Goal: Task Accomplishment & Management: Manage account settings

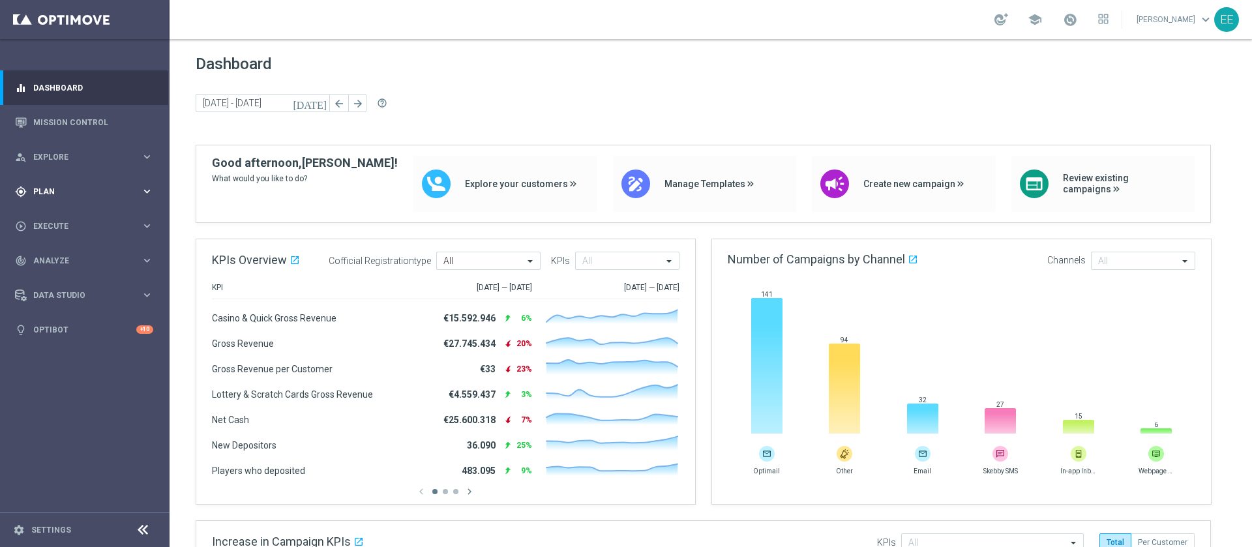
click at [72, 179] on div "gps_fixed Plan keyboard_arrow_right" at bounding box center [84, 191] width 168 height 35
click at [79, 161] on div "person_search Explore" at bounding box center [78, 157] width 126 height 12
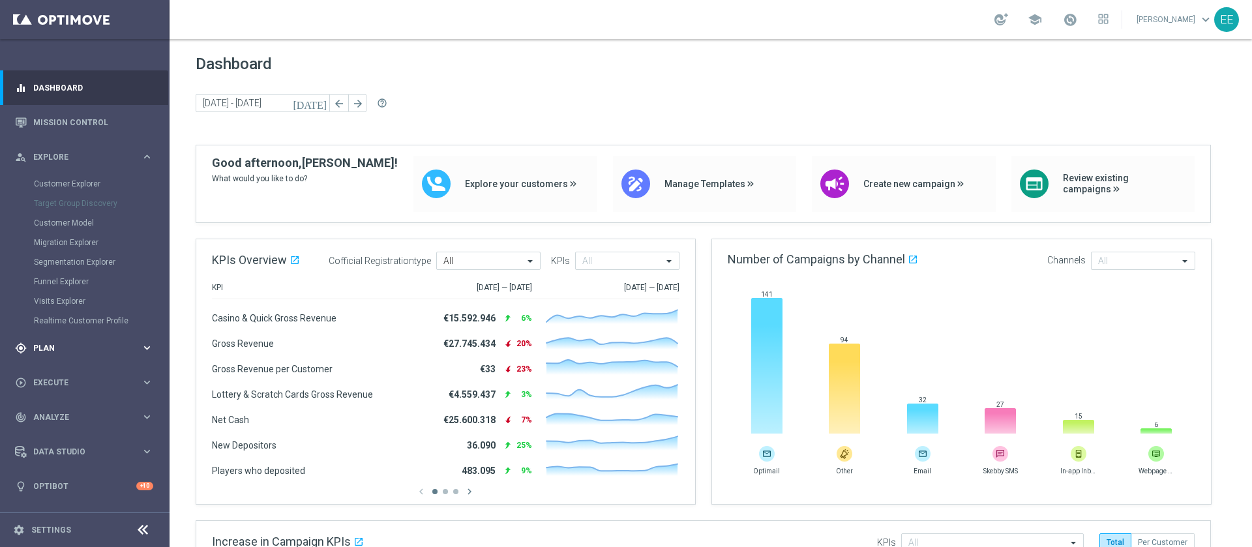
click at [39, 342] on div "gps_fixed Plan" at bounding box center [78, 348] width 126 height 12
click at [72, 218] on link "Target Groups" at bounding box center [85, 218] width 102 height 10
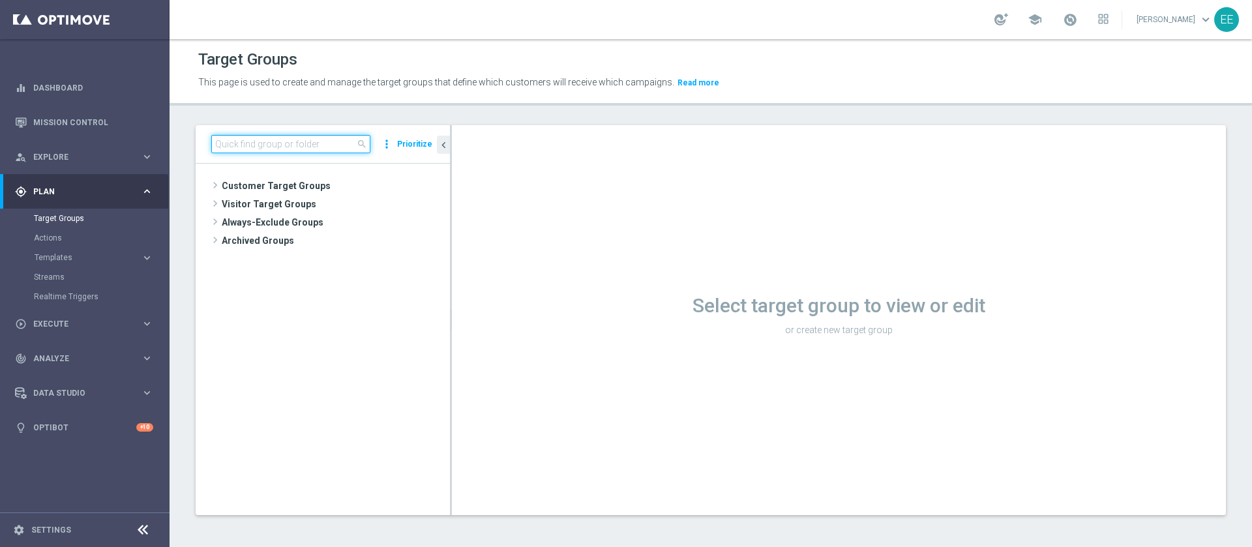
click at [293, 141] on input at bounding box center [290, 144] width 159 height 18
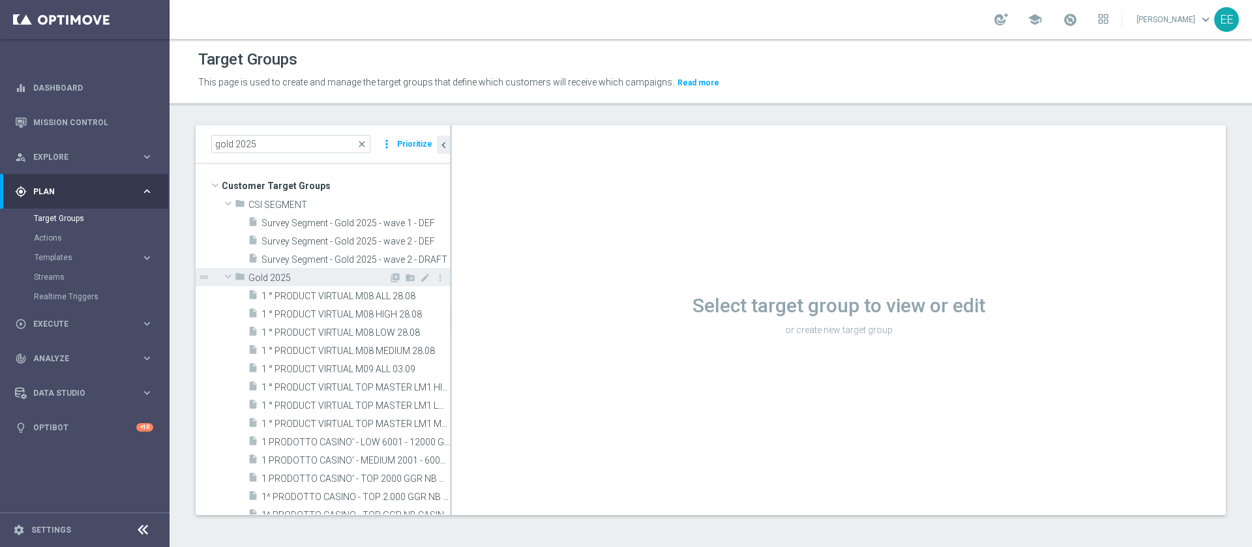
click at [308, 277] on span "Gold 2025" at bounding box center [318, 277] width 140 height 11
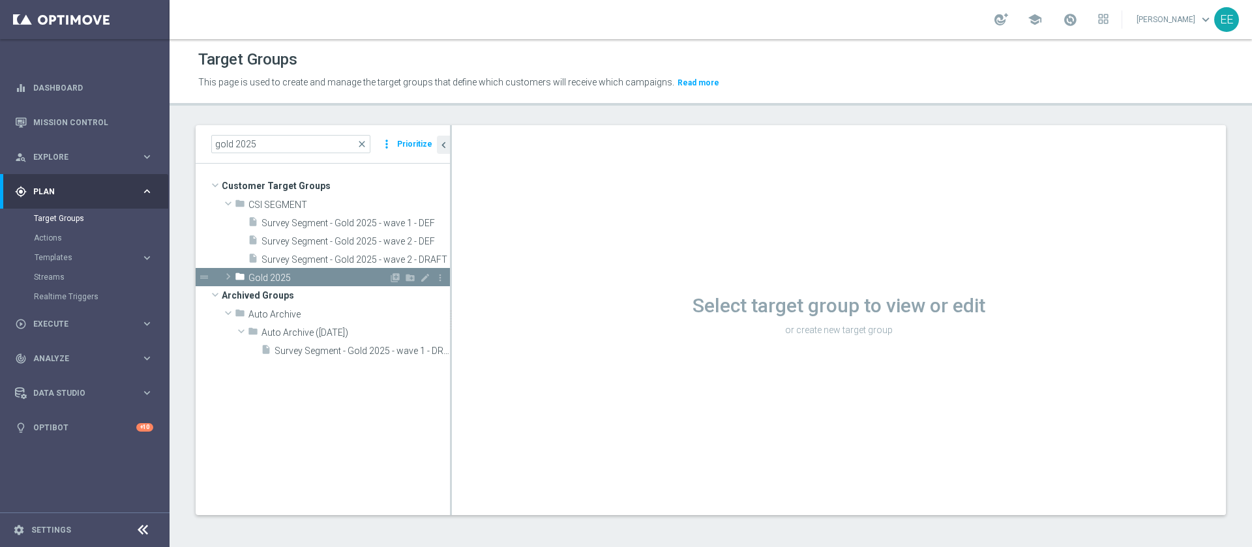
click at [376, 276] on span "Gold 2025" at bounding box center [318, 277] width 140 height 11
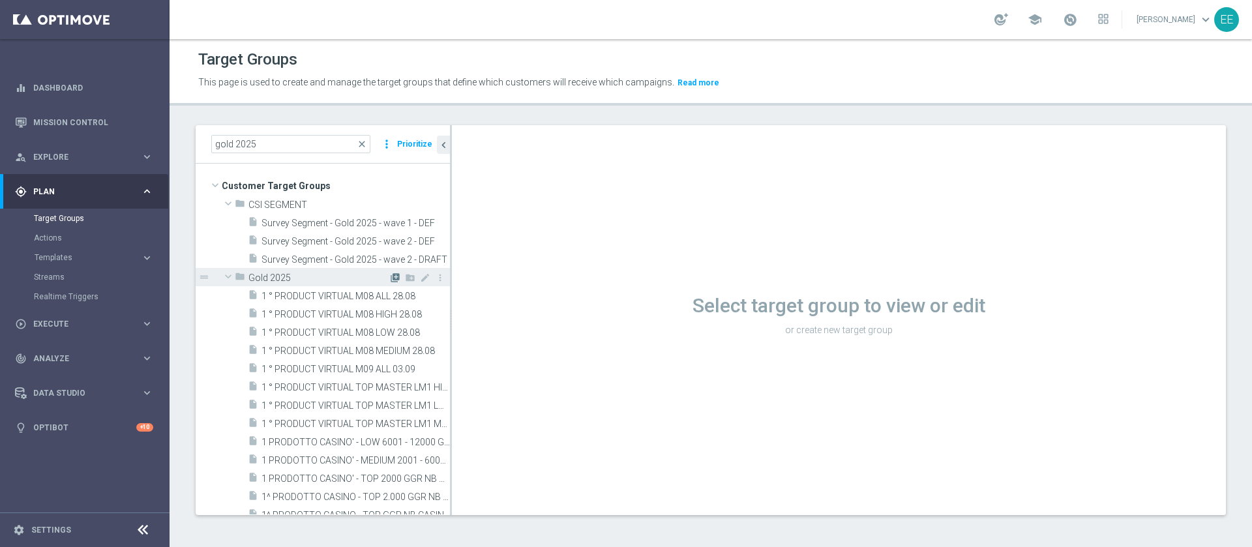
click at [390, 276] on icon "library_add" at bounding box center [395, 277] width 10 height 10
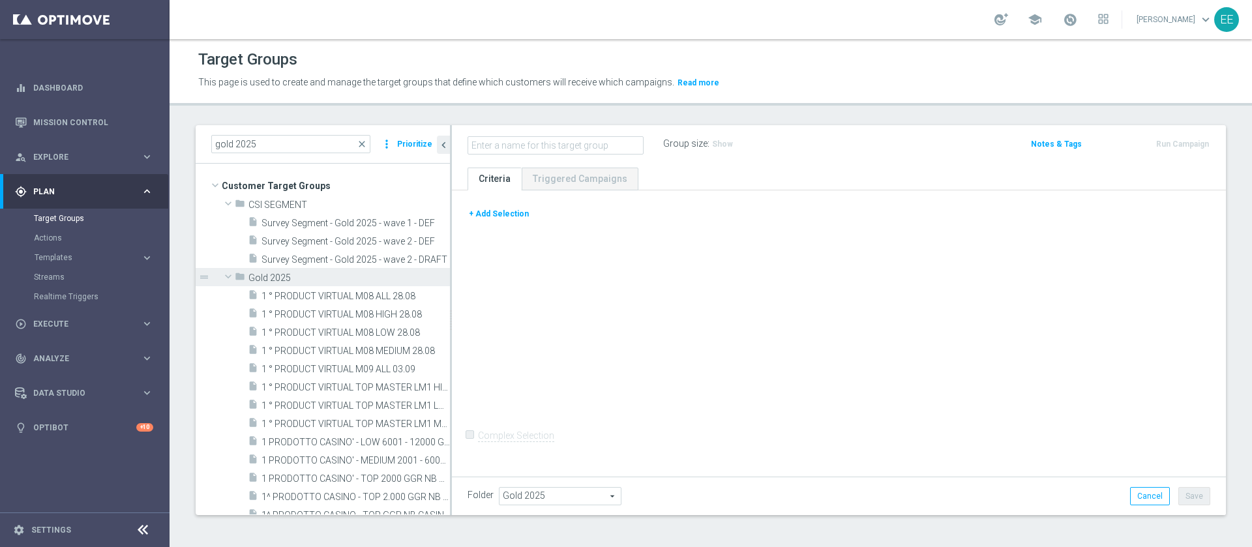
click at [277, 132] on div "gold 2025 close more_vert Prioritize" at bounding box center [323, 144] width 254 height 38
click at [274, 140] on input "gold 2025" at bounding box center [290, 144] width 159 height 18
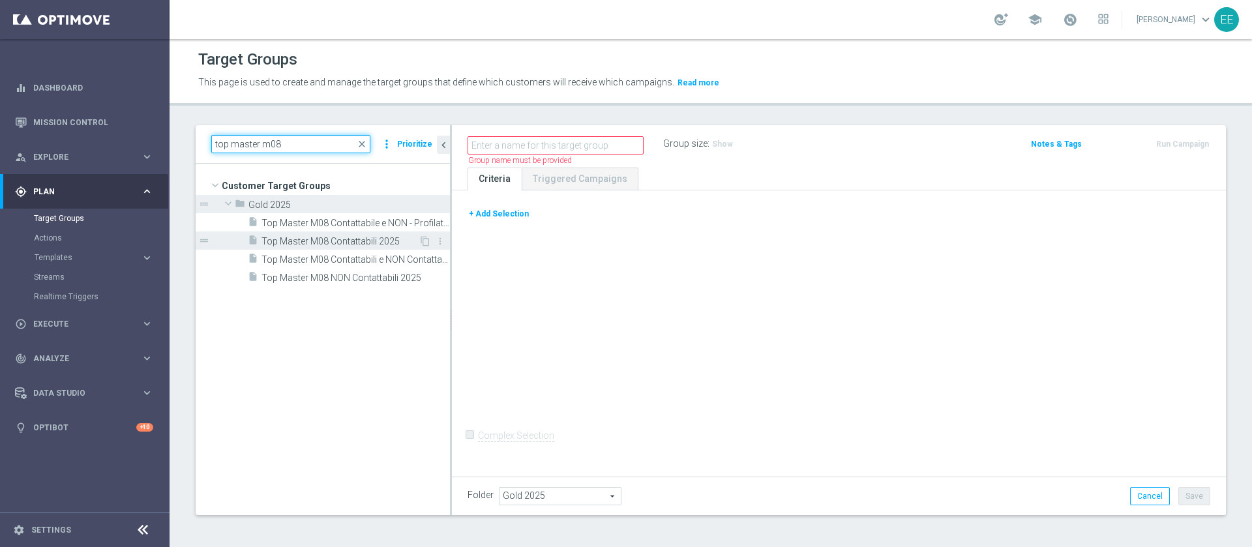
type input "top master m08"
click at [363, 241] on span "Top Master M08 Contattabili 2025" at bounding box center [339, 241] width 157 height 11
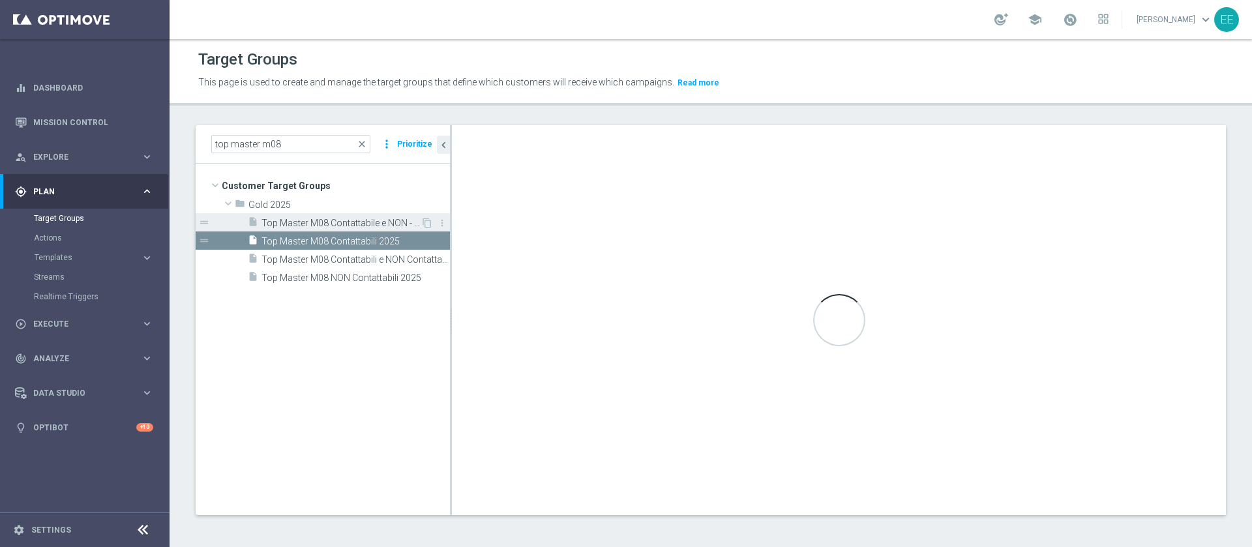
checkbox input "true"
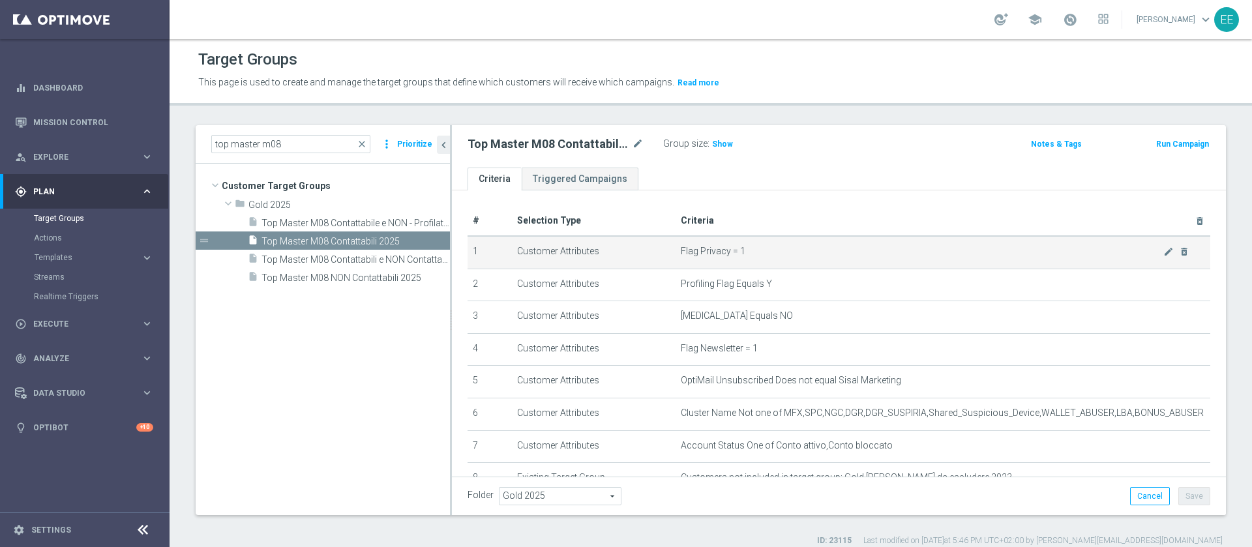
scroll to position [264, 0]
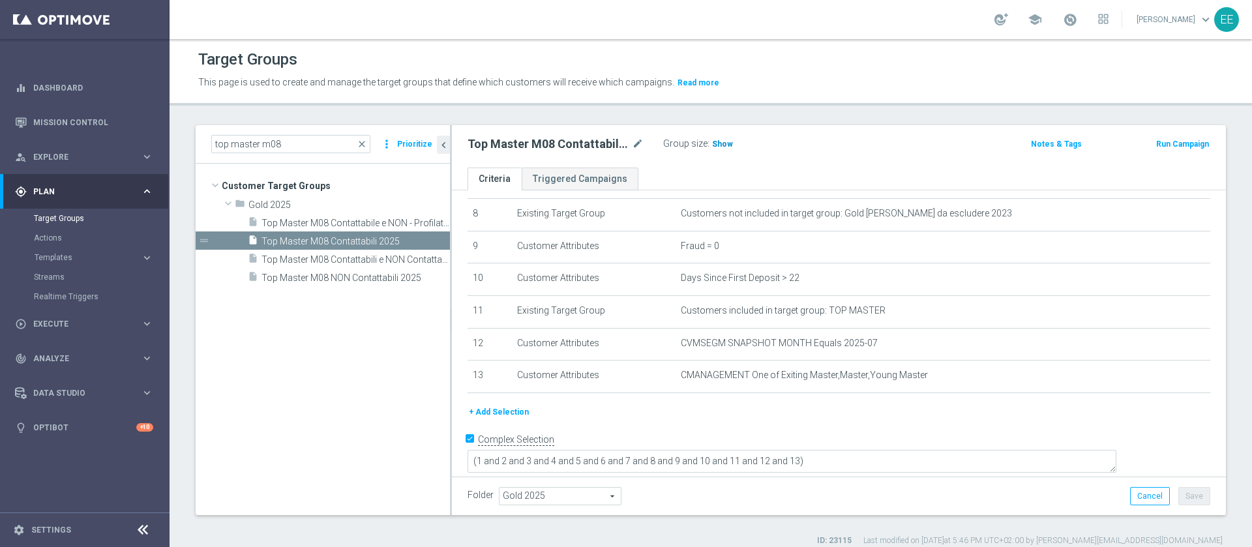
click at [721, 140] on span "Show" at bounding box center [722, 144] width 21 height 9
click at [312, 146] on input "top master m08" at bounding box center [290, 144] width 159 height 18
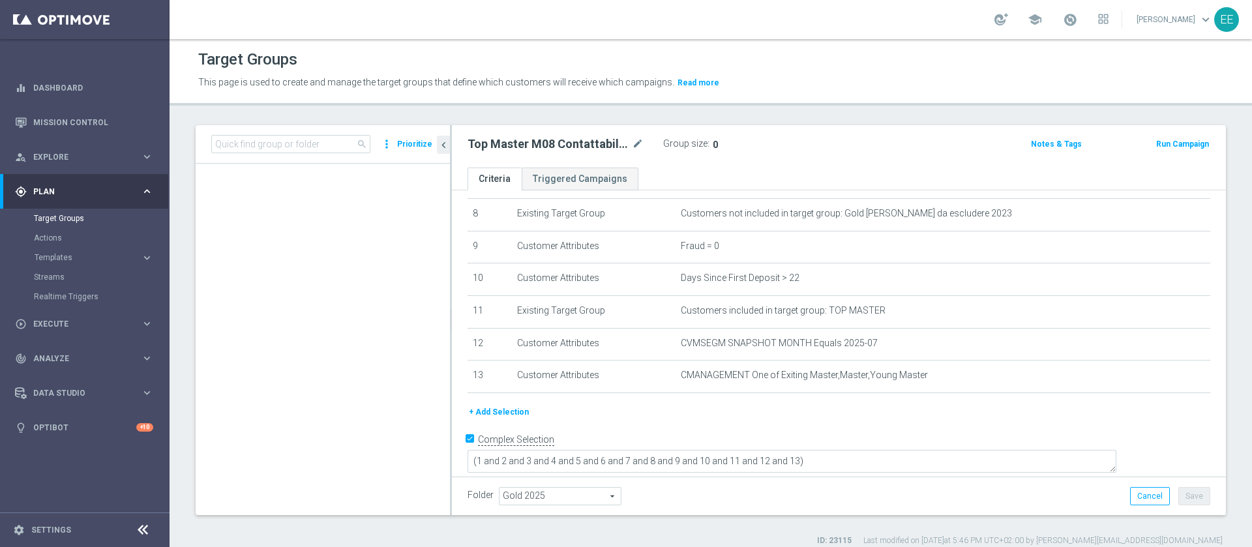
scroll to position [0, 0]
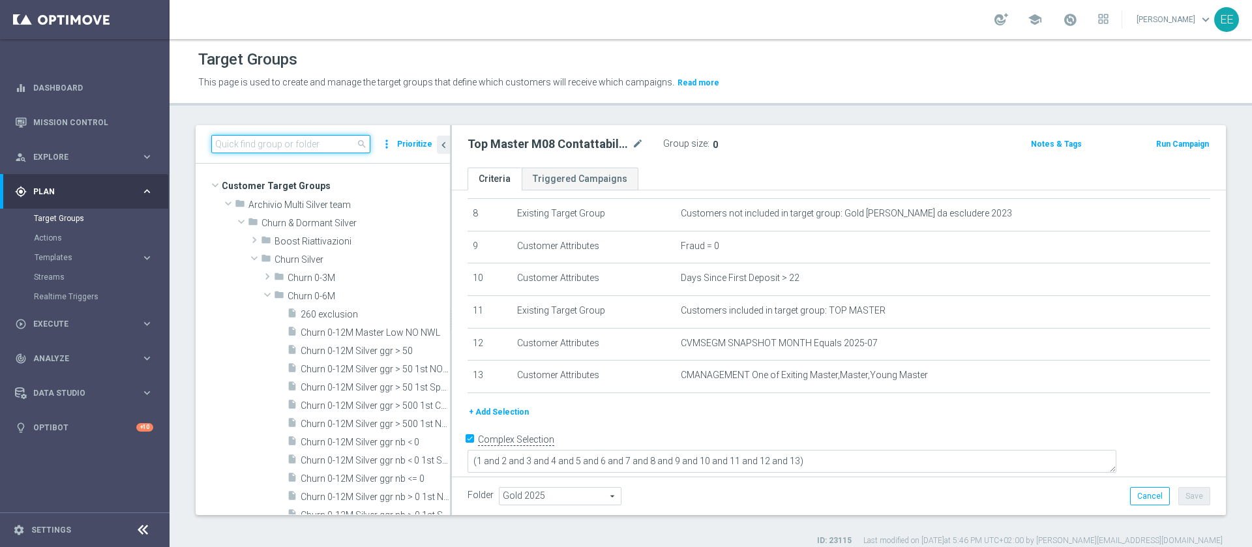
click at [302, 139] on input at bounding box center [290, 144] width 159 height 18
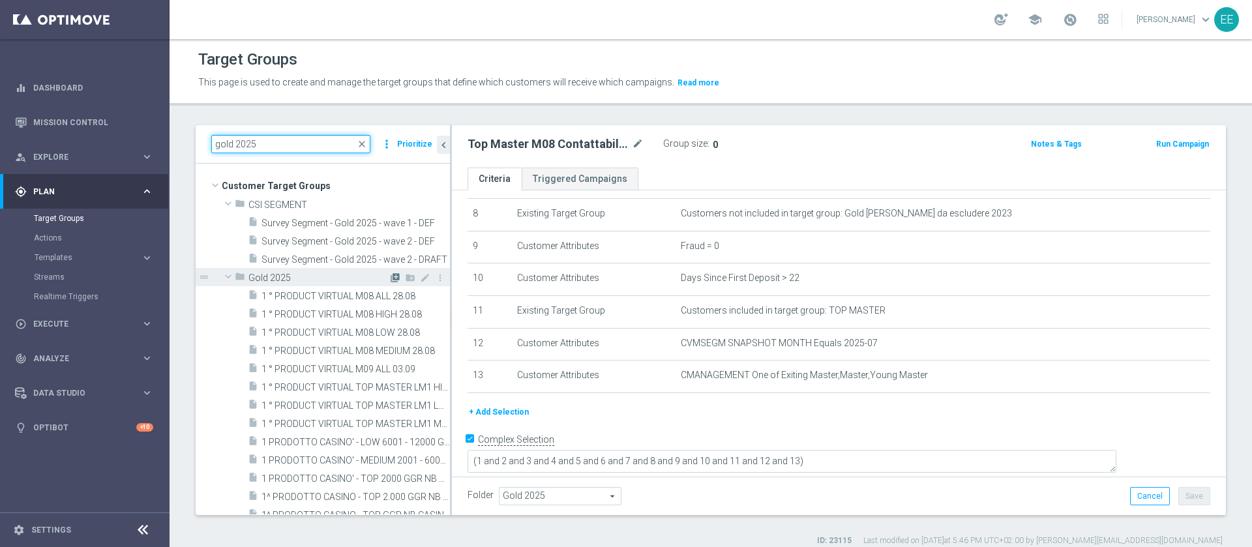
type input "gold 2025"
click at [390, 278] on icon "library_add" at bounding box center [395, 277] width 10 height 10
checkbox input "false"
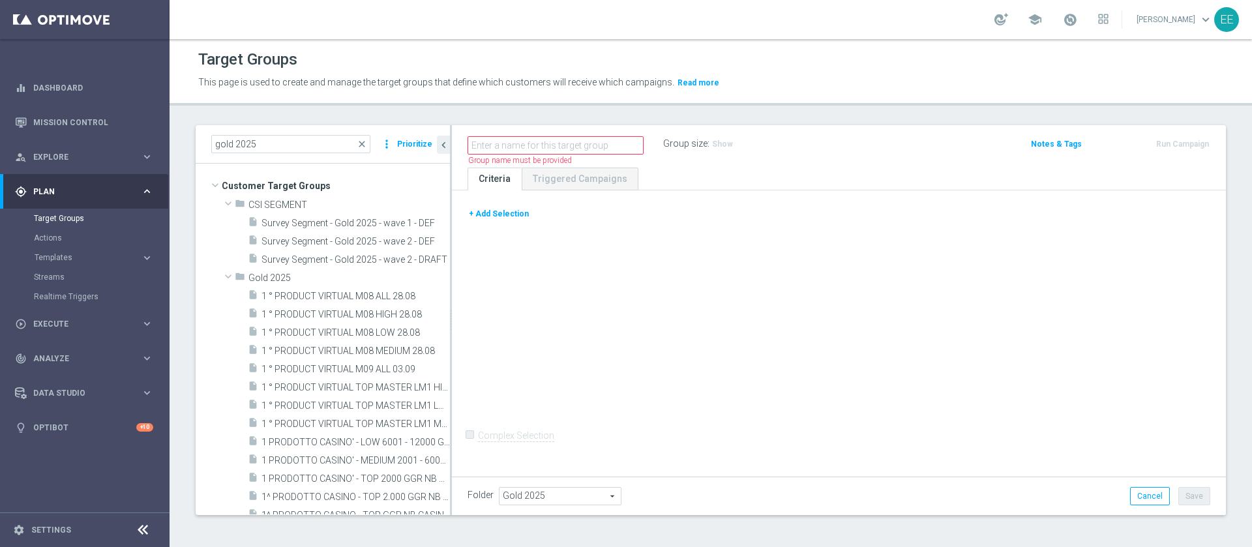
click at [508, 217] on button "+ Add Selection" at bounding box center [498, 214] width 63 height 14
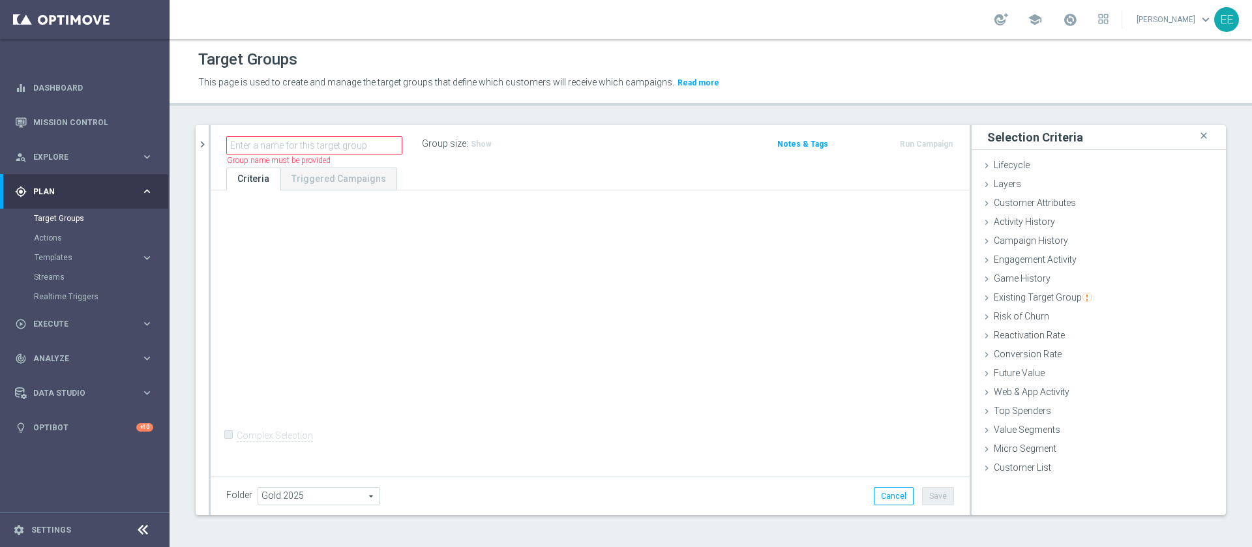
click at [349, 155] on div "Name length must be more than 2 characters Name length must be under 850 charac…" at bounding box center [590, 146] width 759 height 42
click at [351, 145] on input "text" at bounding box center [314, 145] width 176 height 18
type input "prova jen edo 01.10"
click at [360, 256] on div "+ Add Selection Complex Selection Invalid Expression" at bounding box center [590, 331] width 759 height 283
click at [1071, 466] on div "Customer List done" at bounding box center [1098, 469] width 254 height 20
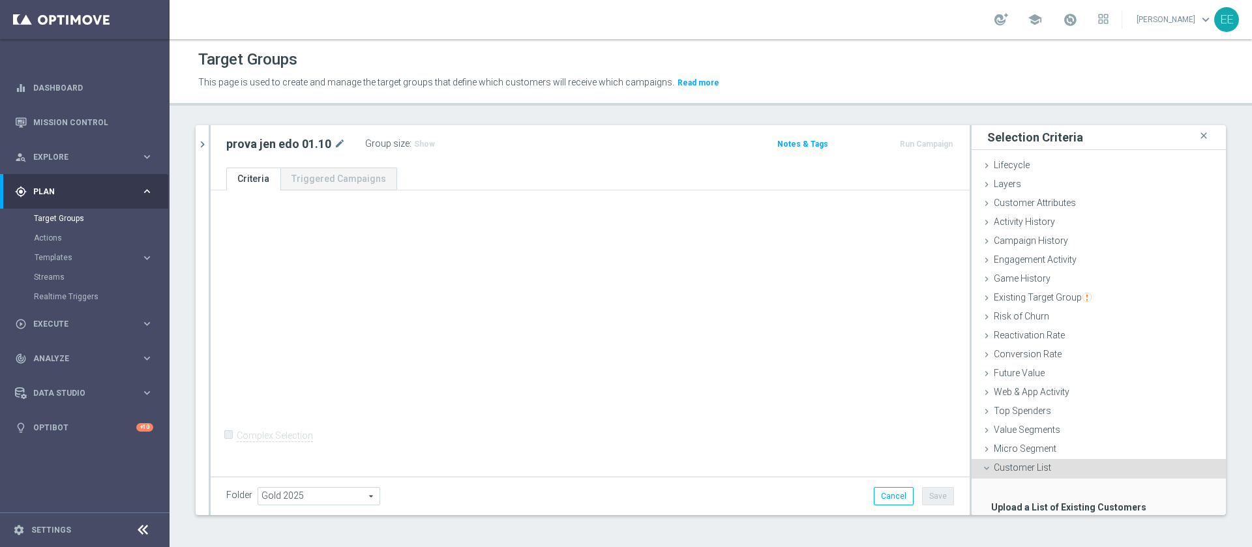
scroll to position [80, 0]
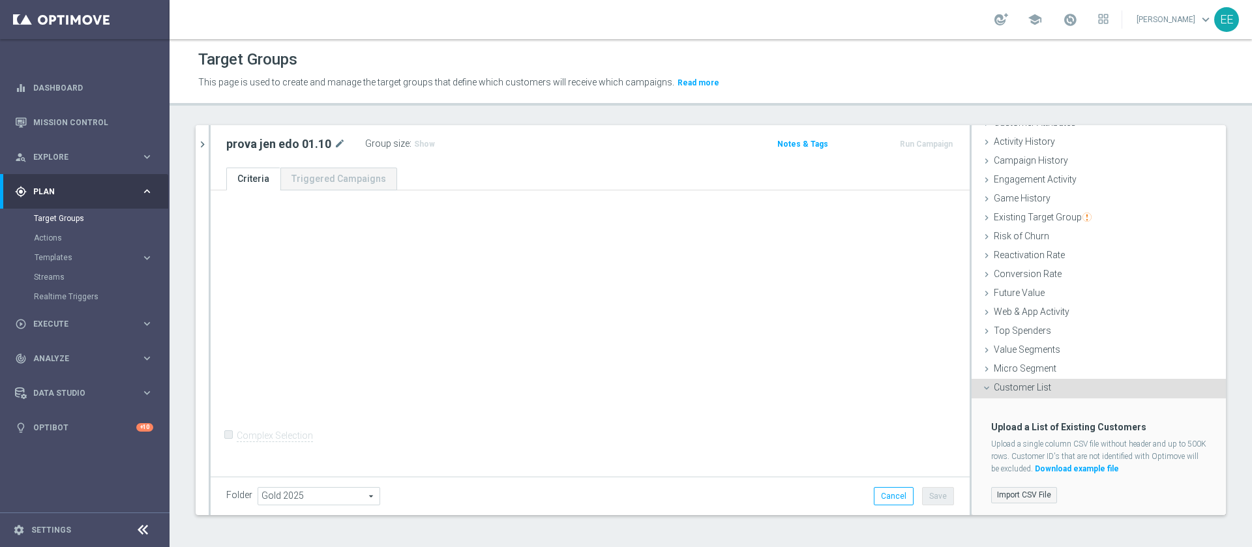
click at [991, 493] on label "Import CSV File" at bounding box center [1024, 495] width 66 height 16
click at [0, 0] on input "Import CSV File" at bounding box center [0, 0] width 0 height 0
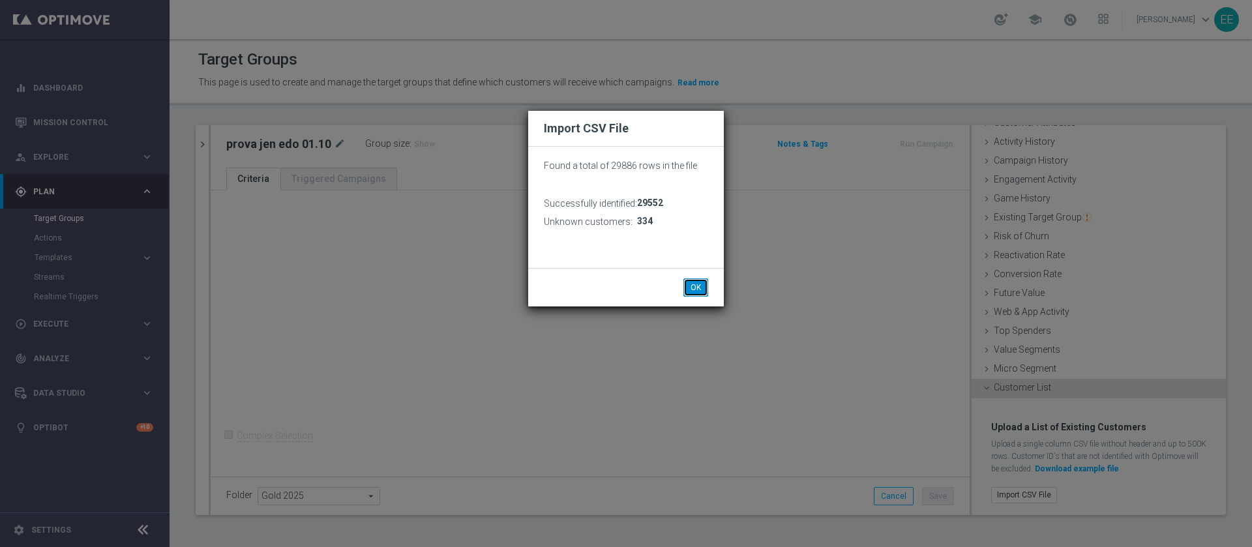
click at [692, 292] on button "OK" at bounding box center [695, 287] width 25 height 18
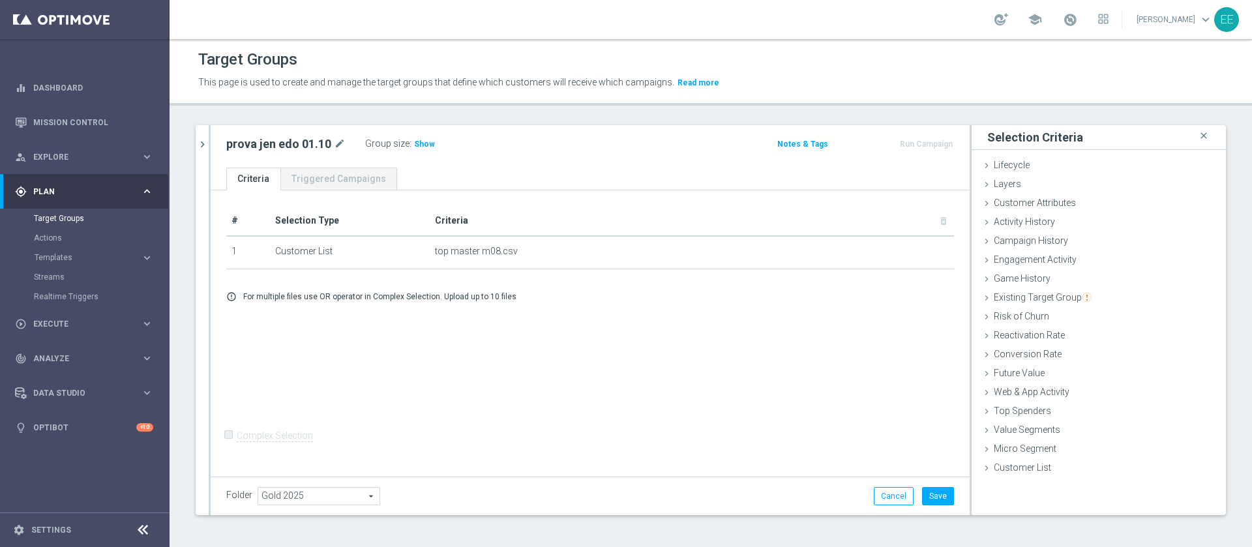
scroll to position [0, 0]
click at [430, 143] on span "Show" at bounding box center [424, 144] width 21 height 9
click at [430, 143] on span "29,552" at bounding box center [428, 146] width 27 height 12
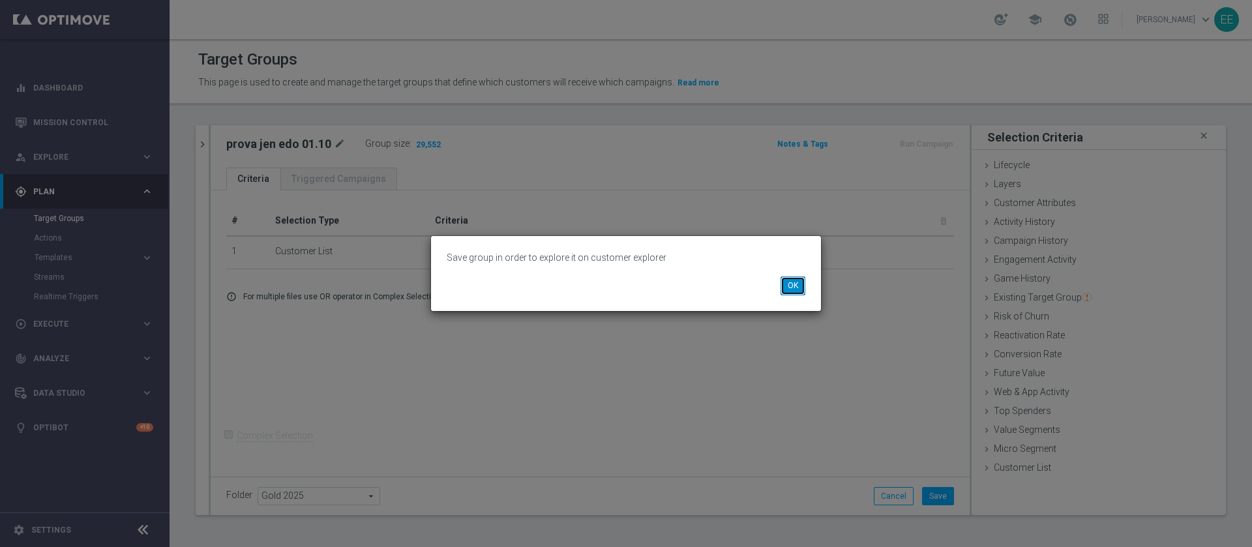
click at [798, 277] on button "OK" at bounding box center [792, 285] width 25 height 18
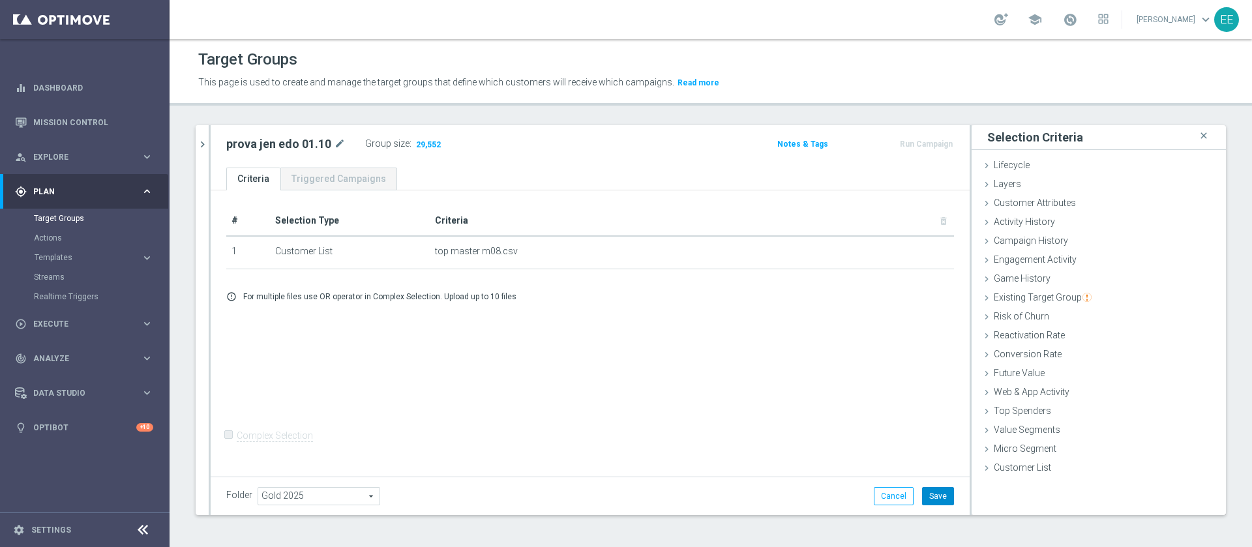
click at [931, 495] on button "Save" at bounding box center [938, 496] width 32 height 18
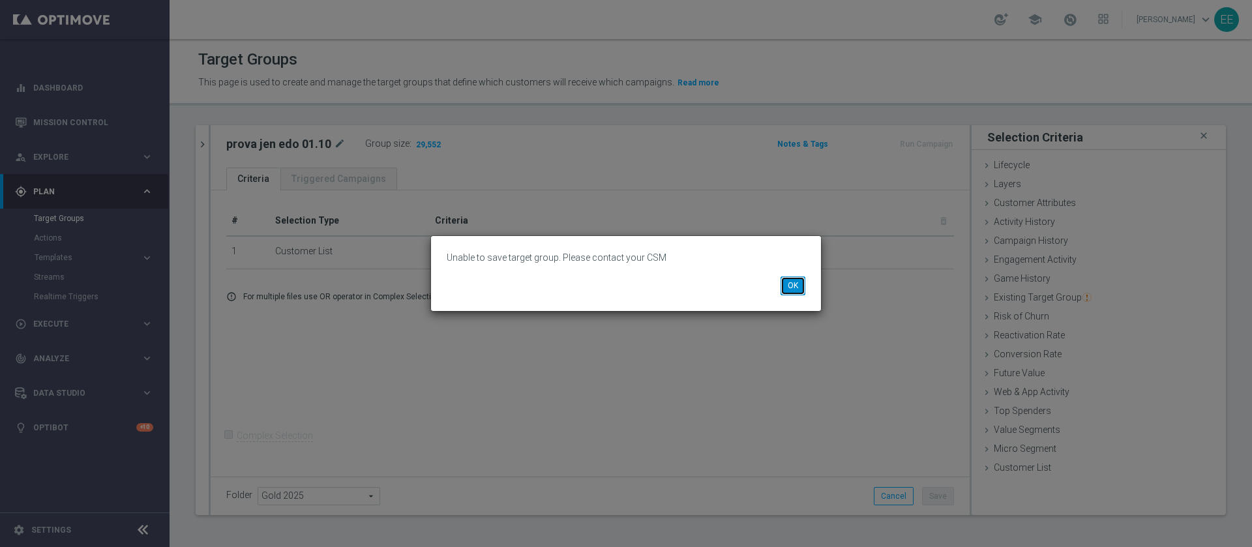
click at [793, 284] on button "OK" at bounding box center [792, 285] width 25 height 18
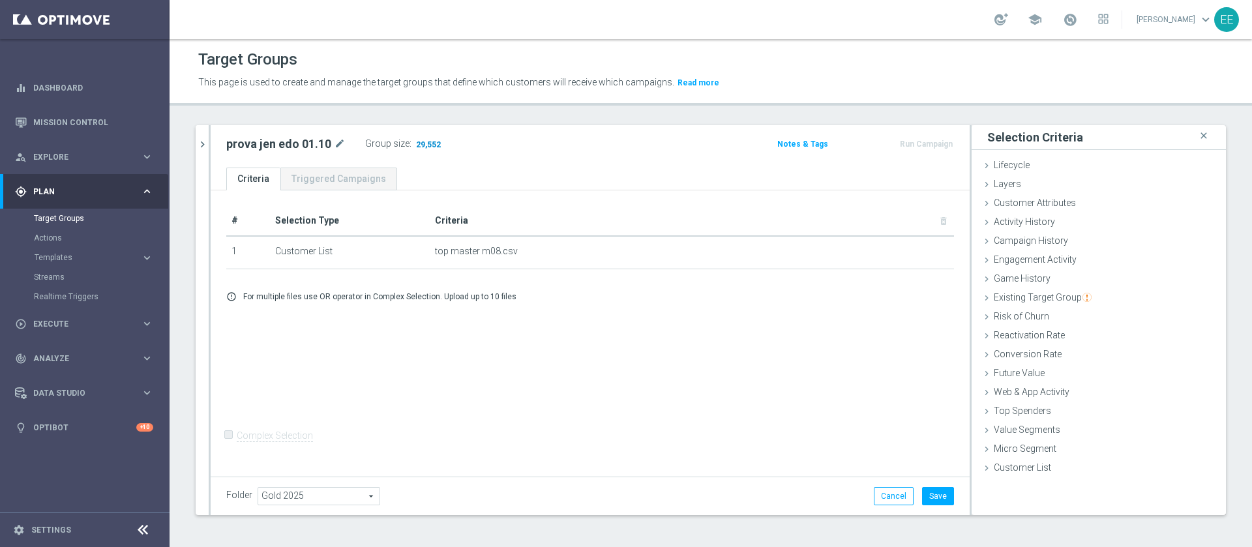
click at [426, 141] on span "29,552" at bounding box center [428, 146] width 27 height 12
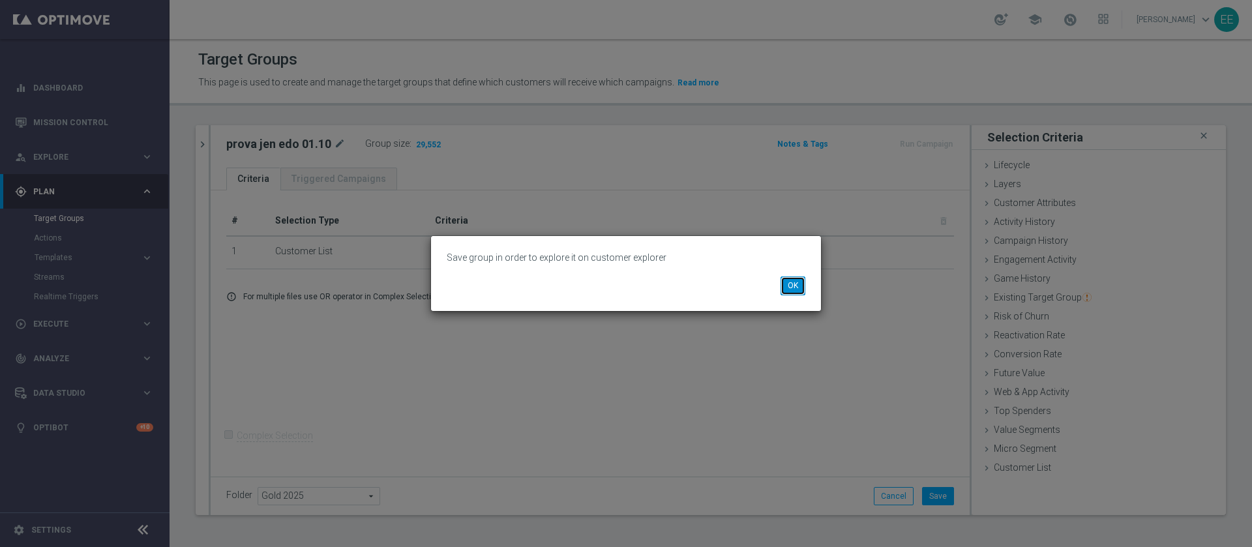
click at [790, 286] on button "OK" at bounding box center [792, 285] width 25 height 18
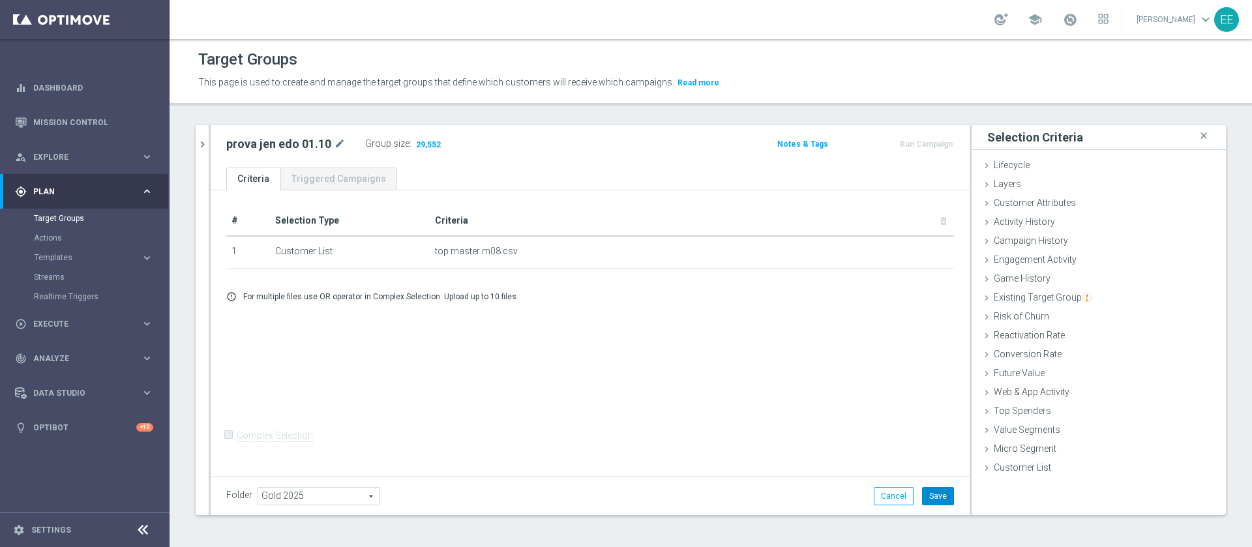
click at [932, 498] on button "Save" at bounding box center [938, 496] width 32 height 18
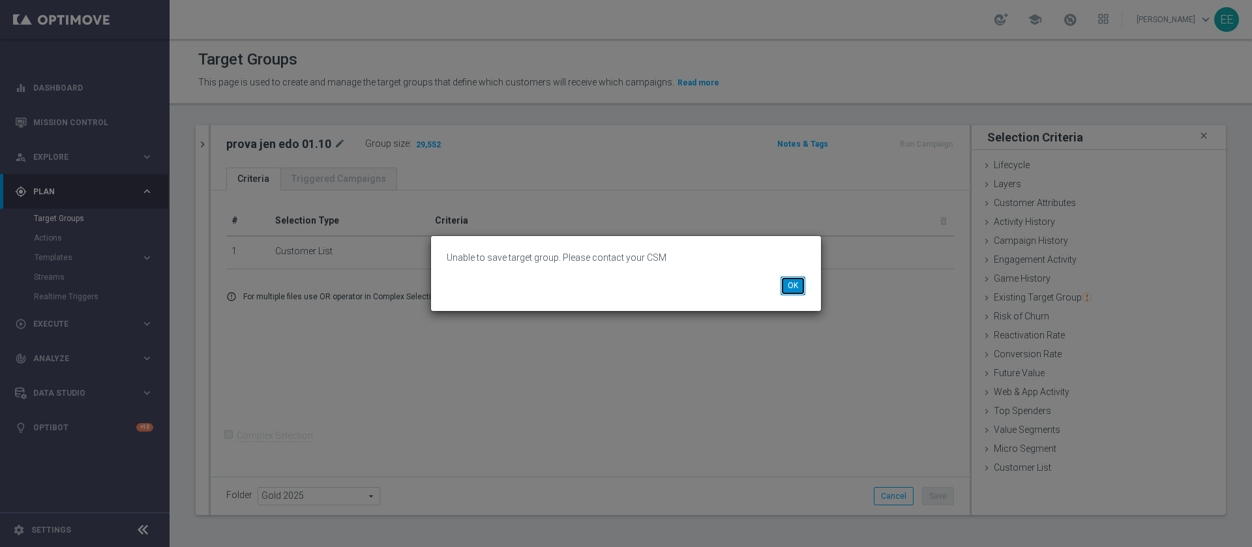
click at [786, 289] on button "OK" at bounding box center [792, 285] width 25 height 18
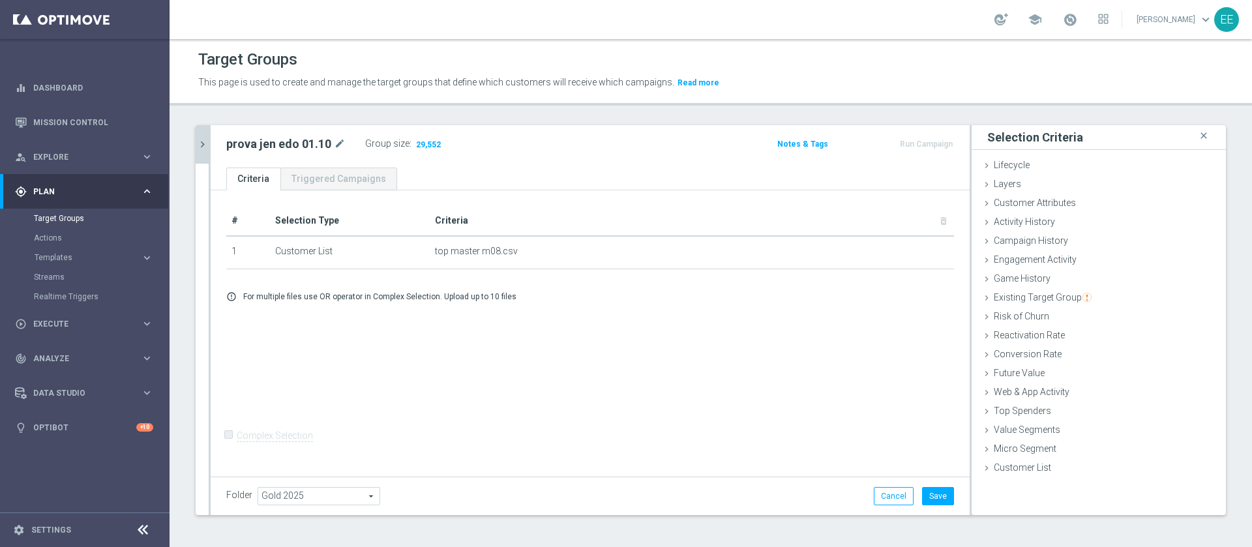
click at [207, 137] on button "chevron_right" at bounding box center [202, 144] width 13 height 38
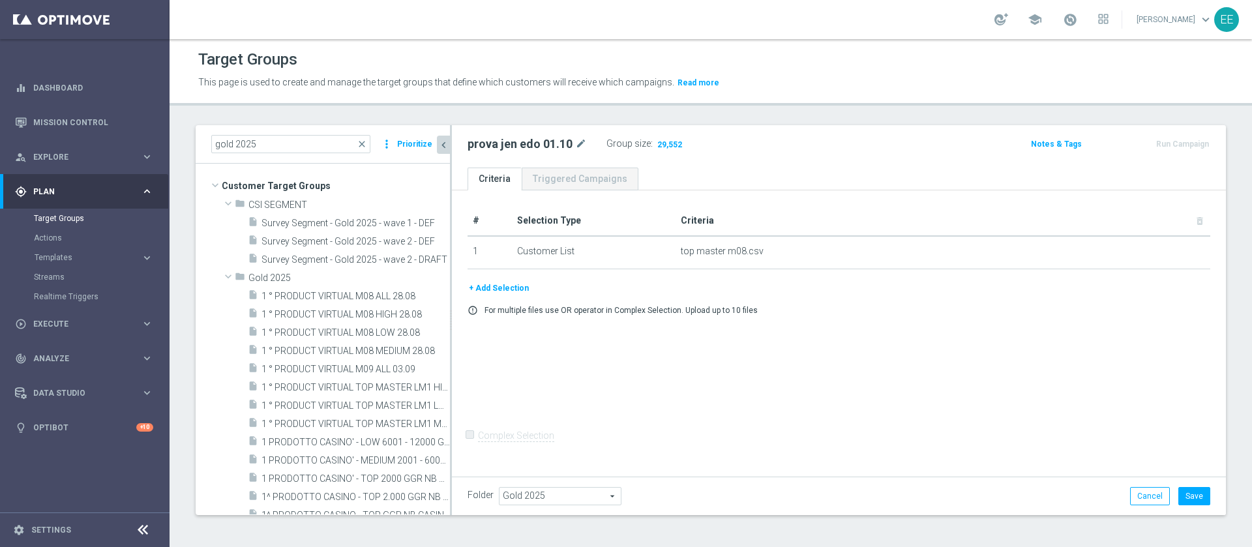
click at [444, 152] on button "chevron_left" at bounding box center [443, 145] width 13 height 18
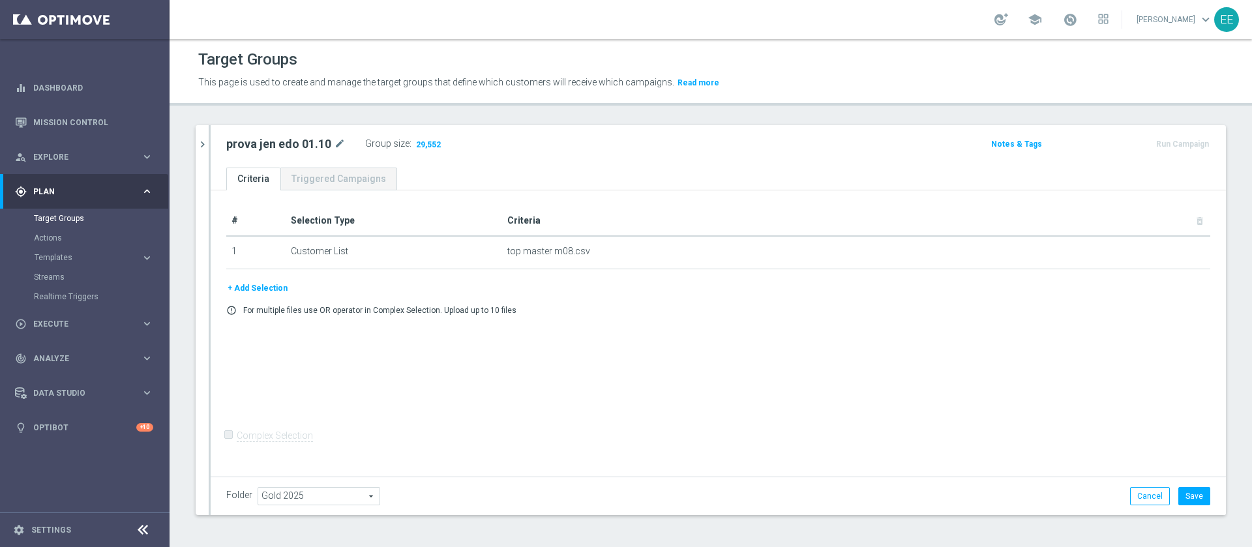
click at [522, 147] on div "prova jen edo 01.10 mode_edit Group size : 29,552" at bounding box center [550, 145] width 669 height 21
click at [424, 145] on span "29,552" at bounding box center [428, 146] width 27 height 12
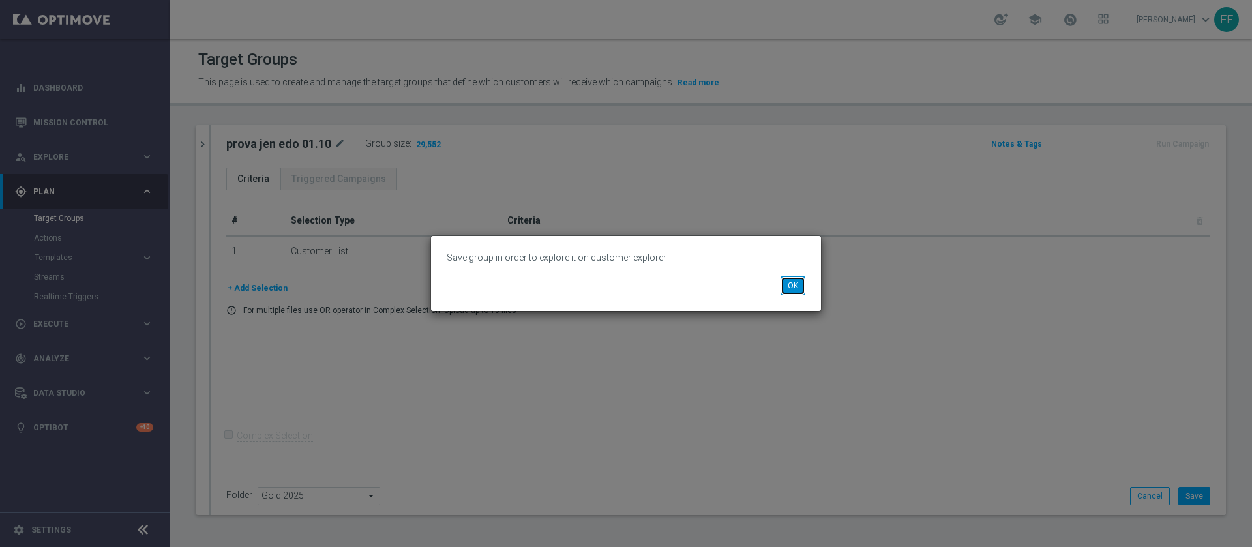
click at [797, 284] on button "OK" at bounding box center [792, 285] width 25 height 18
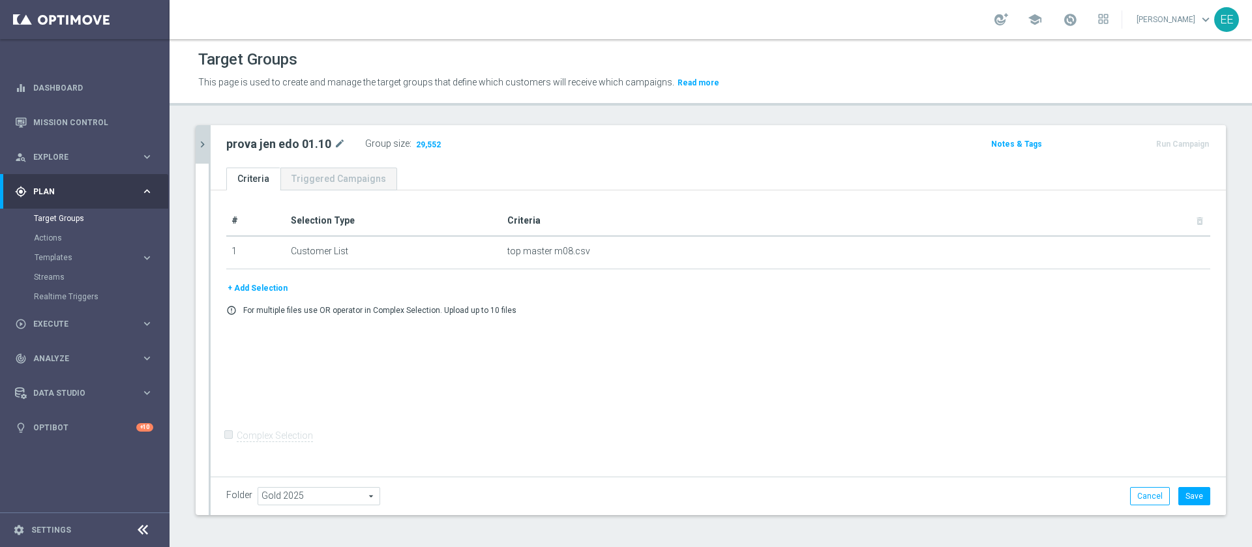
click at [196, 130] on button "chevron_right" at bounding box center [202, 144] width 13 height 38
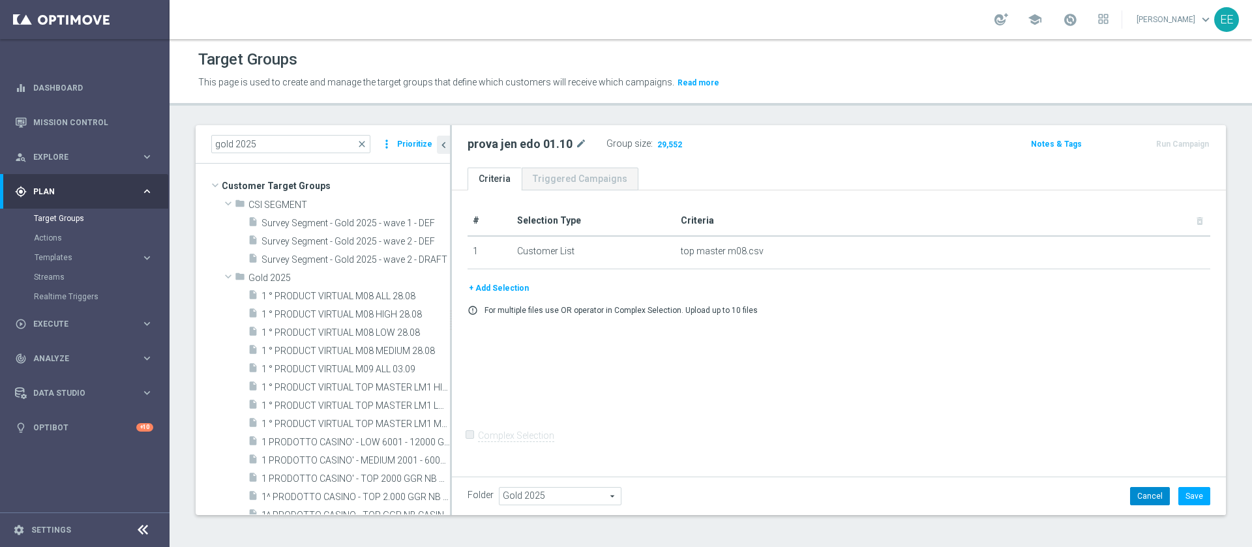
click at [1143, 492] on button "Cancel" at bounding box center [1150, 496] width 40 height 18
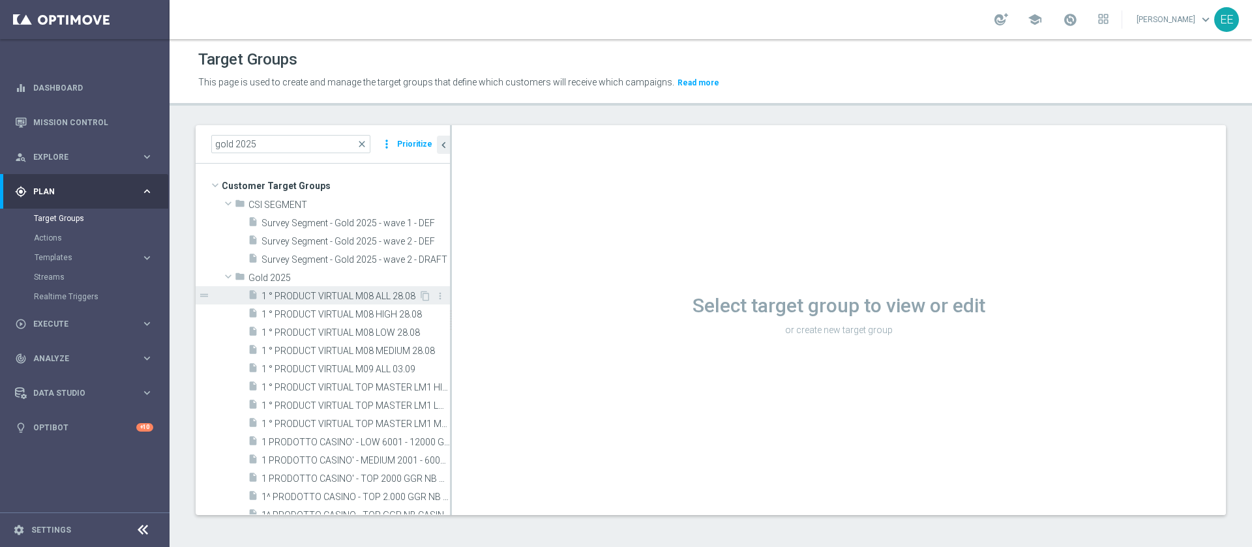
click at [351, 297] on span "1 ° PRODUCT VIRTUAL M08 ALL 28.08" at bounding box center [339, 296] width 157 height 11
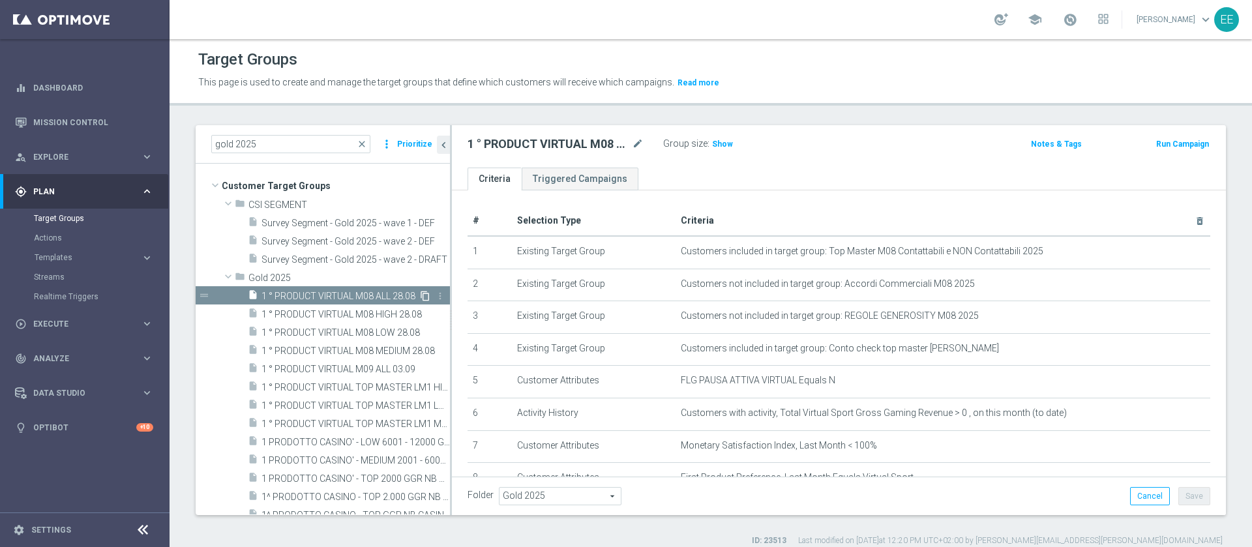
click at [420, 298] on icon "content_copy" at bounding box center [425, 296] width 10 height 10
click at [387, 295] on span "1 ° PRODUCT VIRTUAL M08 ALL 28.08" at bounding box center [339, 296] width 157 height 11
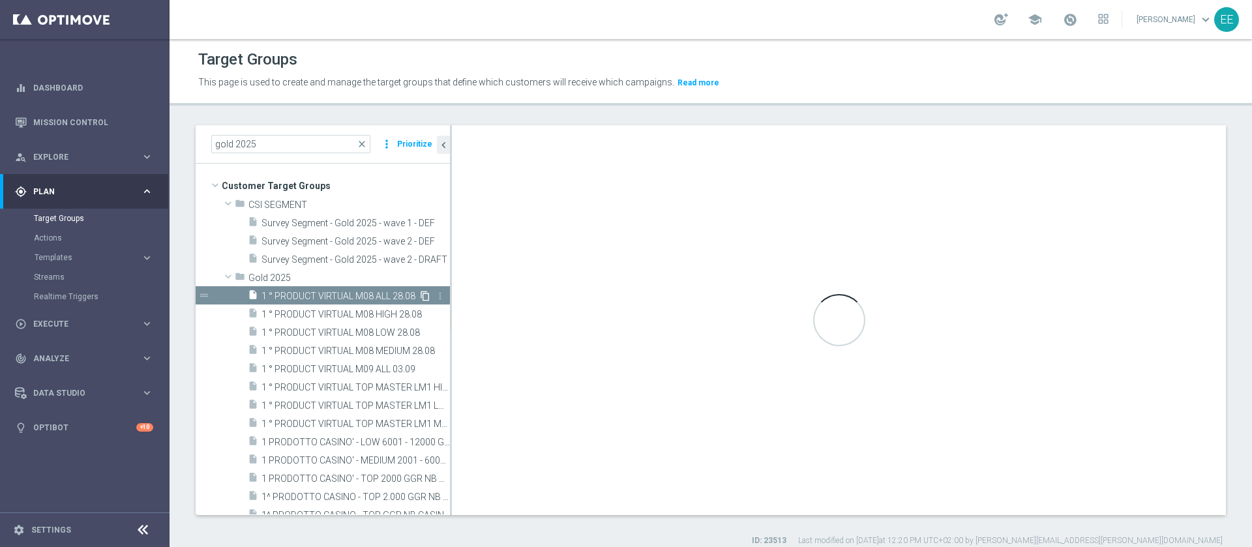
click at [420, 293] on icon "content_copy" at bounding box center [425, 296] width 10 height 10
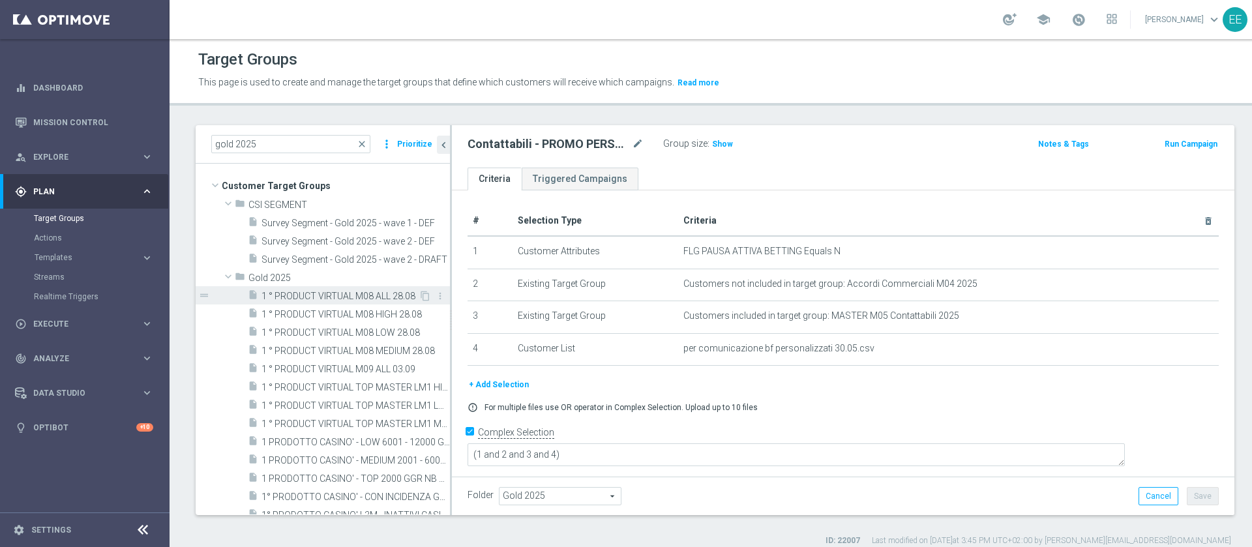
click at [295, 287] on div "insert_drive_file 1 ° PRODUCT VIRTUAL M08 ALL 28.08" at bounding box center [333, 295] width 171 height 18
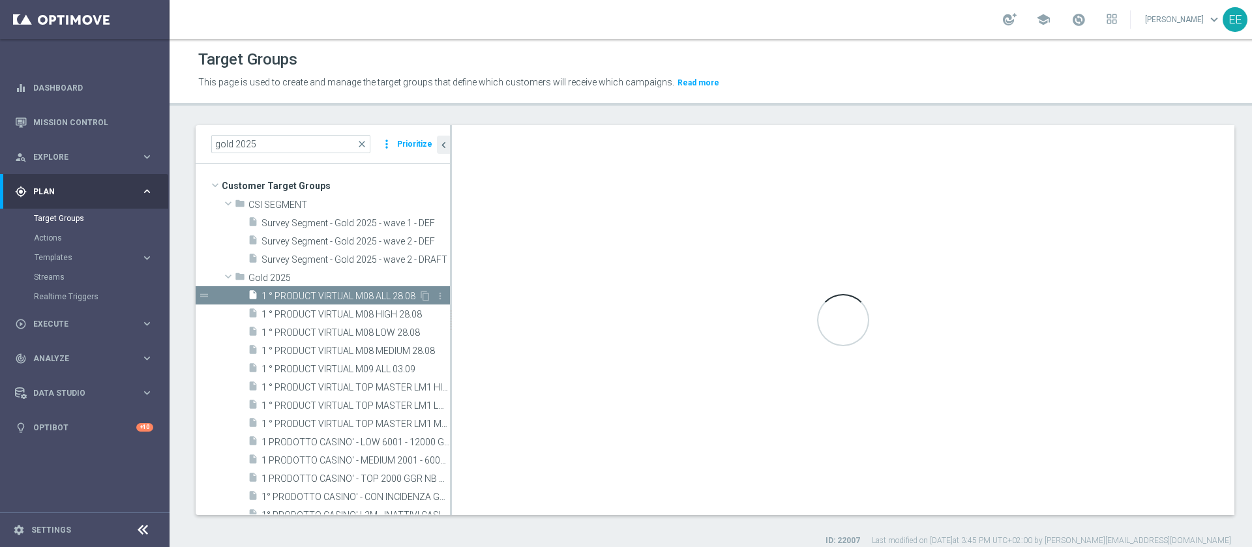
type textarea "(1 AND 2 AND 3 AND 5 and 6 AND 7 AND 8) or 4"
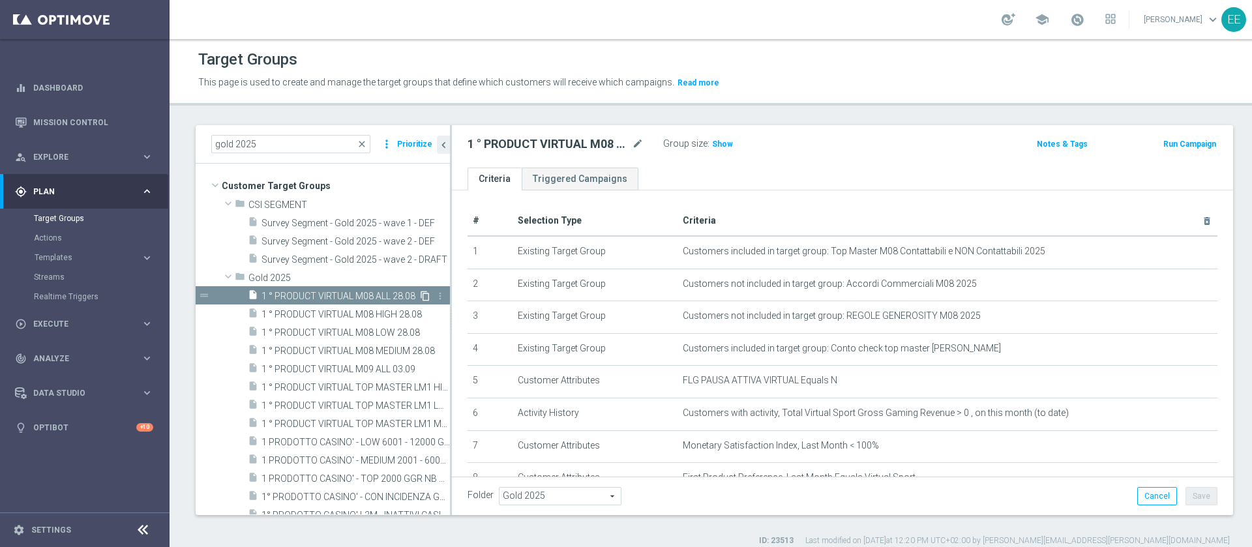
click at [420, 295] on icon "content_copy" at bounding box center [425, 296] width 10 height 10
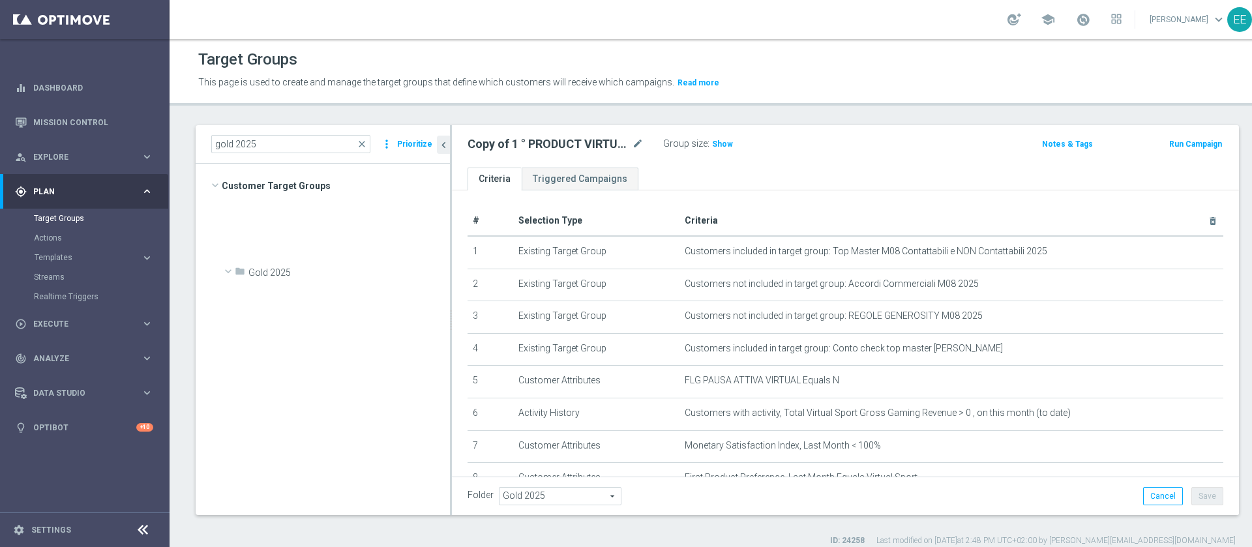
scroll to position [6740, 0]
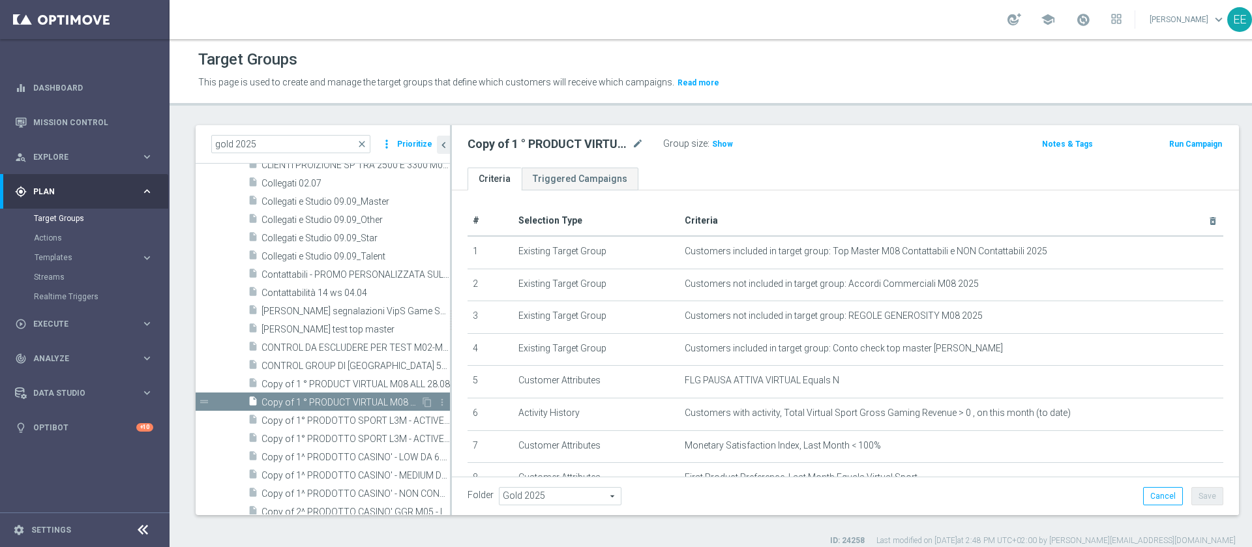
click at [365, 397] on span "Copy of 1 ° PRODUCT VIRTUAL M08 ALL 28.08 (1)" at bounding box center [340, 402] width 159 height 11
click at [630, 144] on div "Copy of 1 ° PRODUCT VIRTUAL M08 ALL 28.08 (1) mode_edit" at bounding box center [555, 144] width 176 height 16
click at [638, 144] on icon "mode_edit" at bounding box center [638, 144] width 12 height 16
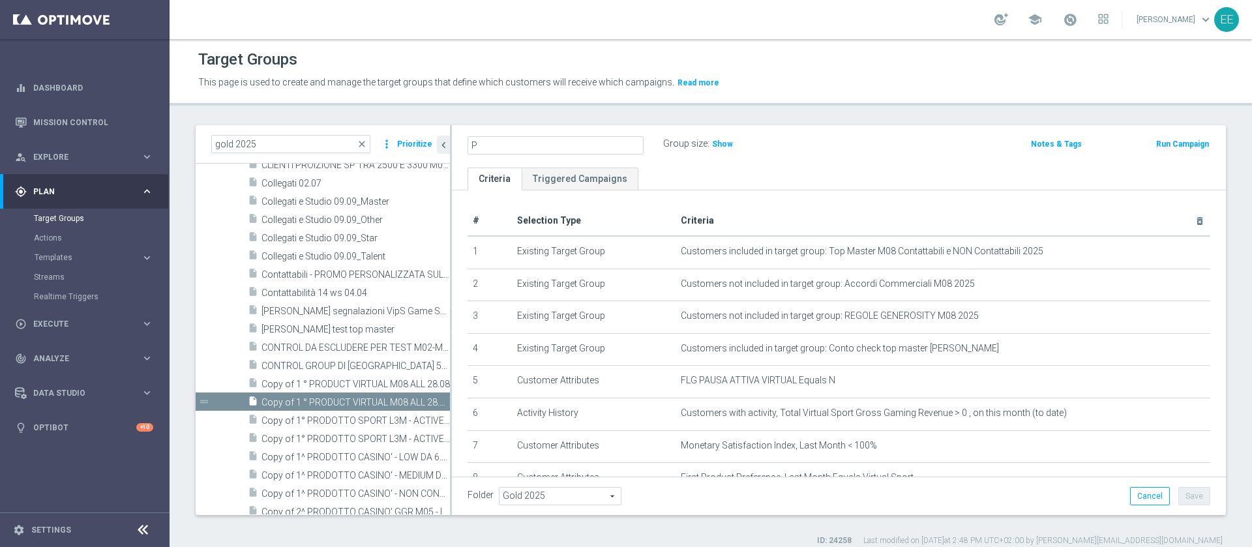
scroll to position [0, 0]
type input "Prova edo e jen"
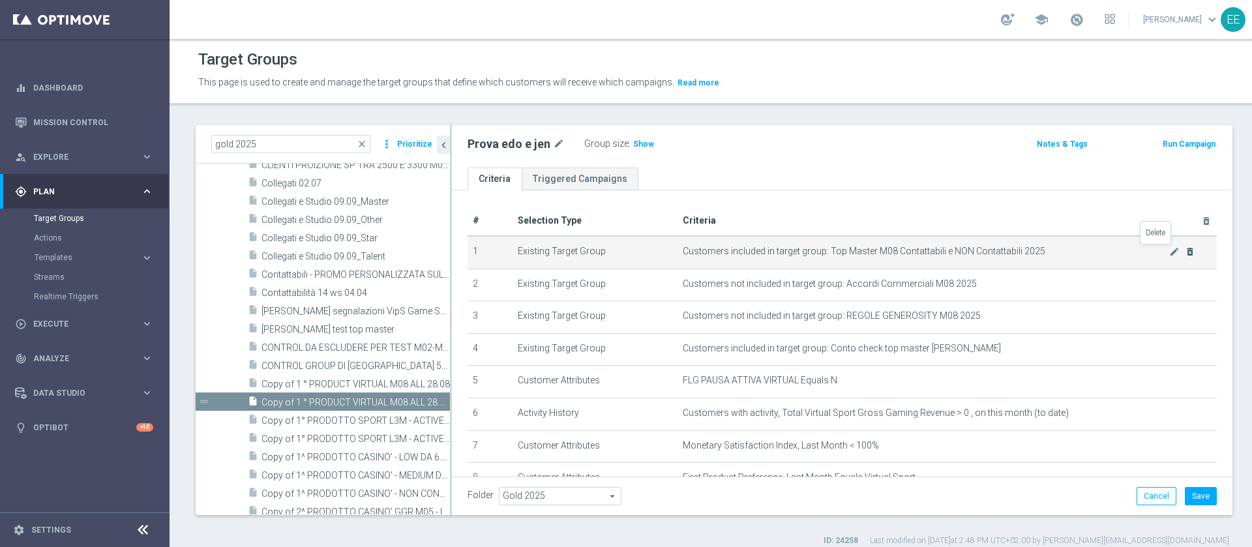
click at [1184, 249] on icon "delete_forever" at bounding box center [1189, 251] width 10 height 10
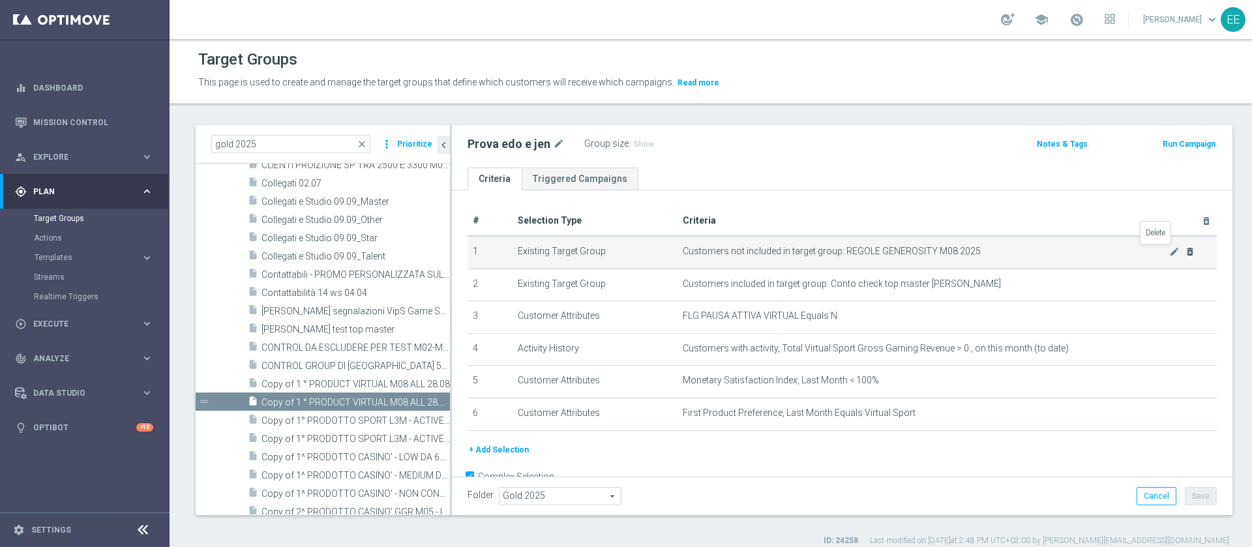
click at [1184, 249] on icon "delete_forever" at bounding box center [1189, 251] width 10 height 10
click at [1169, 249] on icon "mode_edit" at bounding box center [1174, 251] width 10 height 10
click at [1169, 249] on div "mode_edit delete_forever" at bounding box center [1182, 251] width 26 height 11
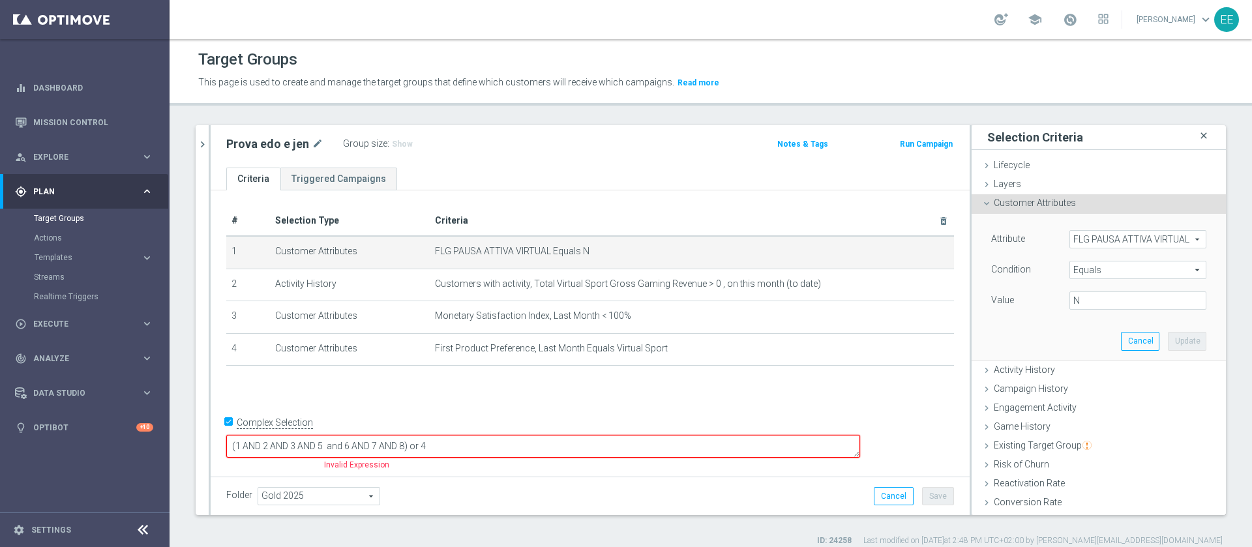
click at [1197, 137] on icon "close" at bounding box center [1203, 136] width 13 height 18
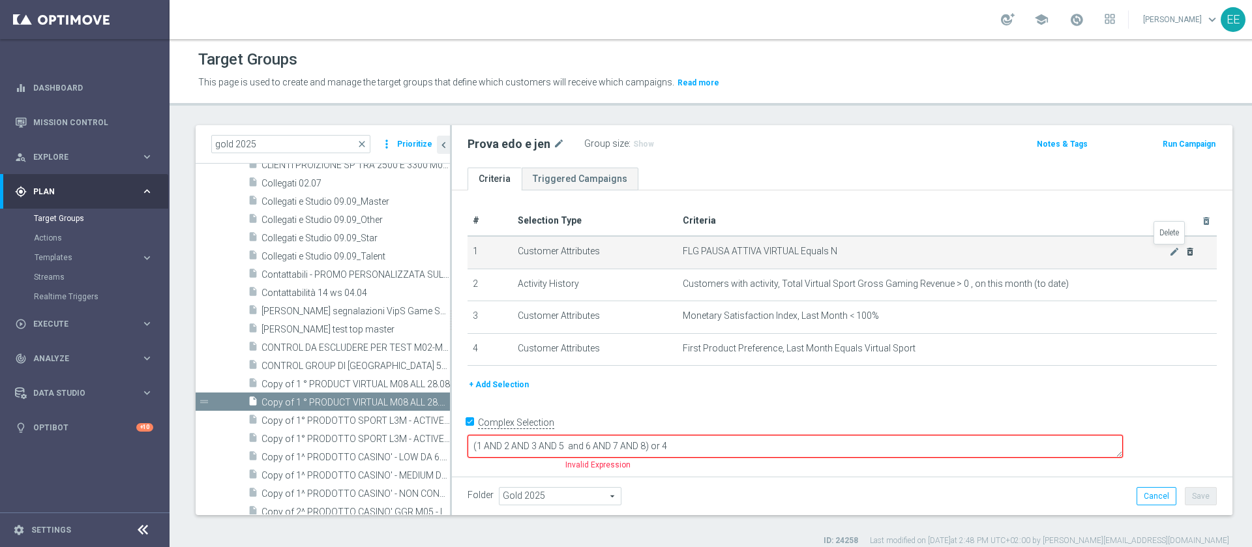
click at [1184, 252] on icon "delete_forever" at bounding box center [1189, 251] width 10 height 10
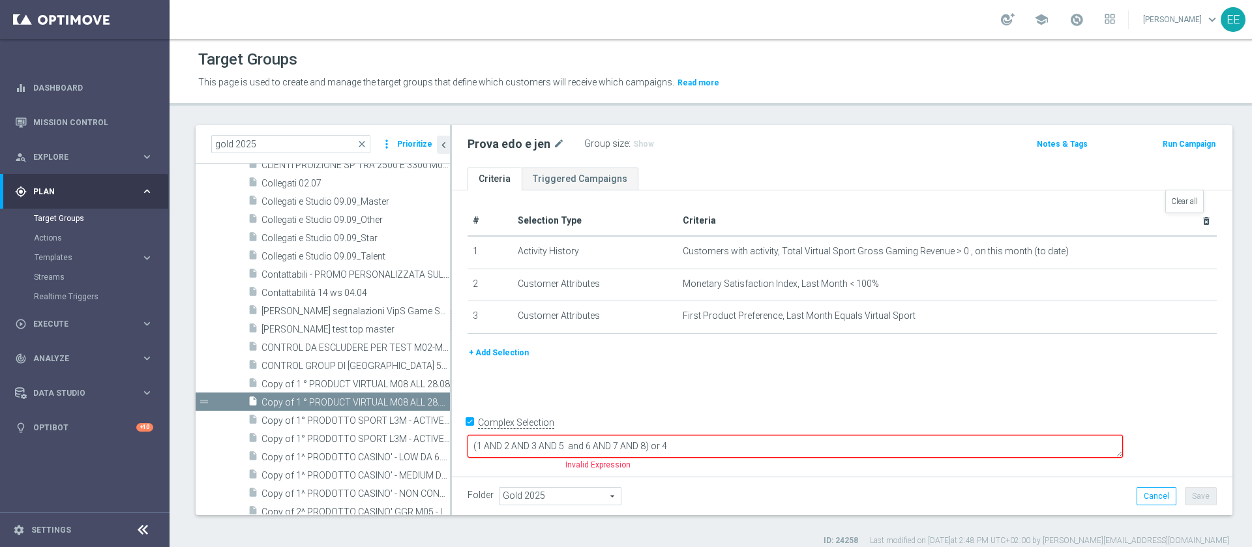
click at [1201, 219] on icon "delete_forever" at bounding box center [1206, 221] width 10 height 10
checkbox input "false"
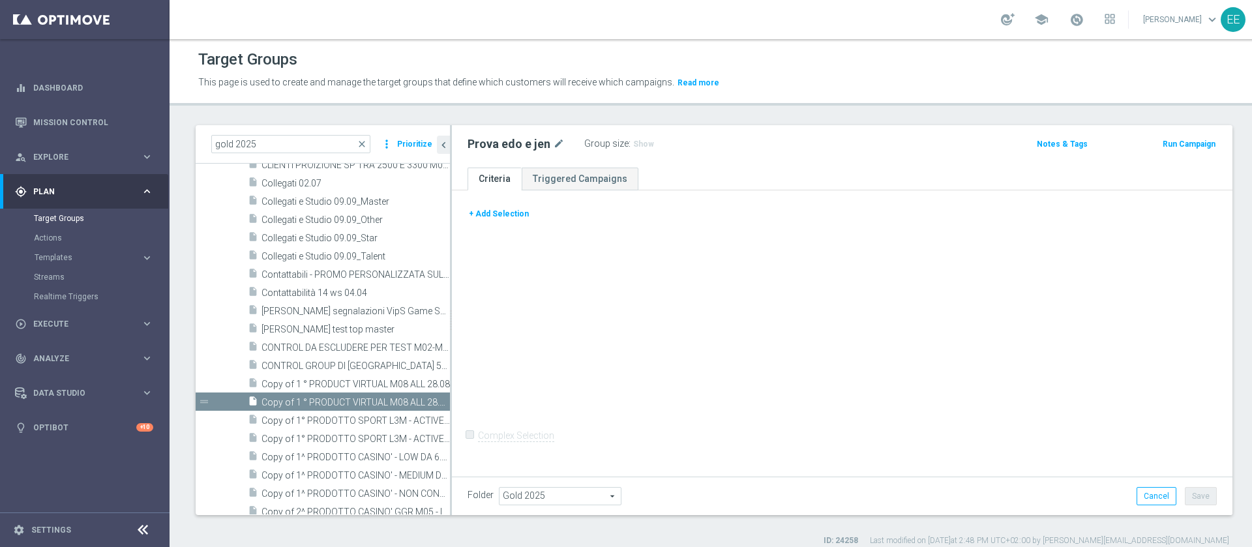
click at [490, 211] on button "+ Add Selection" at bounding box center [498, 214] width 63 height 14
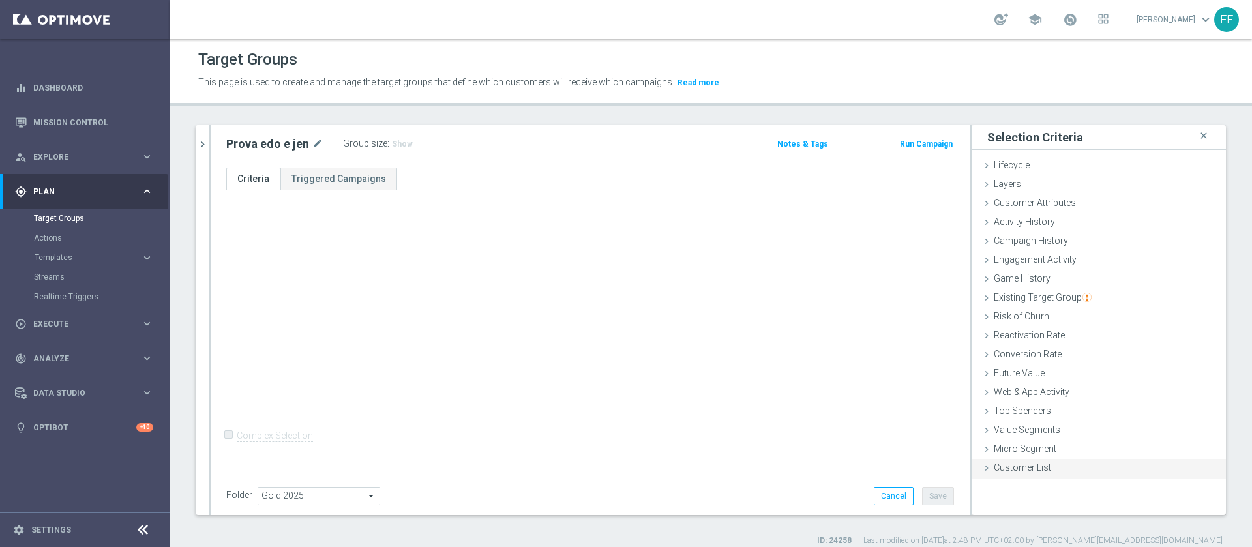
click at [1044, 474] on div "Customer List done selection saved" at bounding box center [1098, 469] width 254 height 20
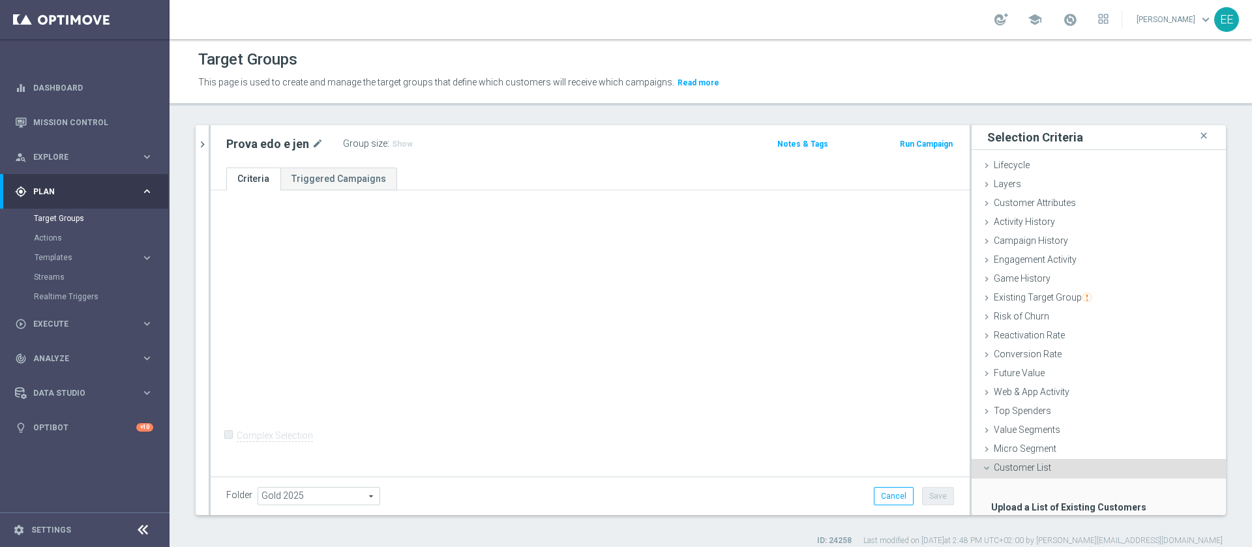
scroll to position [80, 0]
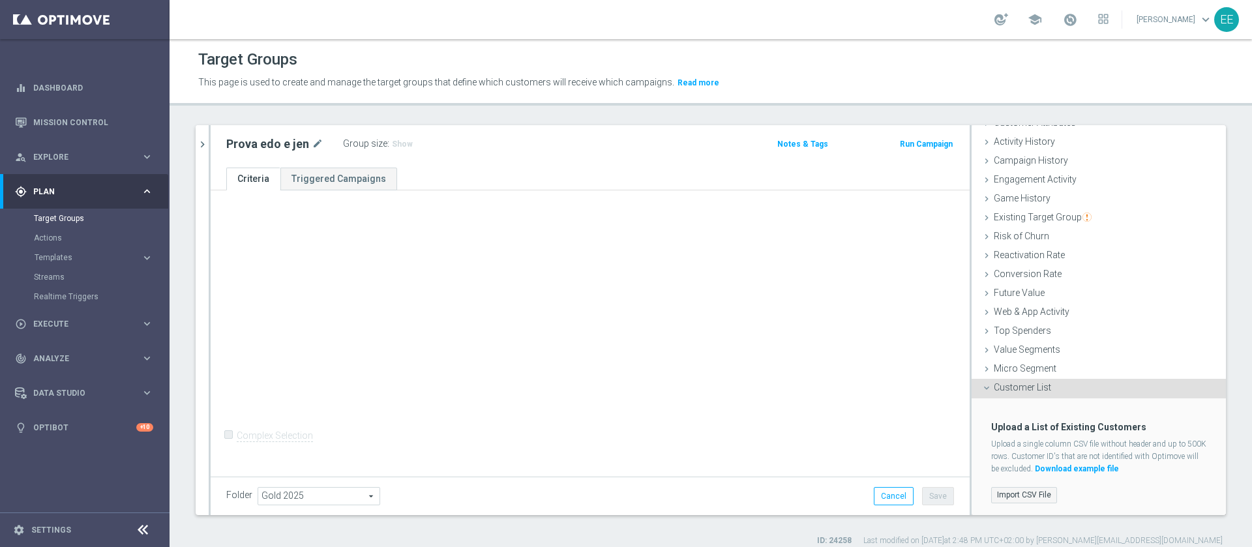
click at [1008, 491] on label "Import CSV File" at bounding box center [1024, 495] width 66 height 16
click at [0, 0] on input "Import CSV File" at bounding box center [0, 0] width 0 height 0
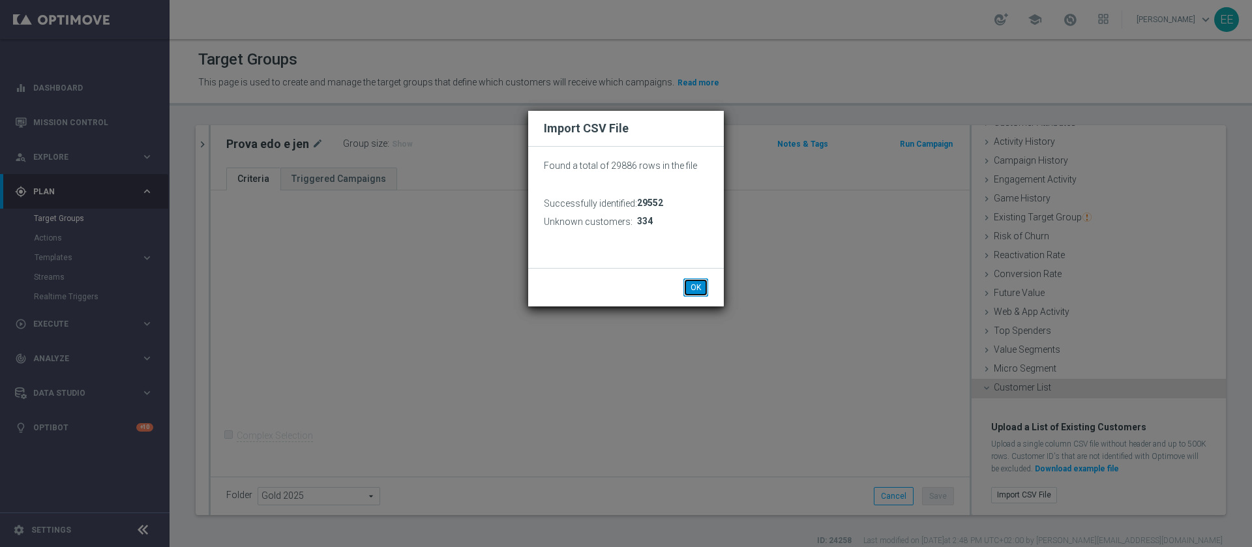
click at [699, 291] on button "OK" at bounding box center [695, 287] width 25 height 18
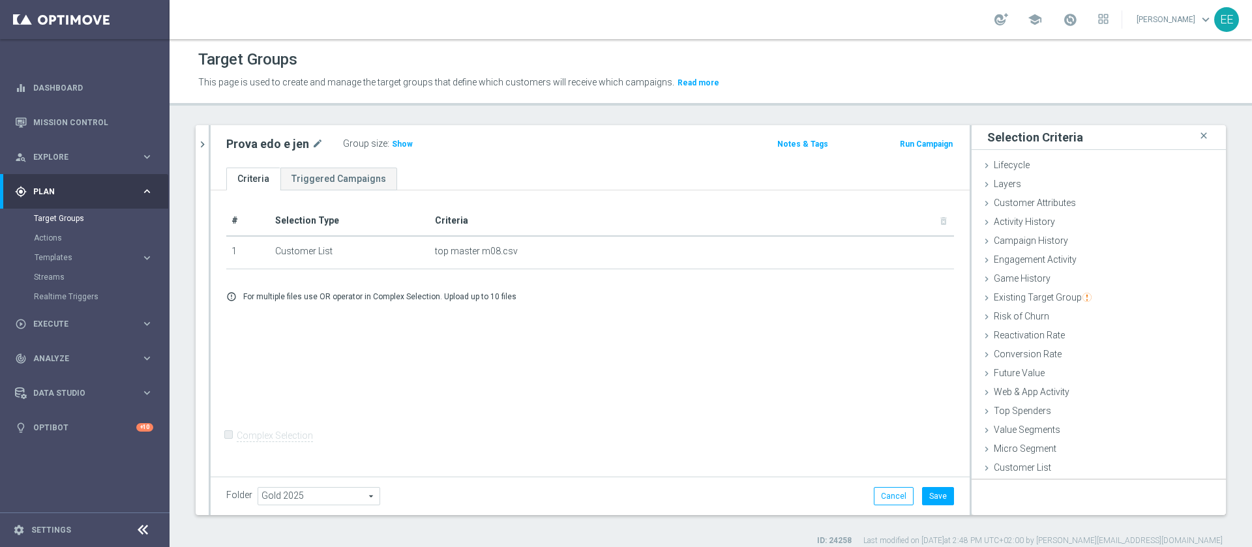
scroll to position [0, 0]
click at [924, 493] on button "Save" at bounding box center [938, 496] width 32 height 18
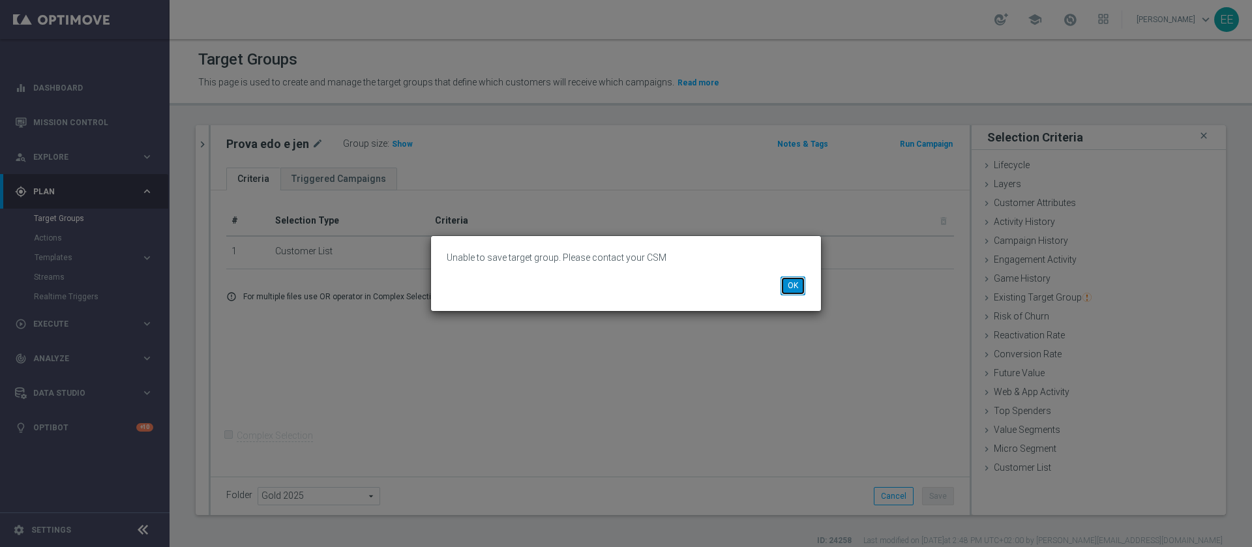
click at [798, 281] on button "OK" at bounding box center [792, 285] width 25 height 18
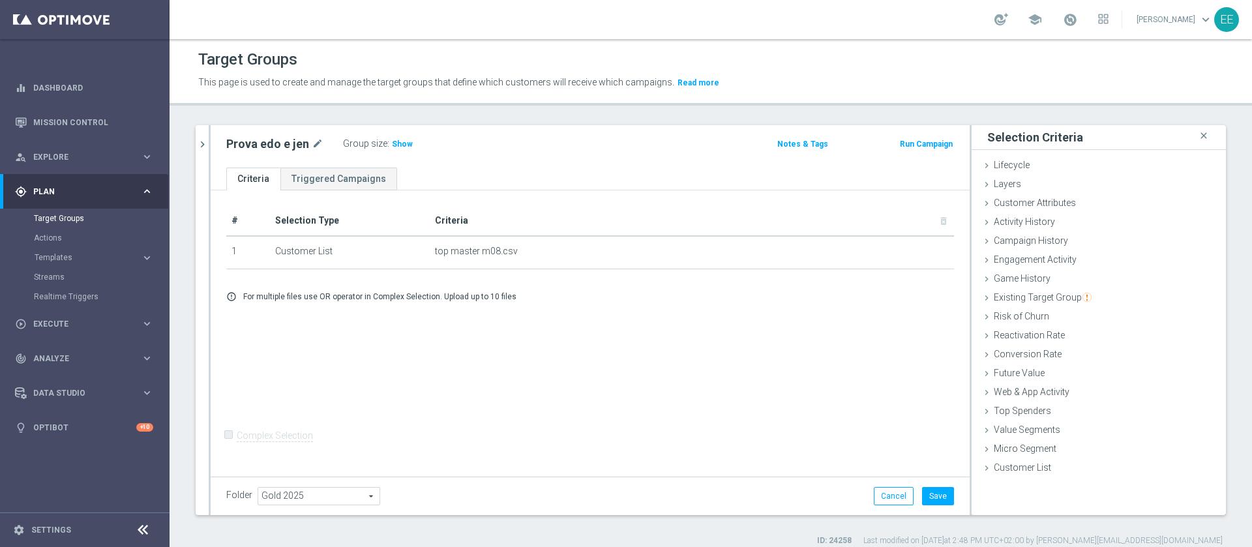
click at [873, 482] on div "Folder Gold 2025 Gold 2025 arrow_drop_down search Cancel Save Saving..." at bounding box center [590, 496] width 759 height 38
click at [874, 488] on button "Cancel" at bounding box center [894, 496] width 40 height 18
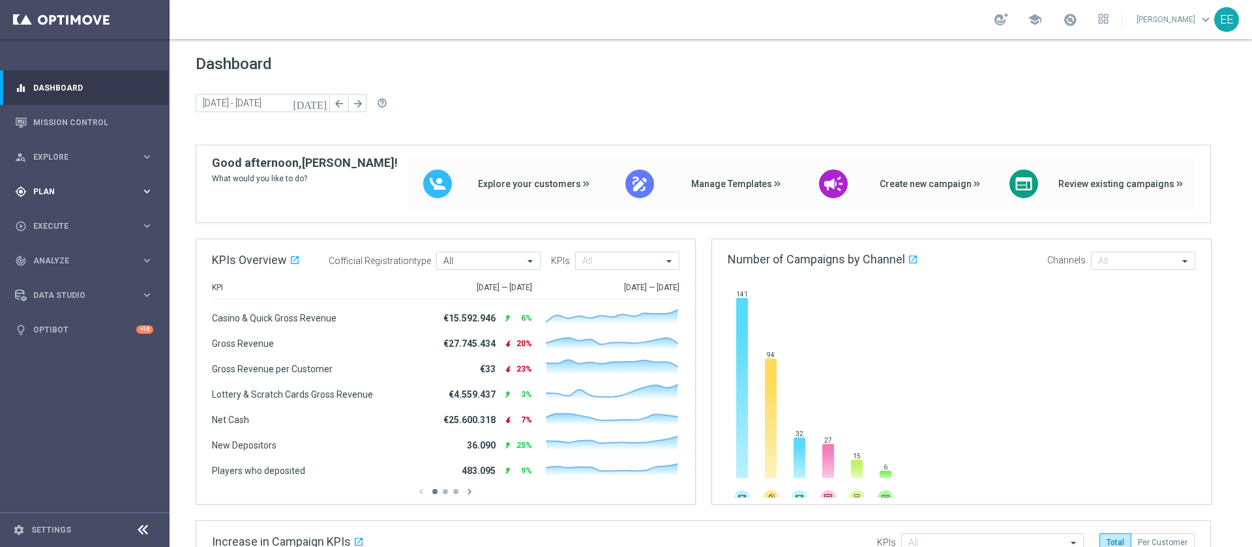
click at [50, 189] on span "Plan" at bounding box center [87, 192] width 108 height 8
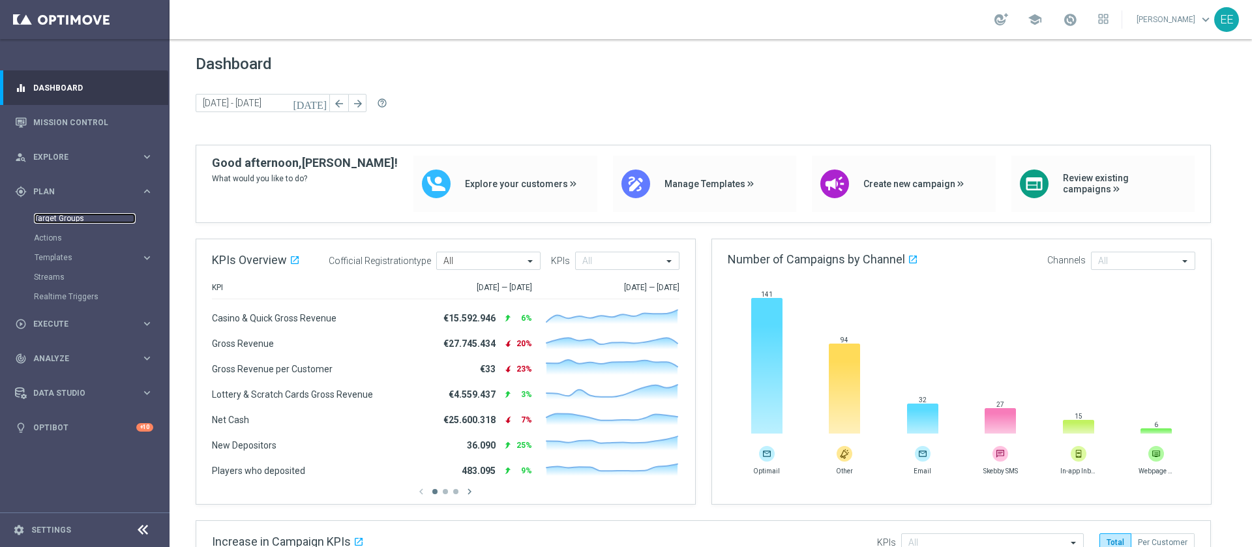
click at [81, 217] on link "Target Groups" at bounding box center [85, 218] width 102 height 10
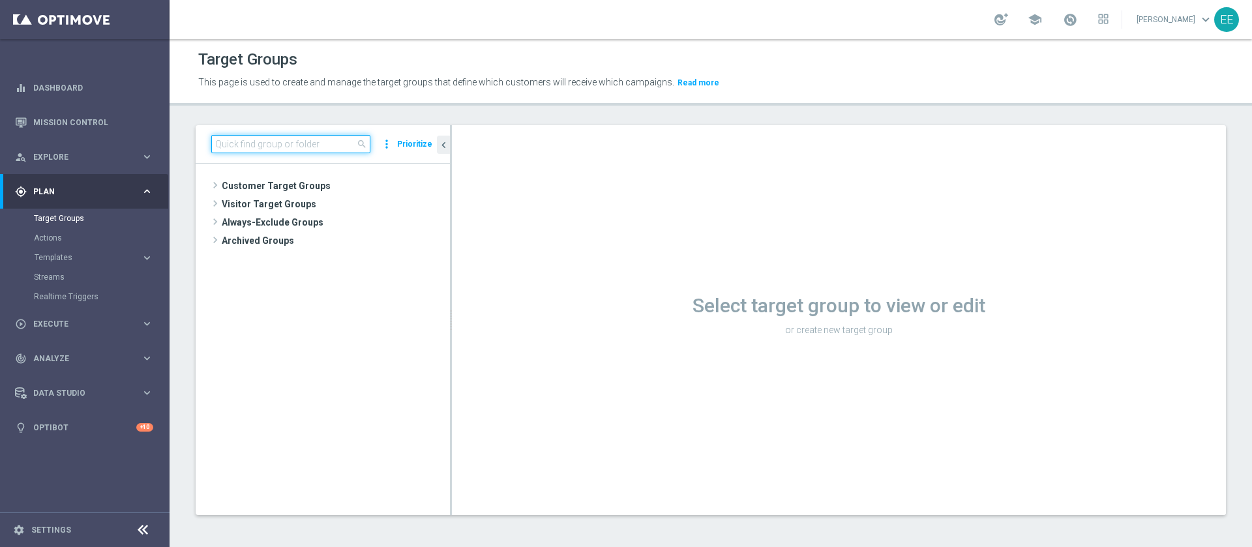
click at [308, 146] on input at bounding box center [290, 144] width 159 height 18
click at [314, 145] on input at bounding box center [290, 144] width 159 height 18
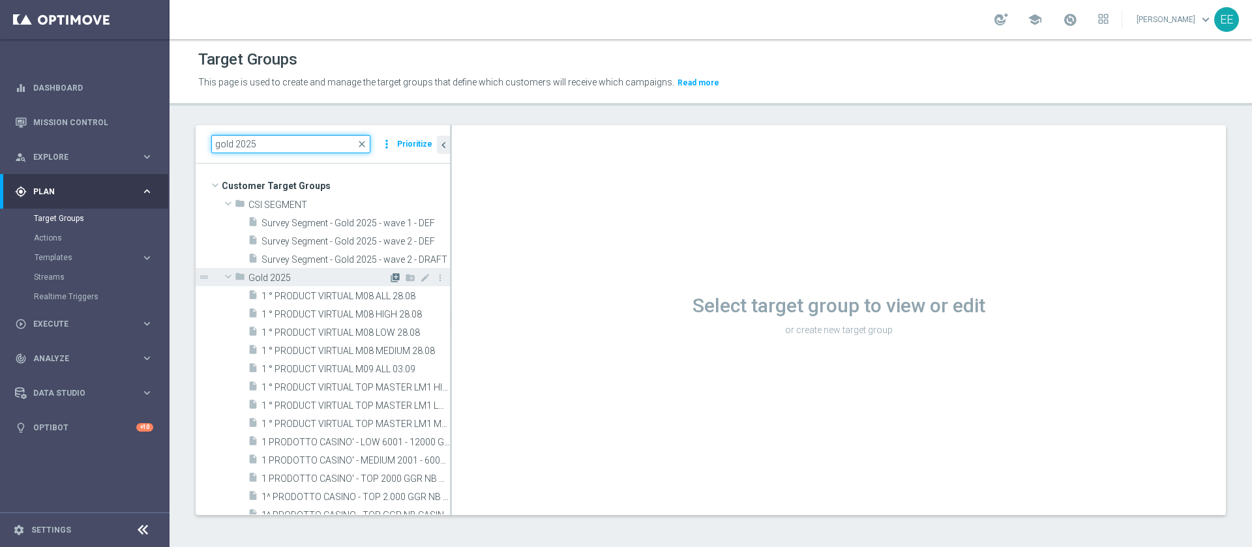
type input "gold 2025"
click at [390, 277] on icon "library_add" at bounding box center [395, 277] width 10 height 10
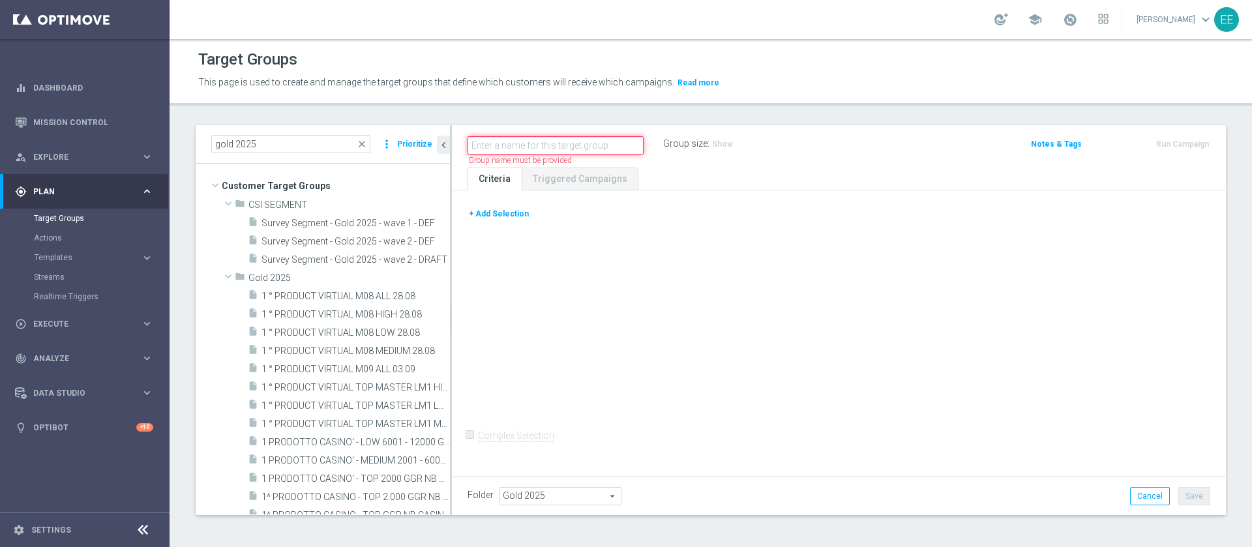
click at [536, 141] on input "text" at bounding box center [555, 145] width 176 height 18
type input "prova edo e jen"
click at [511, 218] on button "+ Add Selection" at bounding box center [498, 214] width 63 height 14
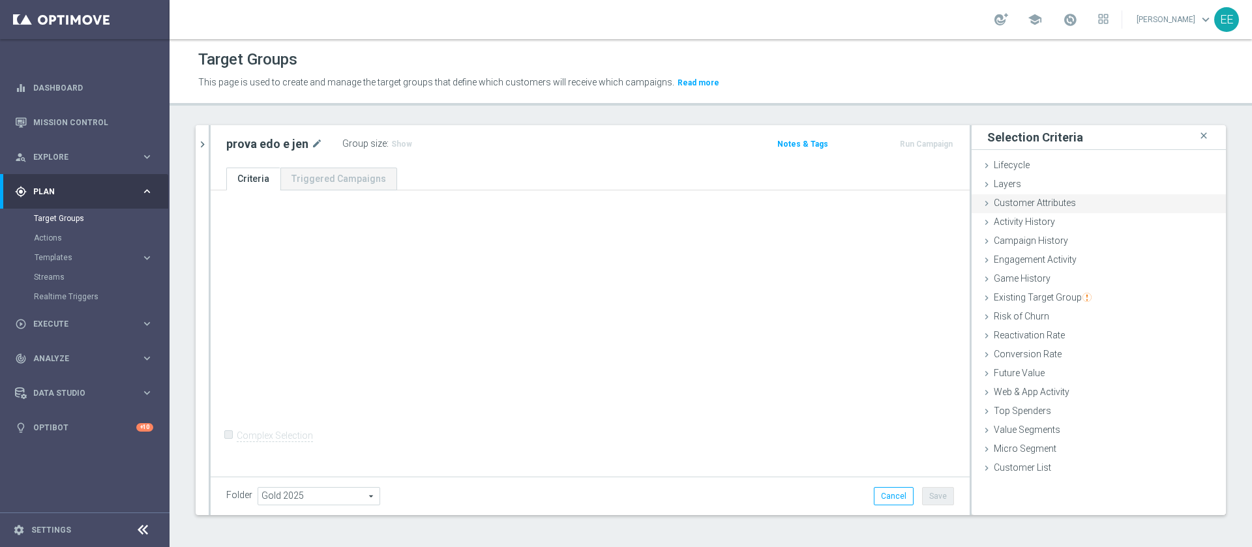
click at [1032, 209] on div "Customer Attributes done" at bounding box center [1098, 204] width 254 height 20
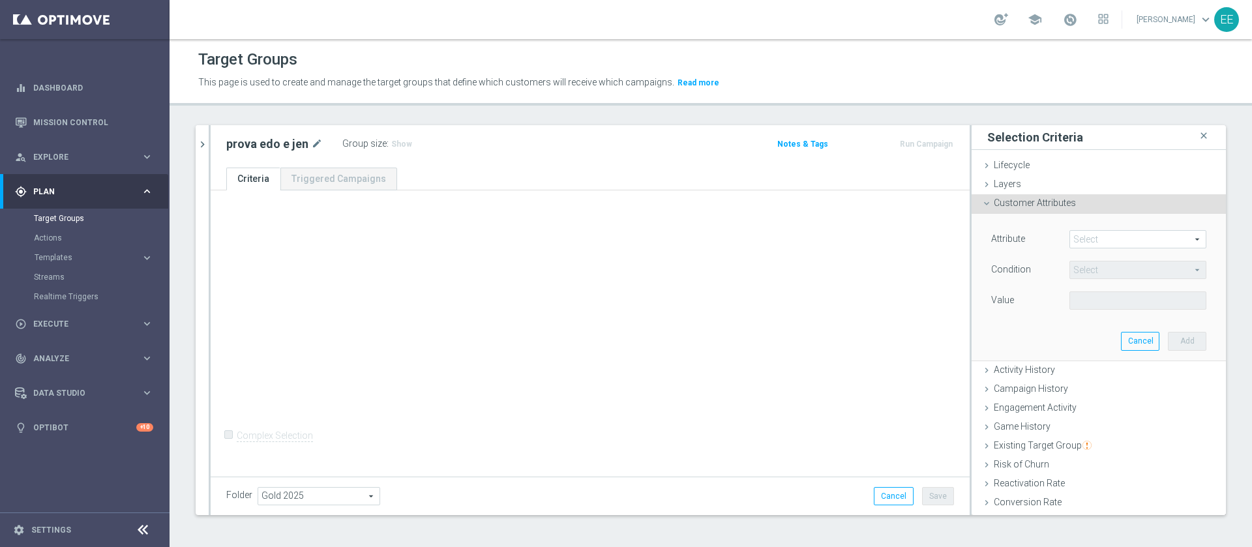
click at [1087, 233] on span at bounding box center [1138, 239] width 136 height 17
click at [0, 0] on input "search" at bounding box center [0, 0] width 0 height 0
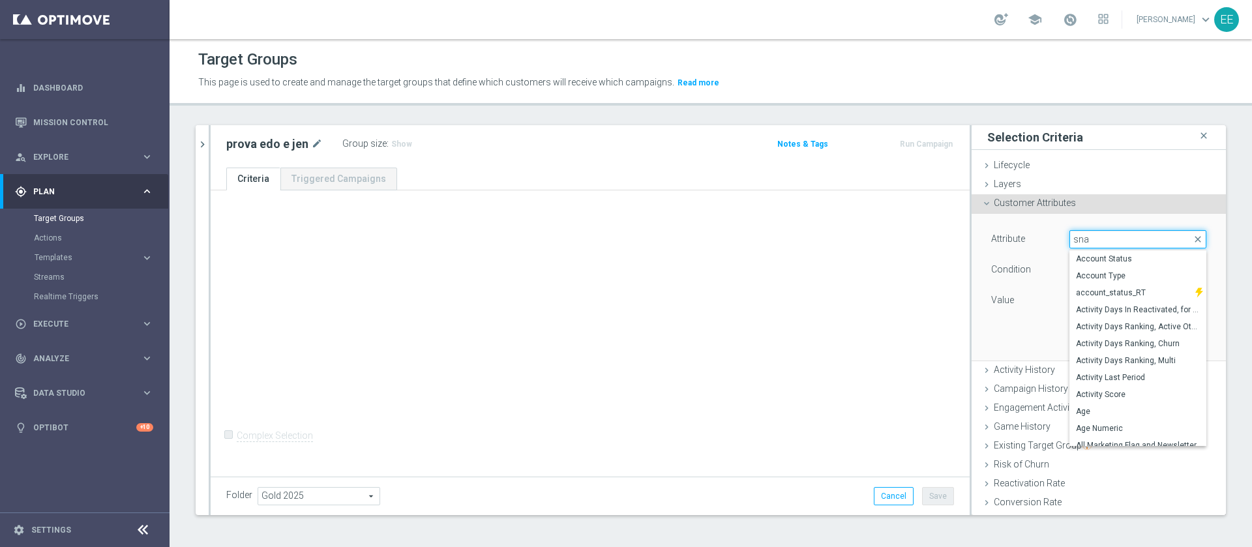
type input "snap"
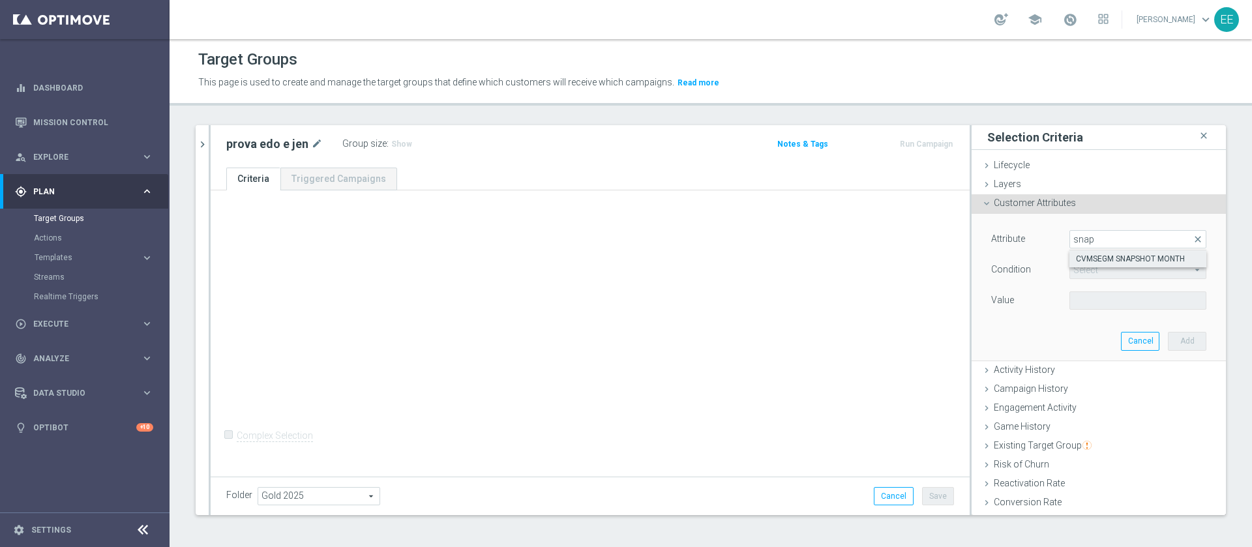
click at [1115, 254] on span "CVMSEGM SNAPSHOT MONTH" at bounding box center [1138, 259] width 124 height 10
type input "CVMSEGM SNAPSHOT MONTH"
type input "Equals"
click at [1091, 271] on span "Equals" at bounding box center [1138, 269] width 136 height 17
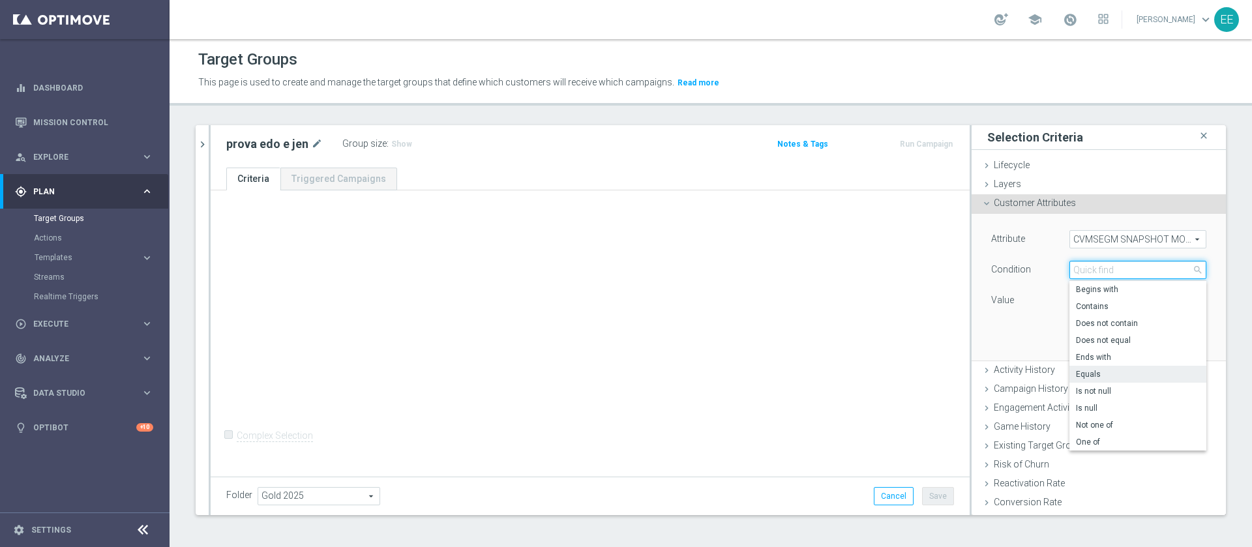
click at [1091, 271] on input "search" at bounding box center [1137, 270] width 137 height 18
click at [1092, 366] on label "Equals" at bounding box center [1137, 374] width 137 height 17
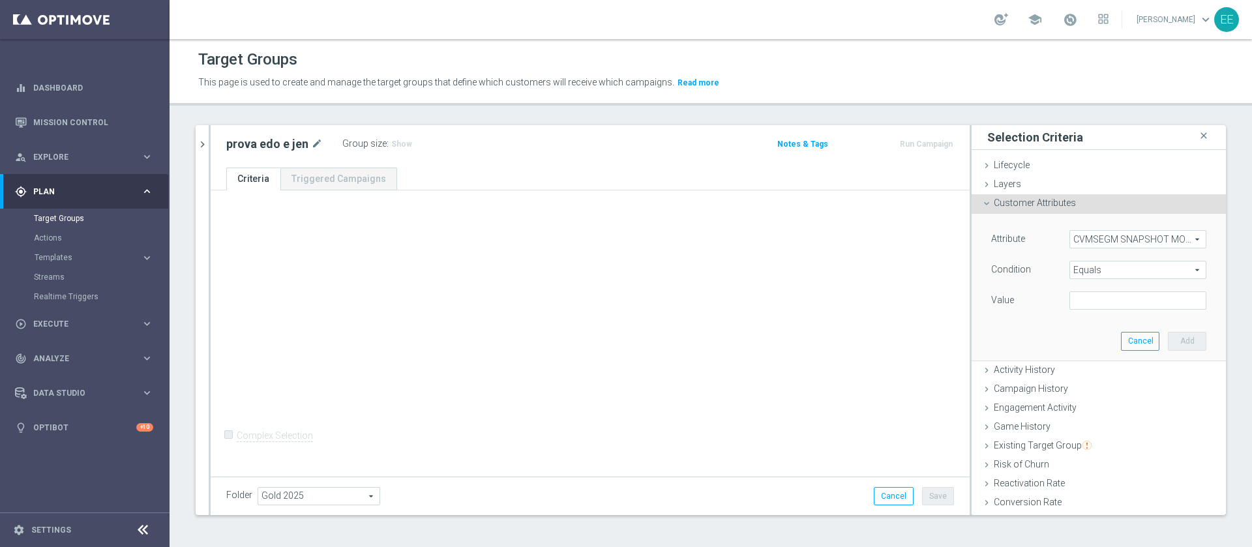
click at [1104, 313] on div "Attribute CVMSEGM SNAPSHOT MONTH CVMSEGM SNAPSHOT MONTH arrow_drop_down search …" at bounding box center [1098, 287] width 235 height 146
click at [1106, 310] on div "Value" at bounding box center [1098, 301] width 235 height 21
click at [1118, 301] on input "text" at bounding box center [1137, 300] width 137 height 18
type input "2025-08"
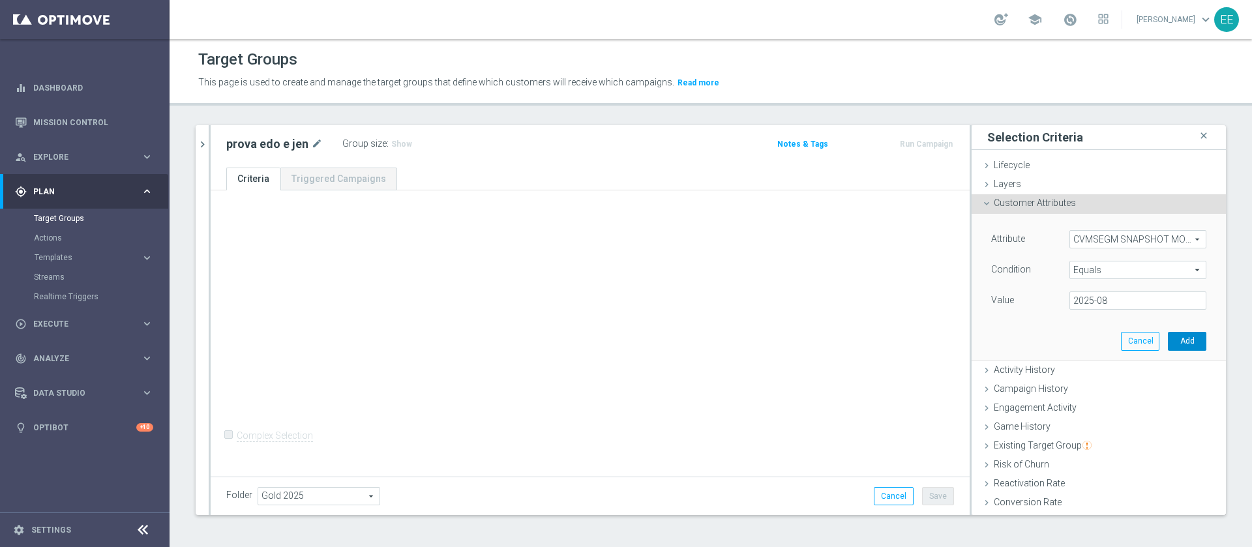
click at [1173, 345] on button "Add" at bounding box center [1187, 341] width 38 height 18
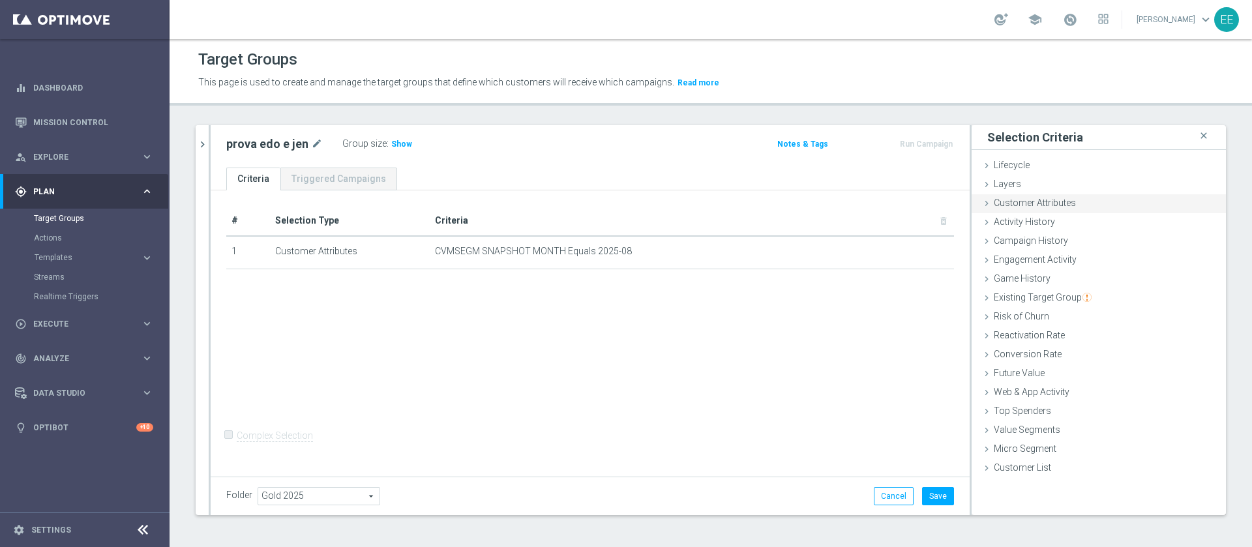
click at [1024, 205] on span "Customer Attributes" at bounding box center [1034, 203] width 82 height 10
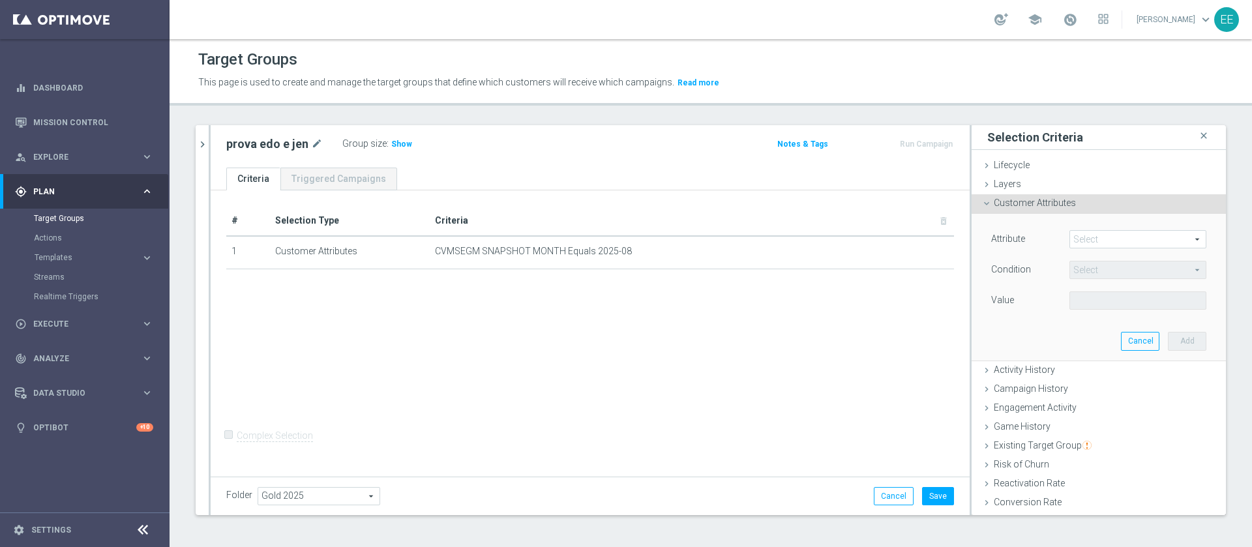
click at [1092, 239] on span at bounding box center [1138, 239] width 136 height 17
click at [0, 0] on input "search" at bounding box center [0, 0] width 0 height 0
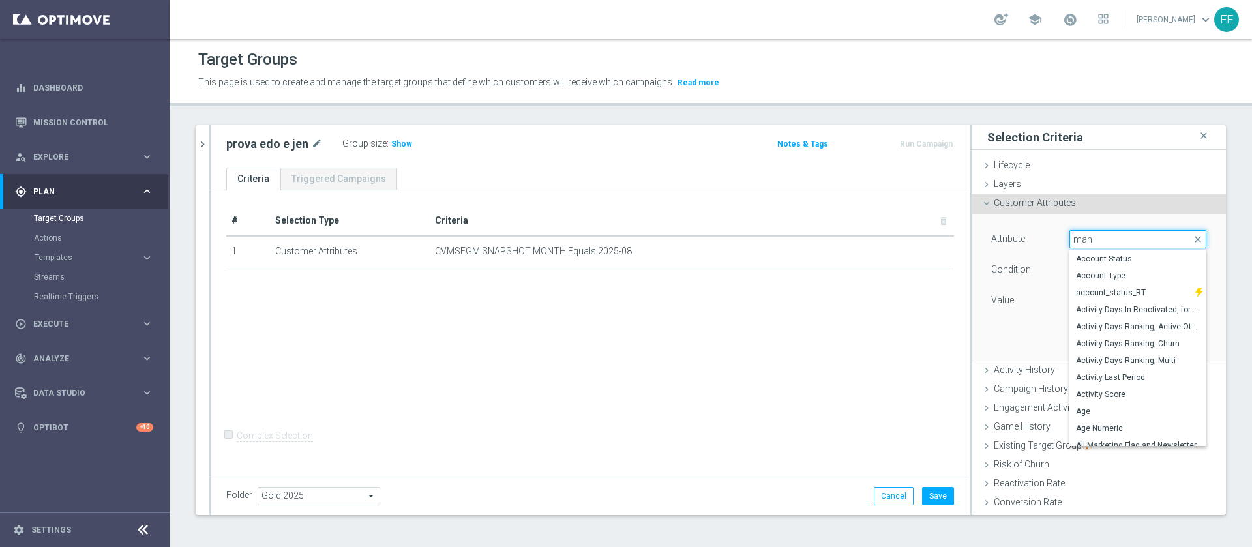
type input "mana"
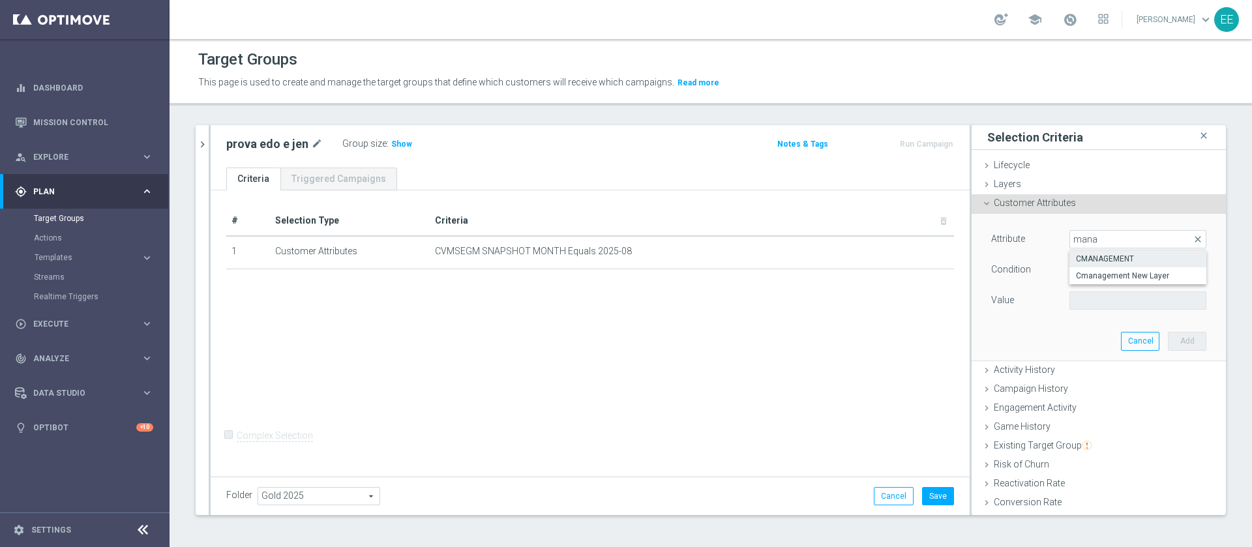
click at [1116, 255] on span "CMANAGEMENT" at bounding box center [1138, 259] width 124 height 10
type input "CMANAGEMENT"
type input "Equals"
click at [1103, 296] on span at bounding box center [1138, 300] width 136 height 17
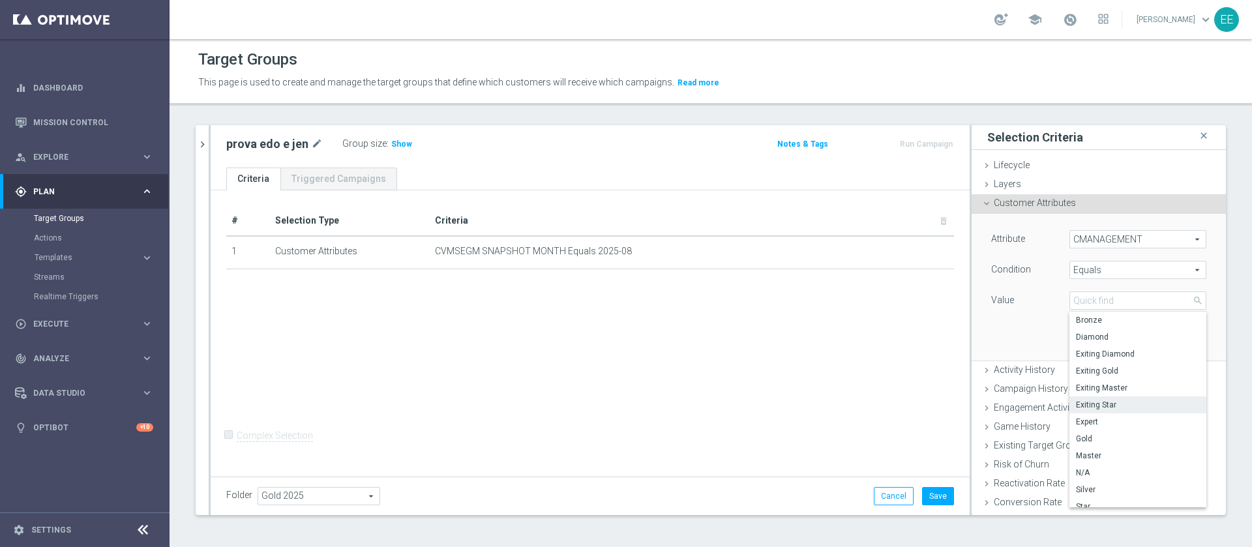
click at [1118, 397] on label "Exiting Star" at bounding box center [1137, 404] width 137 height 17
type input "Exiting Star"
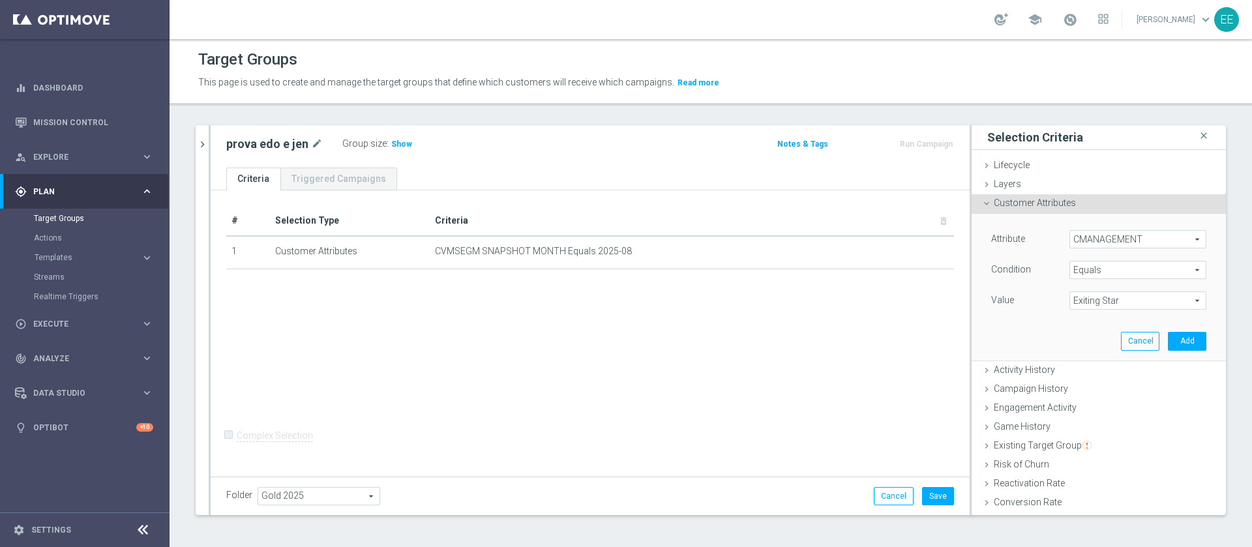
click at [1128, 302] on span "Exiting Star" at bounding box center [1138, 300] width 136 height 17
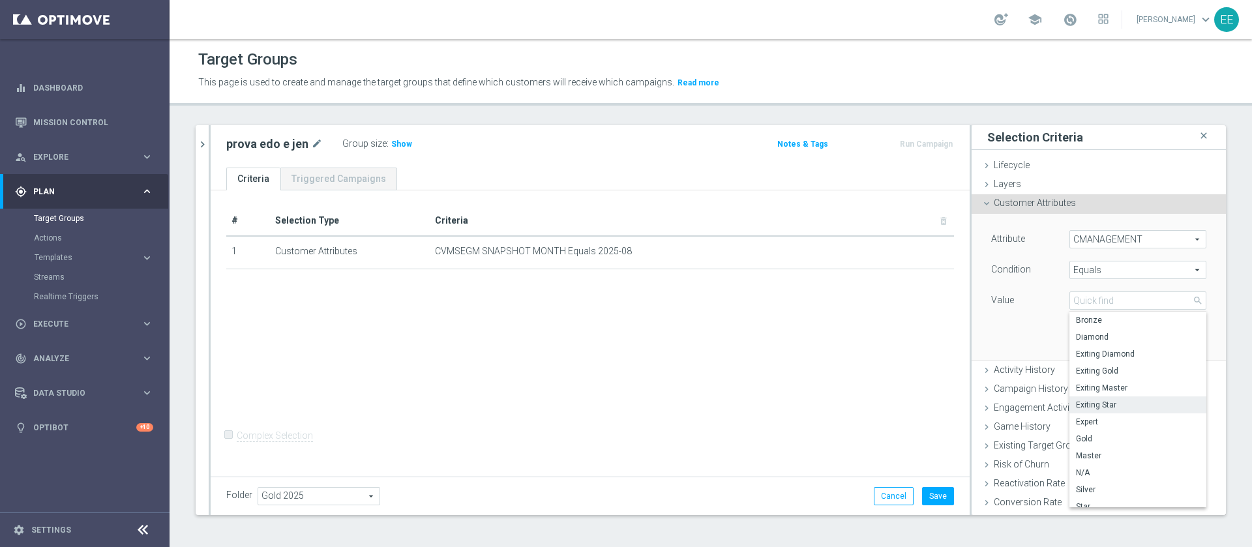
click at [1113, 273] on span "Equals" at bounding box center [1138, 269] width 136 height 17
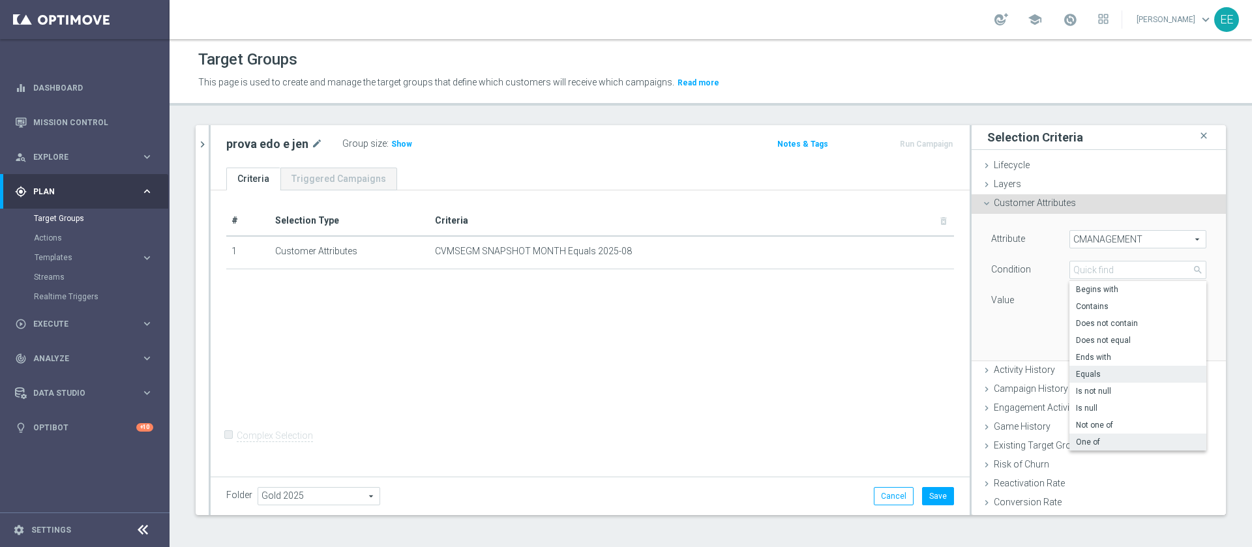
click at [1099, 435] on label "One of" at bounding box center [1137, 442] width 137 height 17
type input "One of"
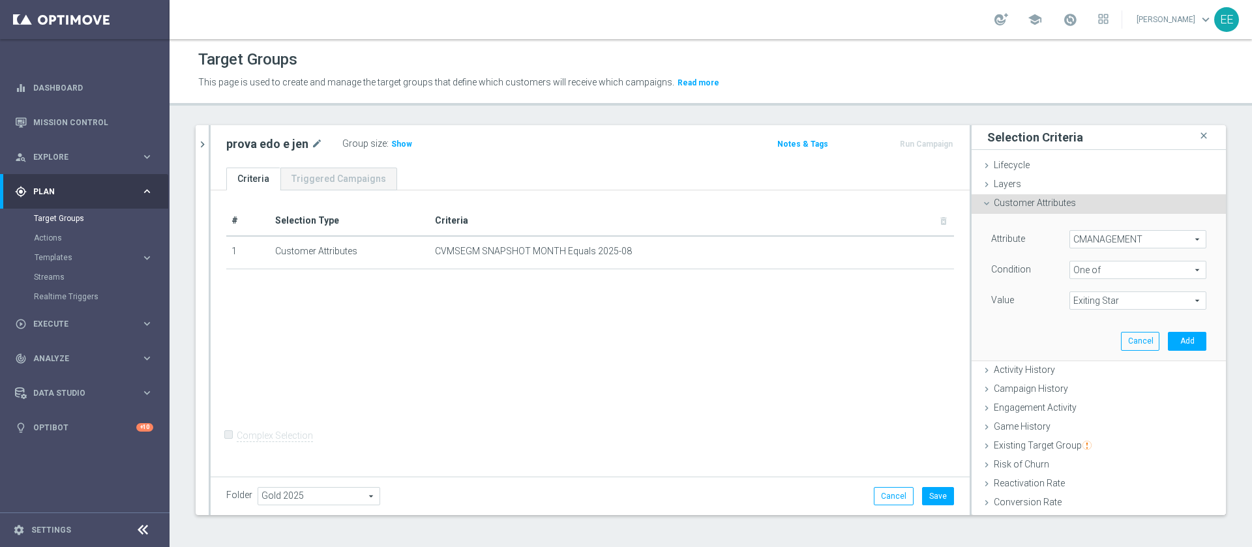
click at [1116, 295] on span "Exiting Star" at bounding box center [1138, 300] width 136 height 17
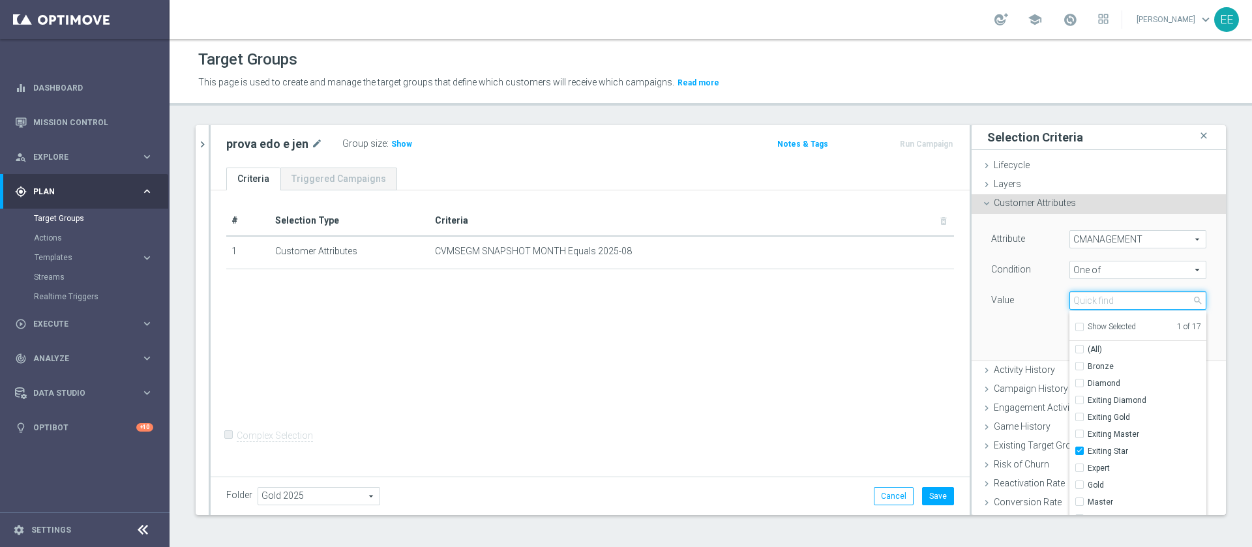
click at [1103, 300] on input "search" at bounding box center [1137, 300] width 137 height 18
type input "star"
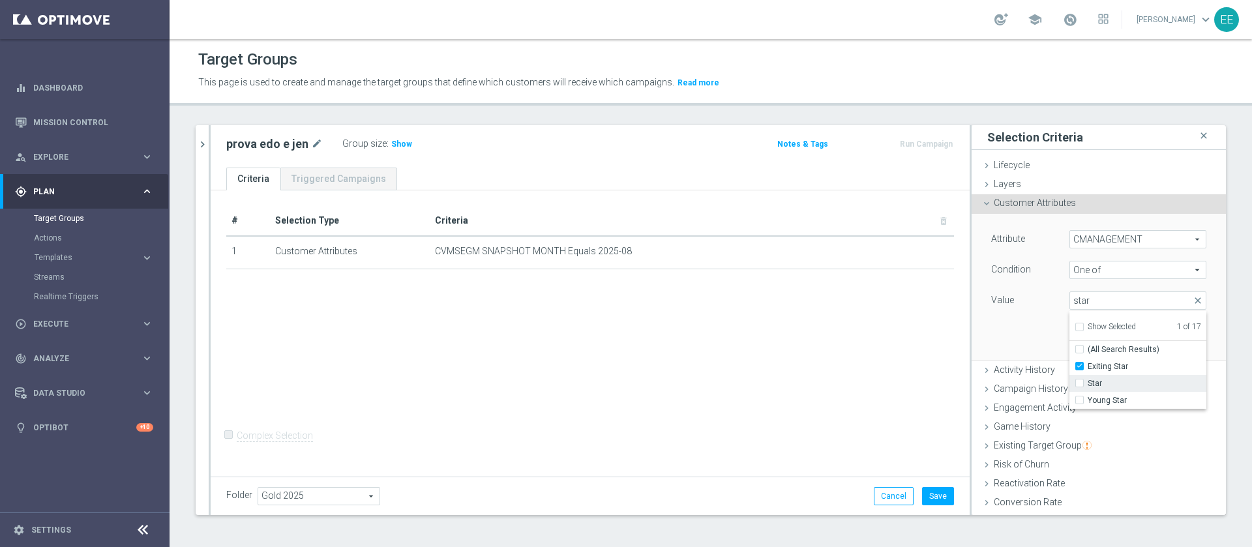
click at [1095, 381] on span "Star" at bounding box center [1146, 383] width 119 height 10
click at [1087, 381] on input "Star" at bounding box center [1083, 383] width 8 height 8
checkbox input "true"
type input "Selected 2 of 17"
click at [1089, 400] on span "Young Star" at bounding box center [1146, 400] width 119 height 10
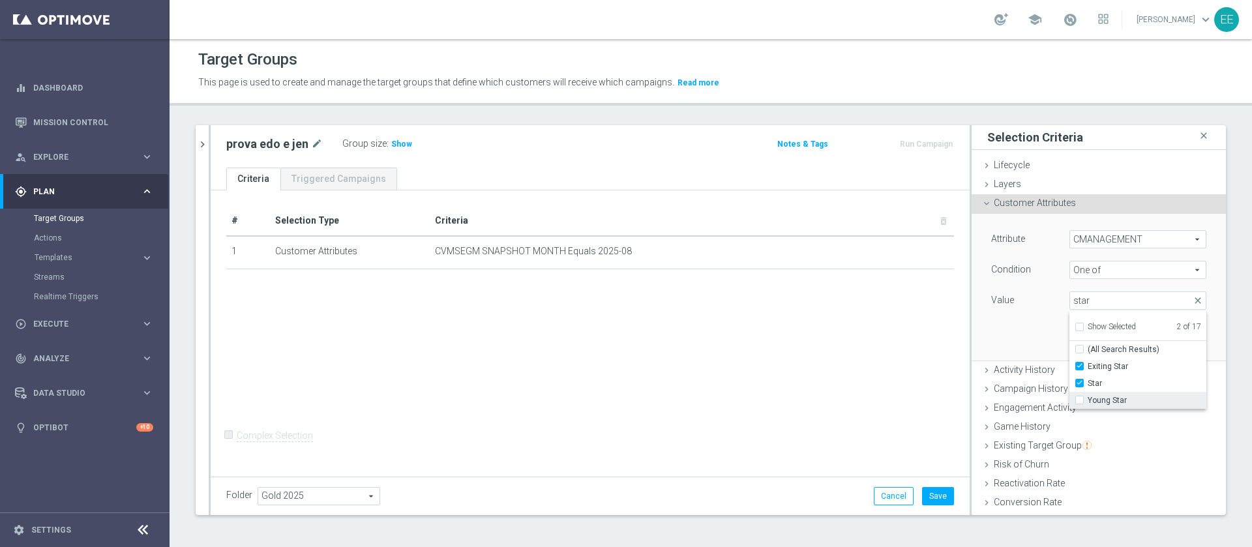
click at [1087, 400] on input "Young Star" at bounding box center [1083, 400] width 8 height 8
checkbox input "true"
type input "Selected 3 of 17"
checkbox input "true"
click at [1110, 304] on input "star" at bounding box center [1137, 300] width 137 height 18
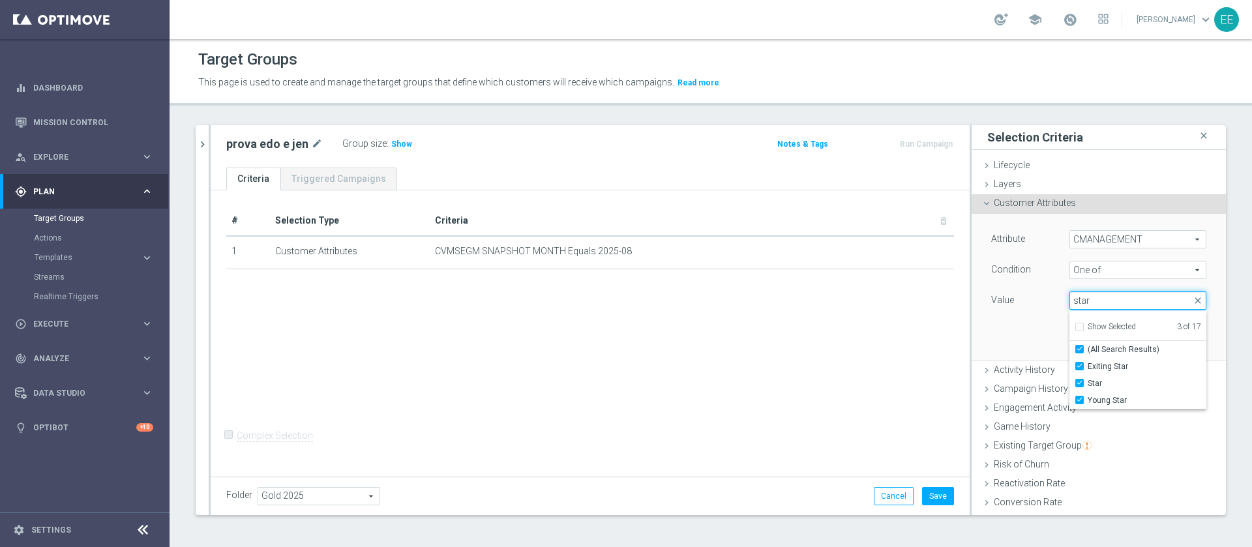
click at [1110, 304] on input "star" at bounding box center [1137, 300] width 137 height 18
checkbox input "false"
type input "master"
click at [1116, 367] on span "Exiting Master" at bounding box center [1146, 366] width 119 height 10
click at [1087, 367] on input "Exiting Master" at bounding box center [1083, 366] width 8 height 8
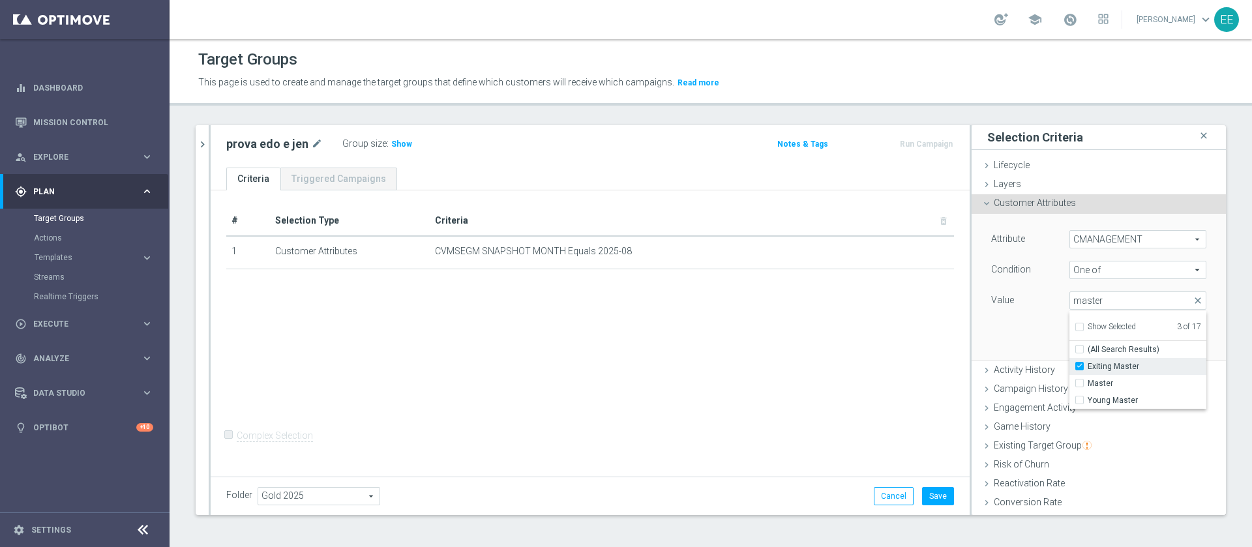
checkbox input "true"
type input "Selected 4 of 17"
checkbox input "false"
click at [1103, 384] on span "Master" at bounding box center [1146, 383] width 119 height 10
click at [1087, 384] on input "Master" at bounding box center [1083, 383] width 8 height 8
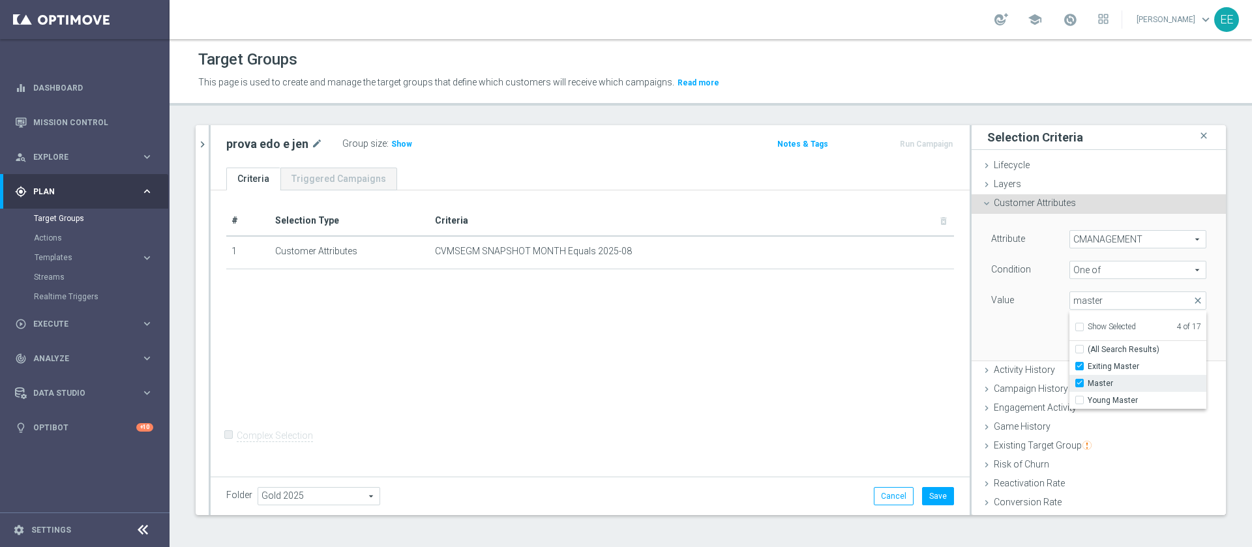
checkbox input "true"
type input "Selected 5 of 17"
click at [1104, 394] on label "Young Master" at bounding box center [1146, 400] width 119 height 17
click at [1087, 396] on input "Young Master" at bounding box center [1083, 400] width 8 height 8
checkbox input "true"
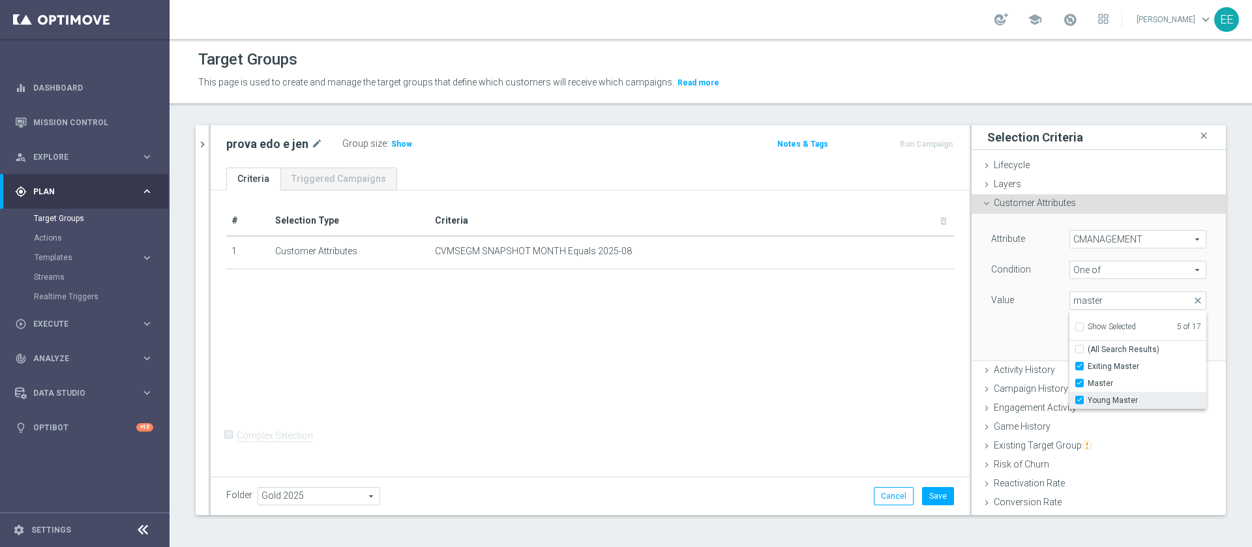
type input "Selected 6 of 17"
click at [1117, 303] on input "master" at bounding box center [1137, 300] width 137 height 18
type input "talent"
click at [1117, 361] on span "Talent" at bounding box center [1146, 366] width 119 height 10
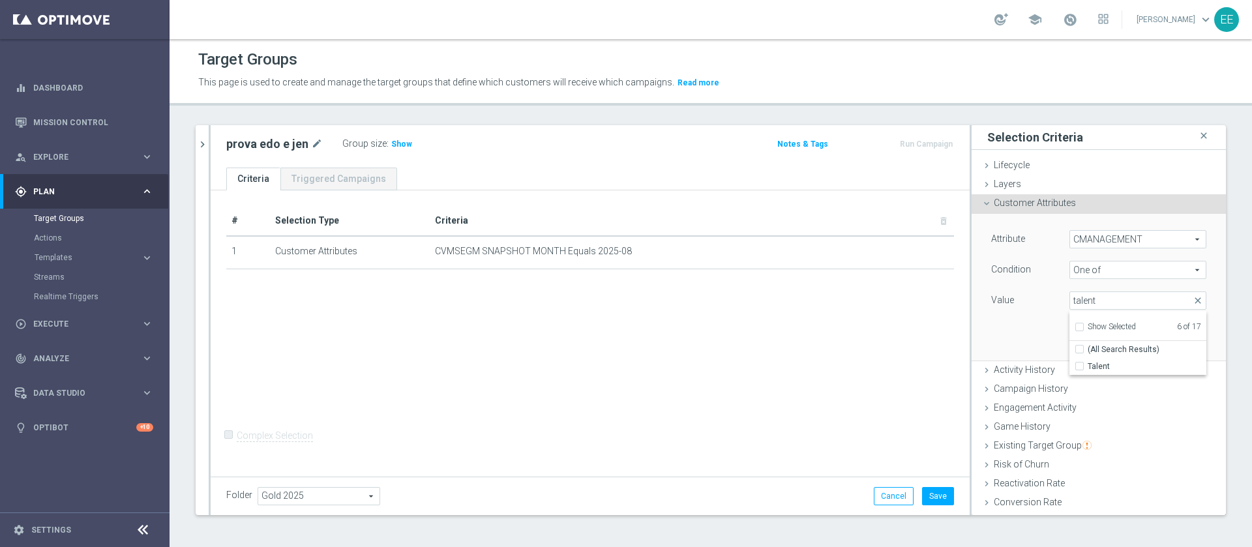
click at [1087, 362] on input "Talent" at bounding box center [1083, 366] width 8 height 8
checkbox input "true"
type input "Selected 7 of 17"
click at [1117, 306] on input "talent" at bounding box center [1137, 300] width 137 height 18
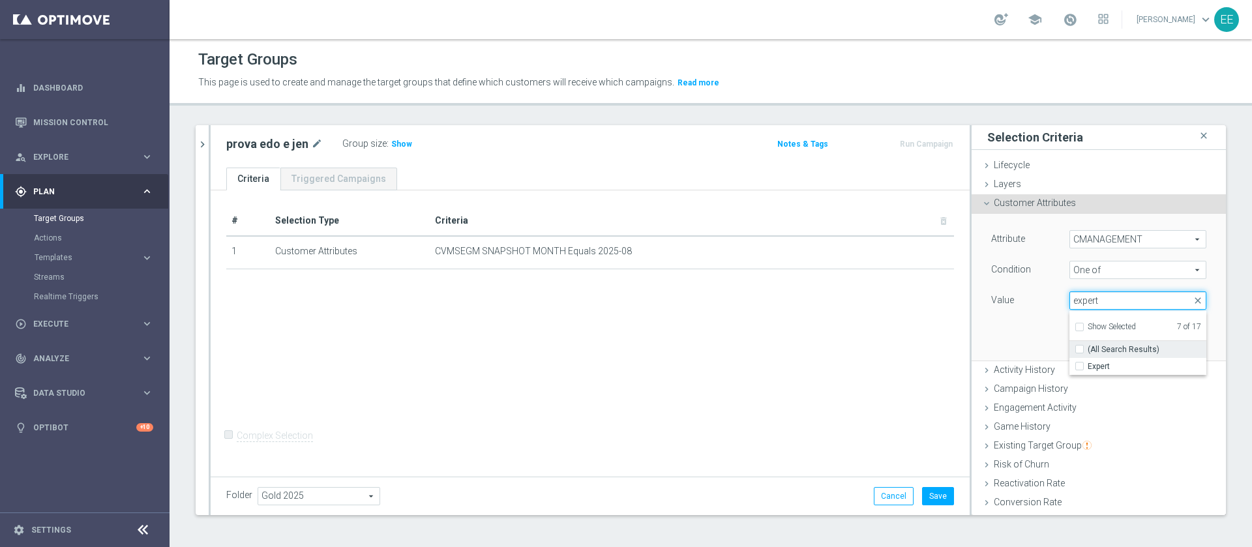
type input "expert"
click at [1117, 353] on span "(All Search Results)" at bounding box center [1123, 349] width 72 height 10
click at [1087, 353] on input "(All Search Results)" at bounding box center [1083, 350] width 8 height 8
checkbox input "true"
type input "Selected 8 of 17"
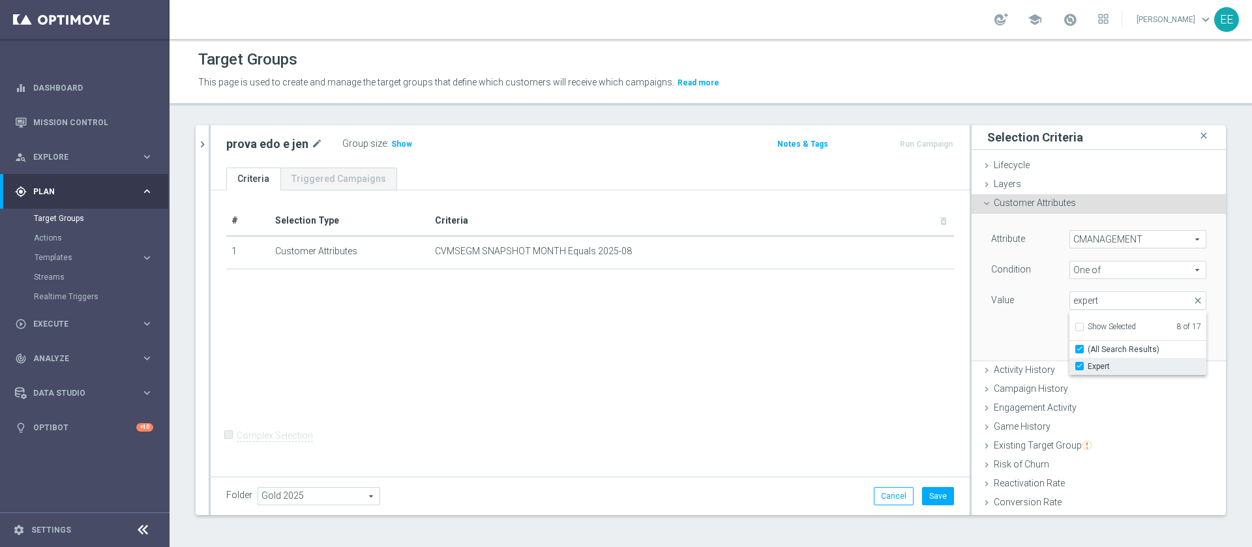
click at [1115, 359] on label "Expert" at bounding box center [1146, 366] width 119 height 17
click at [1087, 362] on input "Expert" at bounding box center [1083, 366] width 8 height 8
checkbox input "false"
type input "Selected 7 of 17"
click at [1117, 345] on span "(All Search Results)" at bounding box center [1123, 349] width 72 height 10
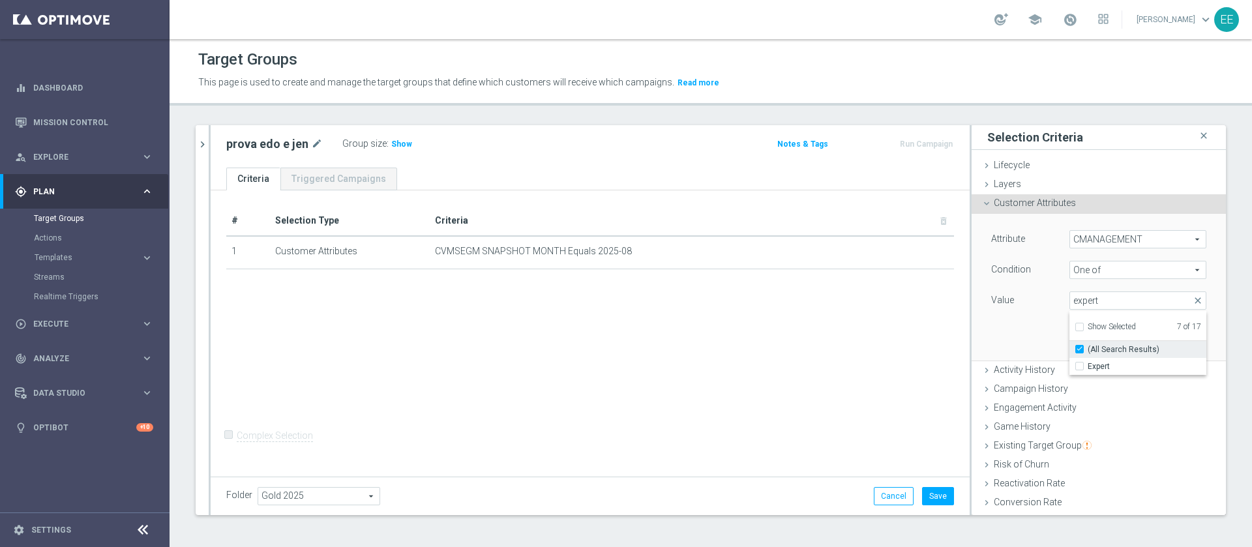
click at [1087, 346] on input "(All Search Results)" at bounding box center [1083, 350] width 8 height 8
checkbox input "false"
type input "Selected 8 of 17"
click at [1112, 358] on label "Expert" at bounding box center [1146, 366] width 119 height 17
click at [1087, 362] on input "Expert" at bounding box center [1083, 366] width 8 height 8
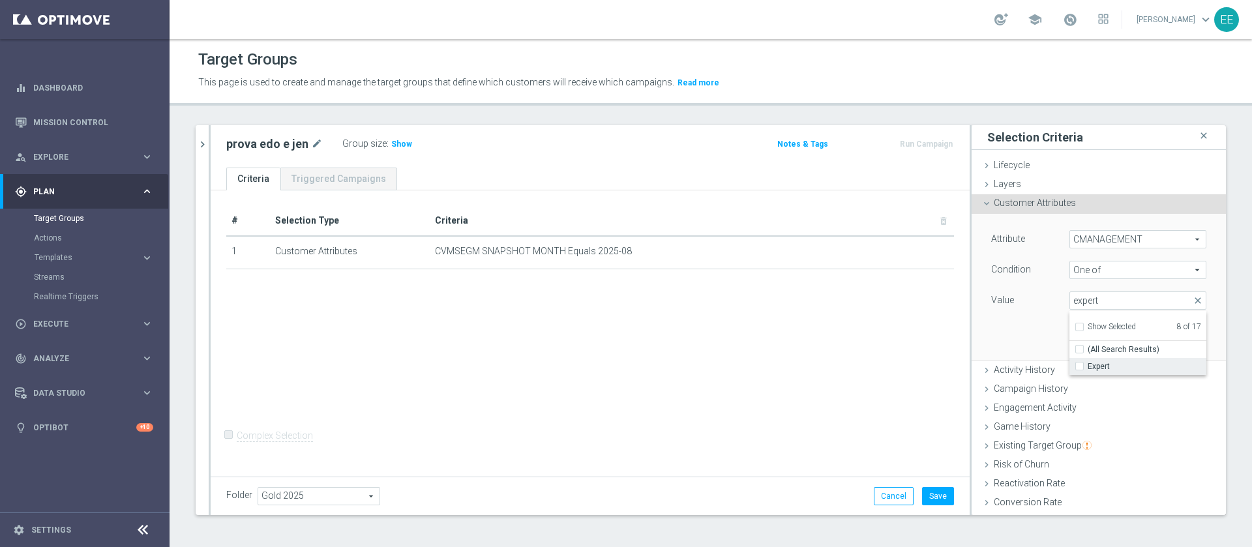
checkbox input "false"
type input "Selected 7 of 17"
click at [1112, 358] on label "Expert" at bounding box center [1146, 366] width 119 height 17
click at [1087, 362] on input "Expert" at bounding box center [1083, 366] width 8 height 8
checkbox input "true"
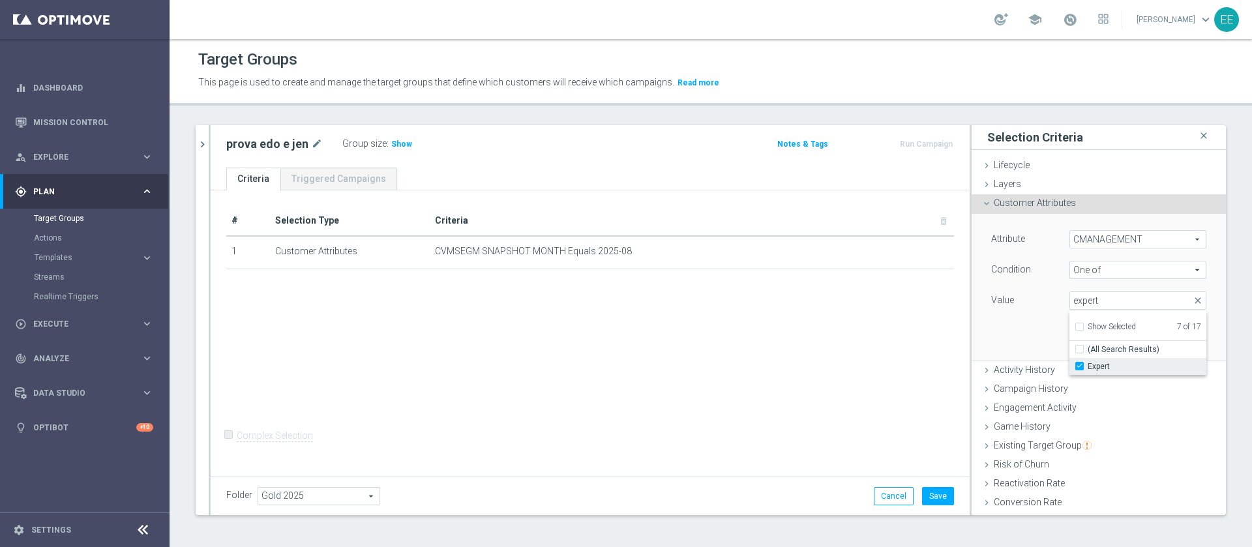
type input "Selected 8 of 17"
click at [1016, 330] on div "Attribute CMANAGEMENT CMANAGEMENT arrow_drop_down search Condition One of One o…" at bounding box center [1098, 287] width 235 height 146
click at [1168, 336] on button "Add" at bounding box center [1187, 341] width 38 height 18
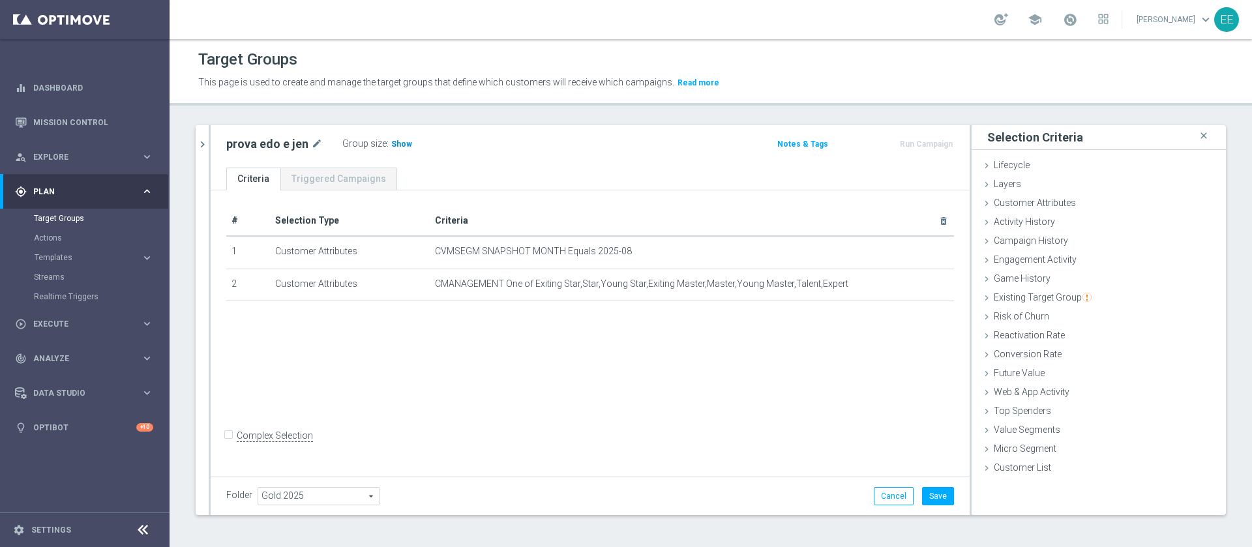
click at [407, 145] on h3 "Show" at bounding box center [401, 144] width 23 height 14
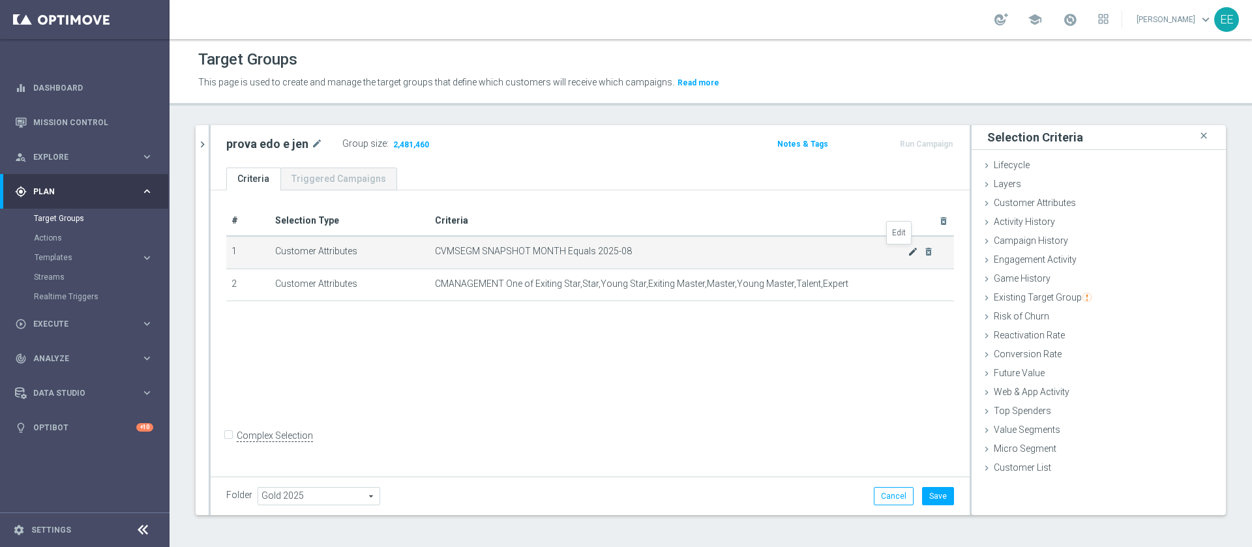
click at [907, 256] on icon "mode_edit" at bounding box center [912, 251] width 10 height 10
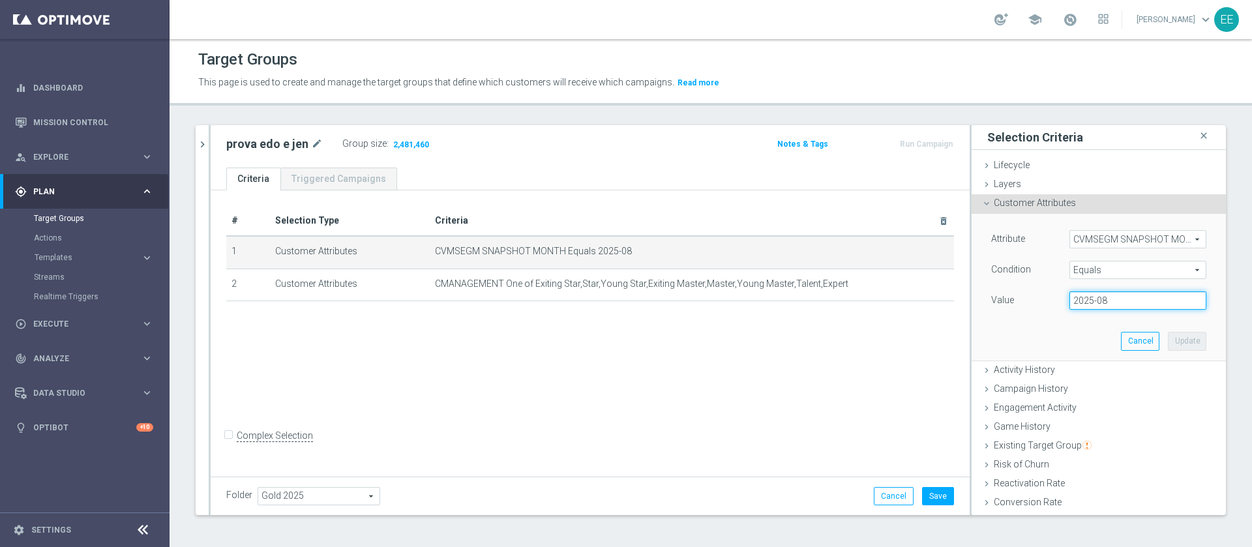
click at [1111, 302] on input "2025-08" at bounding box center [1137, 300] width 137 height 18
type input "2025-07"
click at [1168, 346] on button "Update" at bounding box center [1187, 341] width 38 height 18
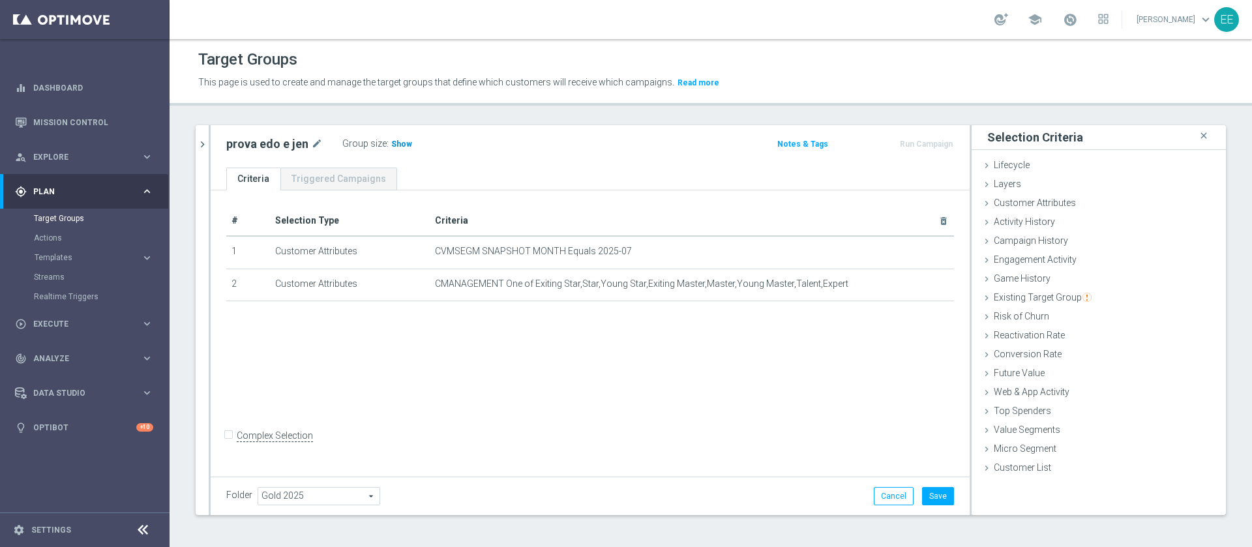
click at [407, 141] on h3 "Show" at bounding box center [401, 144] width 23 height 14
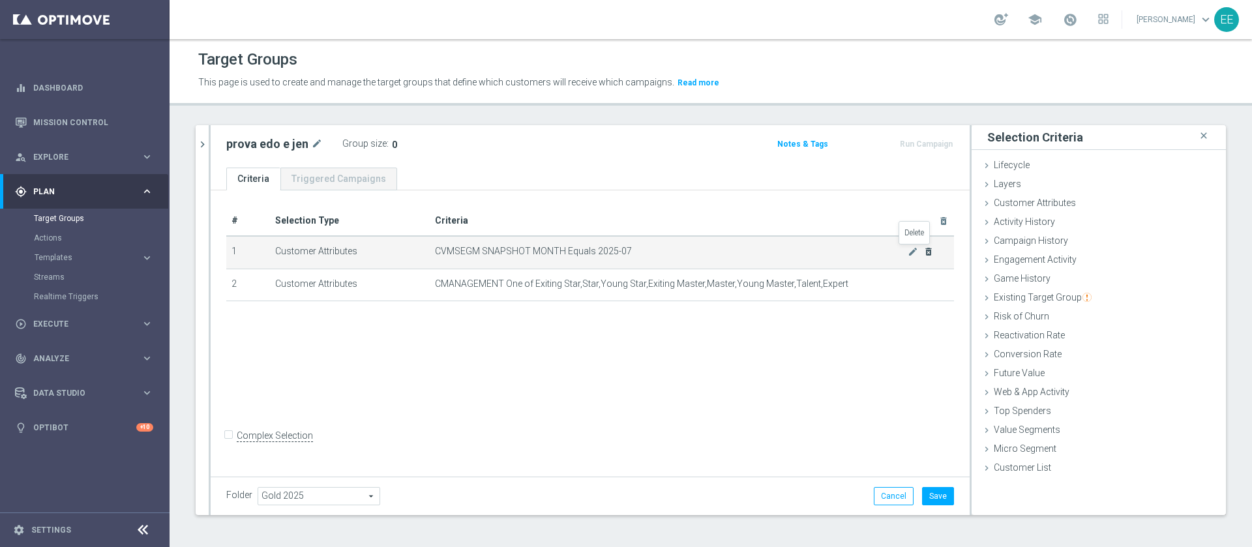
click at [923, 252] on icon "delete_forever" at bounding box center [928, 251] width 10 height 10
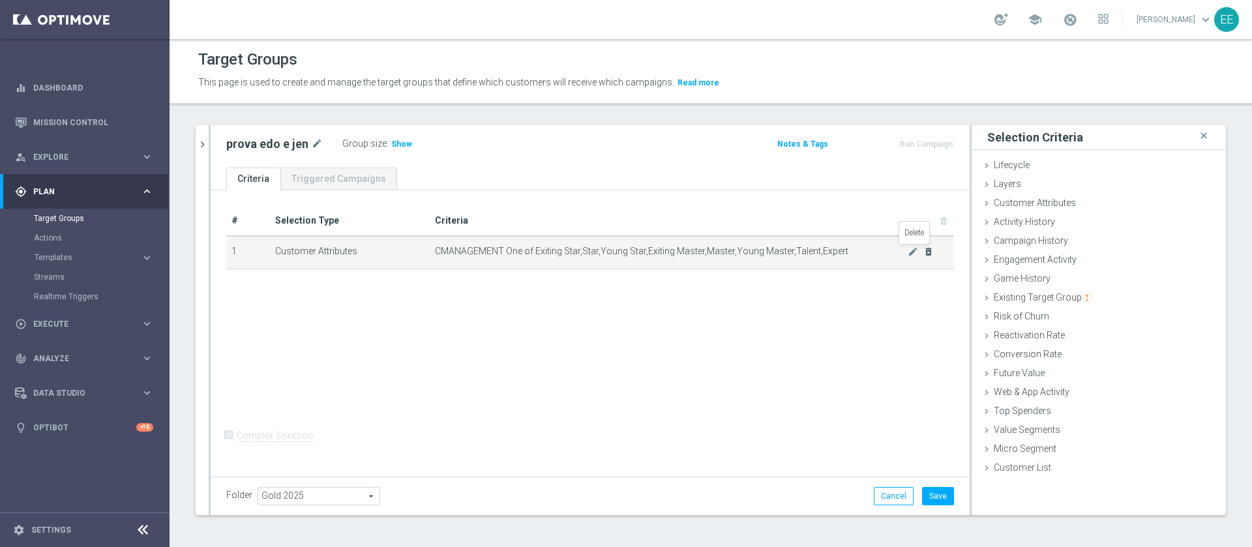
click at [923, 252] on icon "delete_forever" at bounding box center [928, 251] width 10 height 10
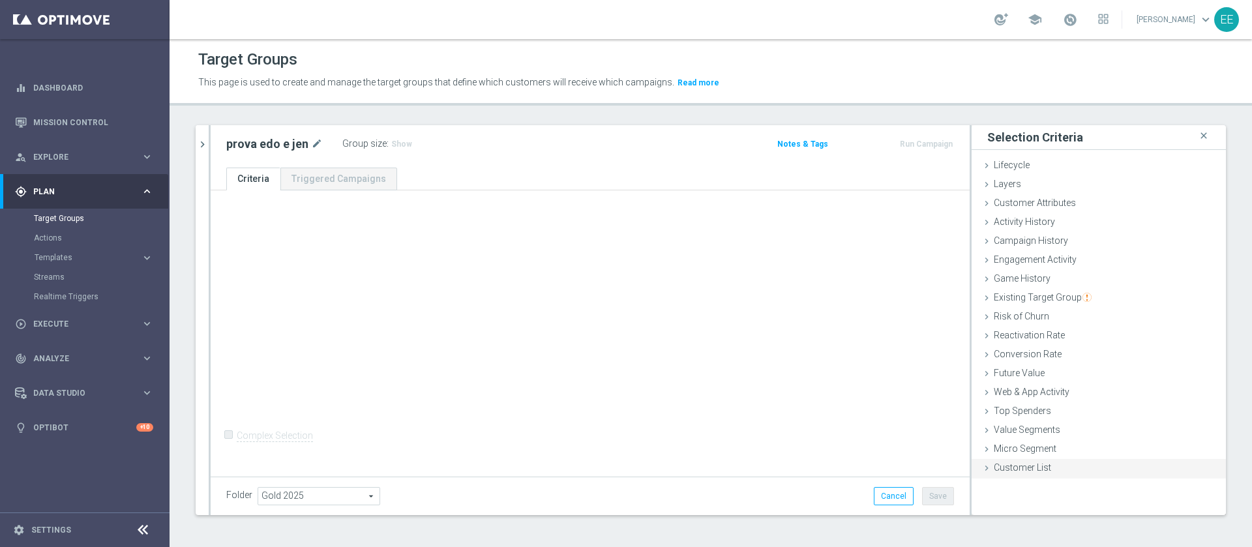
click at [1020, 465] on span "Customer List" at bounding box center [1021, 467] width 57 height 10
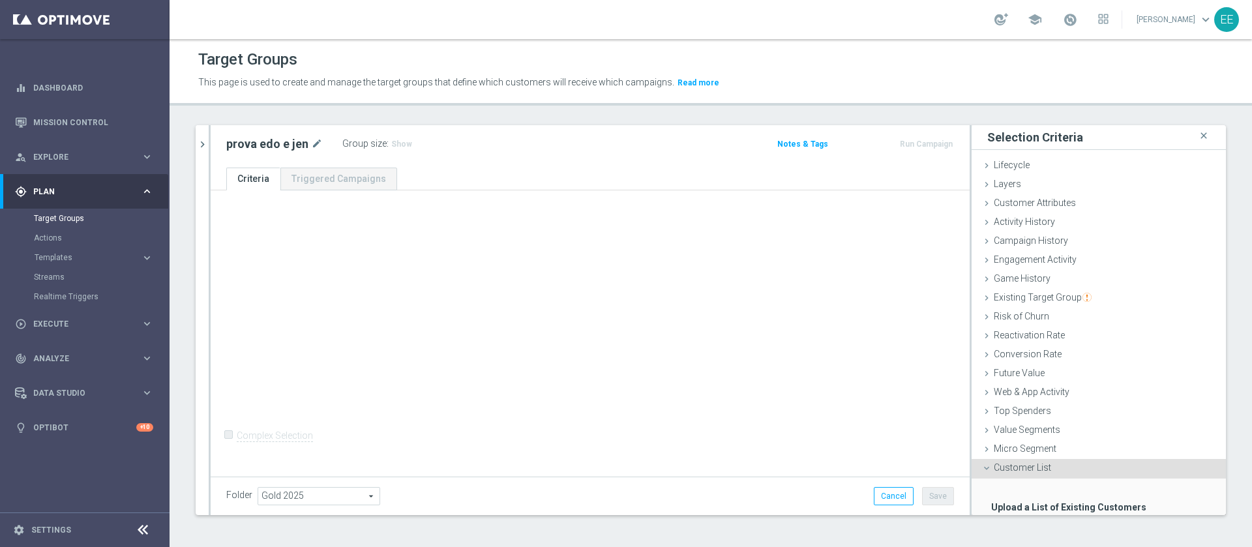
scroll to position [80, 0]
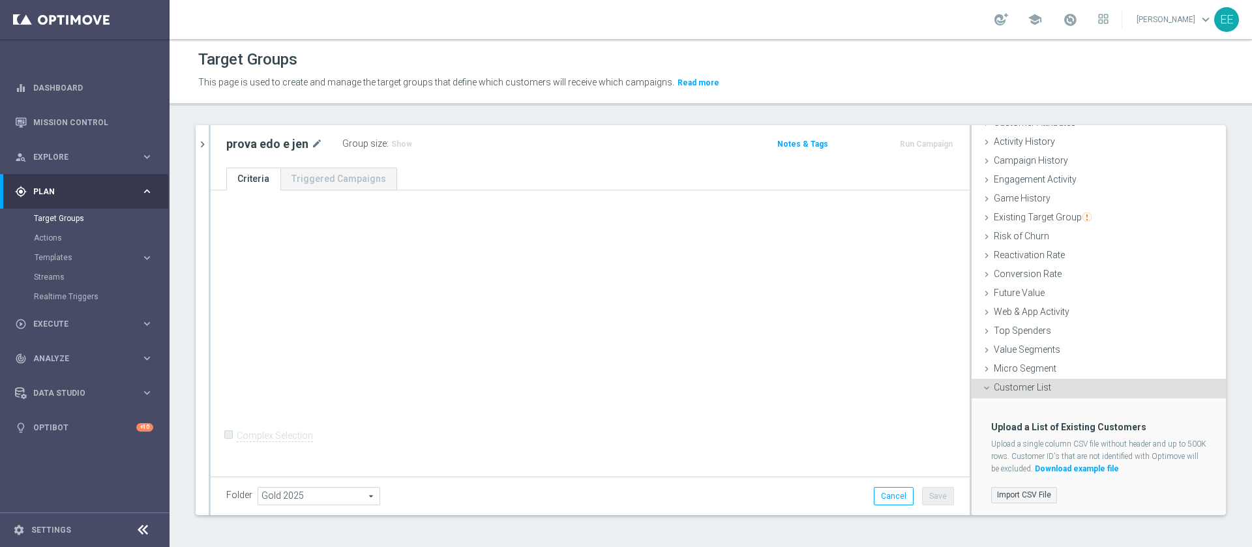
click at [1020, 491] on label "Import CSV File" at bounding box center [1024, 495] width 66 height 16
click at [0, 0] on input "Import CSV File" at bounding box center [0, 0] width 0 height 0
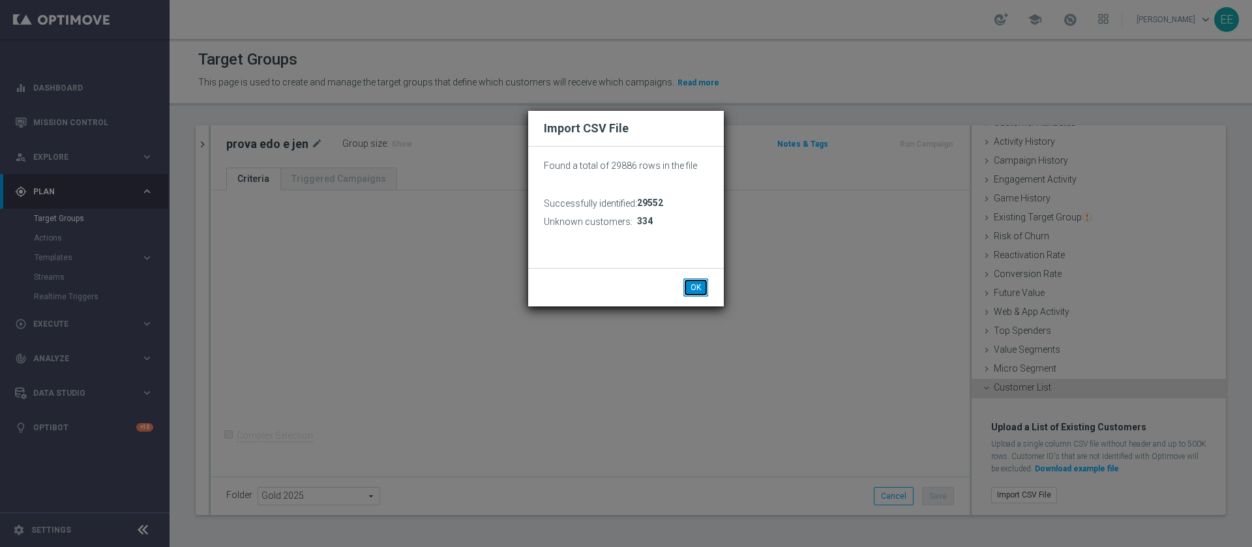
click at [691, 284] on button "OK" at bounding box center [695, 287] width 25 height 18
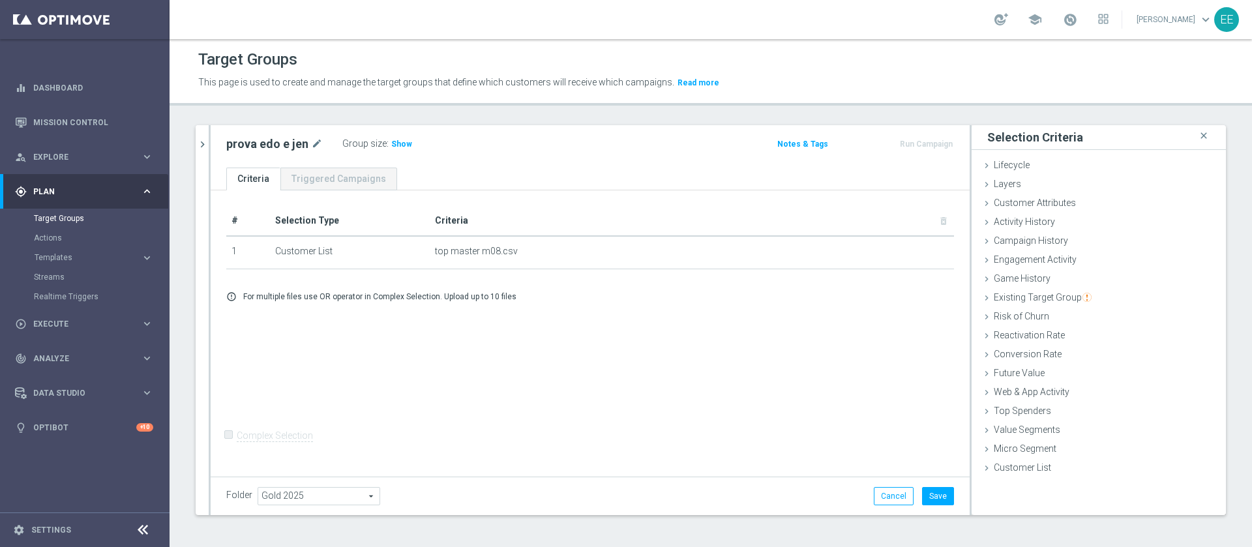
scroll to position [0, 0]
click at [1046, 199] on span "Customer Attributes" at bounding box center [1034, 203] width 82 height 10
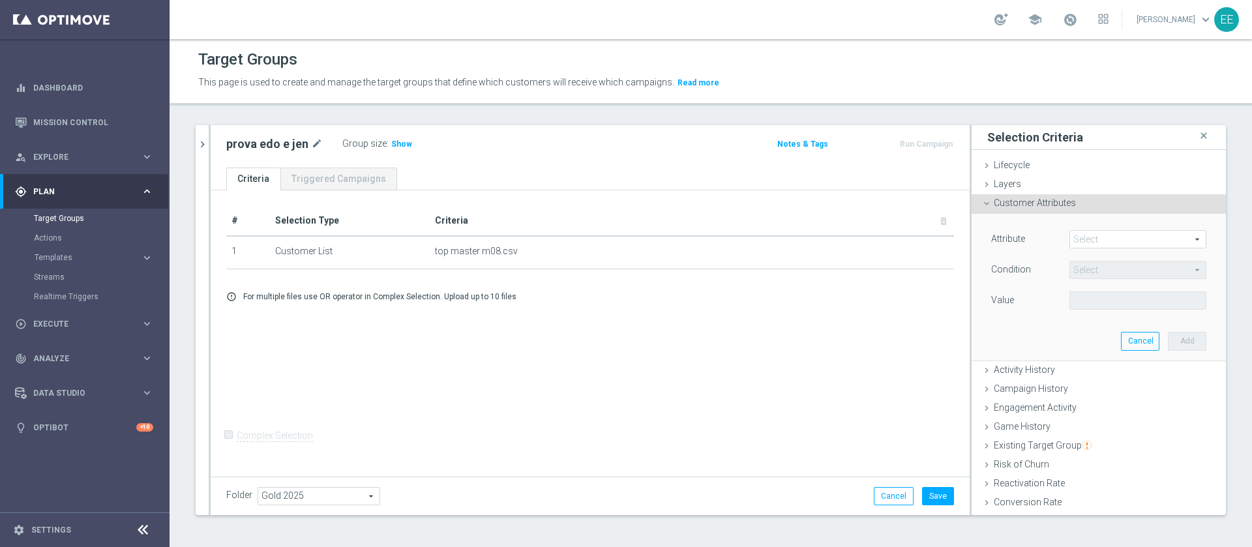
click at [1117, 239] on span at bounding box center [1138, 239] width 136 height 17
click at [0, 0] on input "search" at bounding box center [0, 0] width 0 height 0
type input "prefere"
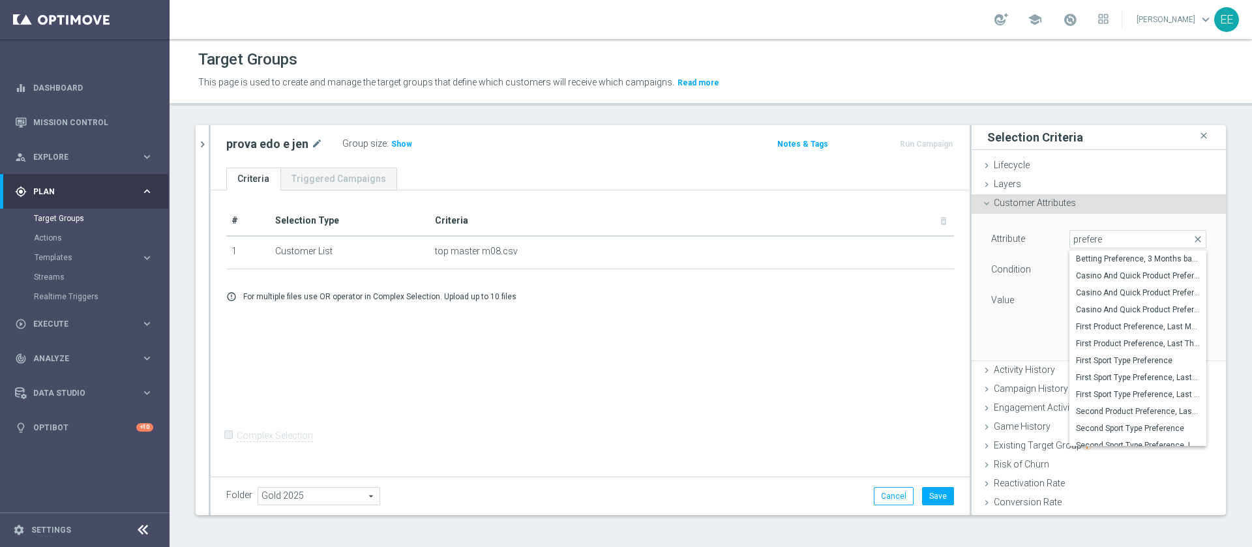
click at [1008, 316] on div "Attribute Select arrow_drop_down prefere close Betting Preference, 3 Months bac…" at bounding box center [1098, 287] width 235 height 146
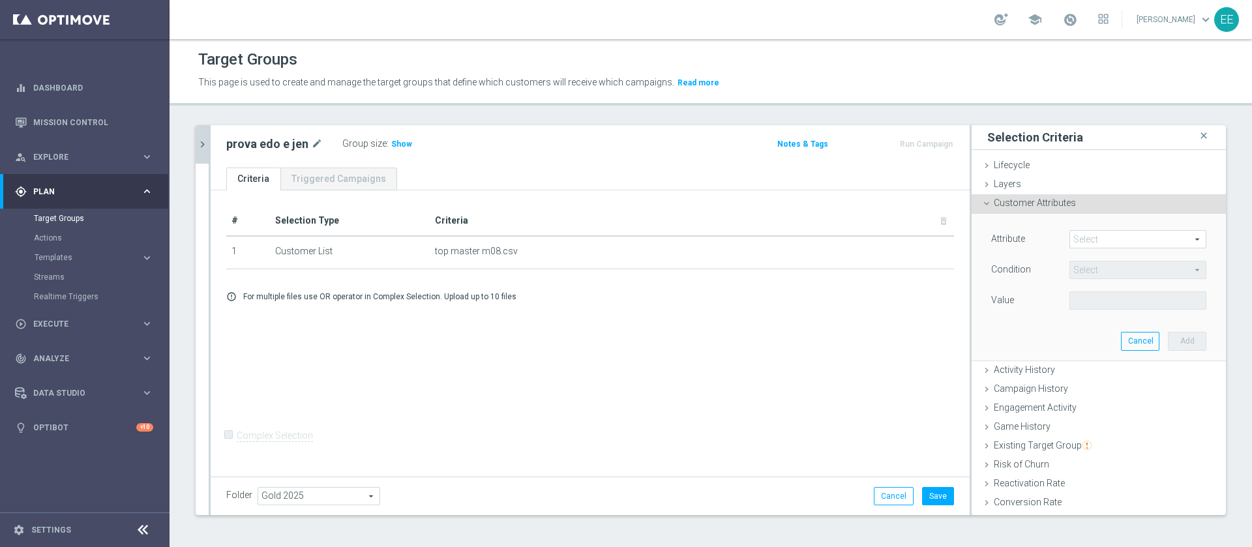
click at [198, 132] on button "chevron_right" at bounding box center [202, 144] width 13 height 38
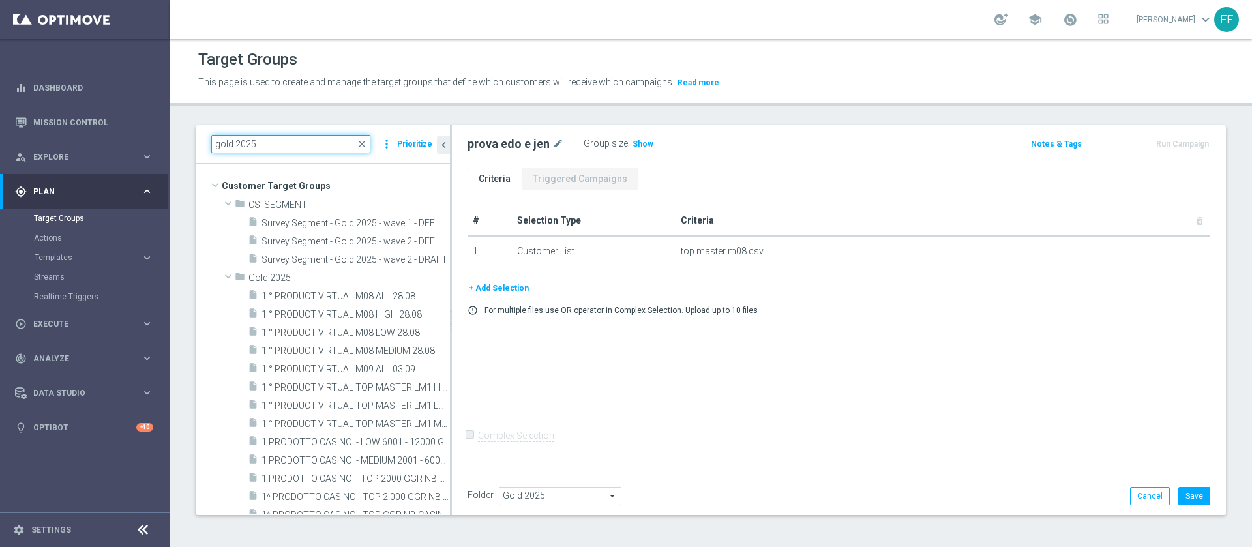
click at [264, 150] on input "gold 2025" at bounding box center [290, 144] width 159 height 18
type input "g"
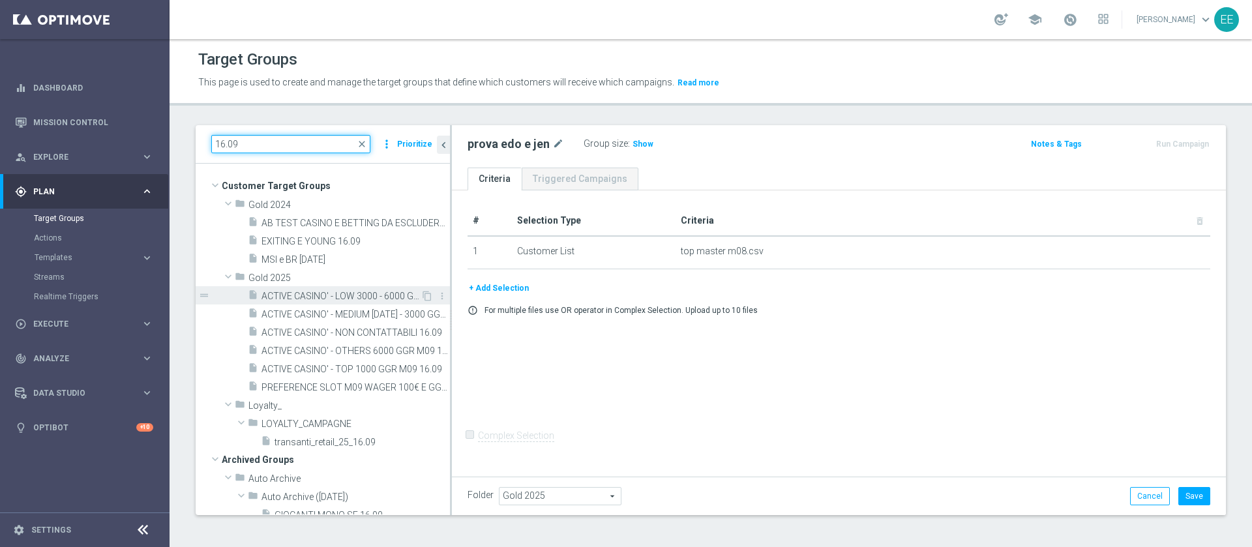
type input "16.09"
click at [331, 295] on span "ACTIVE CASINO' - LOW 3000 - 6000 GGR M09 16.09" at bounding box center [340, 296] width 159 height 11
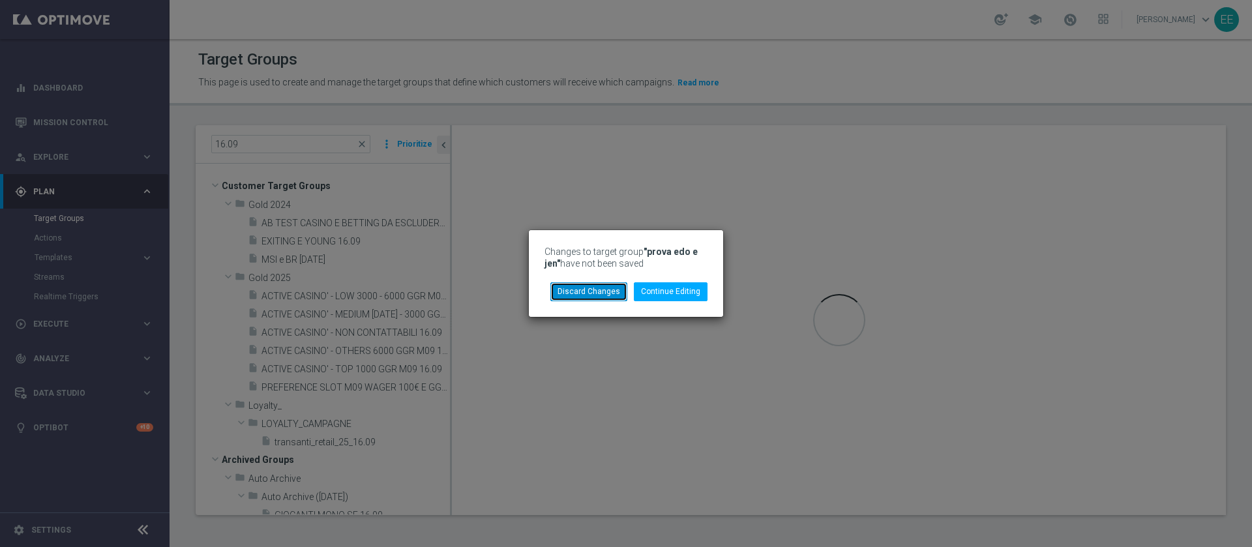
click at [595, 287] on button "Discard Changes" at bounding box center [588, 291] width 77 height 18
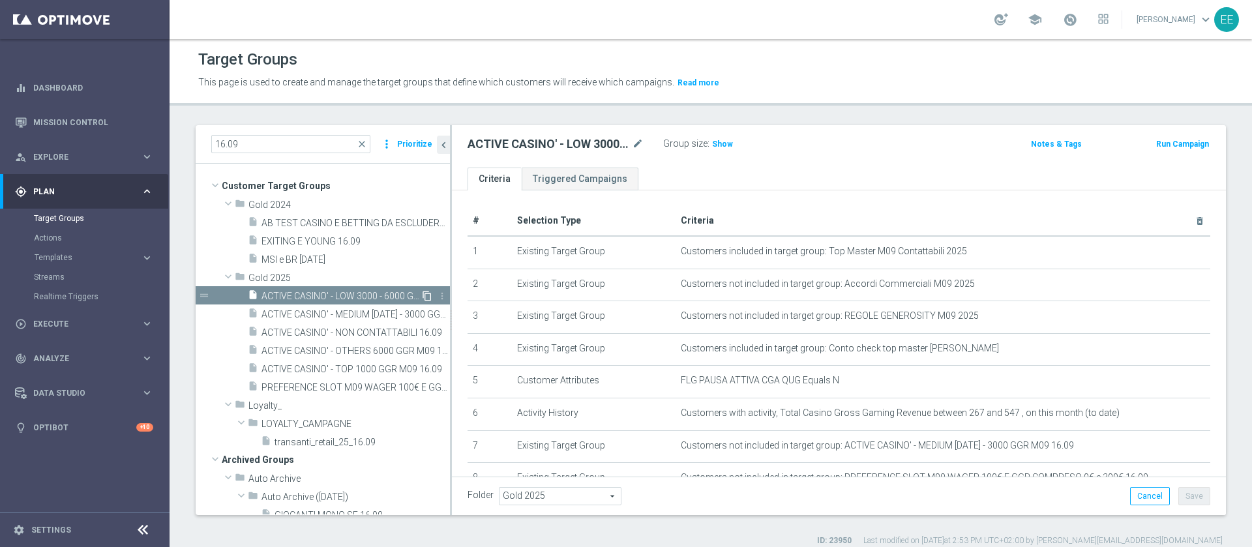
click at [422, 293] on icon "content_copy" at bounding box center [427, 296] width 10 height 10
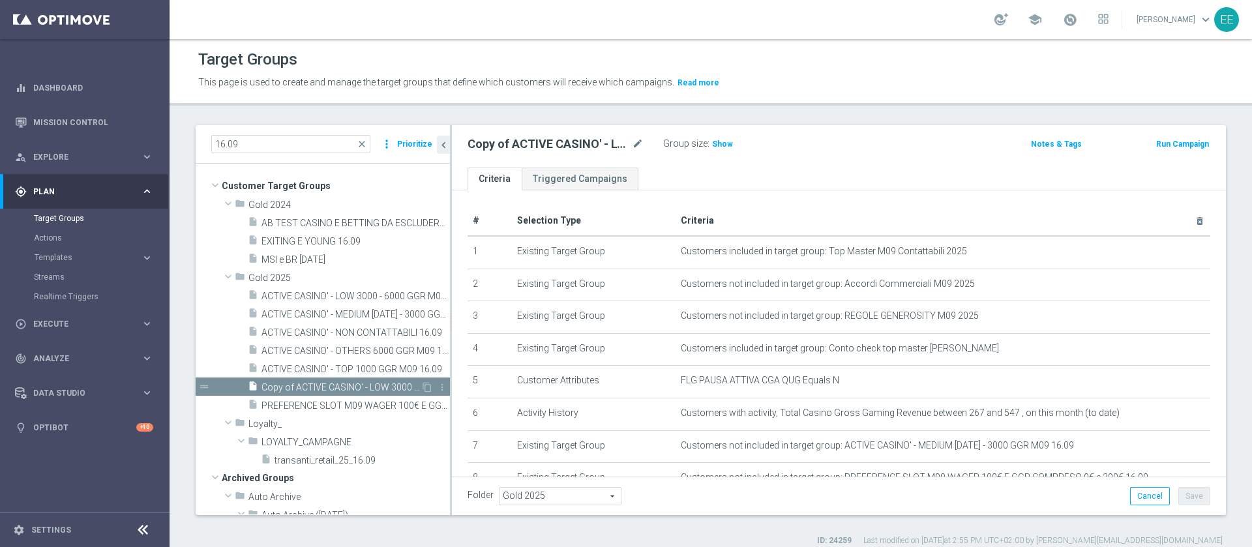
click at [349, 383] on span "Copy of ACTIVE CASINO' - LOW 3000 - 6000 GGR M09 16.09" at bounding box center [340, 387] width 159 height 11
click at [1194, 224] on icon "delete_forever" at bounding box center [1199, 221] width 10 height 10
checkbox input "false"
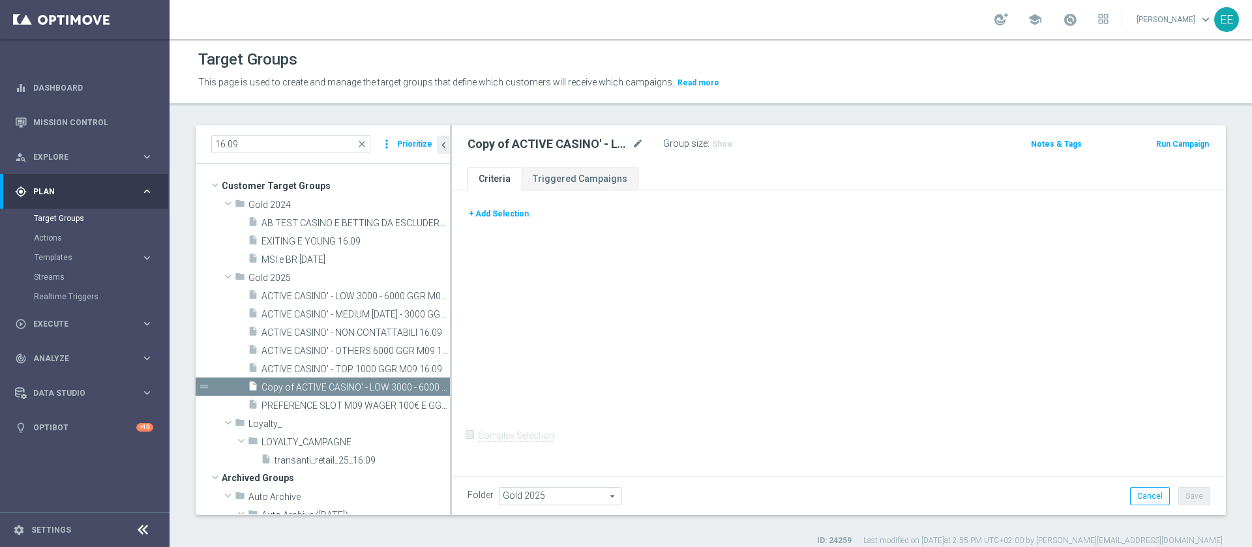
click at [503, 213] on button "+ Add Selection" at bounding box center [498, 214] width 63 height 14
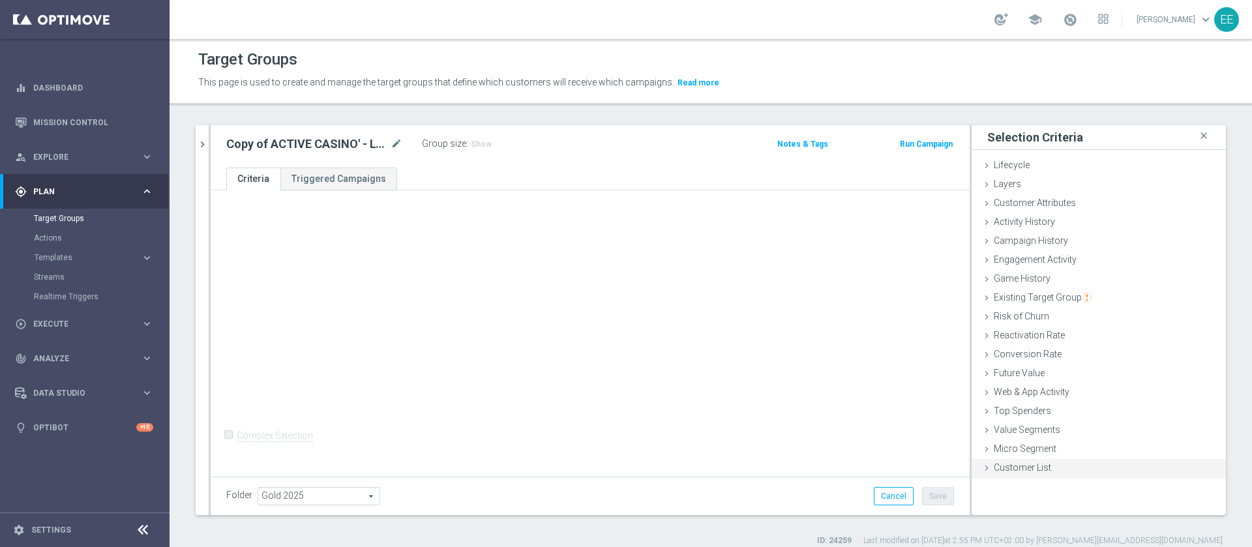
click at [999, 465] on span "Customer List" at bounding box center [1021, 467] width 57 height 10
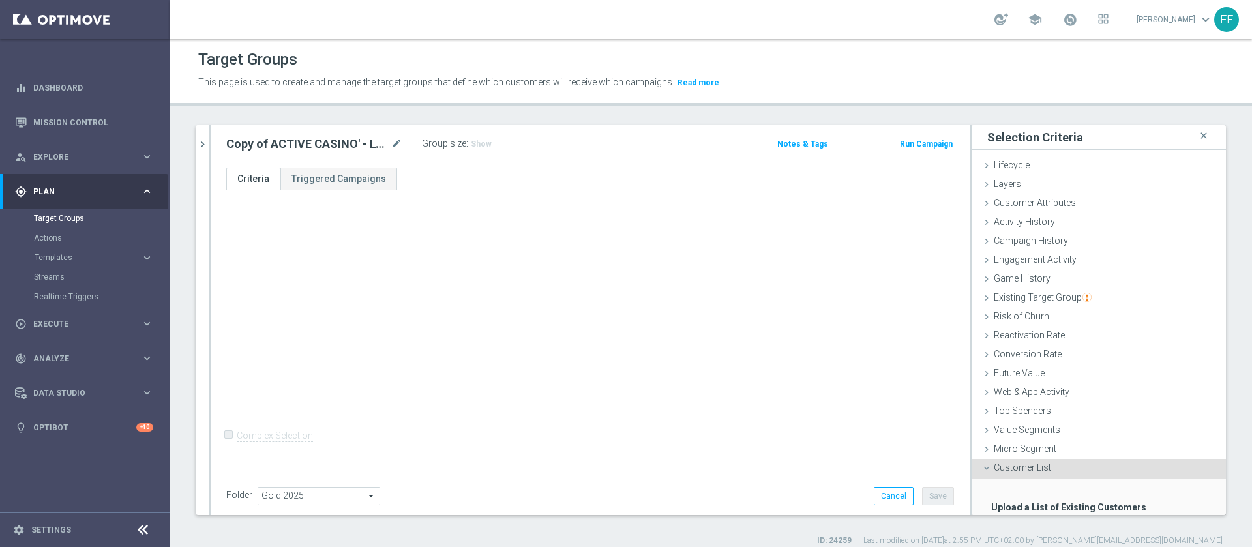
scroll to position [80, 0]
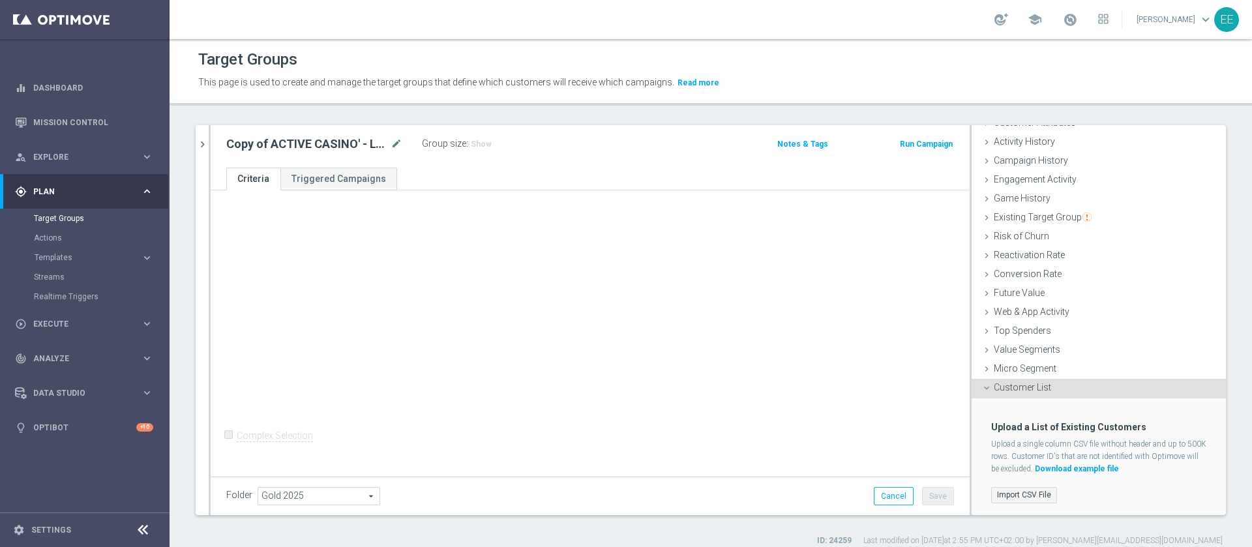
click at [1012, 495] on label "Import CSV File" at bounding box center [1024, 495] width 66 height 16
click at [0, 0] on input "Import CSV File" at bounding box center [0, 0] width 0 height 0
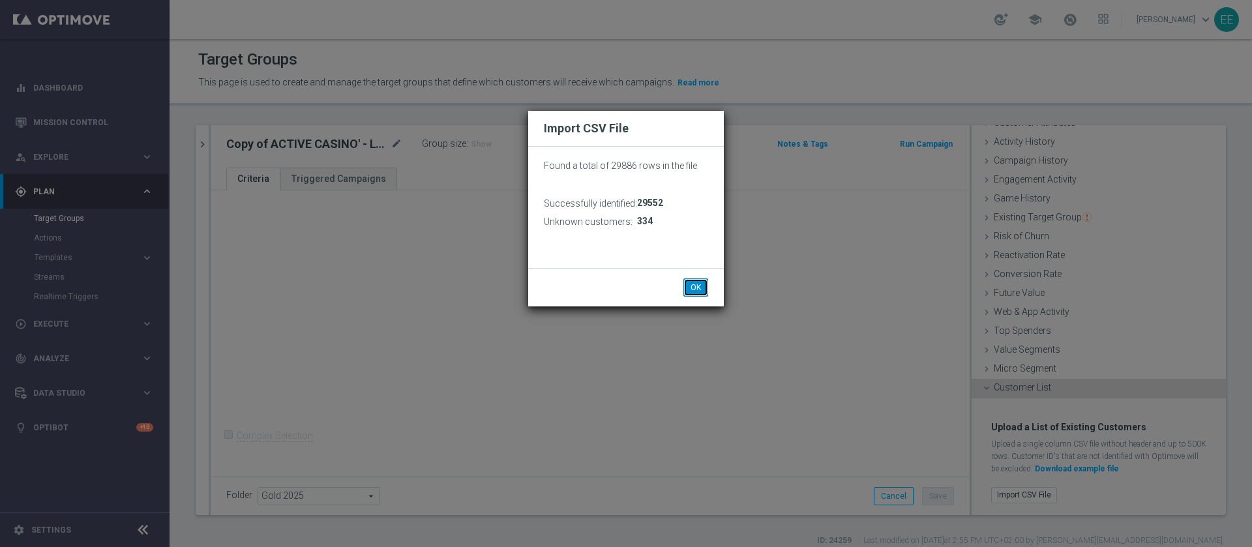
click at [706, 285] on button "OK" at bounding box center [695, 287] width 25 height 18
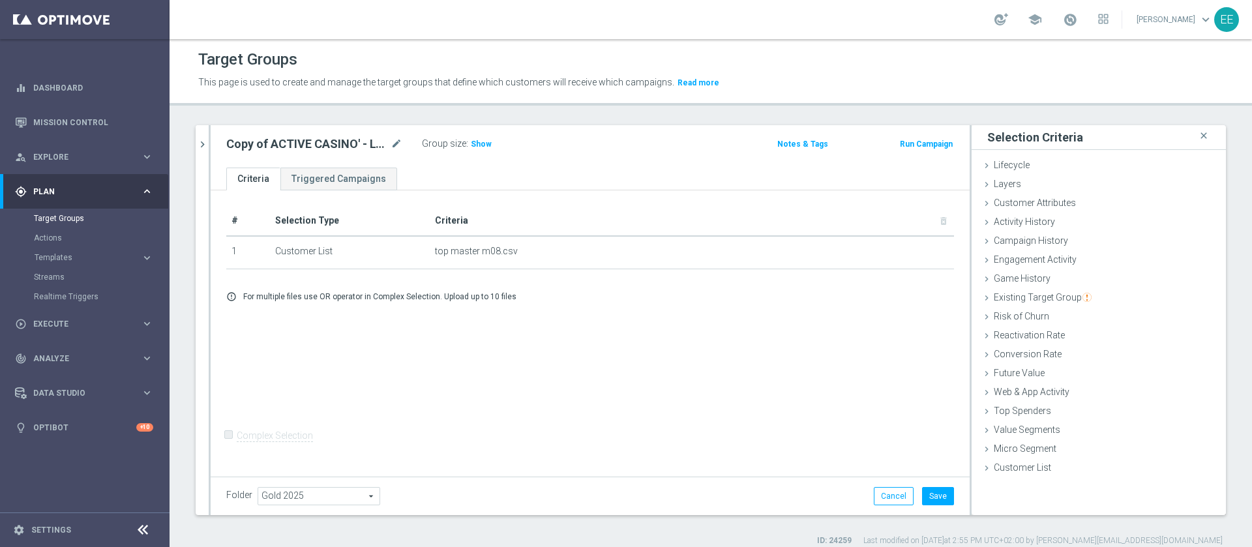
scroll to position [0, 0]
click at [485, 149] on h3 "Show" at bounding box center [480, 144] width 23 height 14
click at [923, 488] on button "Save" at bounding box center [938, 496] width 32 height 18
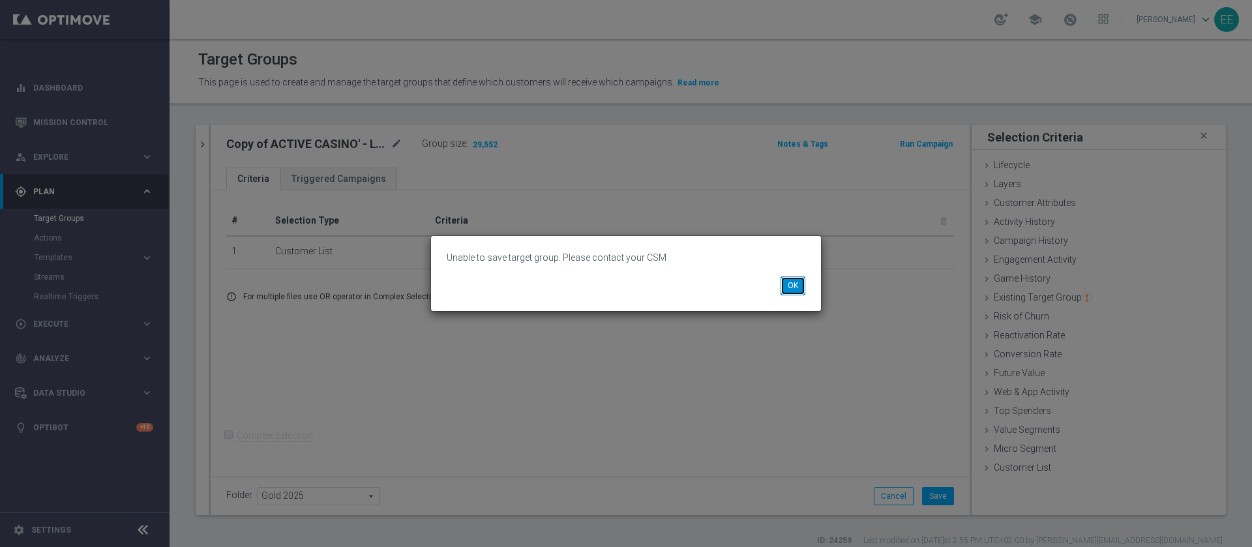
click at [795, 281] on button "OK" at bounding box center [792, 285] width 25 height 18
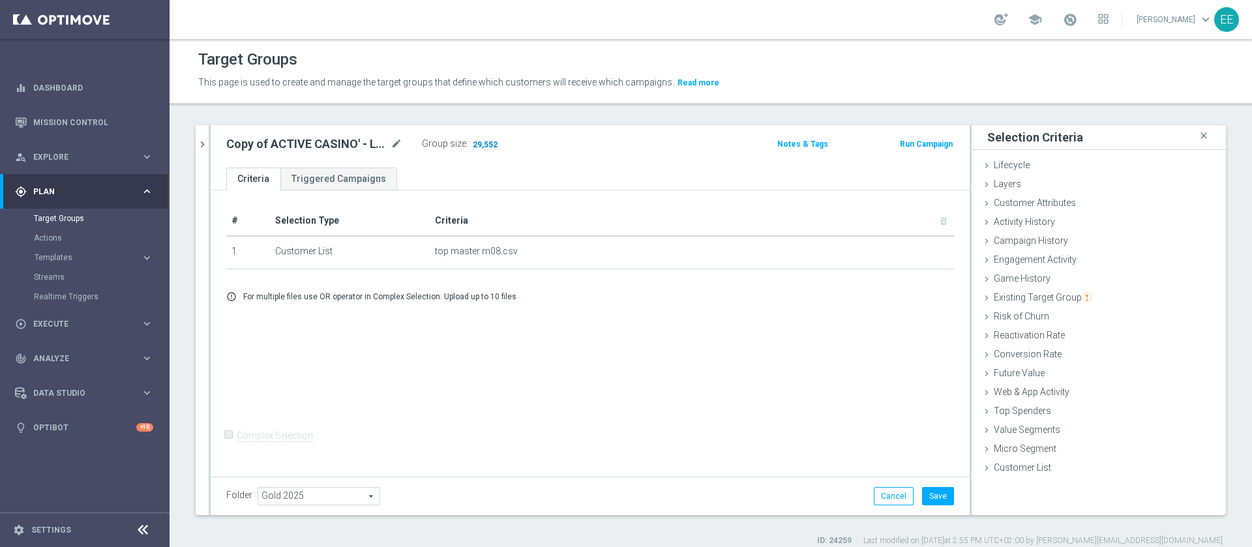
click at [478, 144] on span "29,552" at bounding box center [484, 146] width 27 height 12
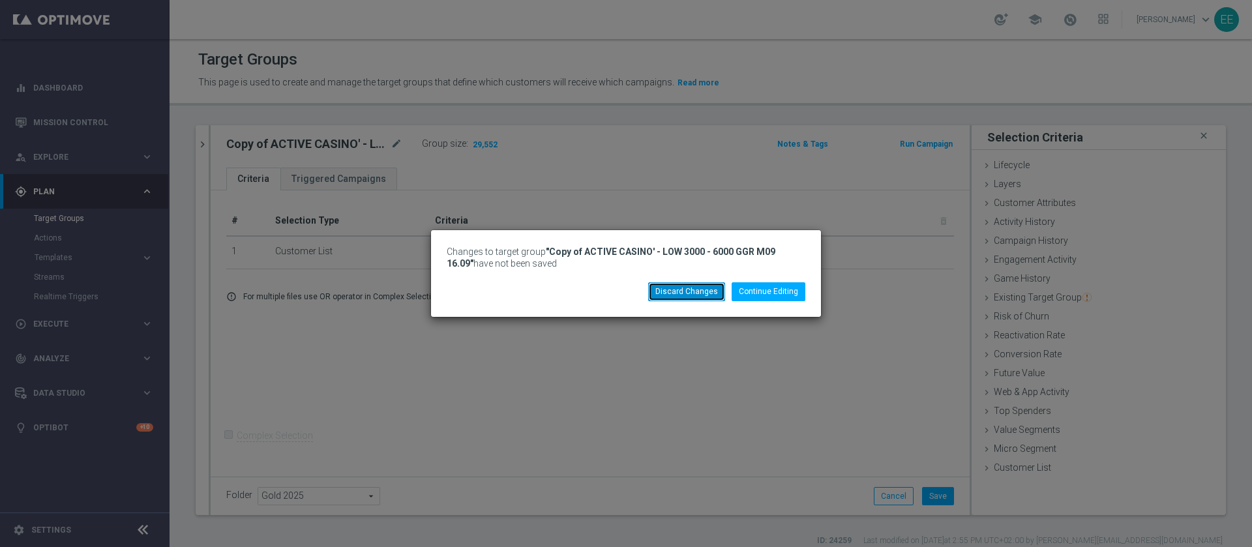
click at [713, 296] on button "Discard Changes" at bounding box center [686, 291] width 77 height 18
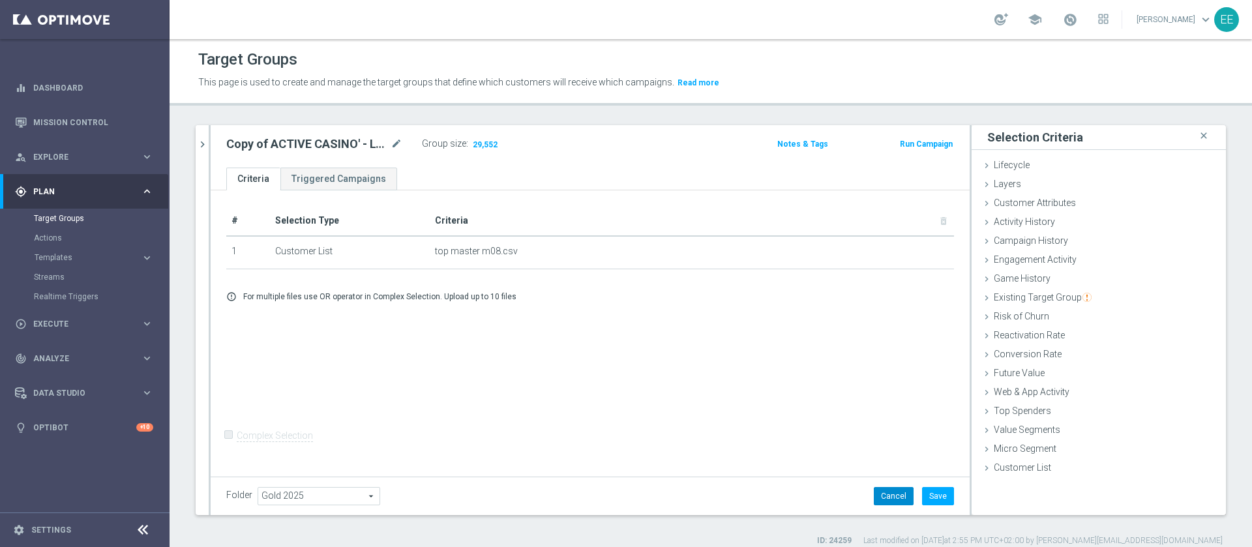
click at [884, 497] on button "Cancel" at bounding box center [894, 496] width 40 height 18
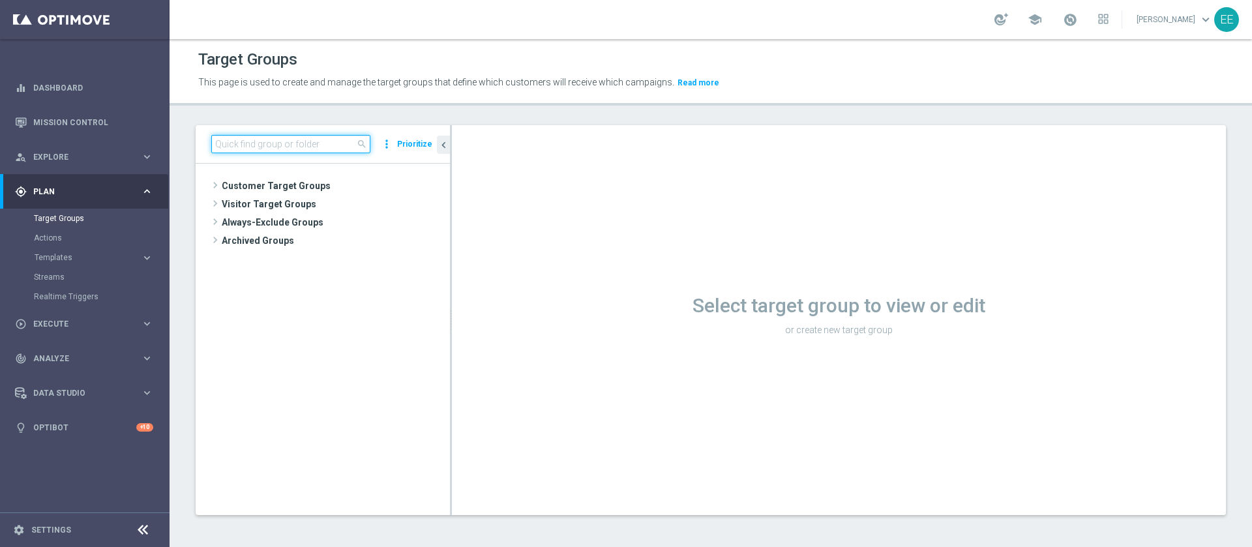
click at [294, 150] on input at bounding box center [290, 144] width 159 height 18
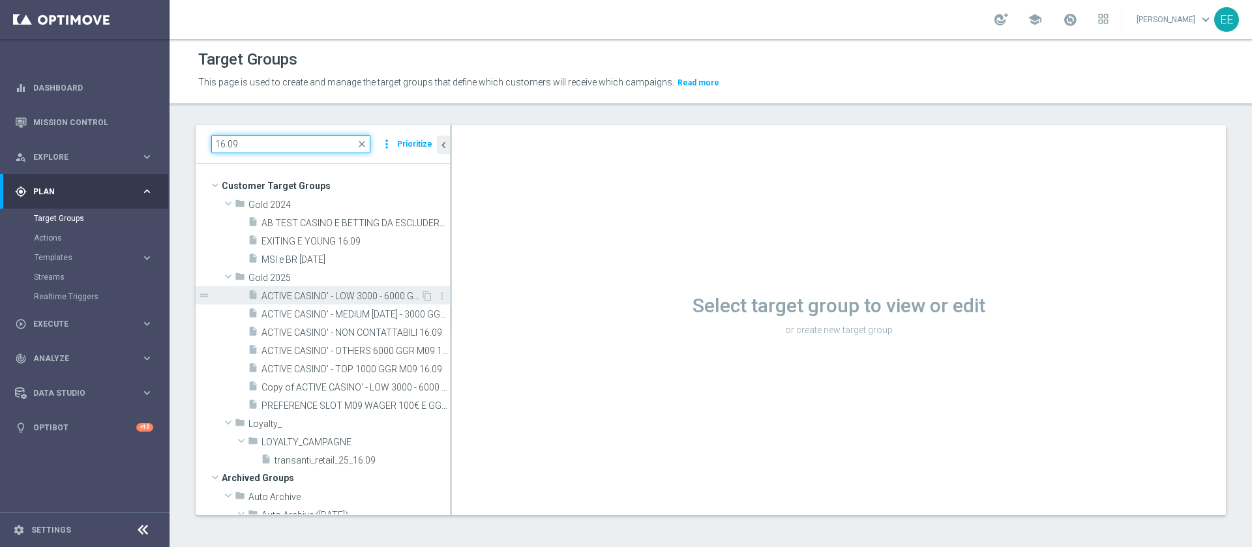
type input "16.09"
click at [304, 296] on span "ACTIVE CASINO' - LOW 3000 - 6000 GGR M09 16.09" at bounding box center [340, 296] width 159 height 11
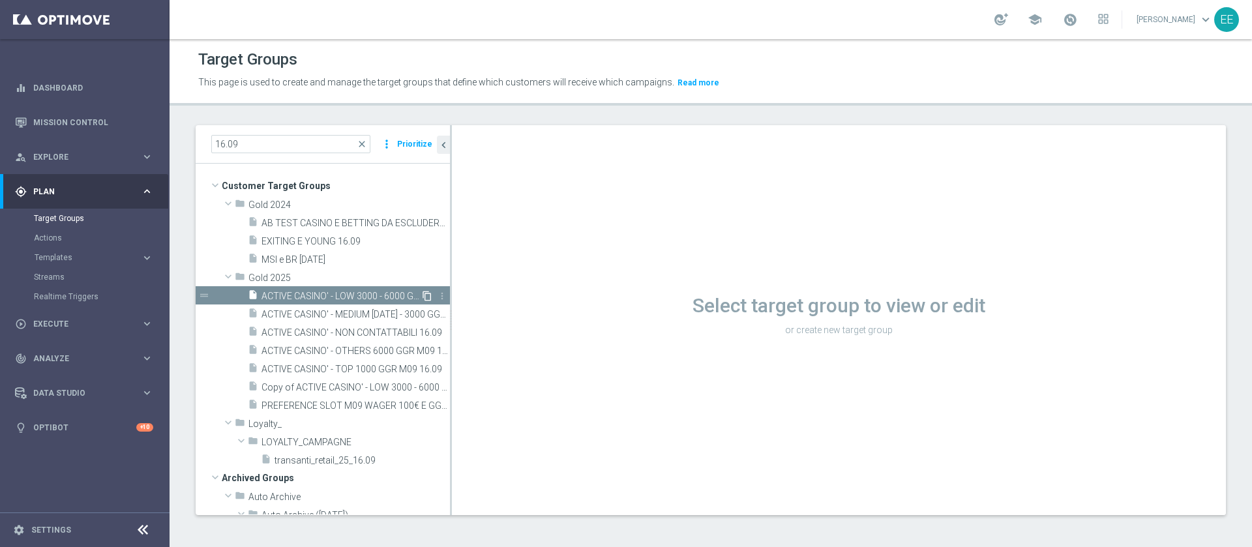
click at [422, 295] on icon "content_copy" at bounding box center [427, 296] width 10 height 10
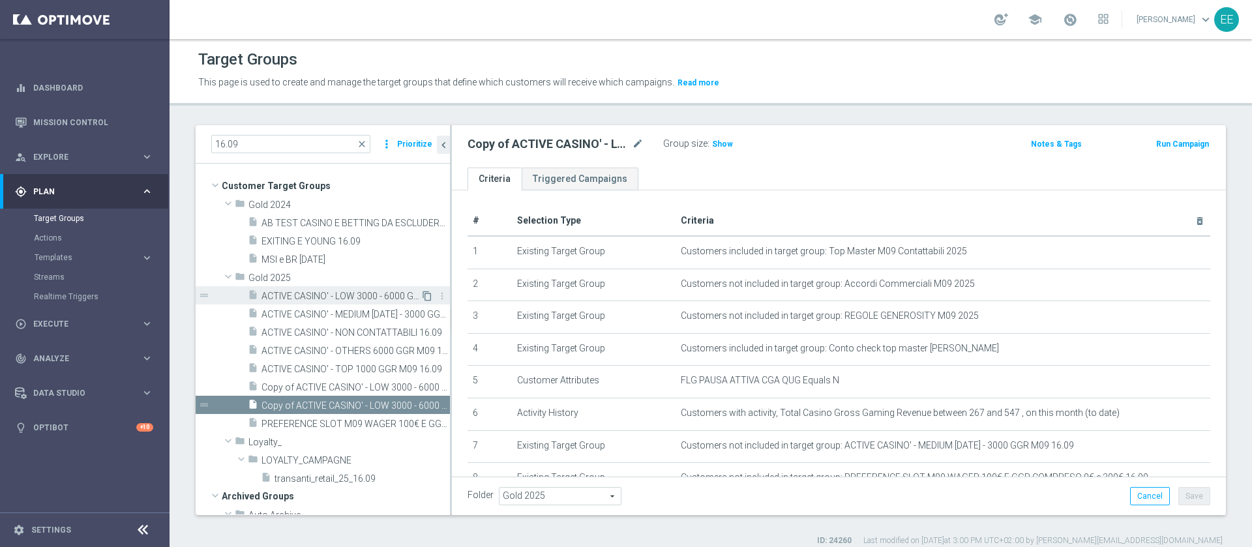
click at [422, 295] on icon "content_copy" at bounding box center [427, 296] width 10 height 10
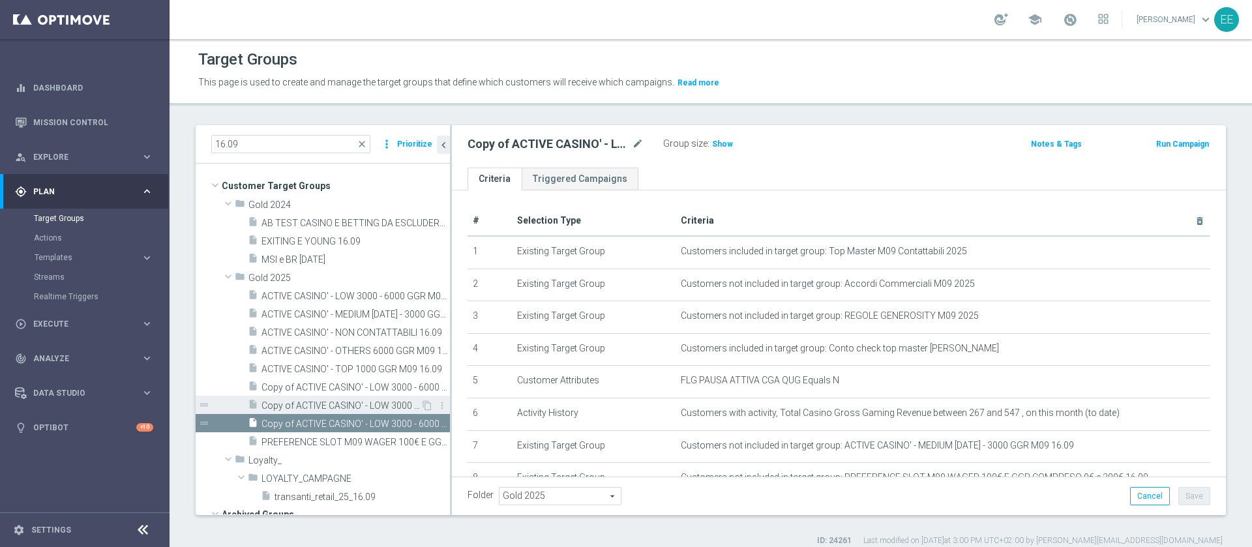
click at [343, 406] on span "Copy of ACTIVE CASINO' - LOW 3000 - 6000 GGR M09 16.09 (1)" at bounding box center [340, 405] width 159 height 11
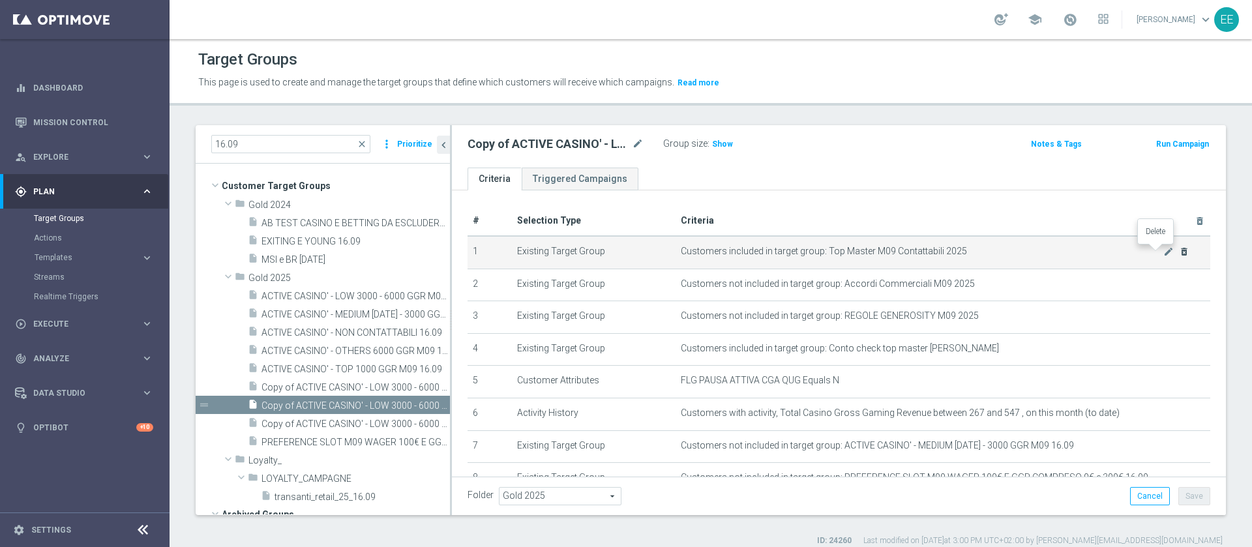
click at [1179, 254] on icon "delete_forever" at bounding box center [1184, 251] width 10 height 10
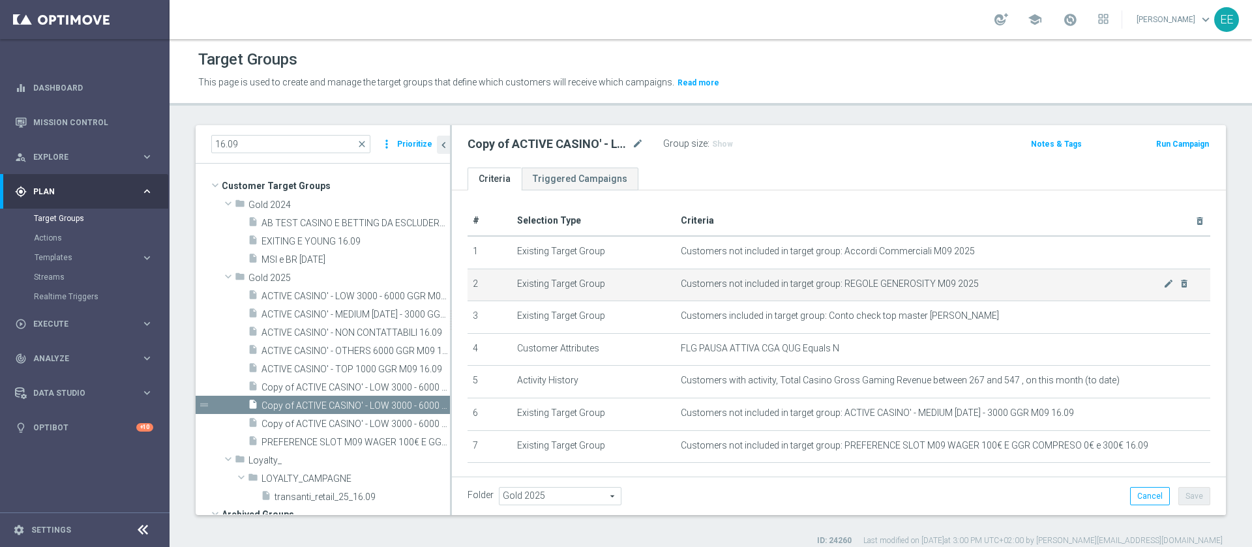
scroll to position [67, 0]
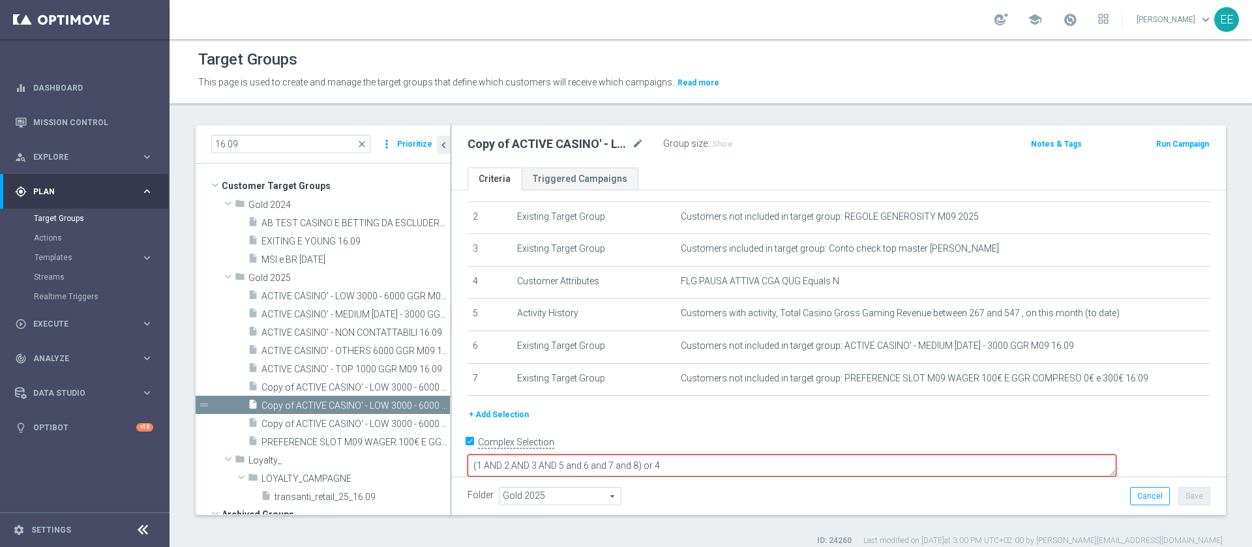
click at [503, 419] on button "+ Add Selection" at bounding box center [498, 414] width 63 height 14
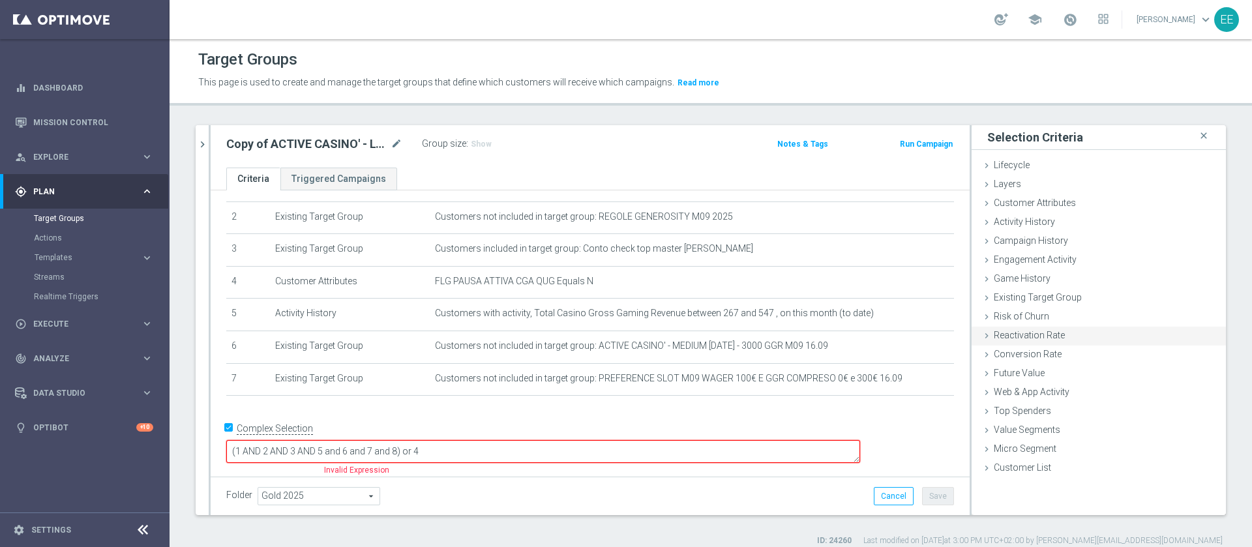
scroll to position [53, 0]
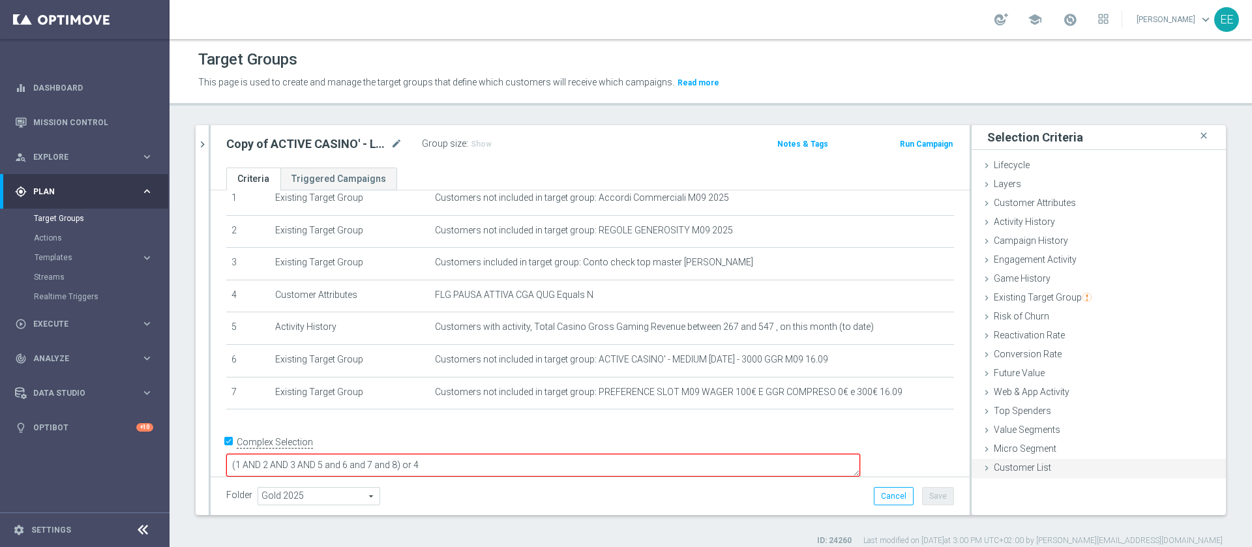
click at [1014, 462] on span "Customer List" at bounding box center [1021, 467] width 57 height 10
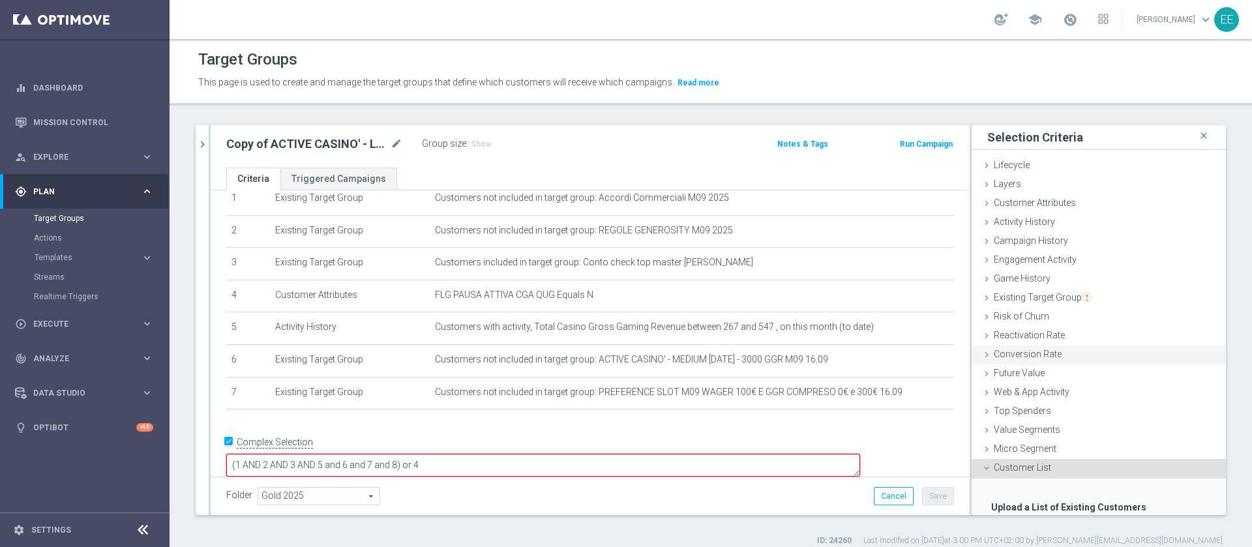
scroll to position [80, 0]
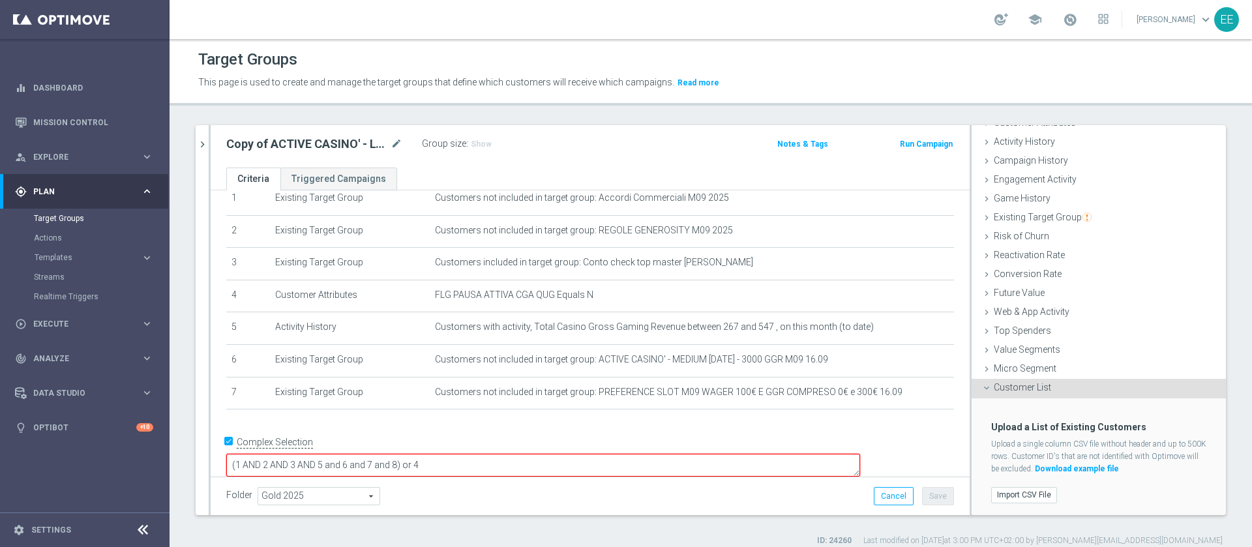
click at [1015, 484] on div "Import CSV File" at bounding box center [1098, 495] width 235 height 22
click at [1004, 491] on label "Import CSV File" at bounding box center [1024, 495] width 66 height 16
click at [0, 0] on input "Import CSV File" at bounding box center [0, 0] width 0 height 0
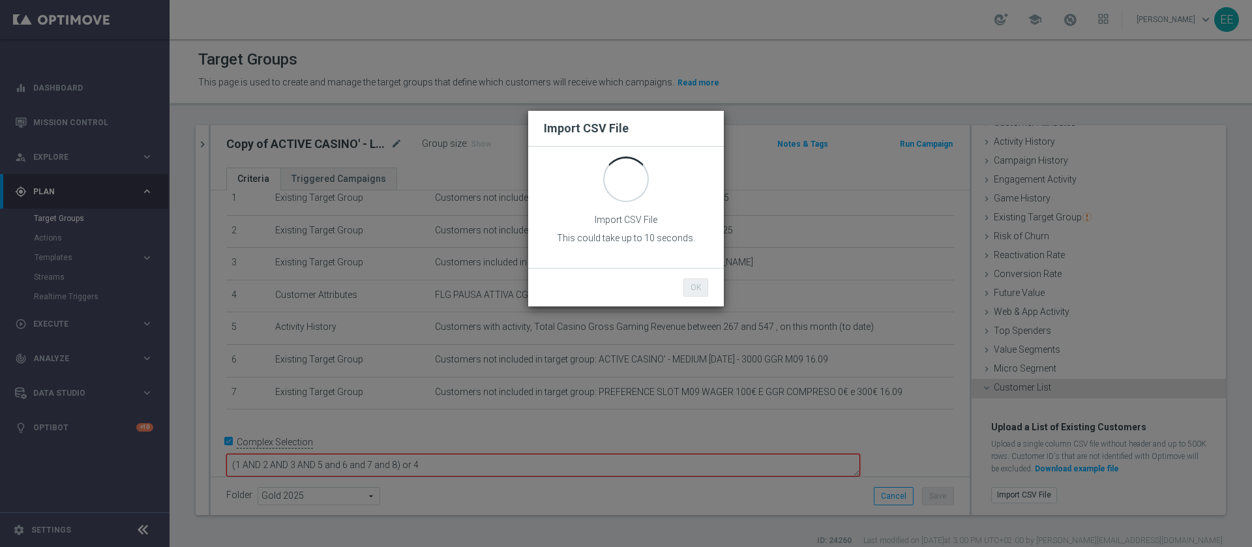
scroll to position [0, 0]
click at [695, 283] on button "OK" at bounding box center [695, 287] width 25 height 18
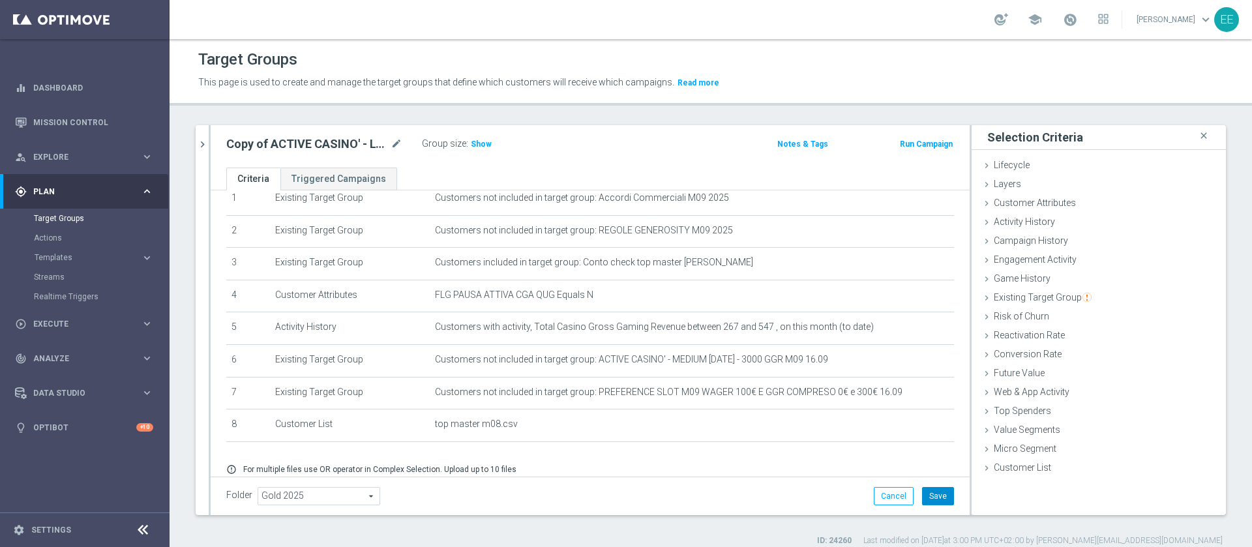
click at [927, 499] on button "Save" at bounding box center [938, 496] width 32 height 18
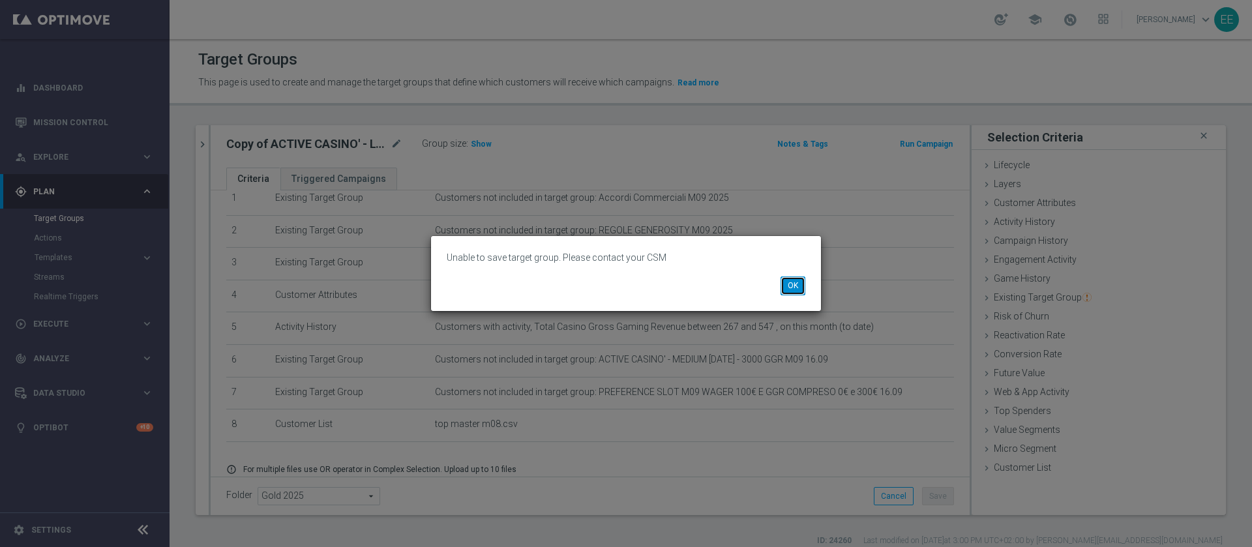
click at [802, 286] on button "OK" at bounding box center [792, 285] width 25 height 18
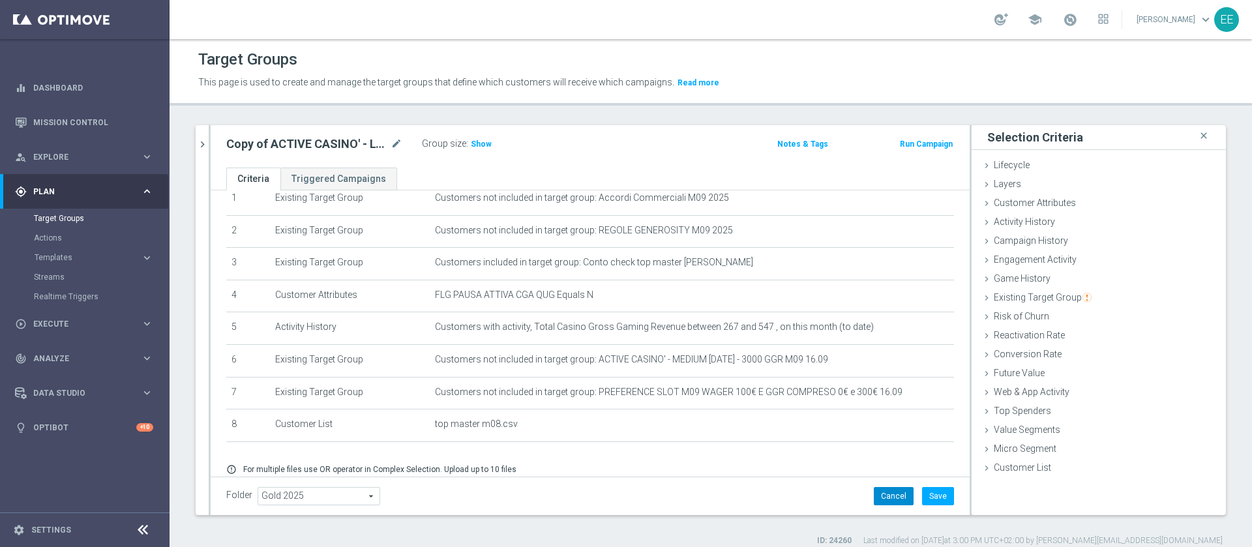
click at [886, 504] on button "Cancel" at bounding box center [894, 496] width 40 height 18
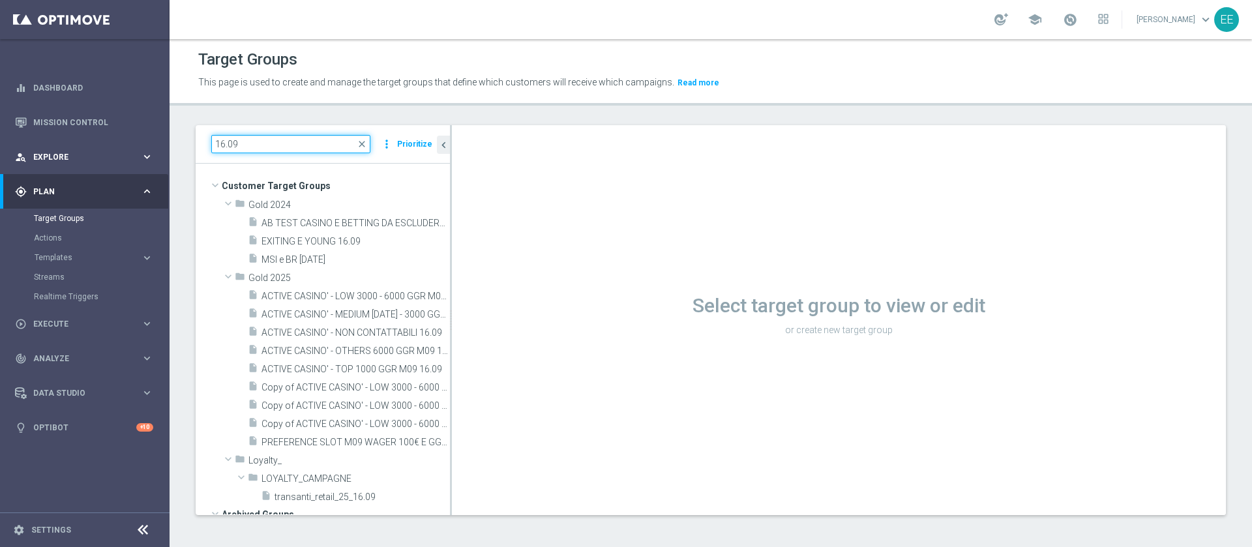
drag, startPoint x: 269, startPoint y: 145, endPoint x: 151, endPoint y: 139, distance: 118.1
click at [151, 139] on main "equalizer Dashboard Mission Control" at bounding box center [626, 273] width 1252 height 547
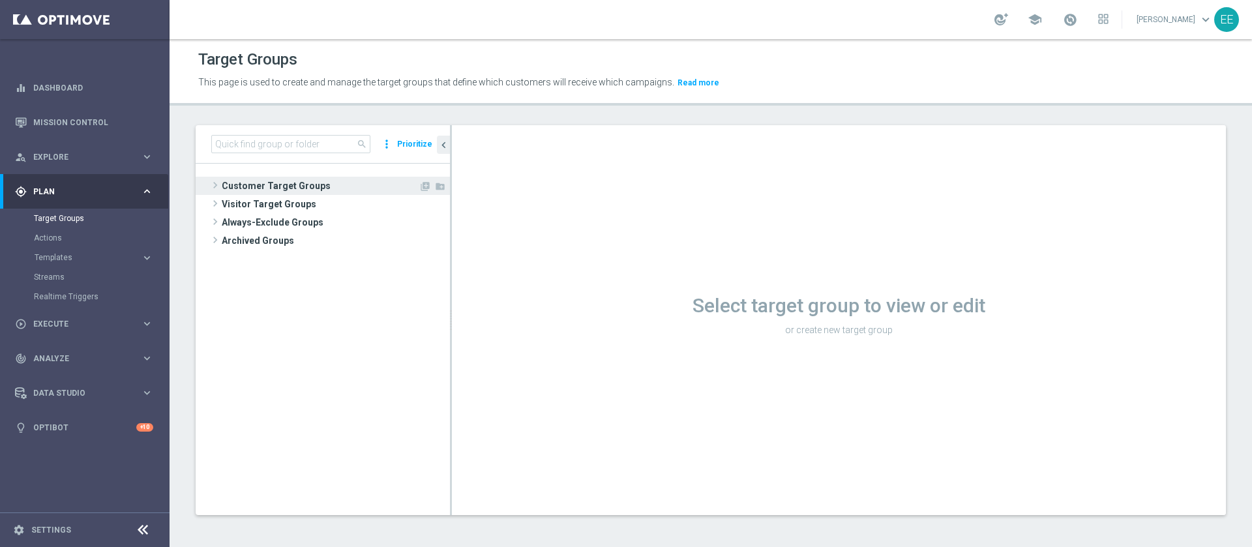
click at [279, 184] on span "Customer Target Groups" at bounding box center [320, 186] width 197 height 18
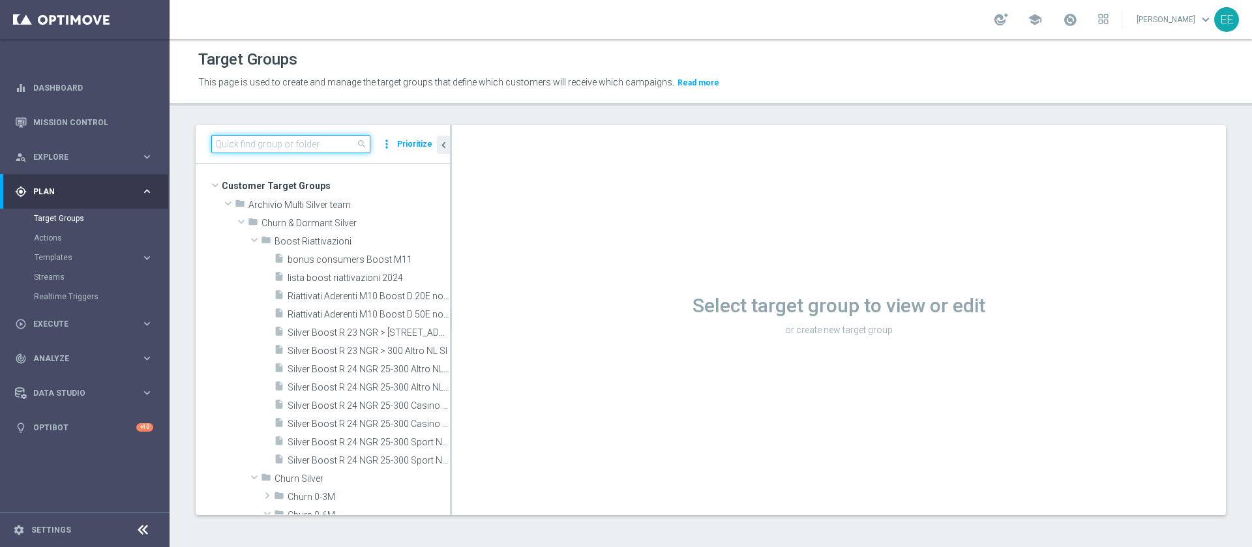
click at [290, 140] on input at bounding box center [290, 144] width 159 height 18
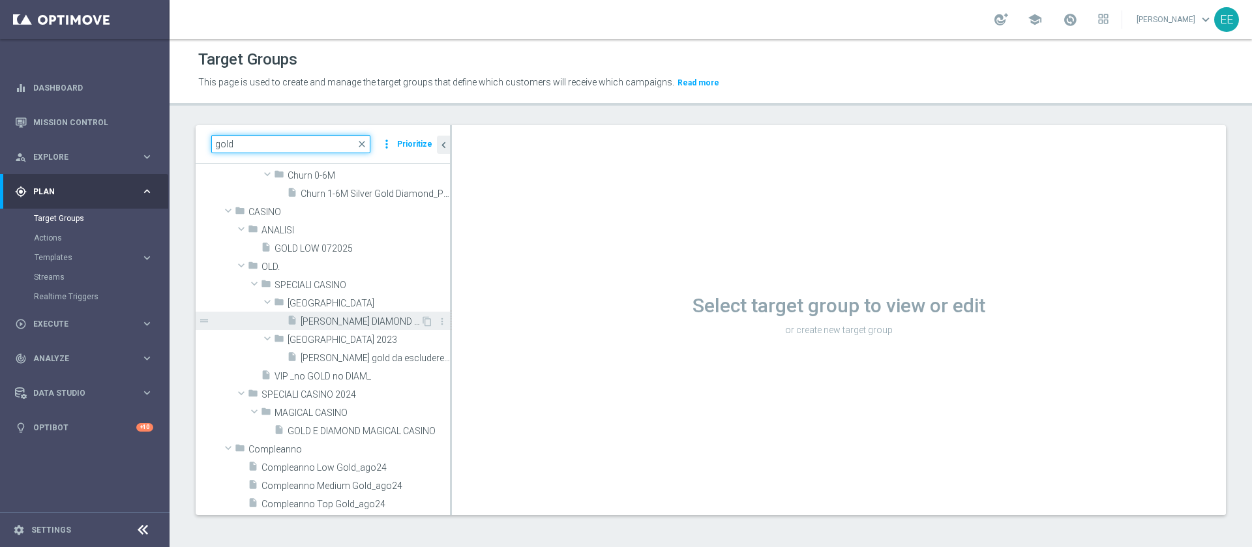
scroll to position [85, 0]
click at [283, 140] on input "gold" at bounding box center [290, 144] width 159 height 18
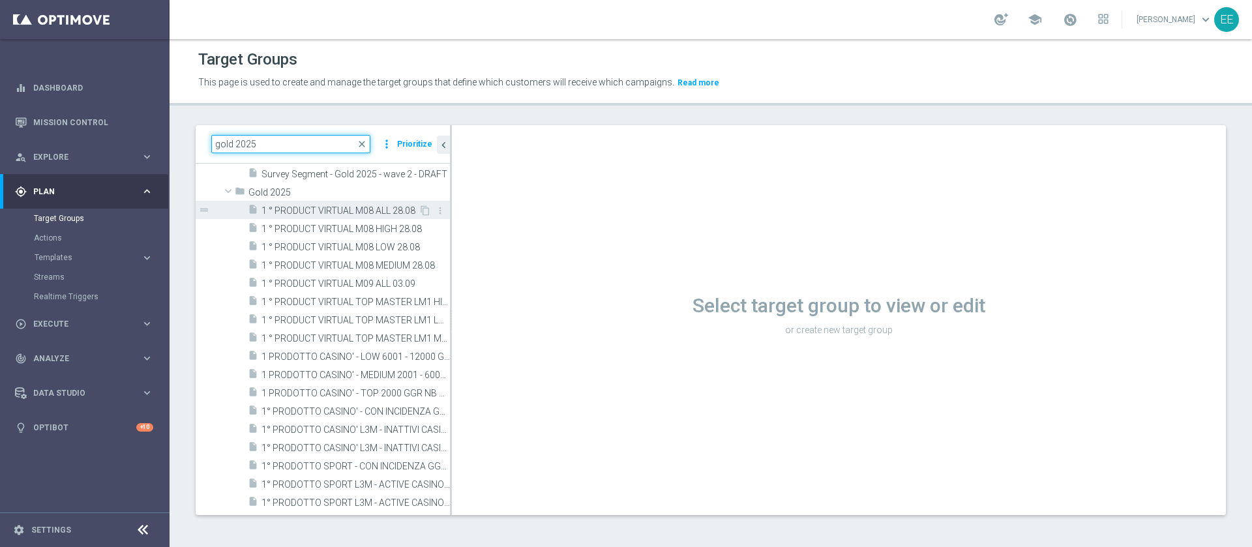
type input "gold 2025"
click at [322, 215] on span "1 ° PRODUCT VIRTUAL M08 ALL 28.08" at bounding box center [339, 210] width 157 height 11
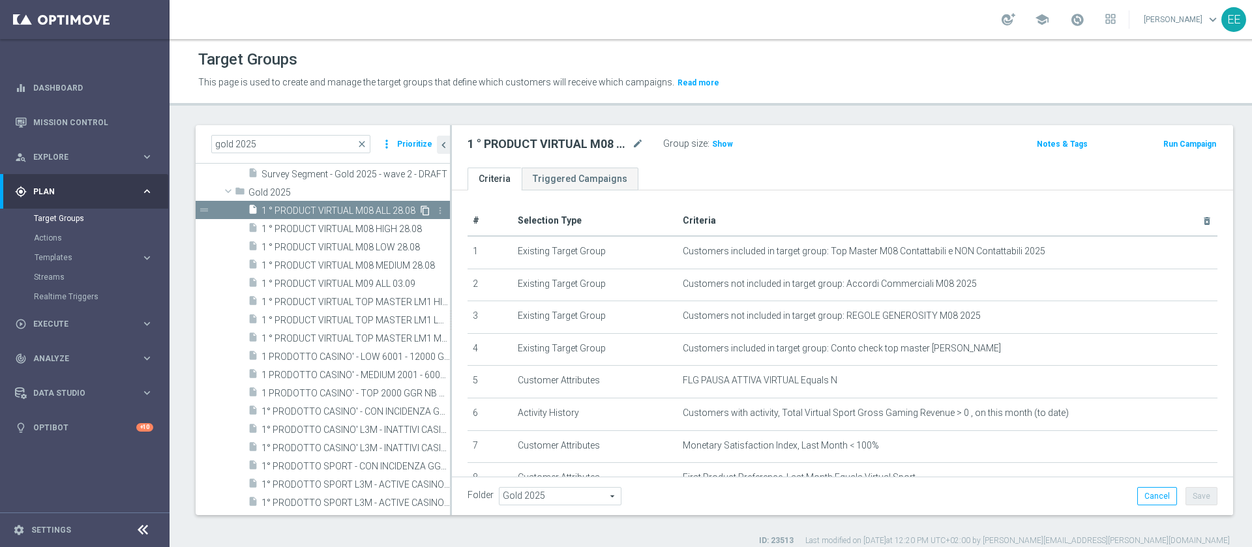
click at [420, 209] on icon "content_copy" at bounding box center [425, 210] width 10 height 10
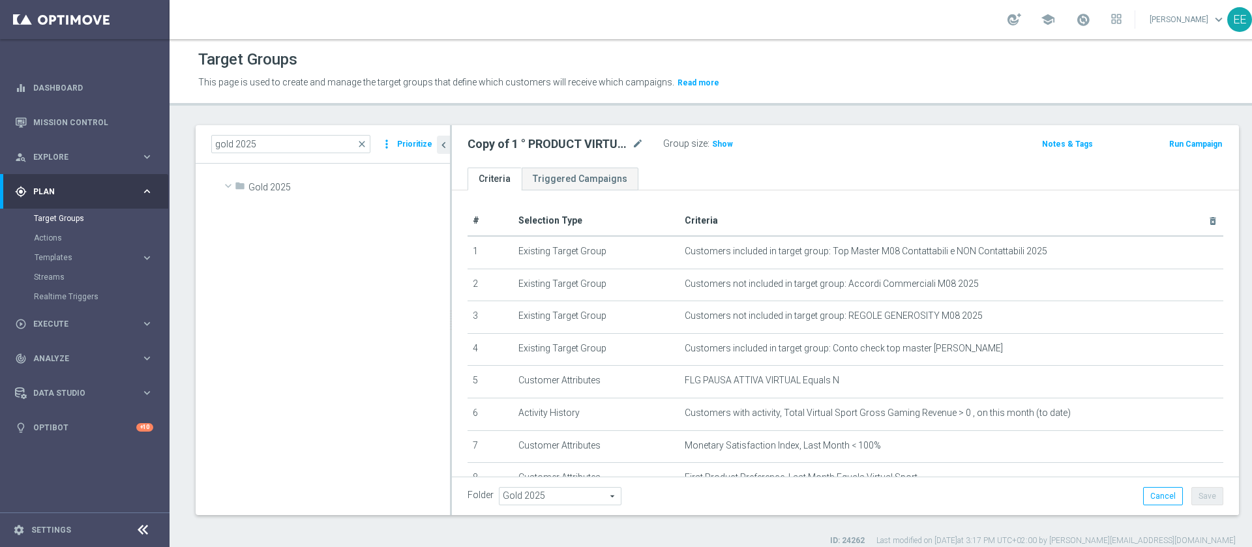
scroll to position [6757, 0]
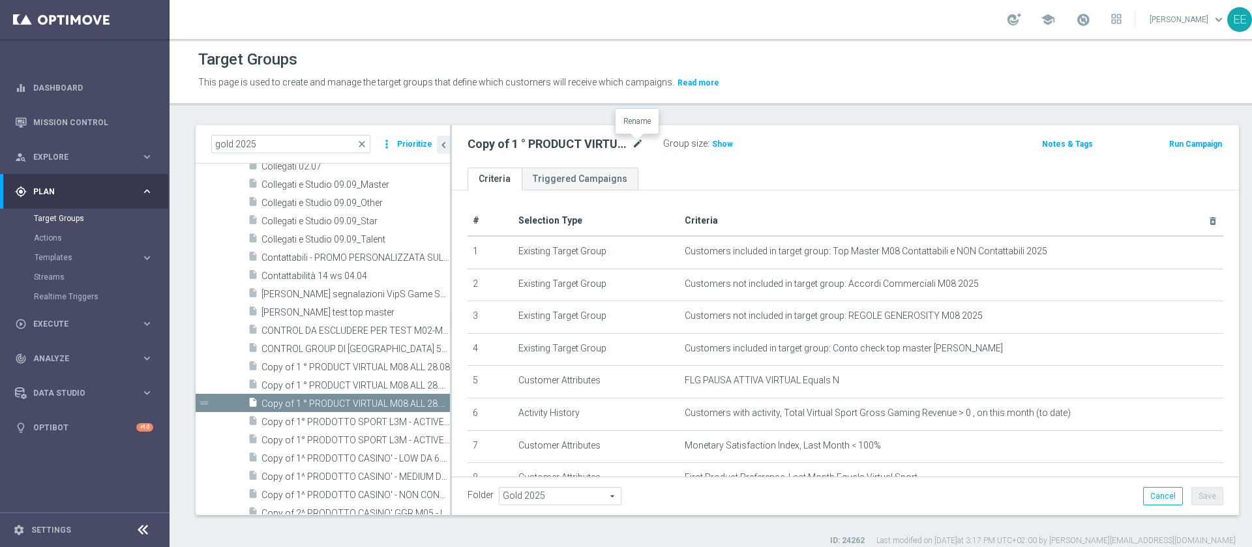
click at [639, 143] on icon "mode_edit" at bounding box center [638, 144] width 12 height 16
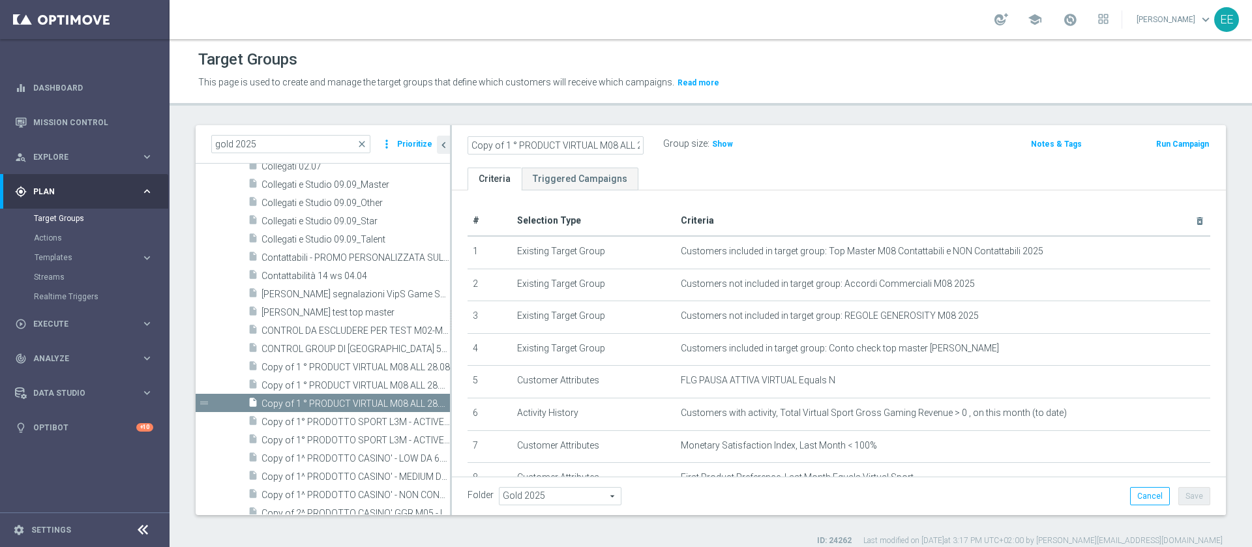
scroll to position [0, 0]
type input "Prova Jen e Edo 01.10"
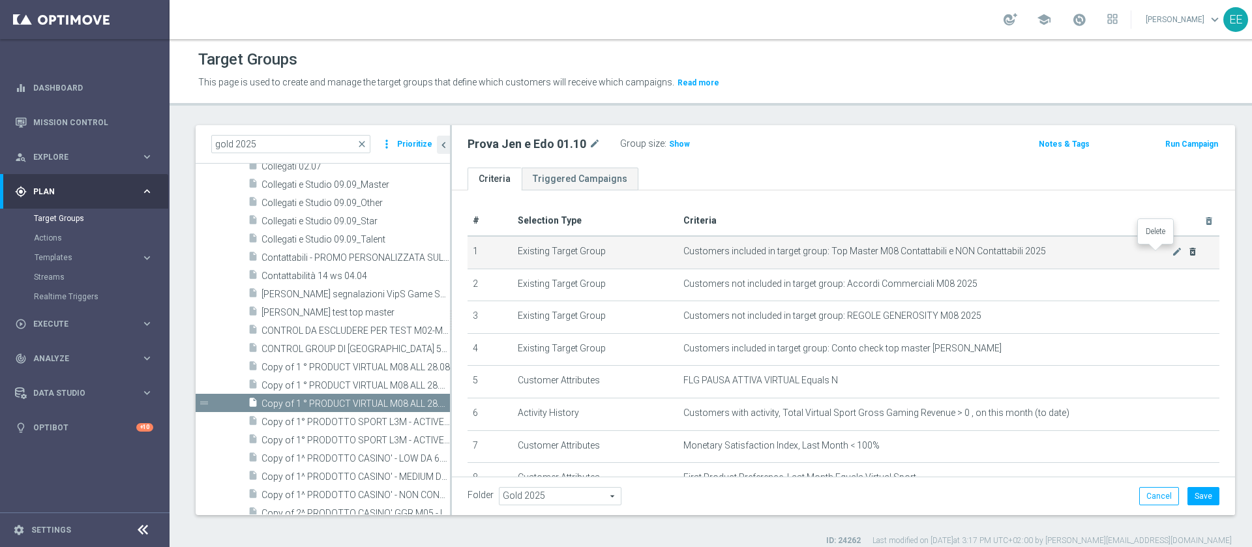
click at [1187, 252] on icon "delete_forever" at bounding box center [1192, 251] width 10 height 10
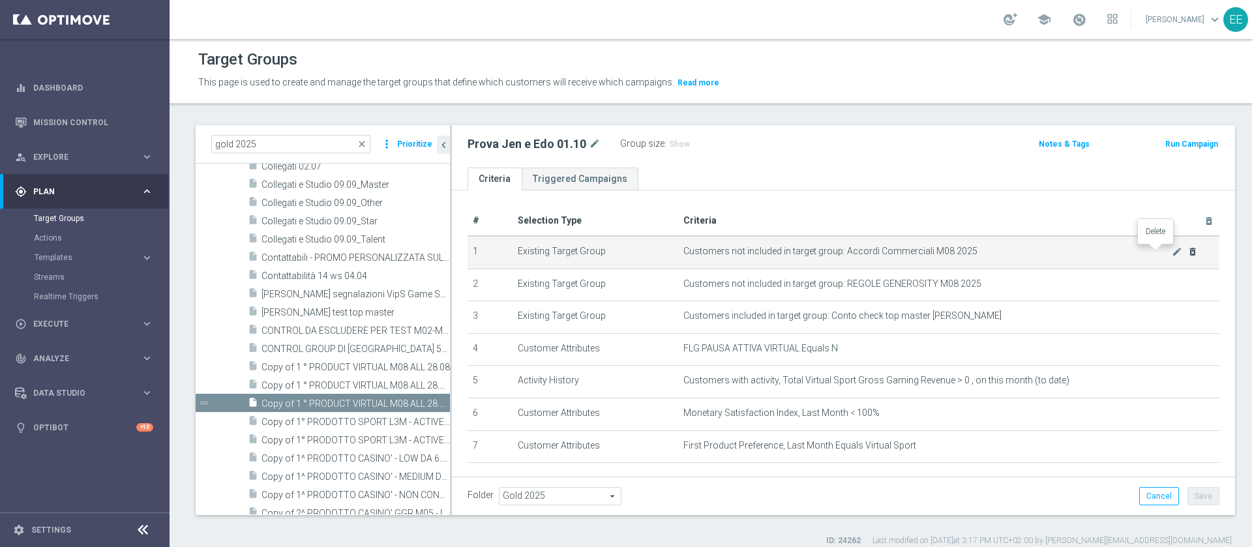
click at [1187, 252] on icon "delete_forever" at bounding box center [1192, 251] width 10 height 10
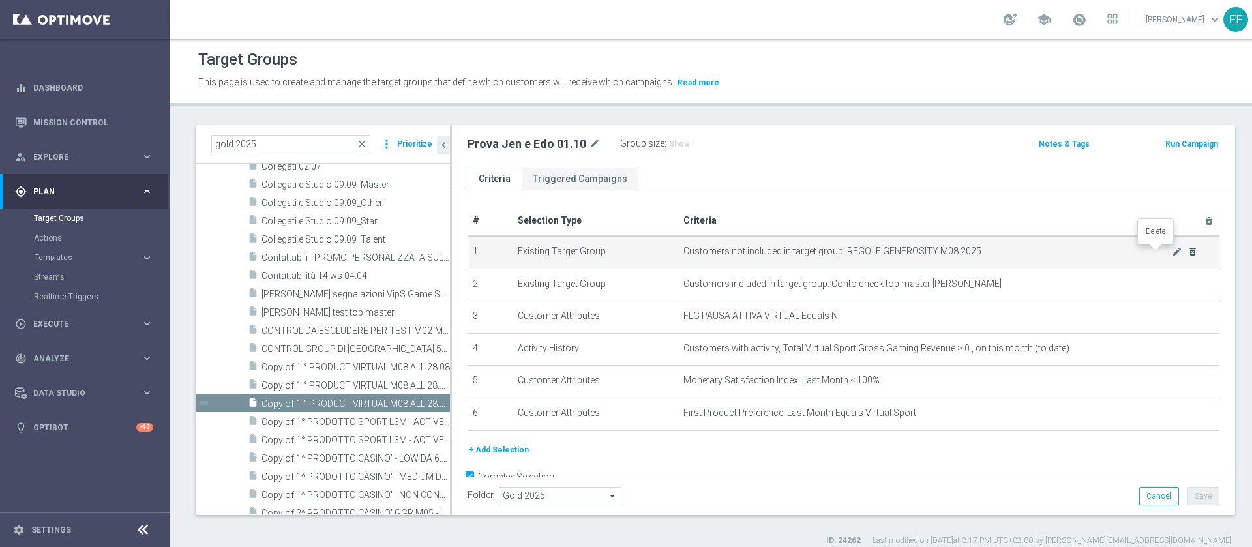
click at [1187, 252] on icon "delete_forever" at bounding box center [1192, 251] width 10 height 10
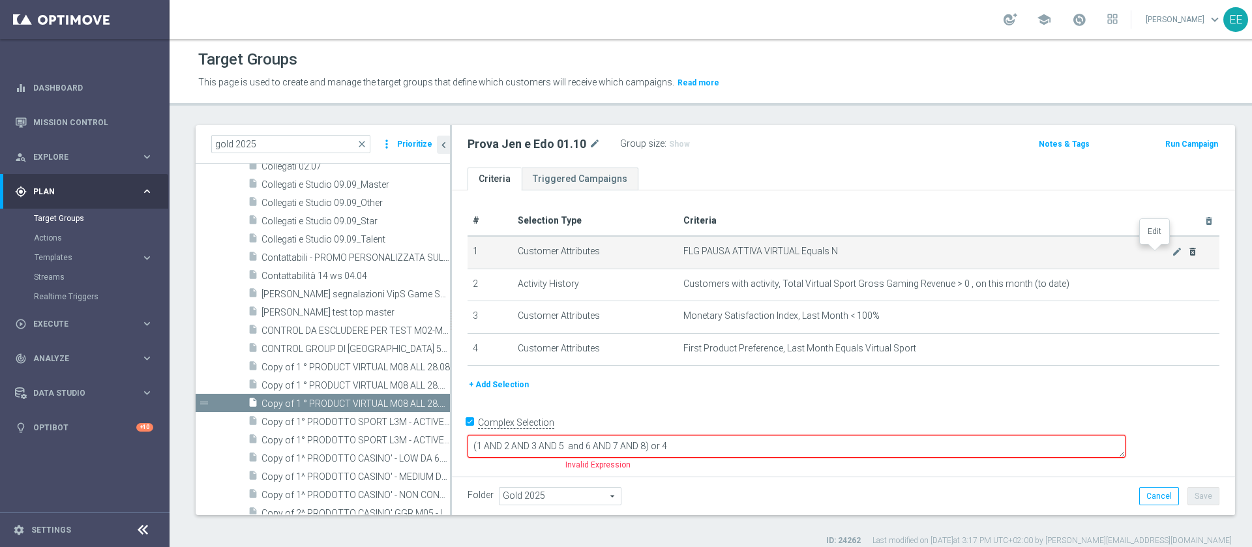
click at [1171, 252] on icon "mode_edit" at bounding box center [1176, 251] width 10 height 10
click at [1158, 252] on as-split "gold 2025 close more_vert Prioritize Customer Target Groups library_add create_…" at bounding box center [715, 320] width 1039 height 390
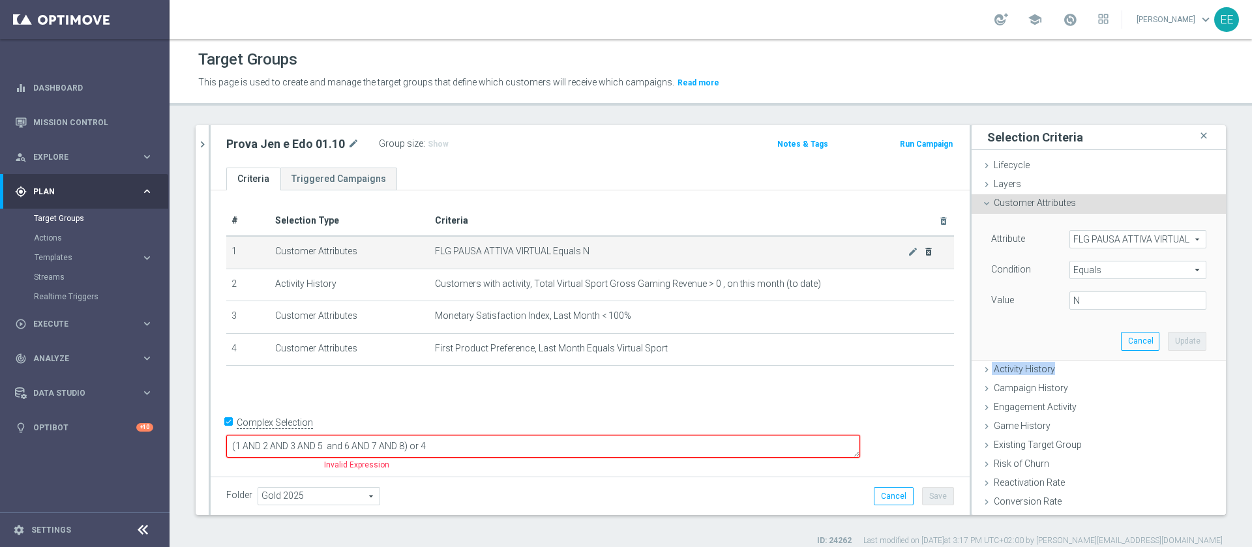
click at [1158, 252] on ul "Lifecycle done Cancel Update Layers done Cancel Update Customer Attributes" at bounding box center [1098, 390] width 254 height 469
click at [1197, 137] on icon "close" at bounding box center [1203, 136] width 13 height 18
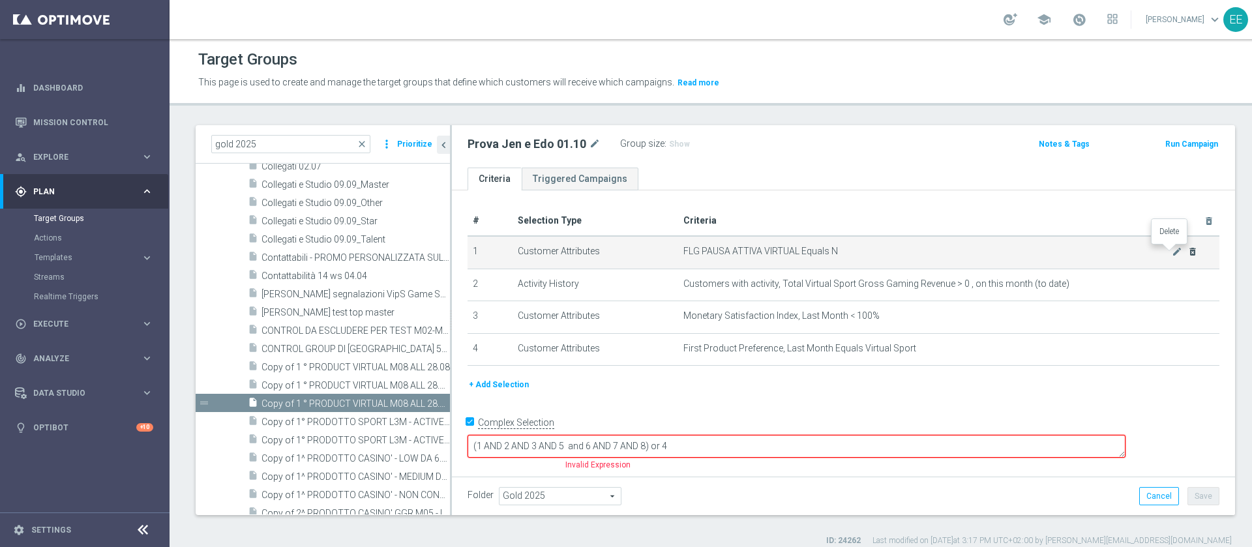
click at [1187, 249] on icon "delete_forever" at bounding box center [1192, 251] width 10 height 10
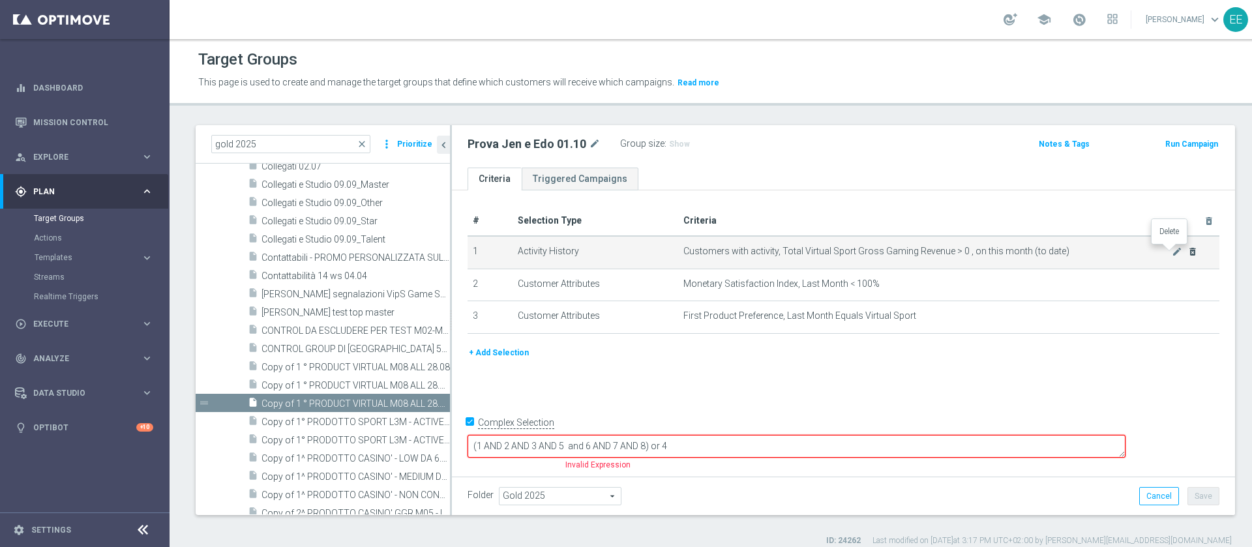
click at [1187, 249] on icon "delete_forever" at bounding box center [1192, 251] width 10 height 10
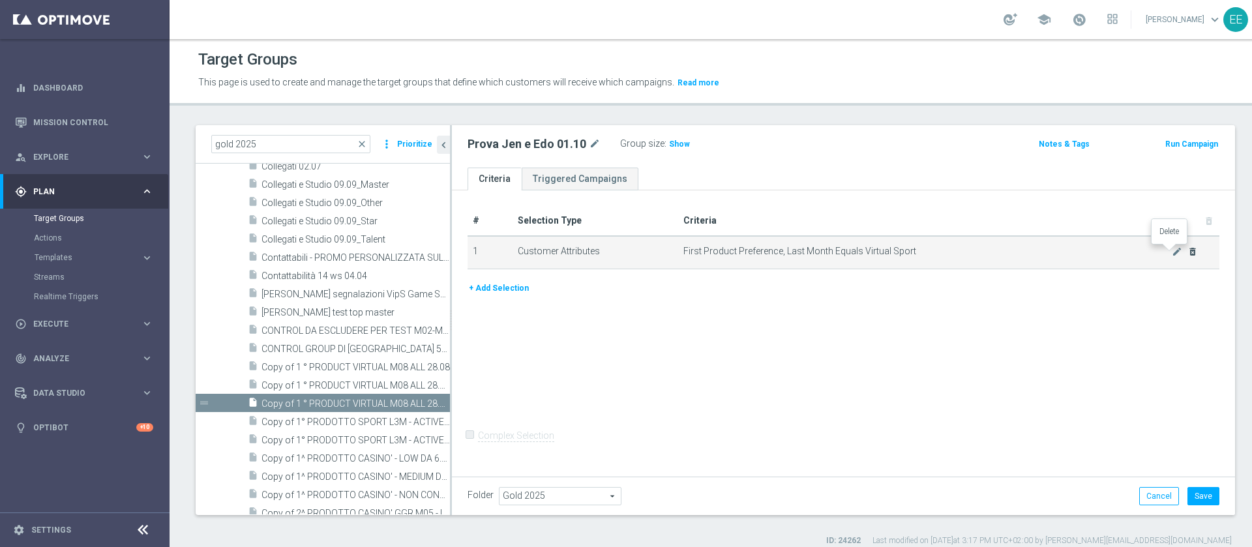
click at [1187, 249] on icon "delete_forever" at bounding box center [1192, 251] width 10 height 10
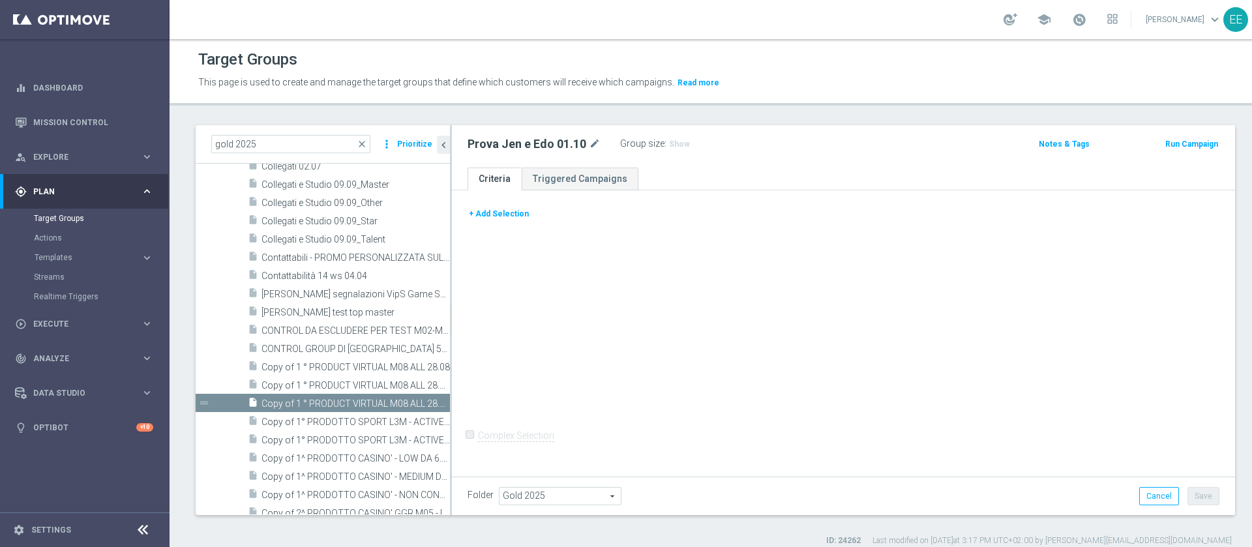
click at [493, 213] on button "+ Add Selection" at bounding box center [498, 214] width 63 height 14
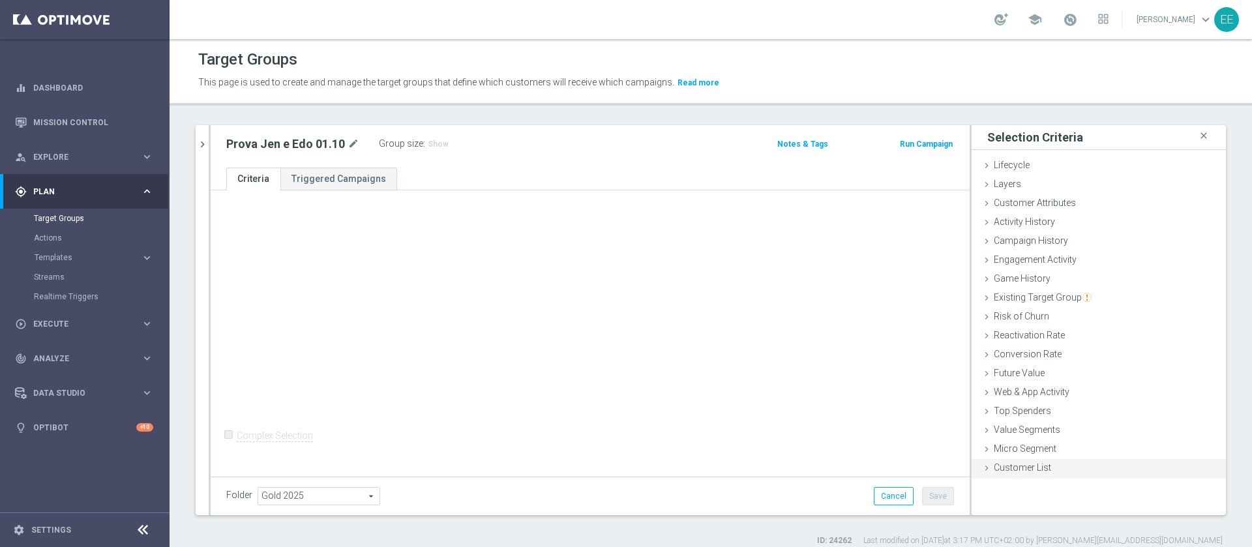
click at [1031, 463] on span "Customer List" at bounding box center [1021, 467] width 57 height 10
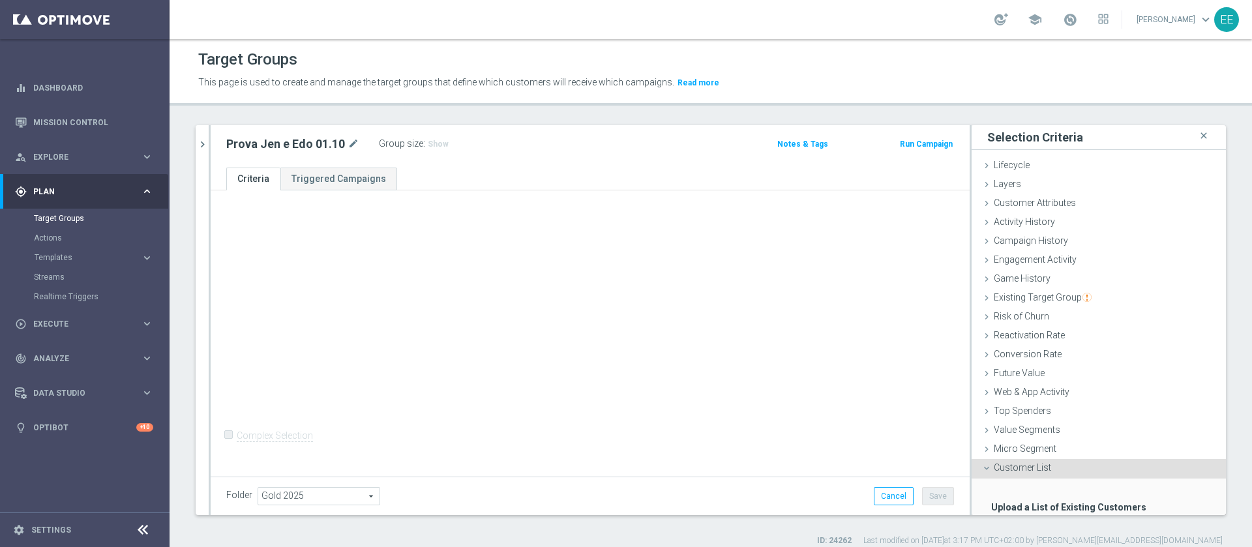
scroll to position [80, 0]
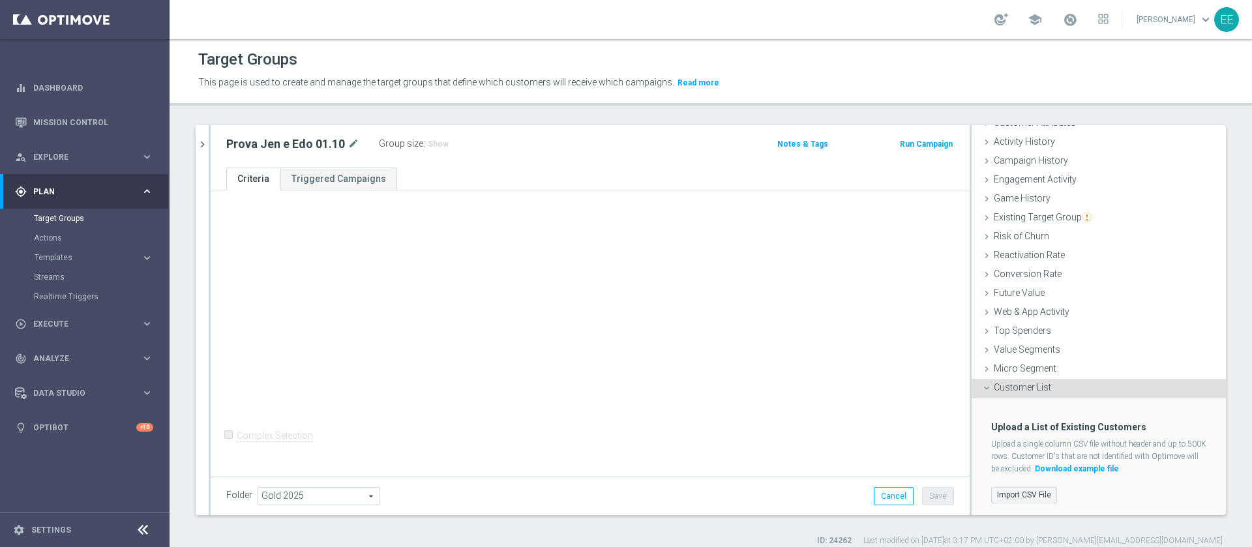
click at [1007, 491] on label "Import CSV File" at bounding box center [1024, 495] width 66 height 16
click at [0, 0] on input "Import CSV File" at bounding box center [0, 0] width 0 height 0
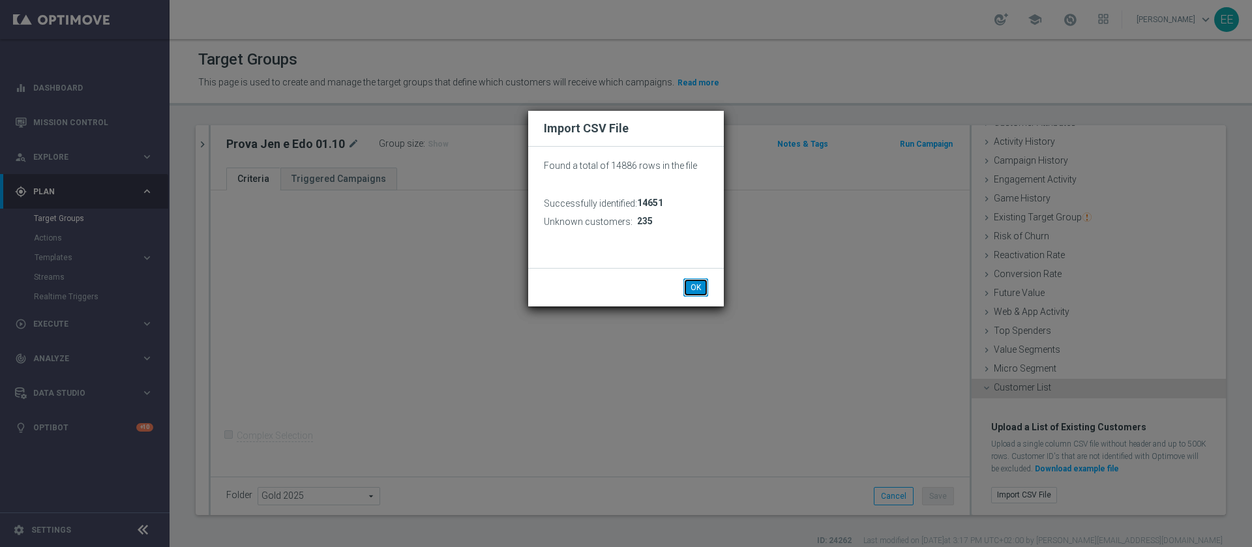
click at [705, 292] on button "OK" at bounding box center [695, 287] width 25 height 18
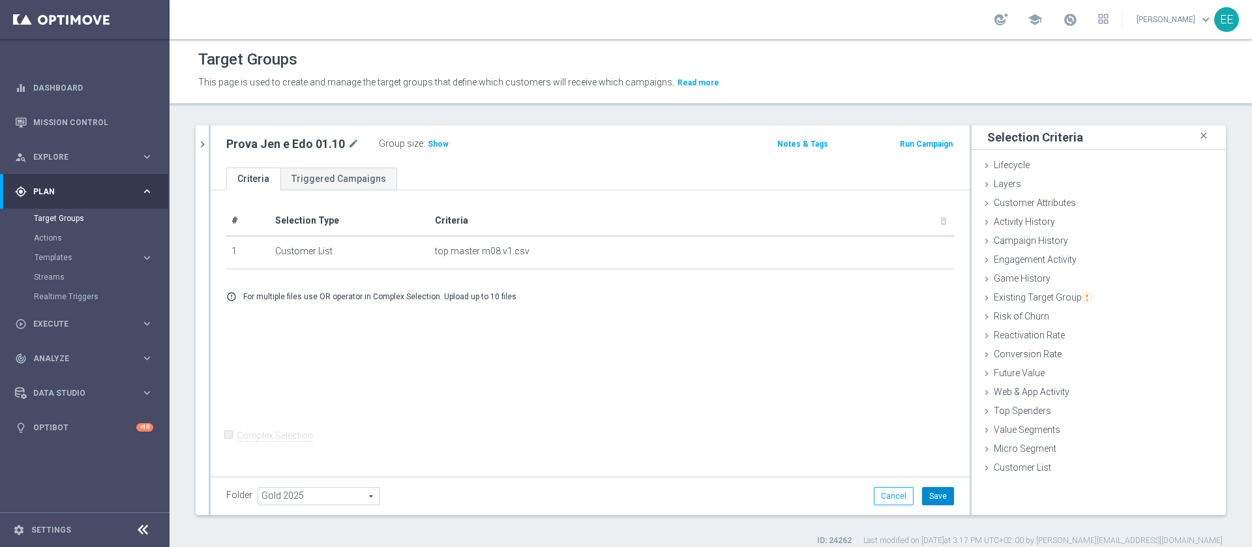
click at [927, 495] on button "Save" at bounding box center [938, 496] width 32 height 18
click at [1039, 473] on div "Customer List done selection saved" at bounding box center [1098, 469] width 254 height 20
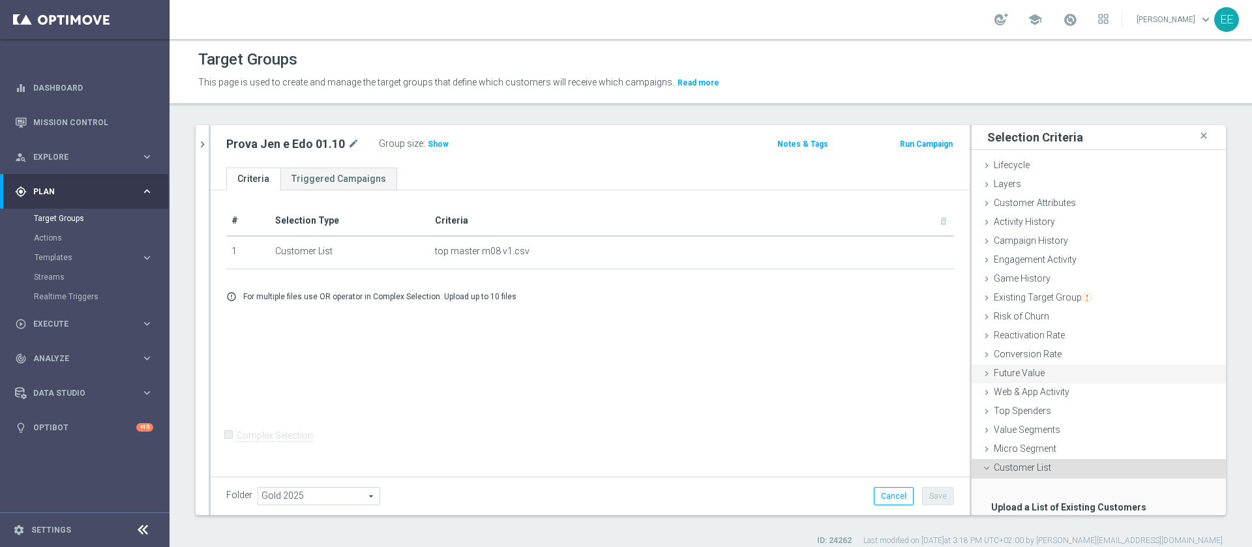
scroll to position [80, 0]
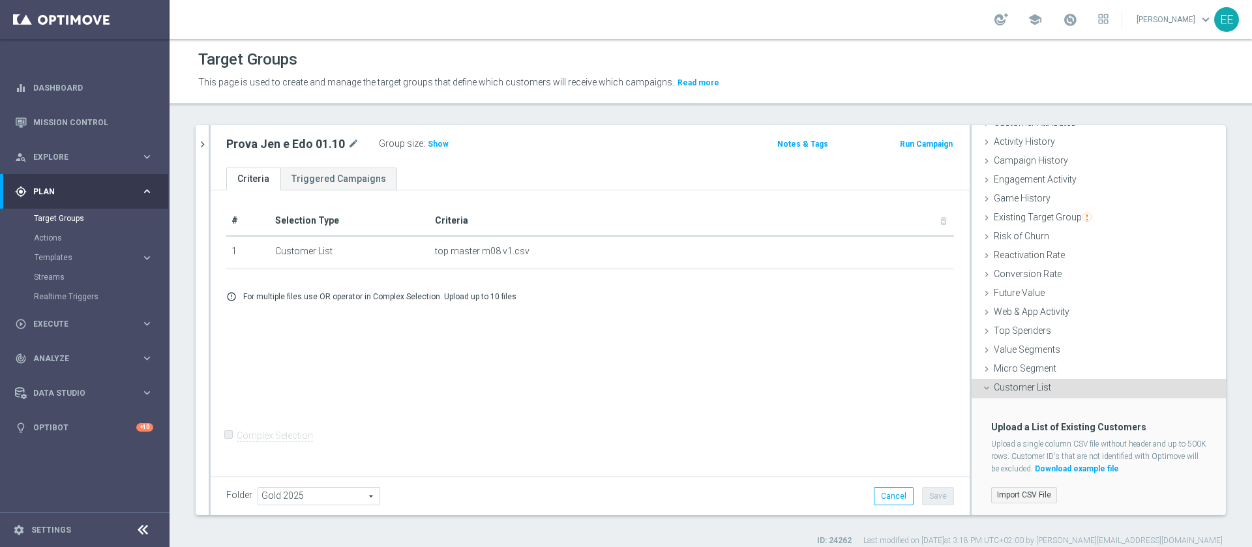
click at [1000, 487] on label "Import CSV File" at bounding box center [1024, 495] width 66 height 16
click at [0, 0] on input "Import CSV File" at bounding box center [0, 0] width 0 height 0
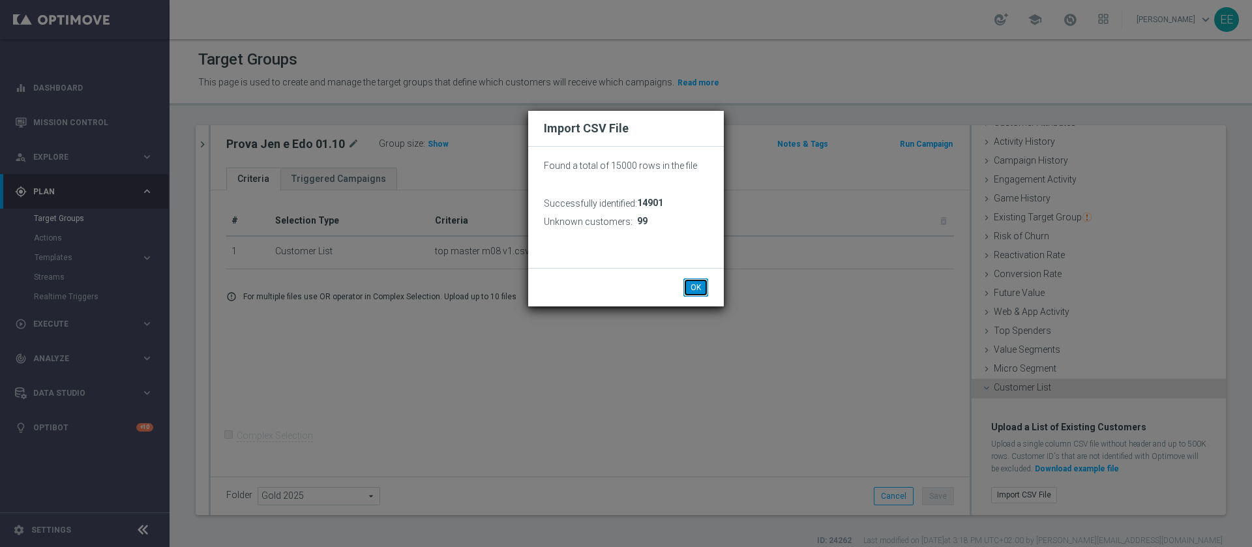
click at [690, 281] on button "OK" at bounding box center [695, 287] width 25 height 18
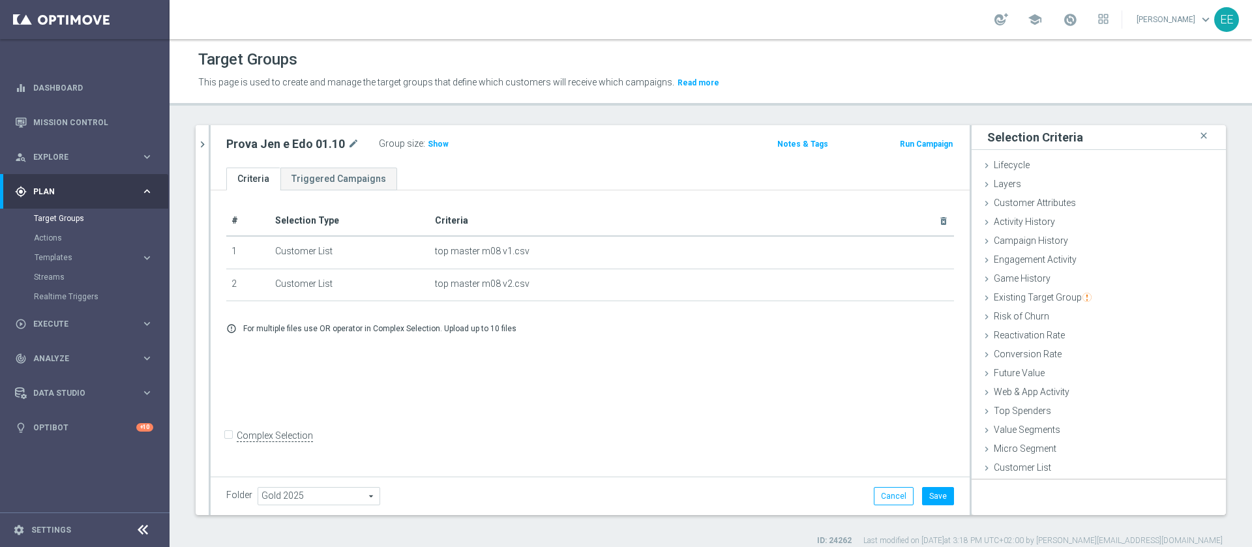
scroll to position [0, 0]
click at [435, 147] on span "Show" at bounding box center [438, 144] width 21 height 9
click at [927, 501] on button "Save" at bounding box center [938, 496] width 32 height 18
click at [233, 441] on input "Complex Selection" at bounding box center [230, 437] width 8 height 18
checkbox input "true"
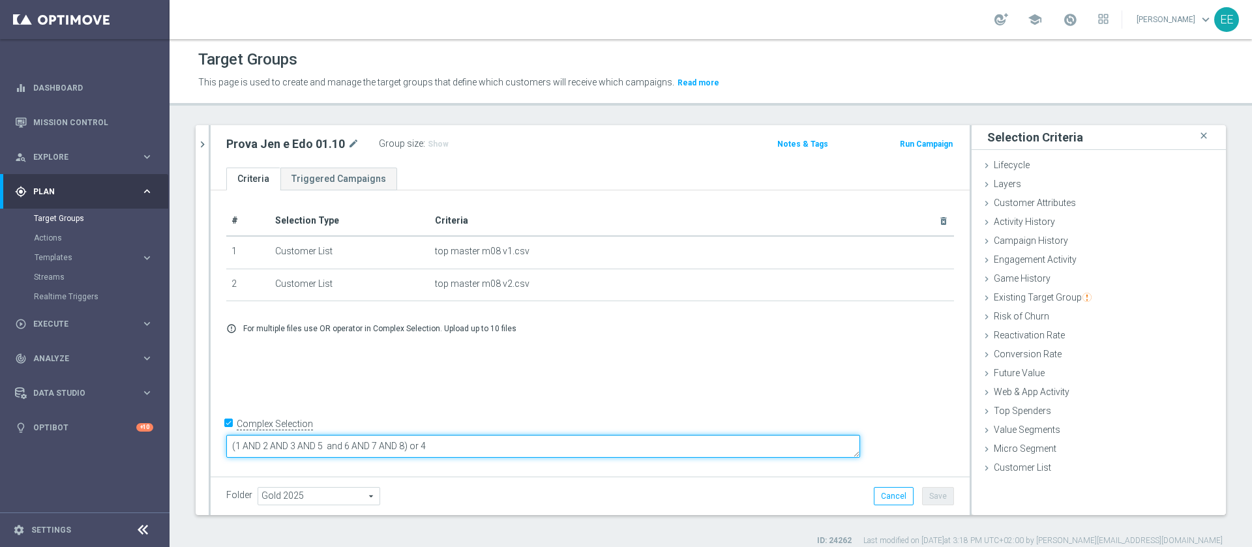
click at [551, 453] on textarea "(1 AND 2 AND 3 AND 5 and 6 AND 7 AND 8) or 4" at bounding box center [543, 446] width 634 height 23
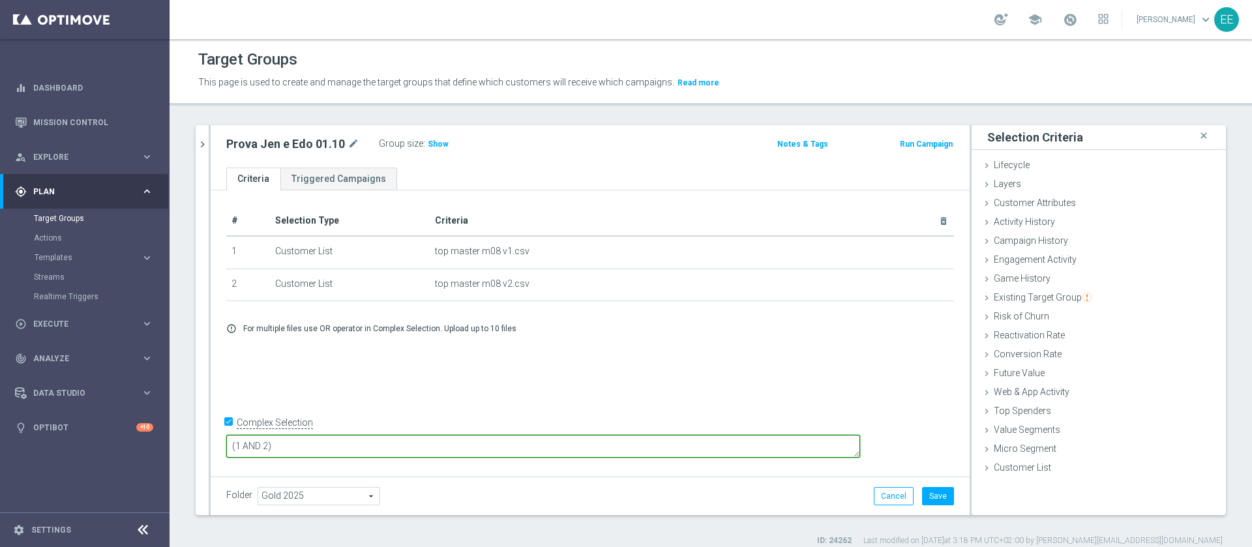
type textarea "(1 AND 2)"
click at [944, 498] on div "Folder Gold 2025 Gold 2025 arrow_drop_down search Cancel Save Saving..." at bounding box center [590, 496] width 759 height 38
click at [937, 498] on button "Save" at bounding box center [938, 496] width 32 height 18
click at [434, 146] on span "Show" at bounding box center [438, 144] width 21 height 9
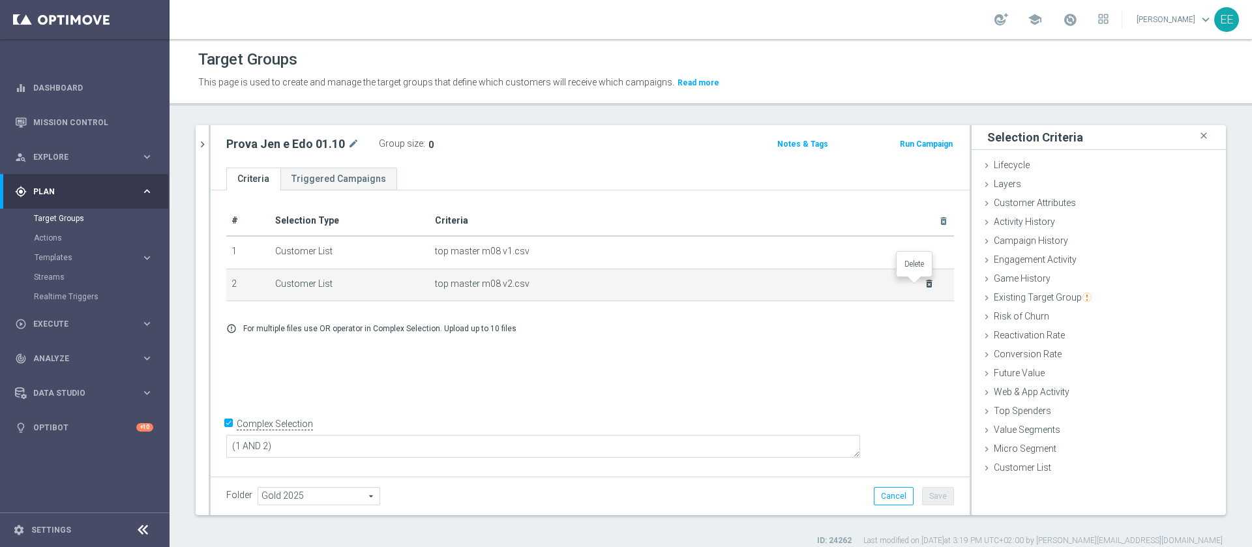
click at [924, 288] on icon "delete_forever" at bounding box center [929, 283] width 10 height 10
checkbox input "false"
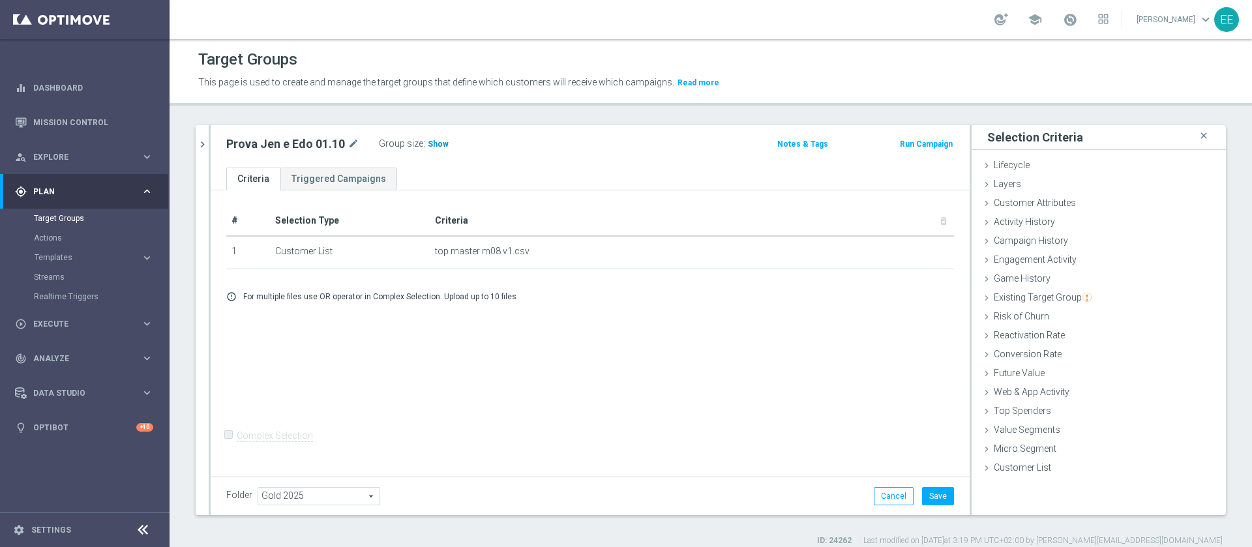
click at [428, 146] on span "Show" at bounding box center [438, 144] width 21 height 9
click at [932, 503] on button "Save" at bounding box center [938, 496] width 32 height 18
click at [439, 140] on span "14,651" at bounding box center [441, 146] width 27 height 12
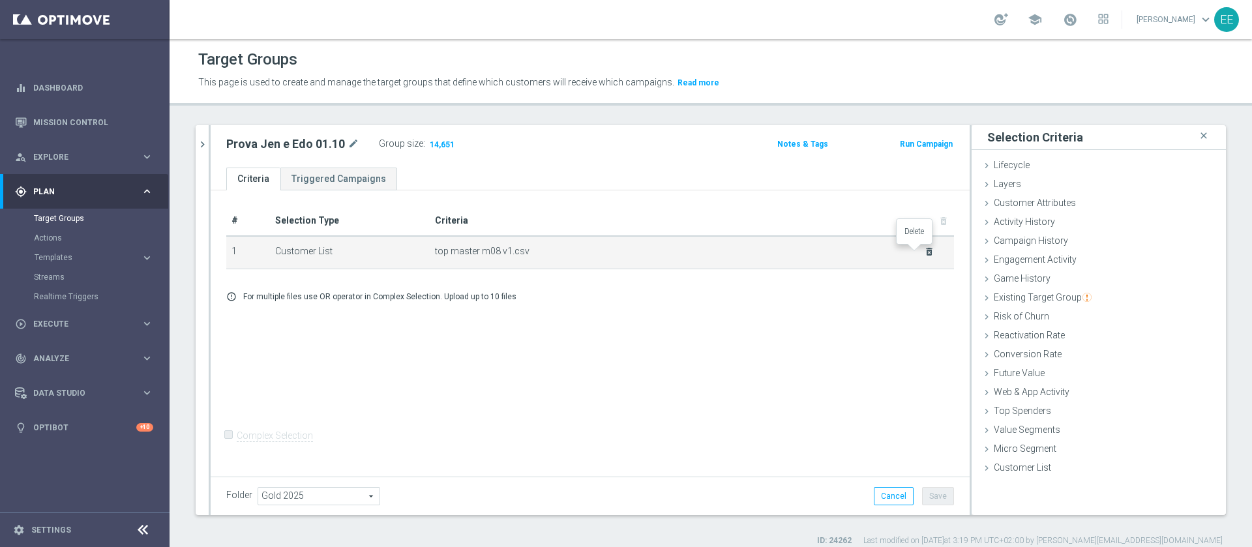
click at [924, 249] on icon "delete_forever" at bounding box center [929, 251] width 10 height 10
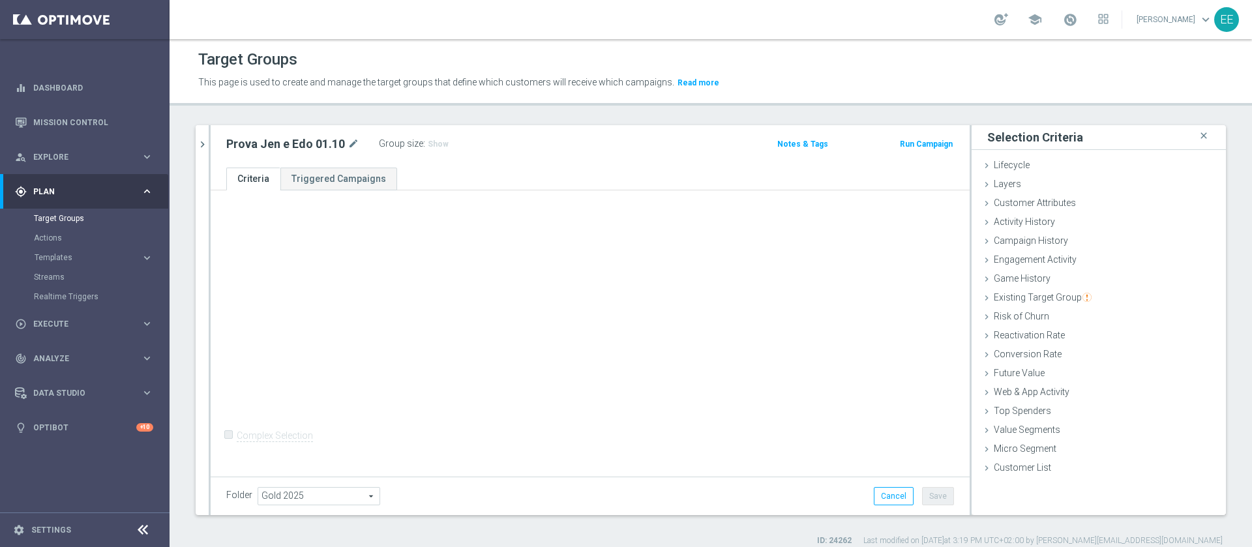
click at [1016, 479] on div "Selection Criteria close Lifecycle done Cancel Add Layers done Cancel Add done" at bounding box center [1098, 320] width 254 height 390
click at [1022, 473] on span "Customer List" at bounding box center [1021, 467] width 57 height 10
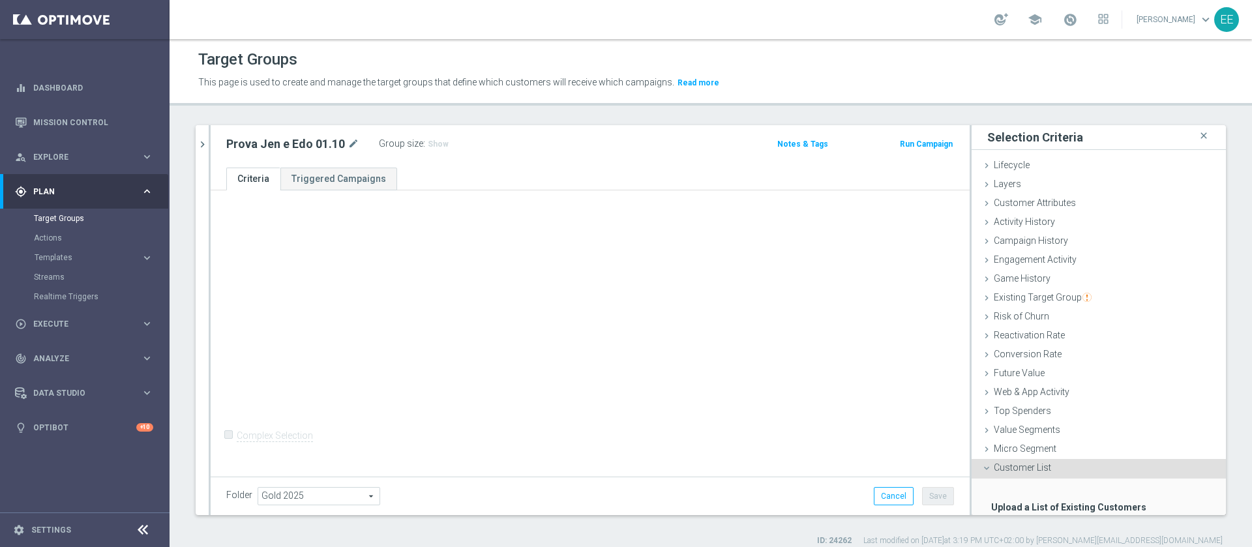
scroll to position [80, 0]
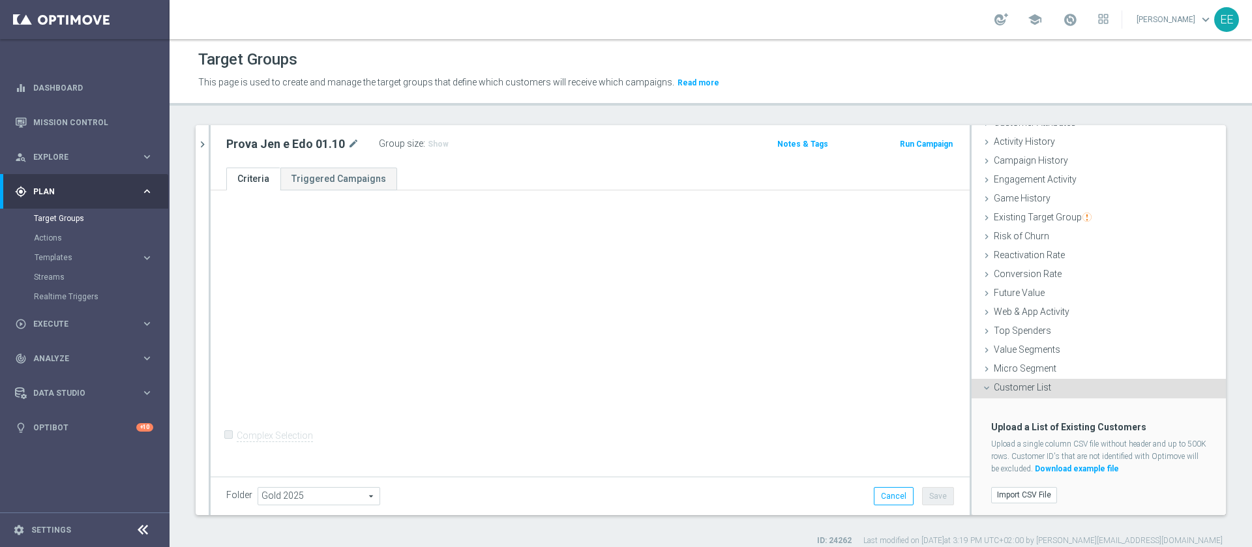
click at [1024, 484] on div "Import CSV File" at bounding box center [1098, 495] width 235 height 22
click at [1013, 488] on label "Import CSV File" at bounding box center [1024, 495] width 66 height 16
click at [0, 0] on input "Import CSV File" at bounding box center [0, 0] width 0 height 0
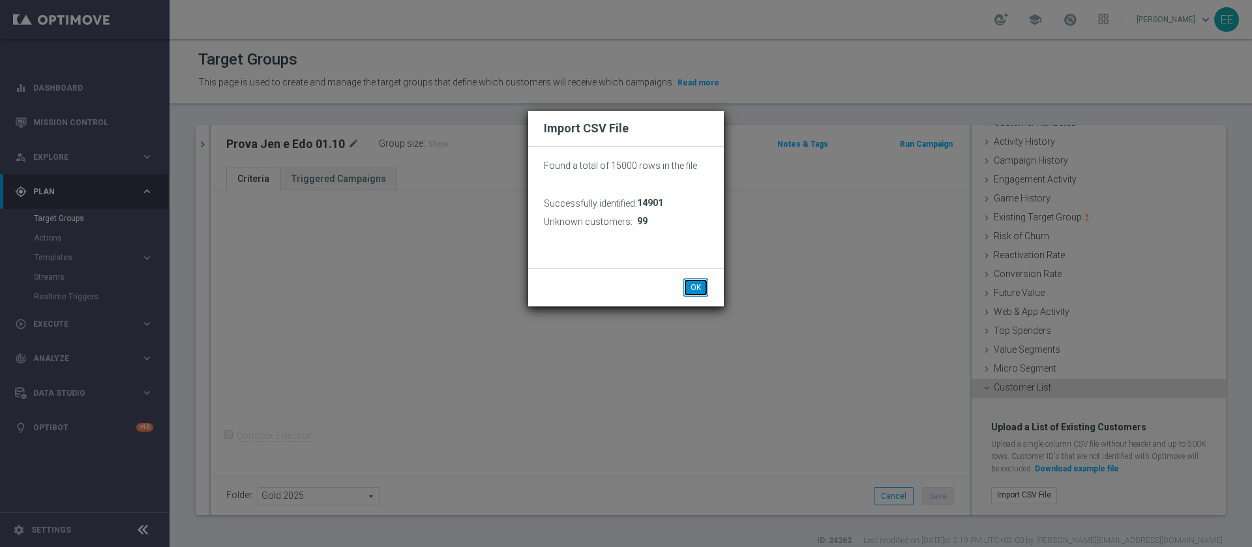
click at [704, 291] on button "OK" at bounding box center [695, 287] width 25 height 18
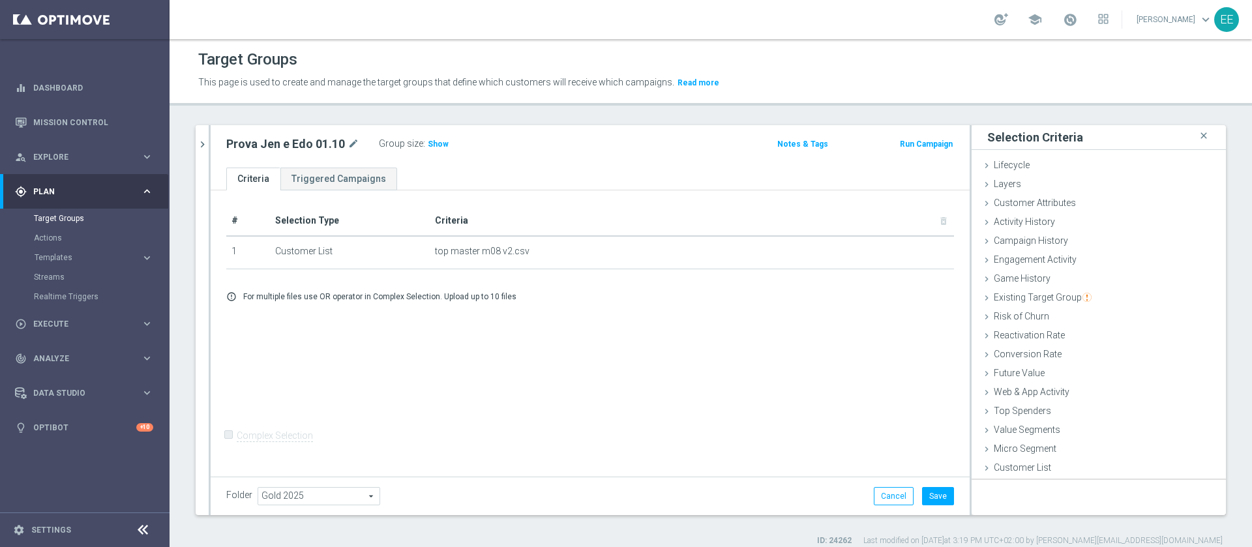
scroll to position [0, 0]
click at [444, 146] on span "Show" at bounding box center [438, 144] width 21 height 9
click at [926, 494] on button "Save" at bounding box center [938, 496] width 32 height 18
click at [444, 140] on span "14,901" at bounding box center [441, 146] width 27 height 12
click at [452, 140] on span "14,901" at bounding box center [441, 146] width 27 height 12
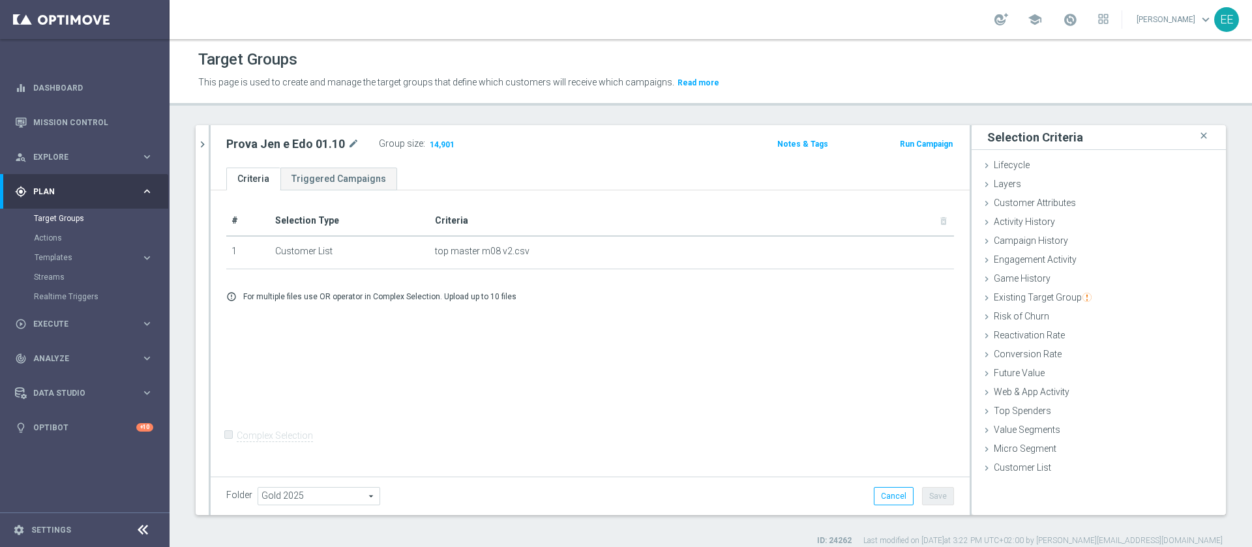
click at [445, 137] on h3 "14,901" at bounding box center [441, 146] width 31 height 19
click at [444, 144] on span "14,901" at bounding box center [441, 146] width 27 height 12
click at [198, 136] on button "chevron_right" at bounding box center [202, 144] width 13 height 38
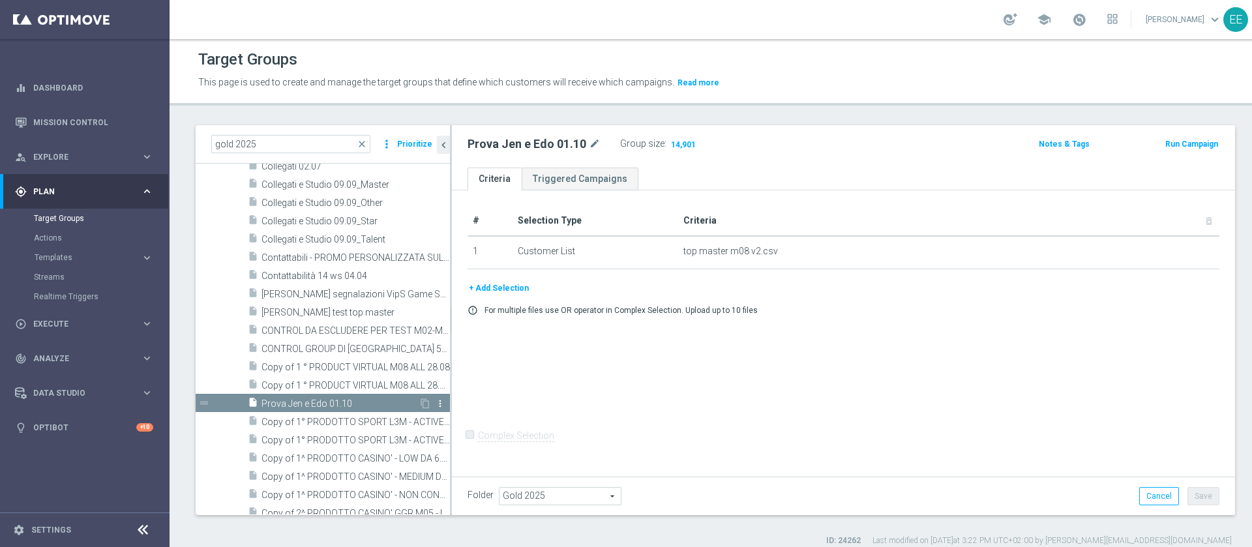
click at [435, 398] on icon "more_vert" at bounding box center [440, 403] width 10 height 10
click at [394, 405] on span "Prova Jen e Edo 01.10" at bounding box center [339, 403] width 157 height 11
click at [435, 400] on icon "more_vert" at bounding box center [440, 403] width 10 height 10
click at [455, 434] on span "Delete" at bounding box center [457, 438] width 28 height 9
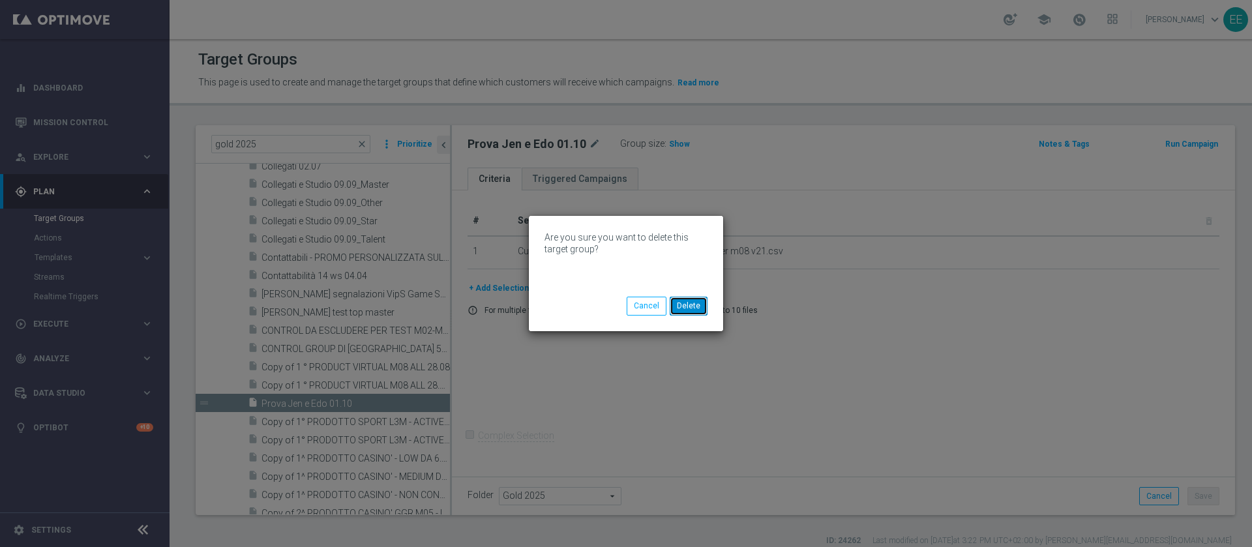
click at [702, 301] on button "Delete" at bounding box center [688, 306] width 38 height 18
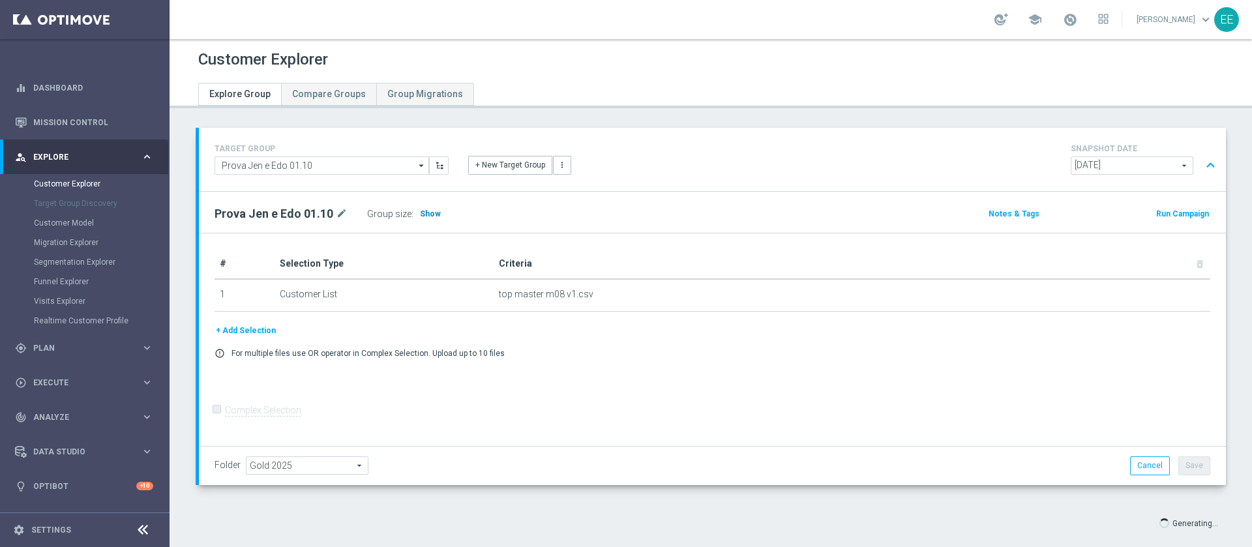
click at [434, 214] on span "Show" at bounding box center [430, 213] width 21 height 9
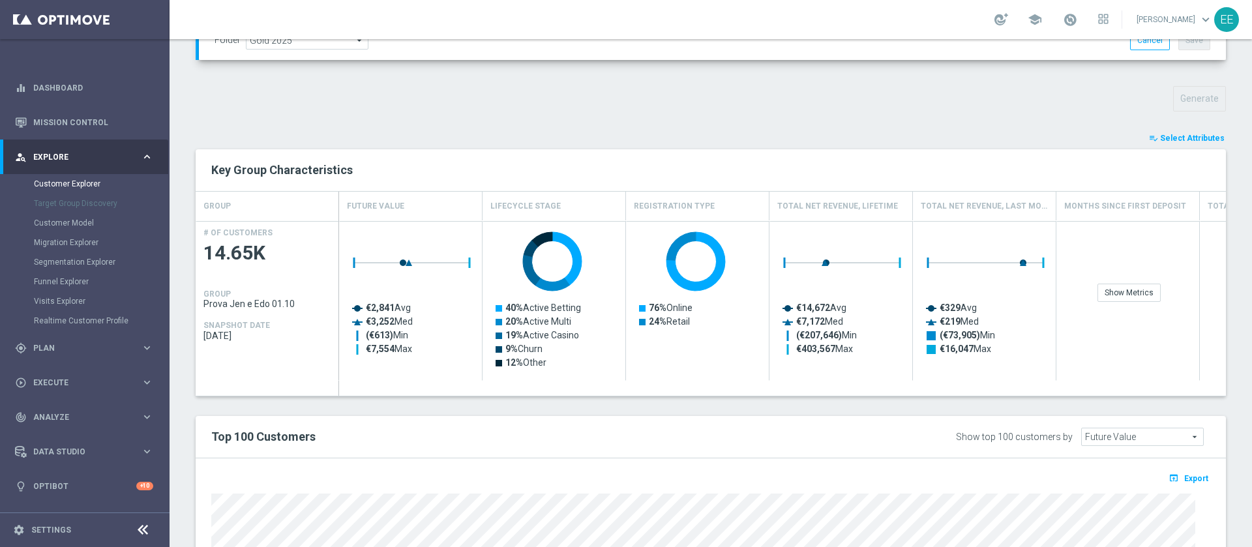
scroll to position [429, 0]
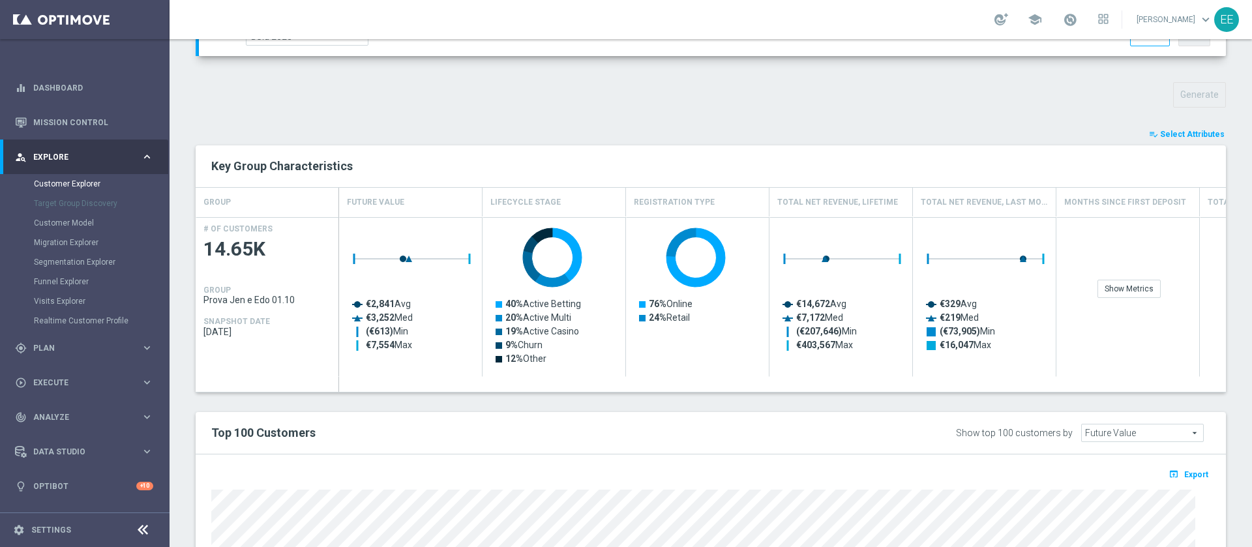
click at [1200, 130] on span "Select Attributes" at bounding box center [1192, 134] width 65 height 9
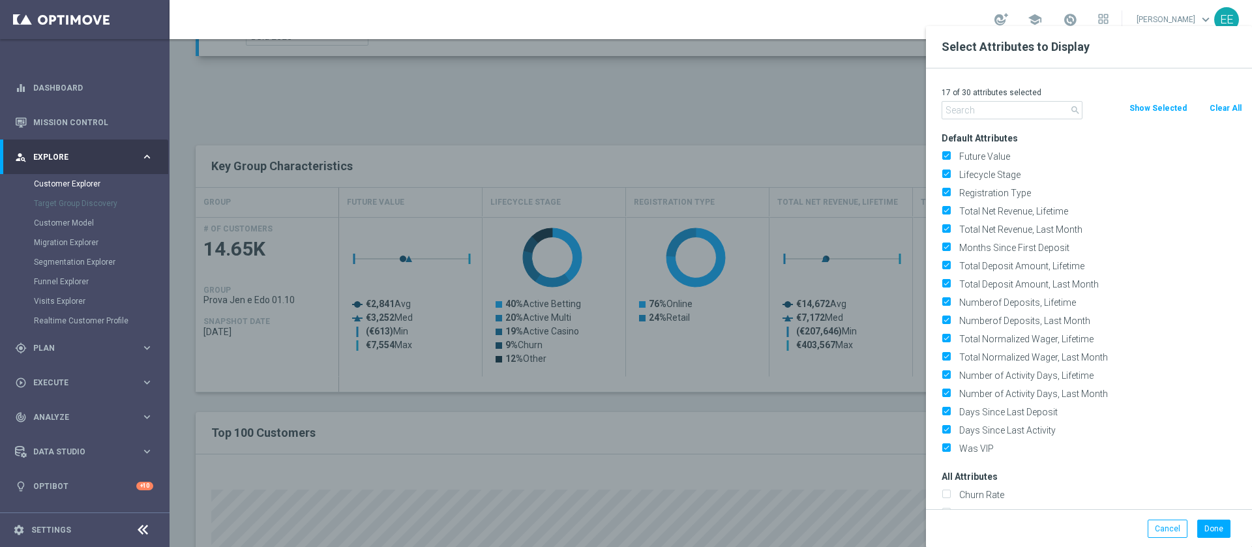
click at [1225, 111] on button "Clear All" at bounding box center [1225, 108] width 35 height 14
checkbox input "false"
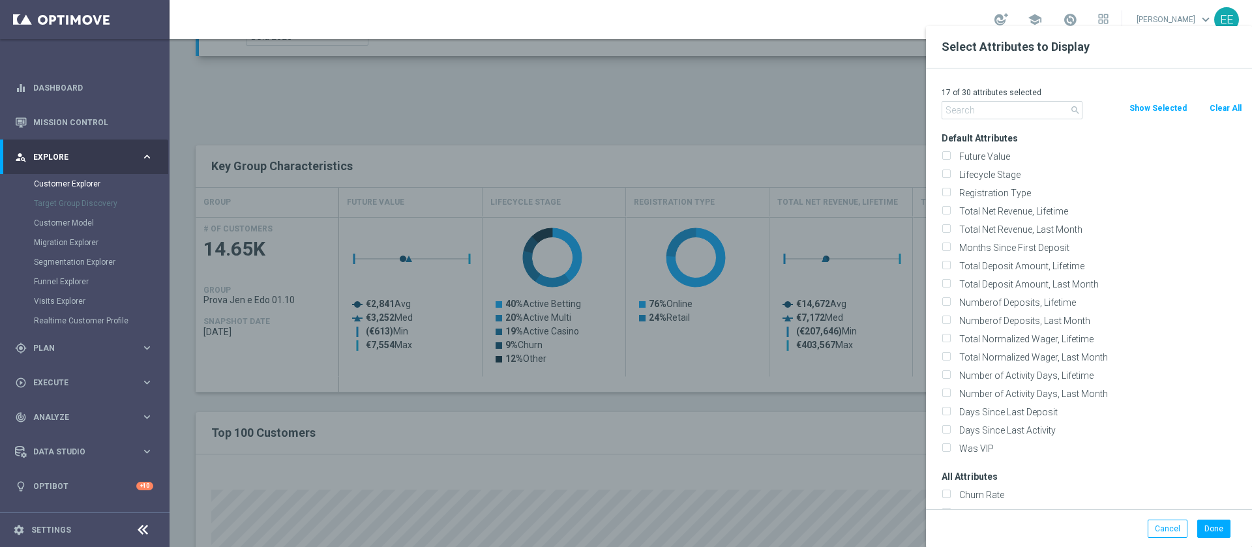
checkbox input "false"
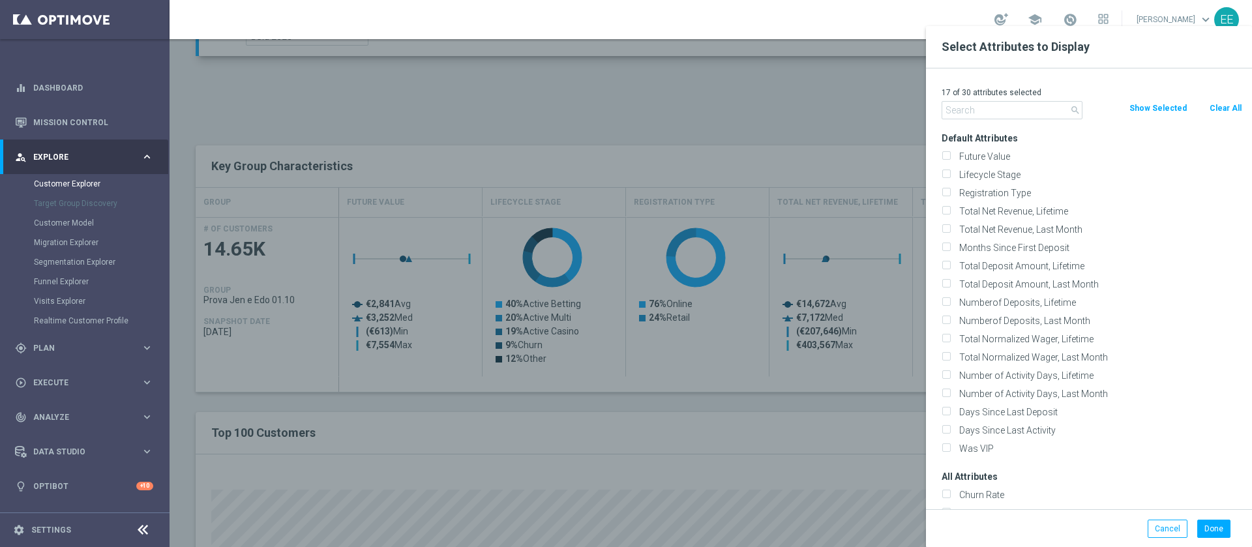
checkbox input "false"
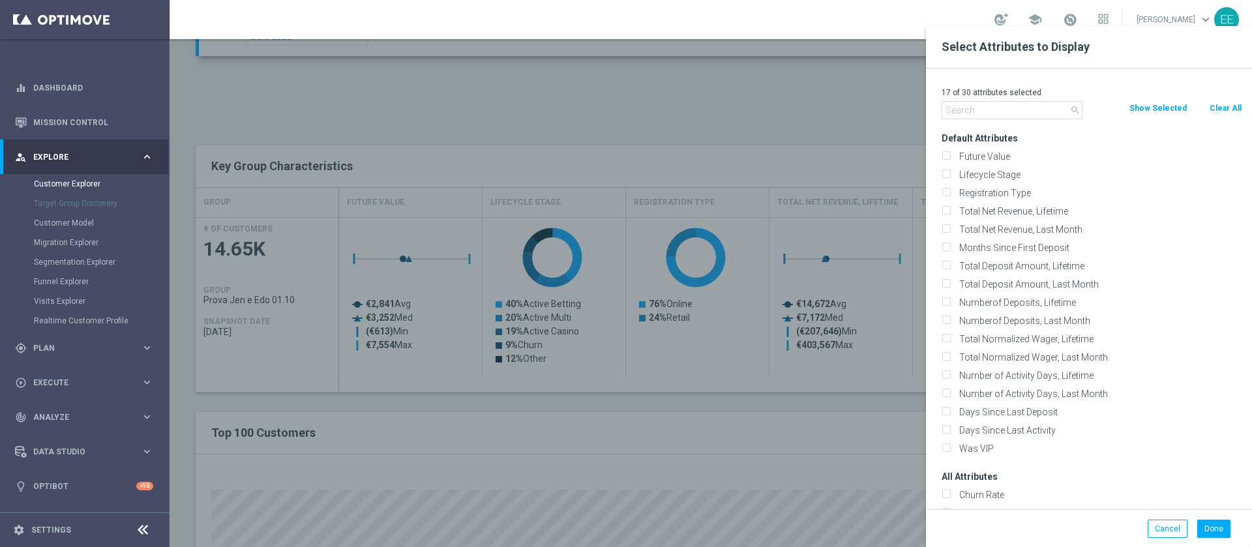
checkbox input "false"
click at [1016, 119] on div "0 of 30 attributes selected search Clear All Show Selected Default Attributes F…" at bounding box center [1089, 288] width 326 height 441
click at [997, 108] on input "text" at bounding box center [1011, 110] width 141 height 18
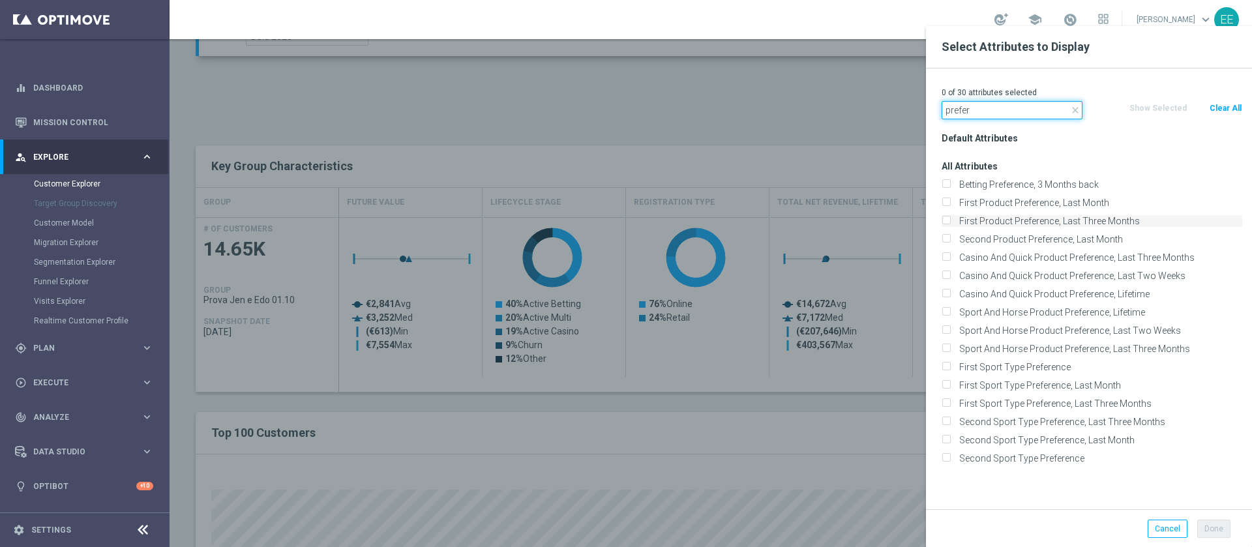
type input "prefer"
click at [1098, 216] on label "First Product Preference, Last Three Months" at bounding box center [1097, 221] width 287 height 12
click at [950, 218] on input "First Product Preference, Last Three Months" at bounding box center [945, 222] width 8 height 8
checkbox input "true"
click at [1222, 529] on button "Done" at bounding box center [1213, 529] width 33 height 18
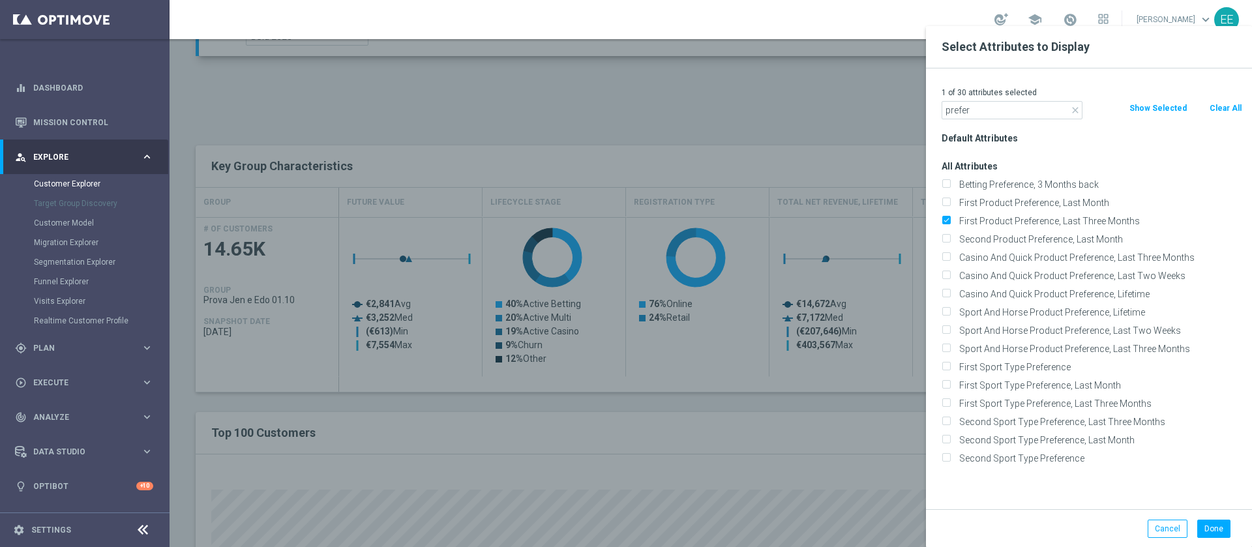
type input "Search"
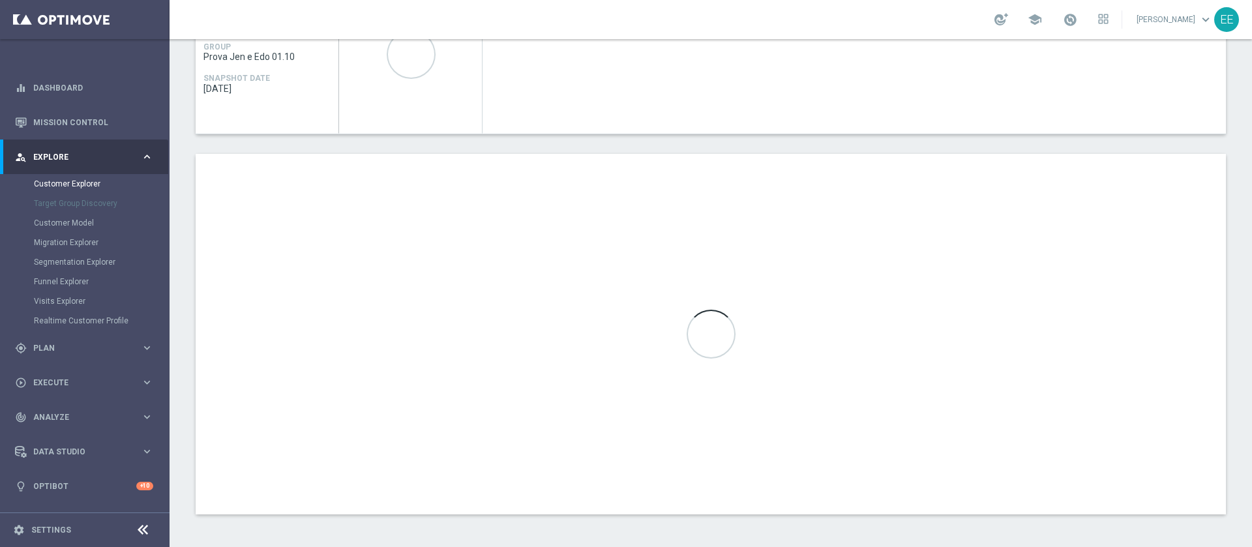
scroll to position [580, 0]
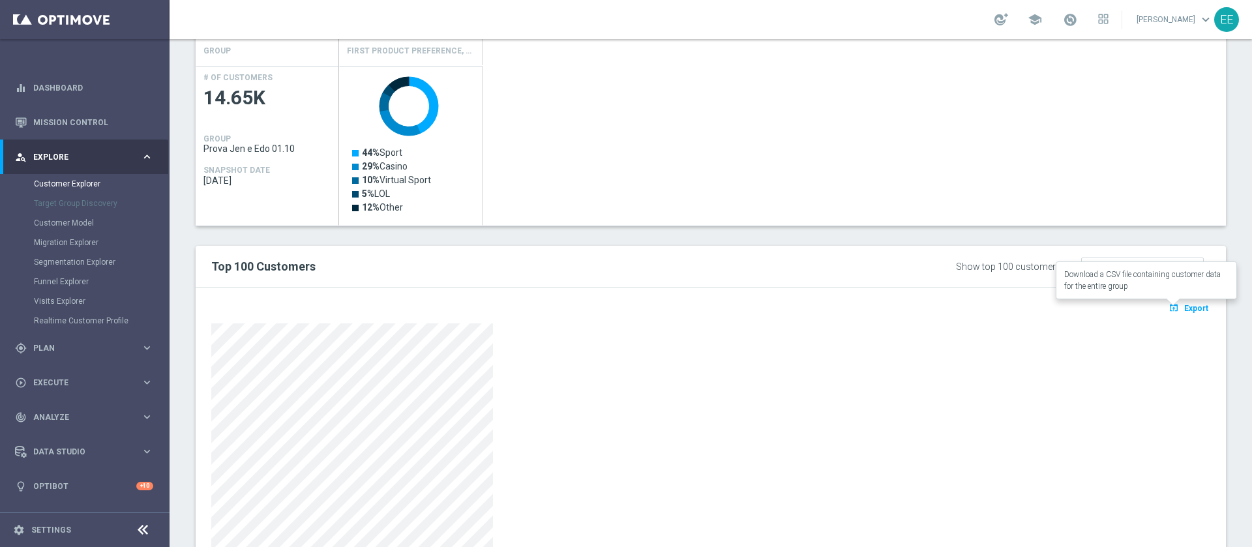
click at [1184, 312] on span "Export" at bounding box center [1196, 308] width 24 height 9
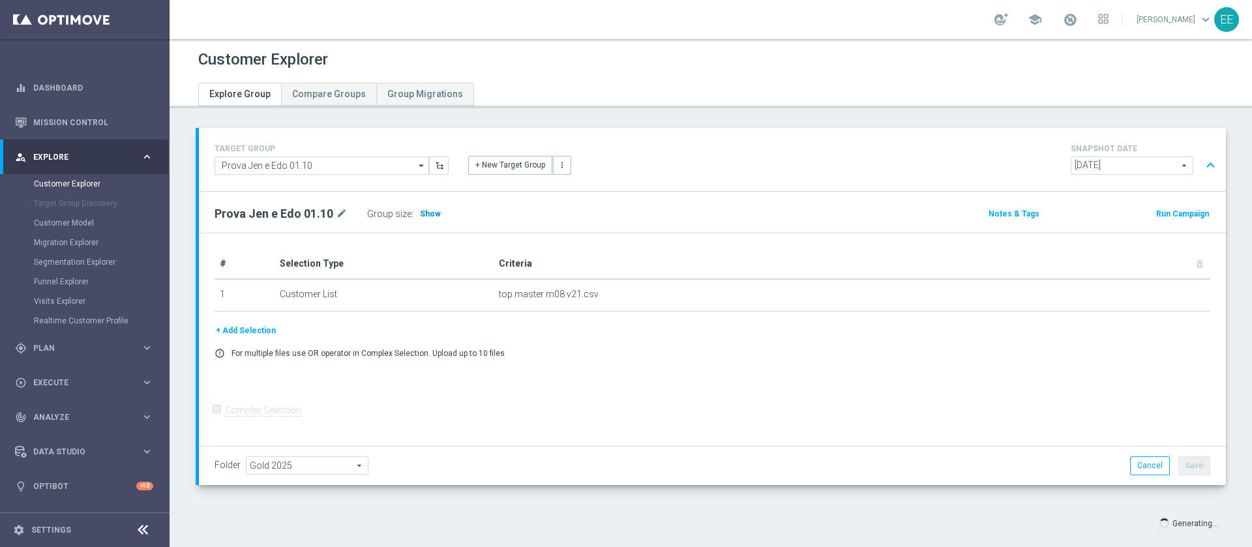
click at [426, 210] on span "Show" at bounding box center [430, 213] width 21 height 9
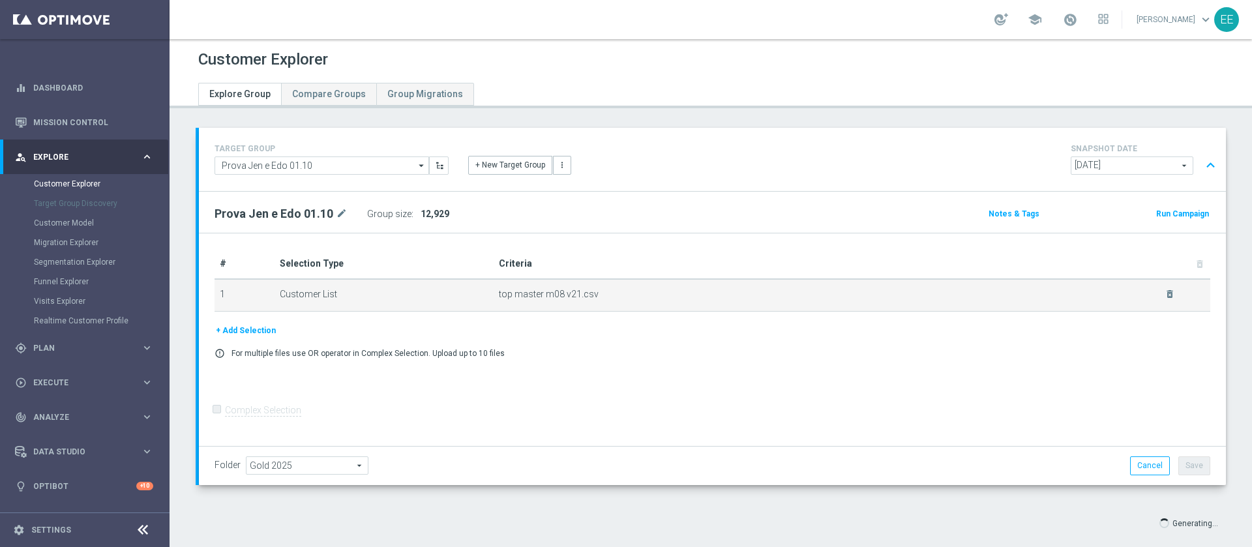
scroll to position [20, 0]
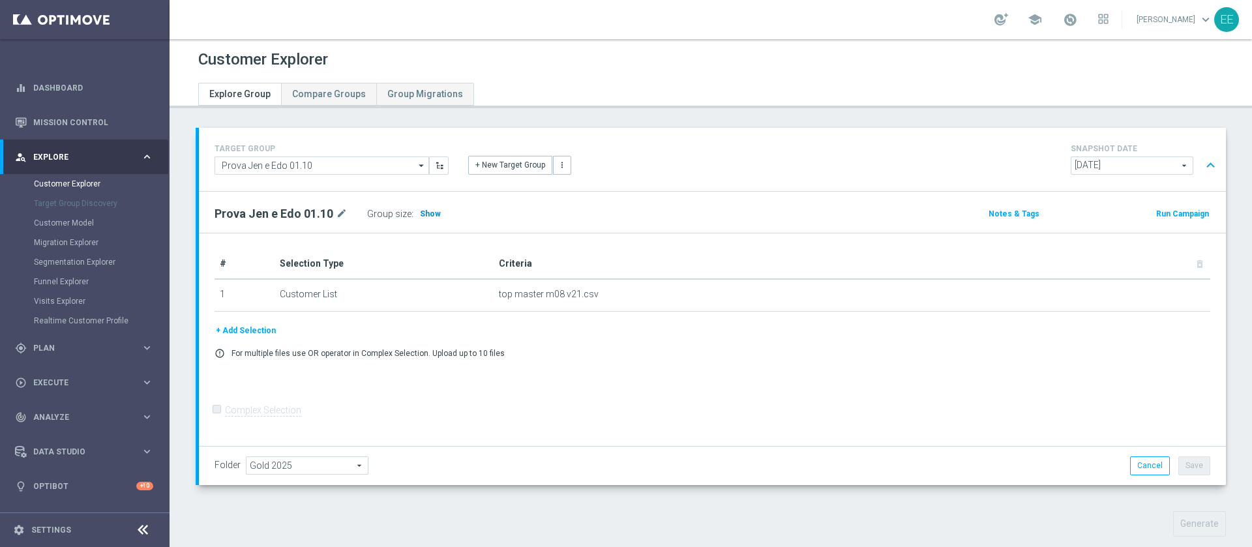
click at [437, 215] on h3 "Show" at bounding box center [430, 214] width 23 height 14
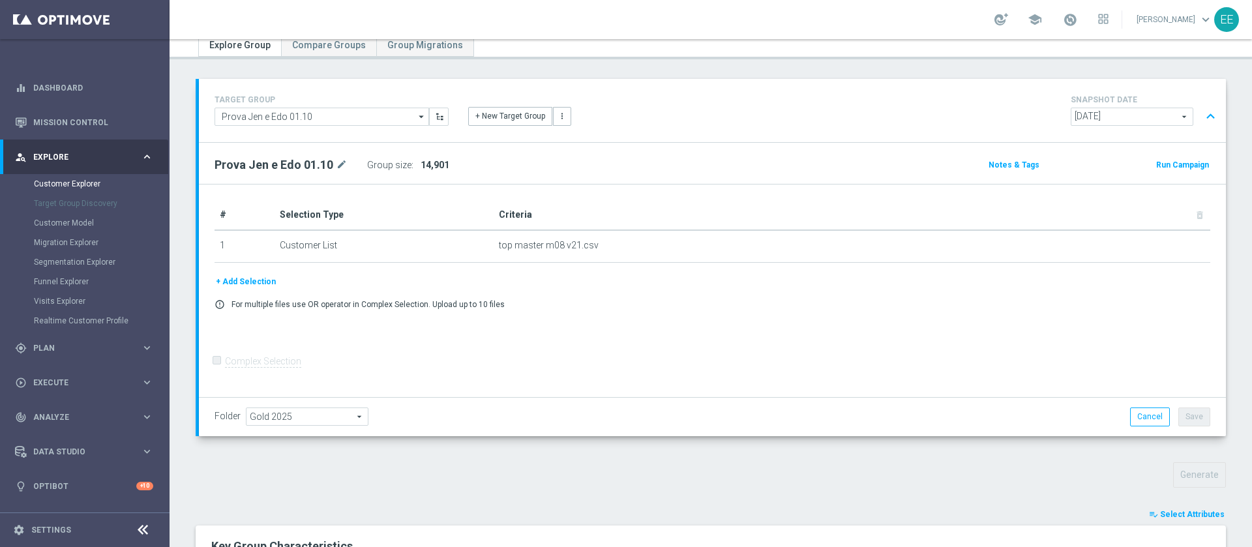
scroll to position [284, 0]
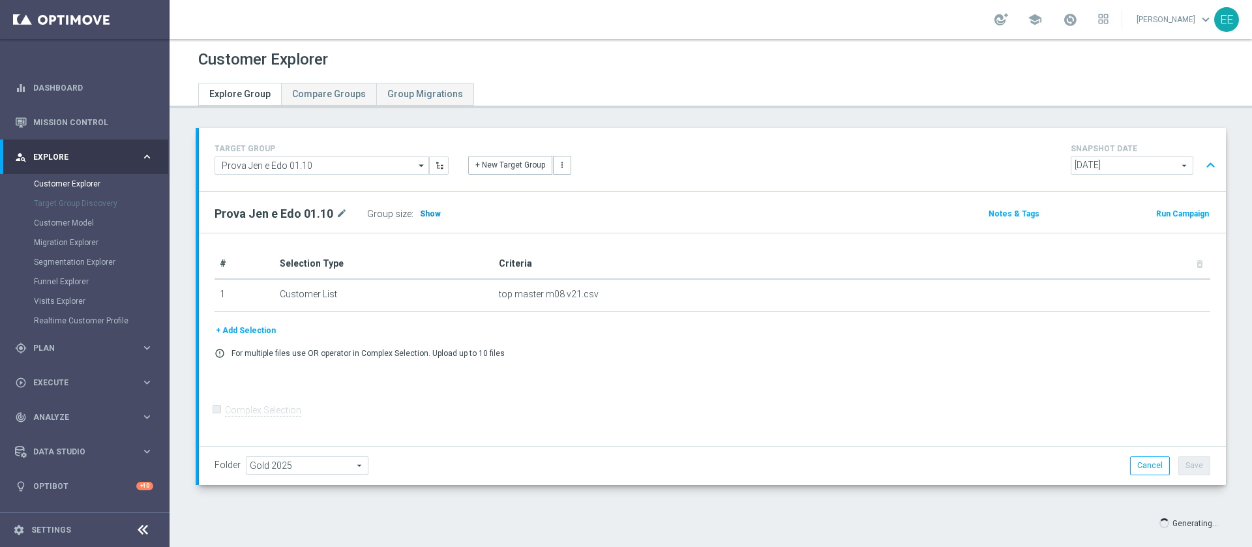
click at [428, 213] on span "Show" at bounding box center [430, 213] width 21 height 9
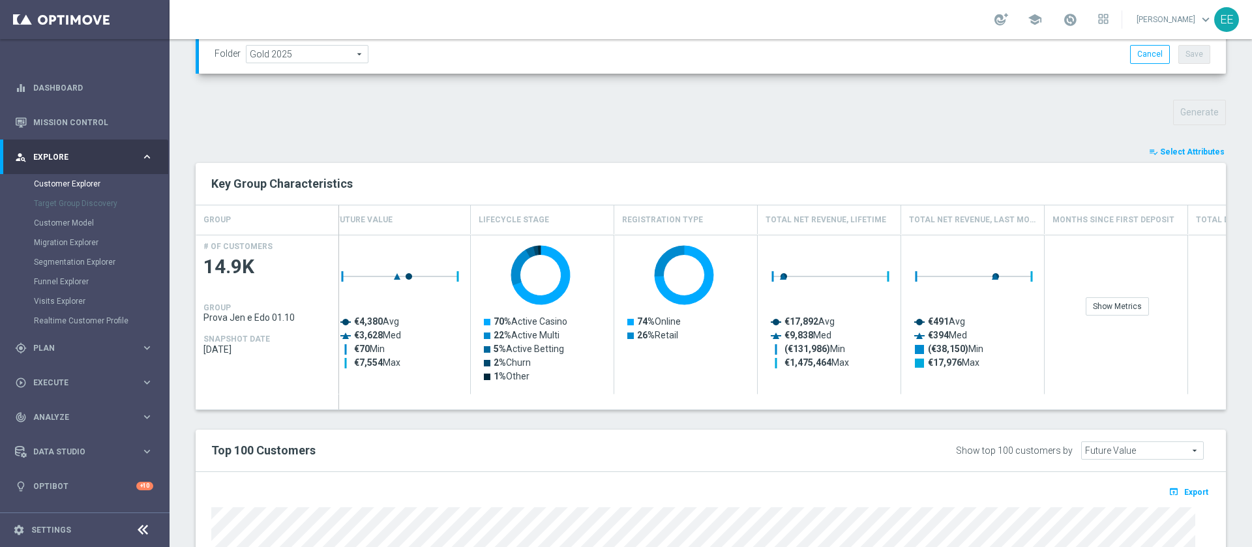
scroll to position [411, 0]
click at [1202, 147] on button "playlist_add_check Select Attributes" at bounding box center [1186, 152] width 78 height 14
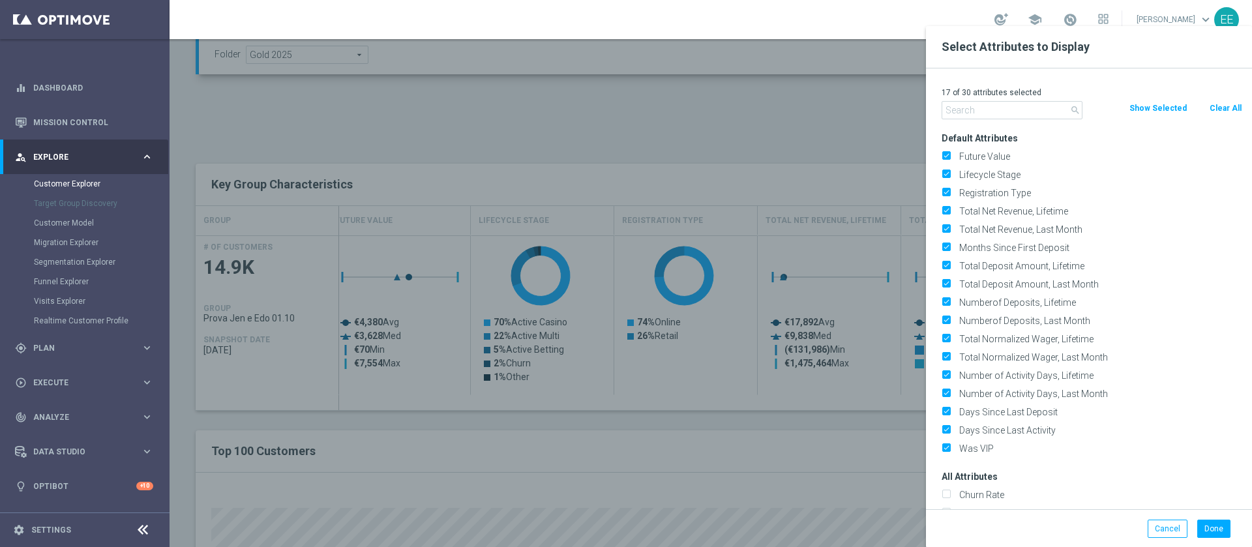
click at [1227, 102] on button "Clear All" at bounding box center [1225, 108] width 35 height 14
checkbox input "false"
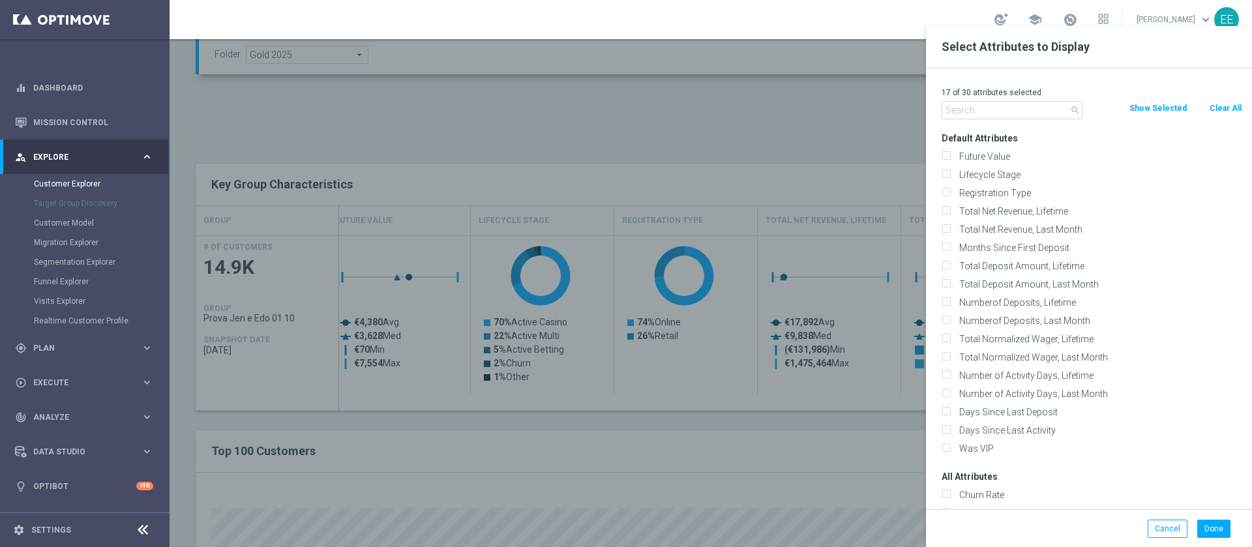
checkbox input "false"
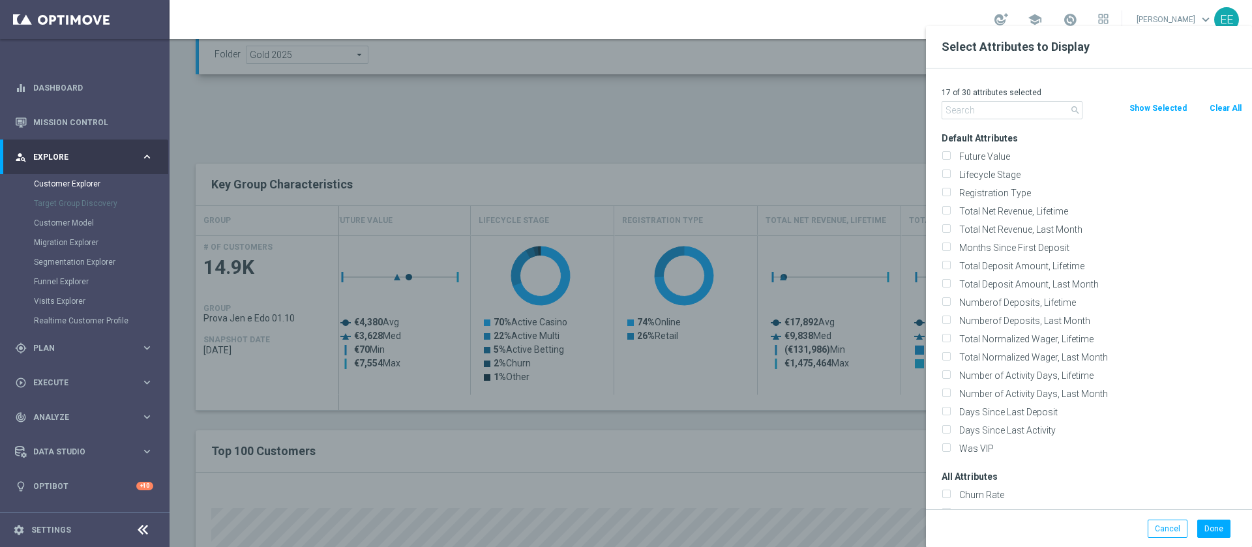
checkbox input "false"
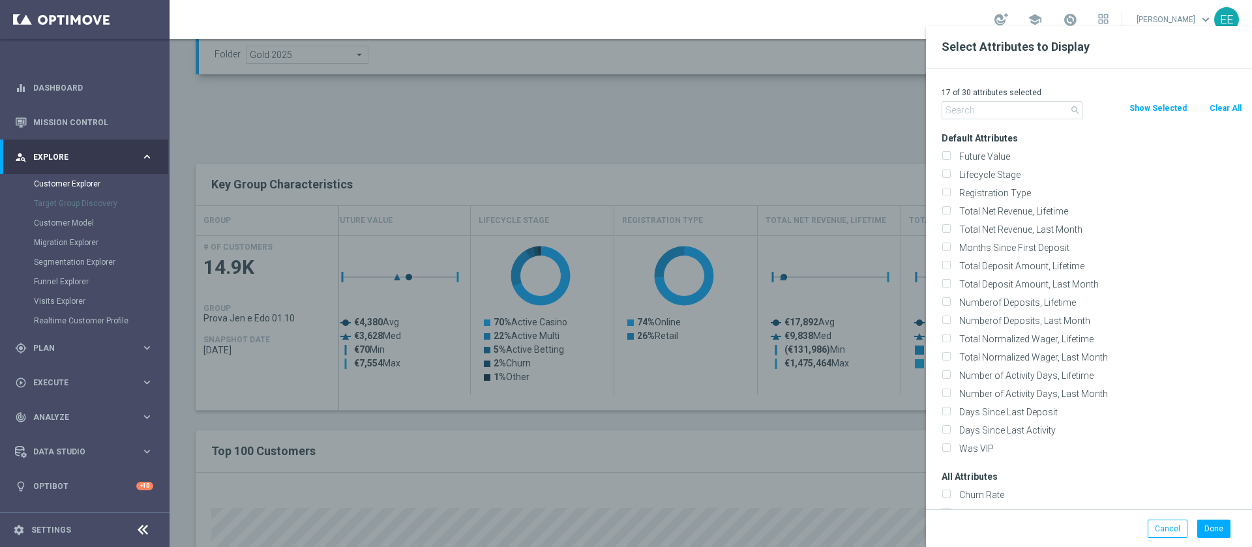
checkbox input "false"
click at [992, 106] on input "text" at bounding box center [1011, 110] width 141 height 18
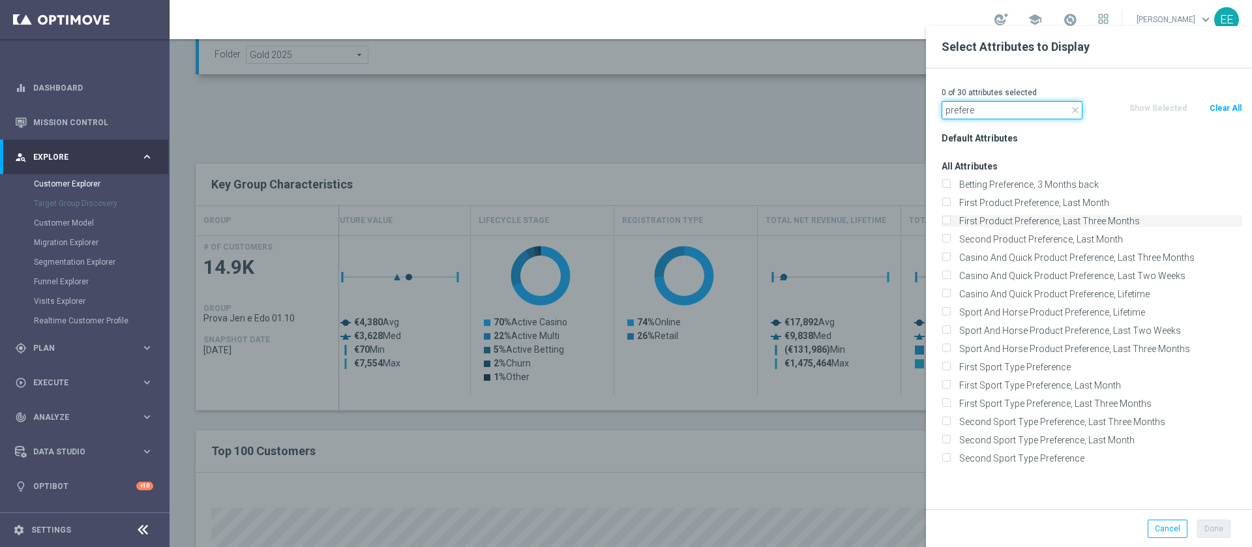
type input "prefere"
click at [1117, 220] on label "First Product Preference, Last Three Months" at bounding box center [1097, 221] width 287 height 12
click at [950, 220] on input "First Product Preference, Last Three Months" at bounding box center [945, 222] width 8 height 8
checkbox input "true"
click at [1207, 531] on button "Done" at bounding box center [1213, 529] width 33 height 18
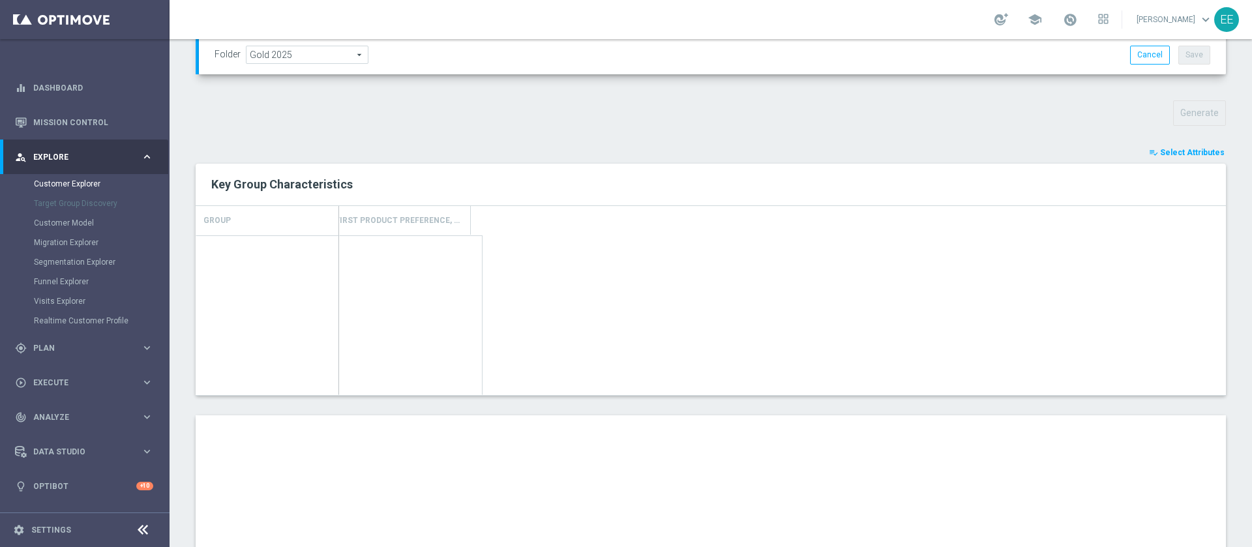
type input "Search"
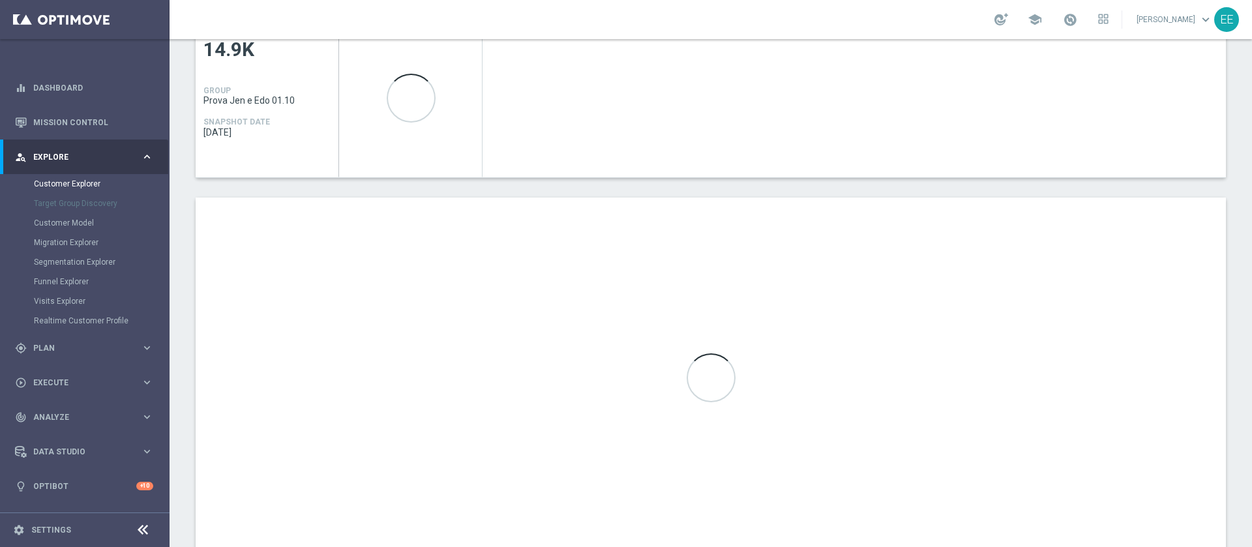
scroll to position [630, 0]
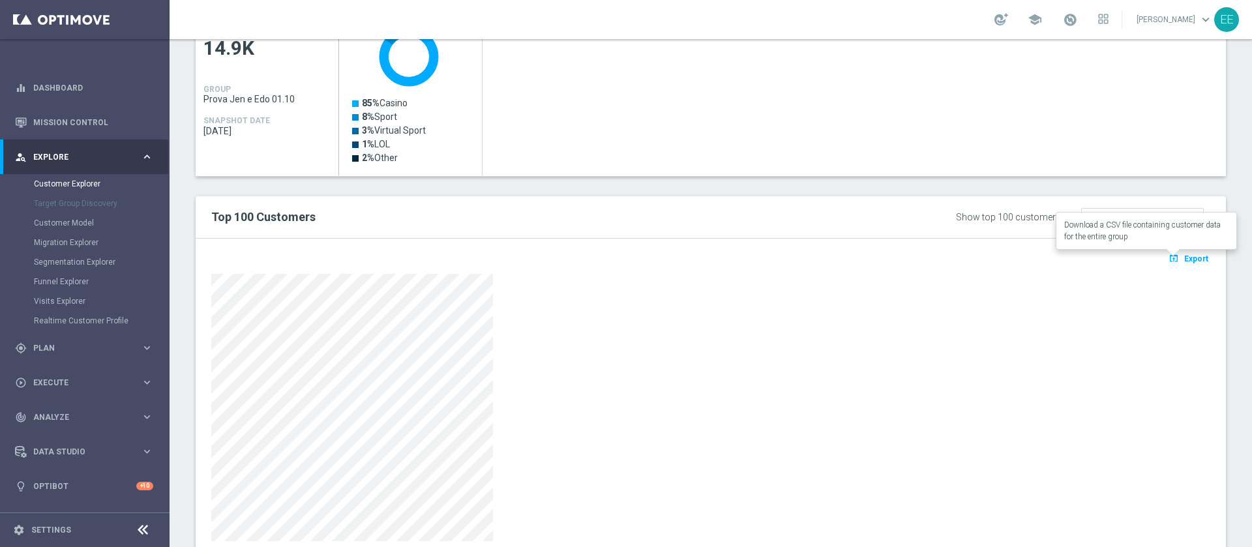
click at [1184, 259] on span "Export" at bounding box center [1196, 258] width 24 height 9
click at [661, 276] on div at bounding box center [710, 407] width 999 height 267
